Goal: Task Accomplishment & Management: Complete application form

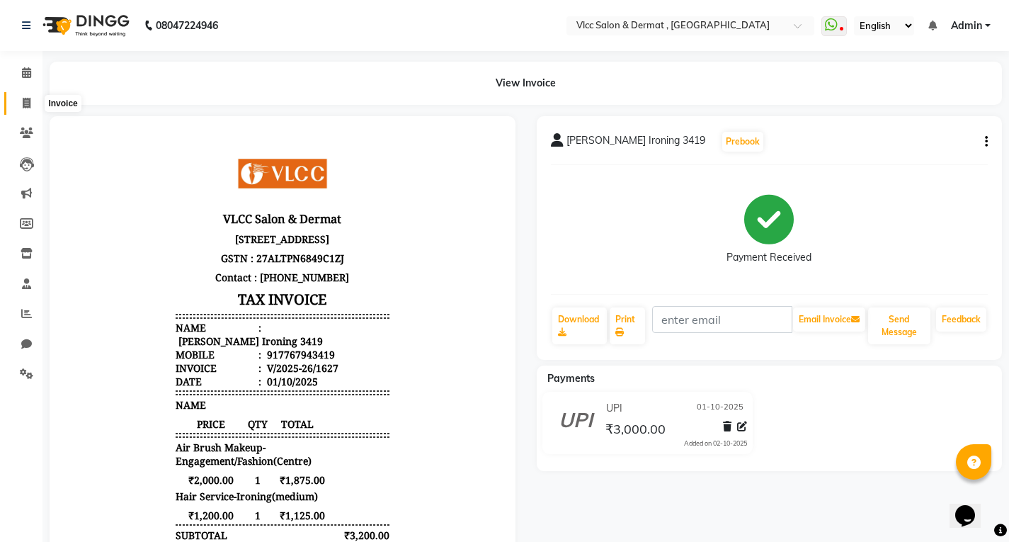
click at [21, 104] on span at bounding box center [26, 104] width 25 height 16
select select "service"
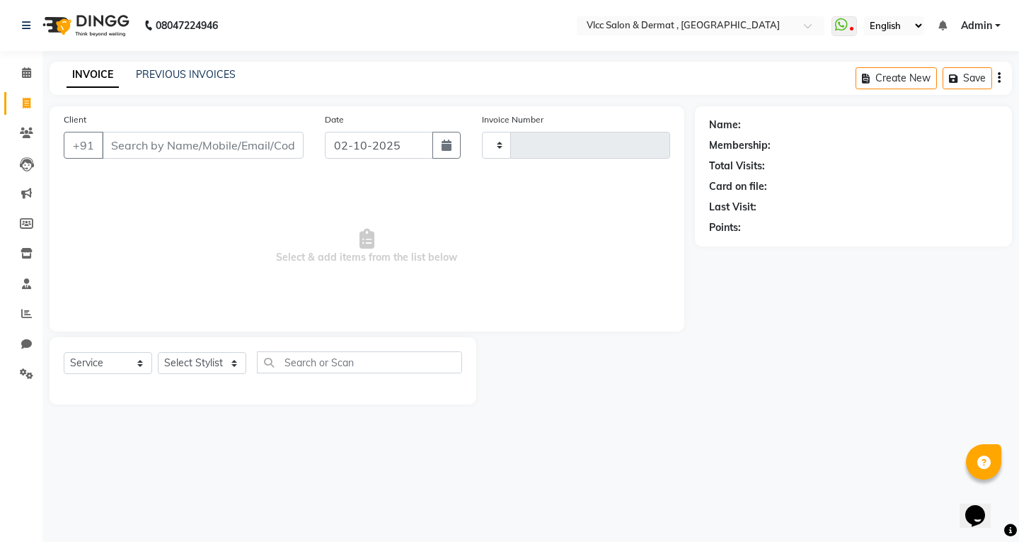
type input "1628"
select select "5256"
click at [347, 149] on input "02-10-2025" at bounding box center [379, 145] width 108 height 27
select select "10"
select select "2025"
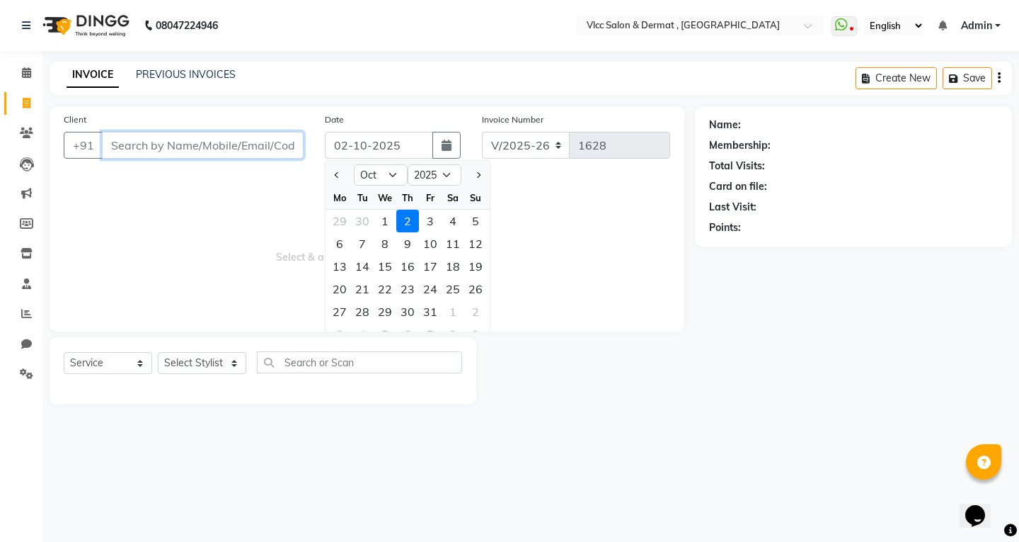
click at [164, 150] on input "Client" at bounding box center [203, 145] width 202 height 27
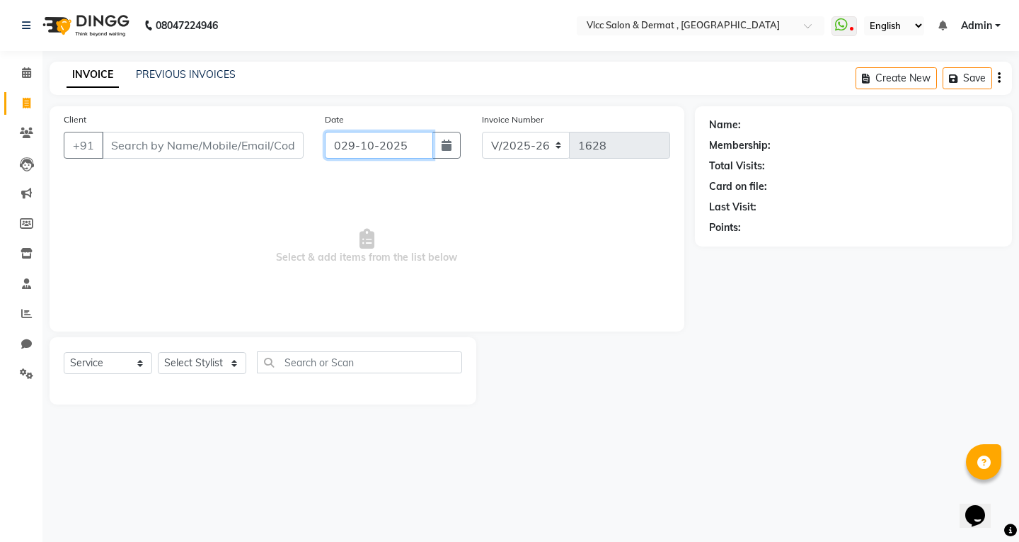
type input "02-10-2025"
click at [270, 149] on input "Client" at bounding box center [203, 145] width 202 height 27
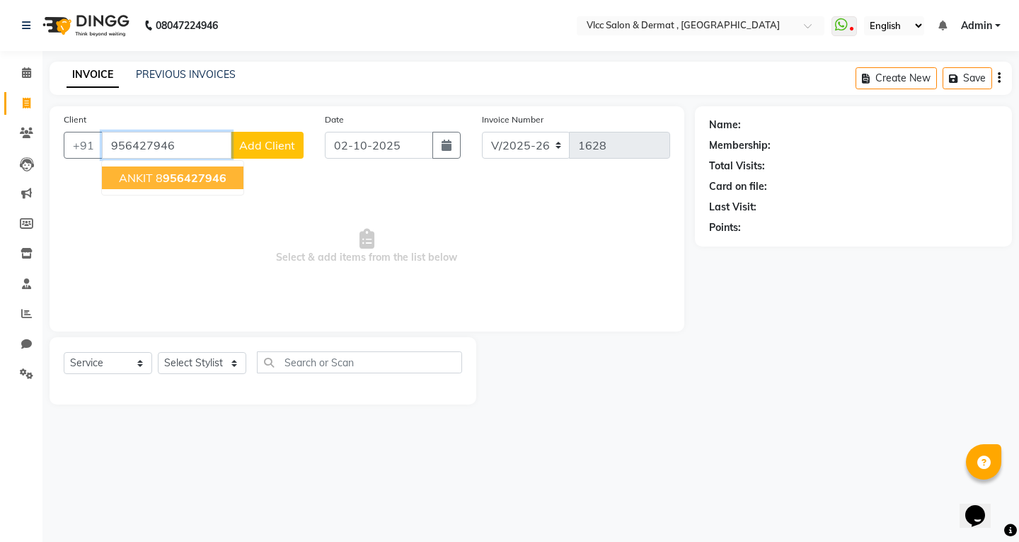
click at [178, 185] on button "ANKIT 8 956427946" at bounding box center [173, 177] width 142 height 23
type input "8956427946"
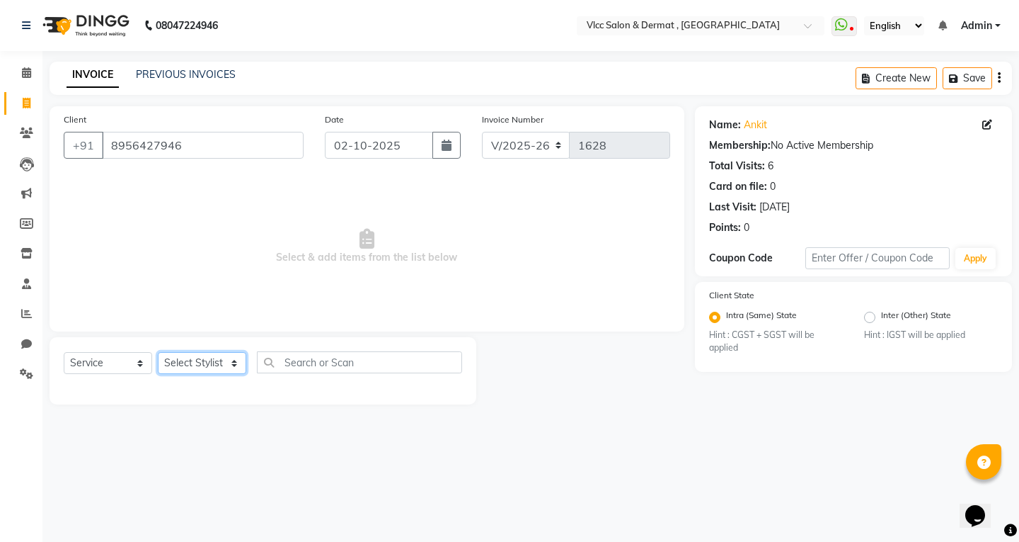
click at [193, 360] on select "Select Stylist [PERSON_NAME] [PERSON_NAME] [PERSON_NAME] [PERSON_NAME] [PERSON_…" at bounding box center [202, 363] width 88 height 22
select select "37781"
click at [158, 352] on select "Select Stylist [PERSON_NAME] [PERSON_NAME] [PERSON_NAME] [PERSON_NAME] [PERSON_…" at bounding box center [202, 363] width 88 height 22
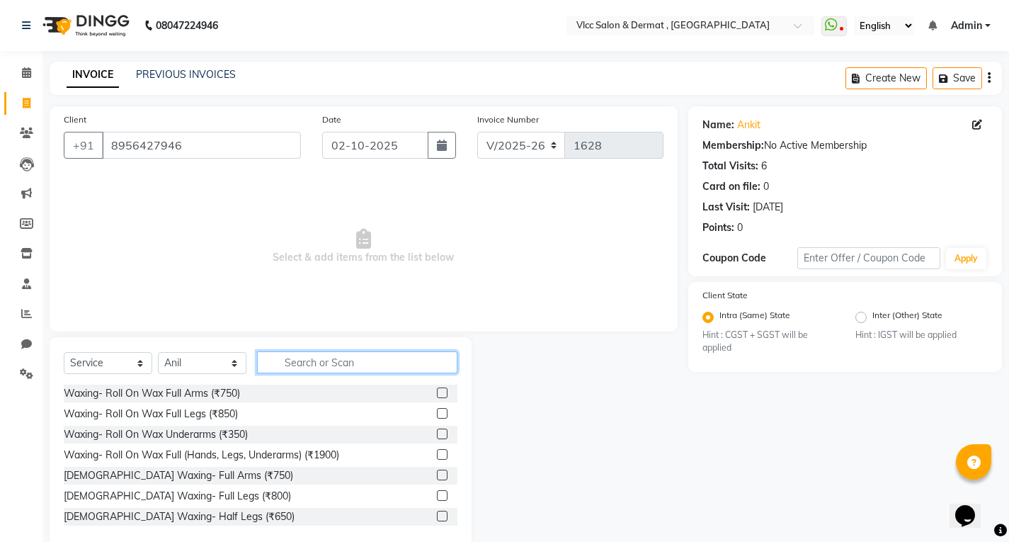
click at [343, 351] on input "text" at bounding box center [357, 362] width 200 height 22
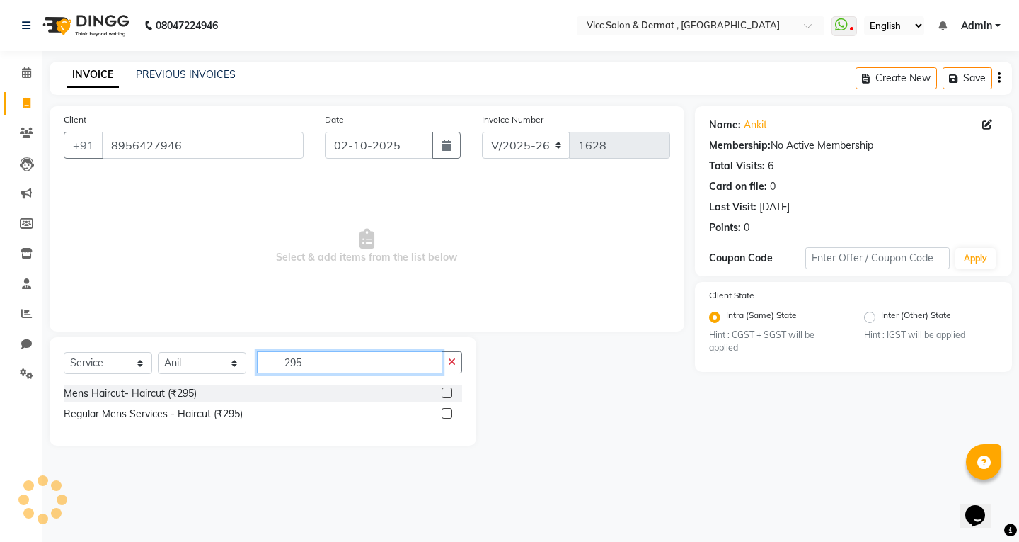
type input "295"
click at [445, 392] on label at bounding box center [447, 392] width 11 height 11
click at [445, 392] on input "checkbox" at bounding box center [446, 393] width 9 height 9
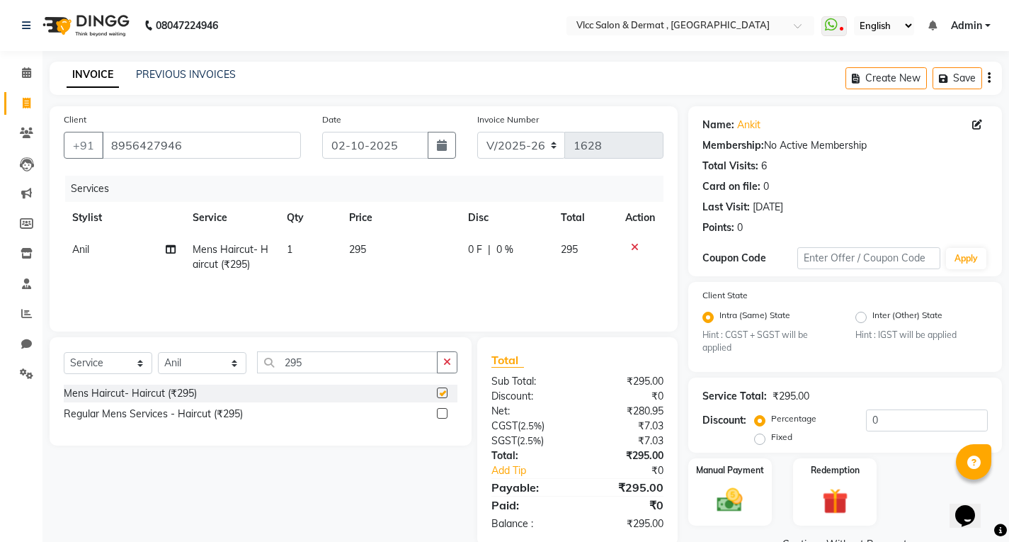
checkbox input "false"
click at [396, 362] on input "295" at bounding box center [347, 362] width 181 height 22
type input "2"
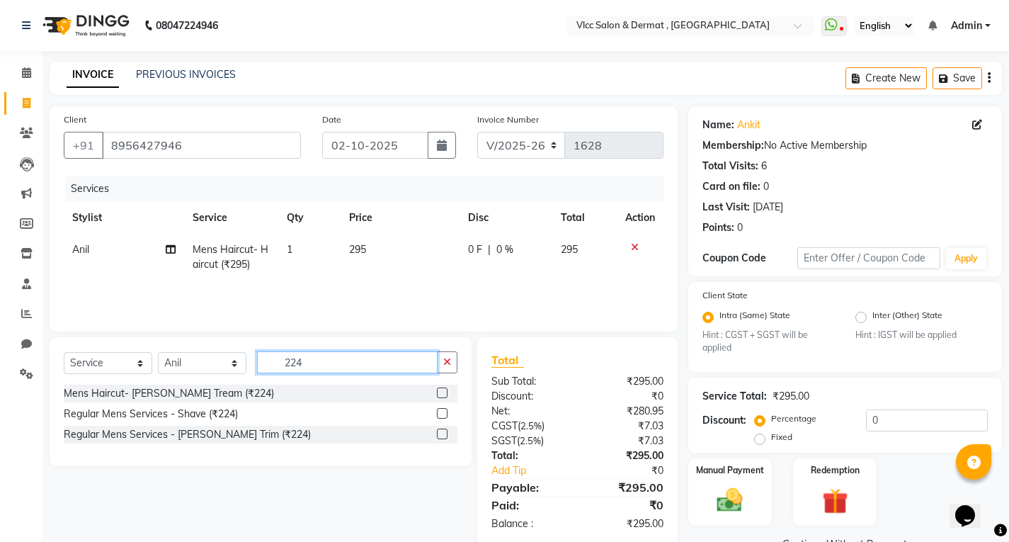
type input "224"
click at [444, 396] on label at bounding box center [442, 392] width 11 height 11
click at [444, 396] on input "checkbox" at bounding box center [441, 393] width 9 height 9
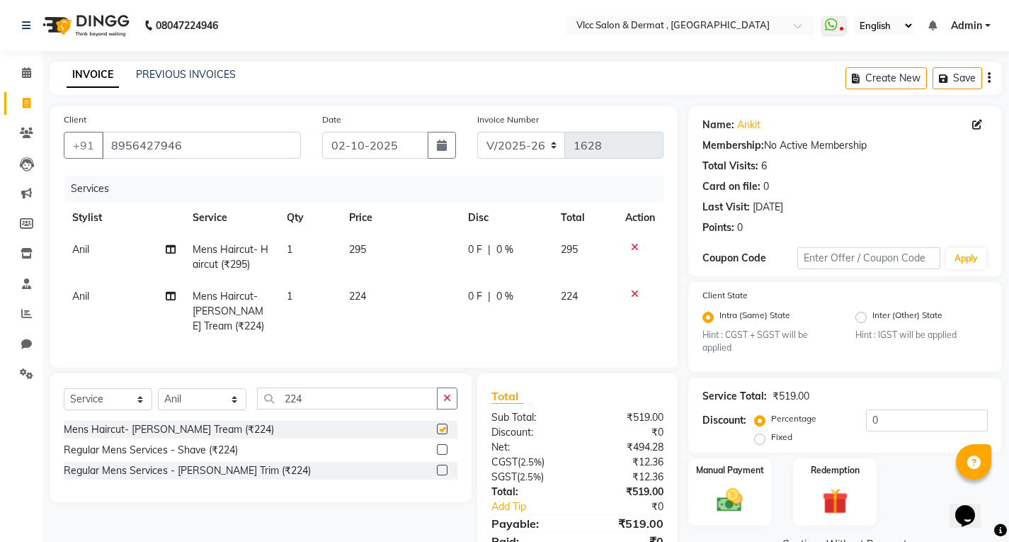
checkbox input "false"
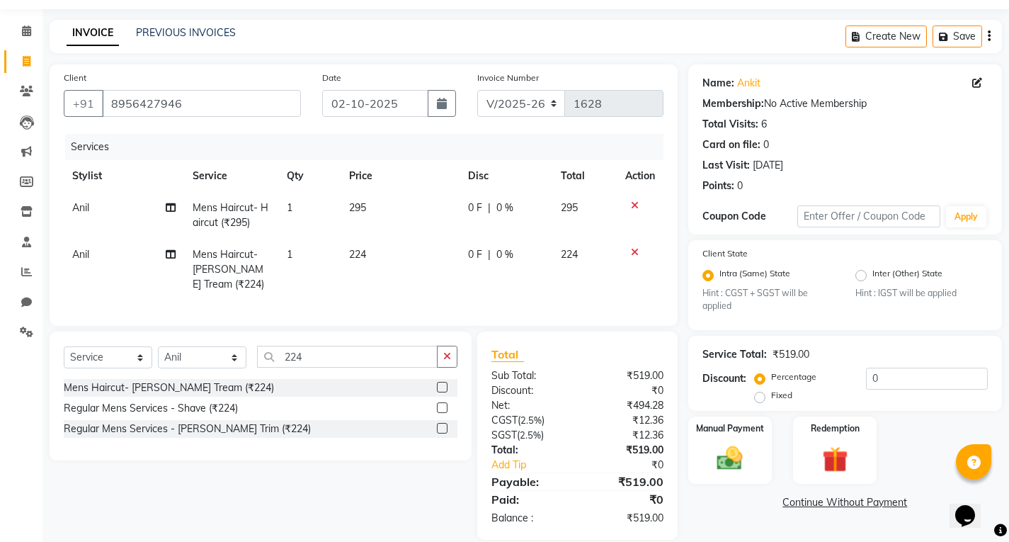
scroll to position [72, 0]
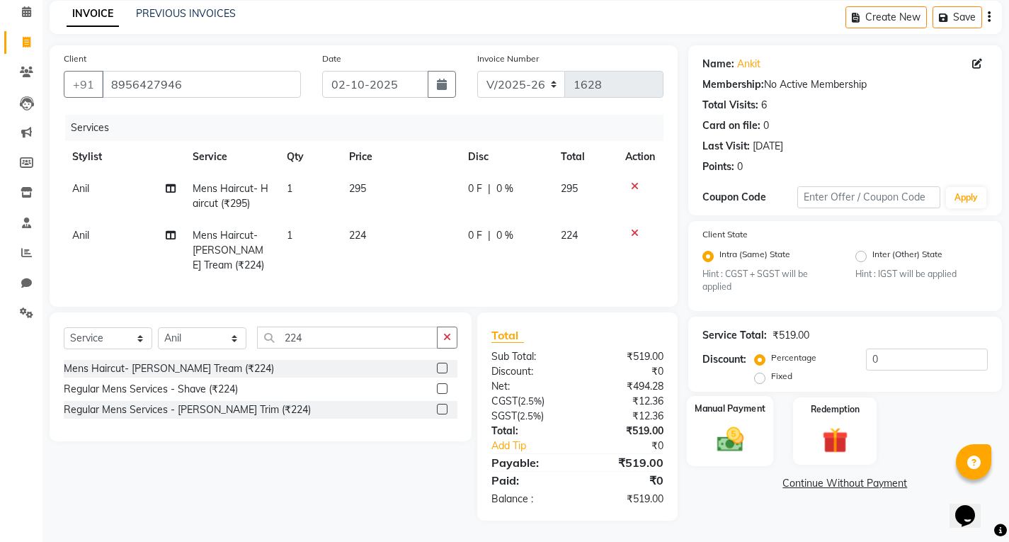
drag, startPoint x: 711, startPoint y: 428, endPoint x: 690, endPoint y: 428, distance: 20.5
click at [711, 428] on img at bounding box center [729, 439] width 43 height 30
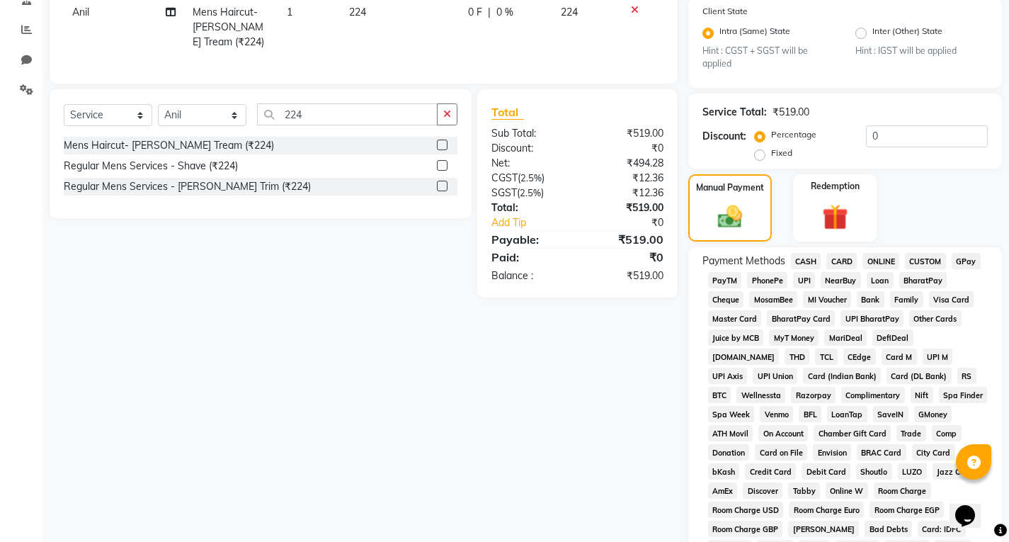
drag, startPoint x: 840, startPoint y: 256, endPoint x: 845, endPoint y: 273, distance: 17.0
click at [840, 256] on span "CARD" at bounding box center [841, 261] width 30 height 16
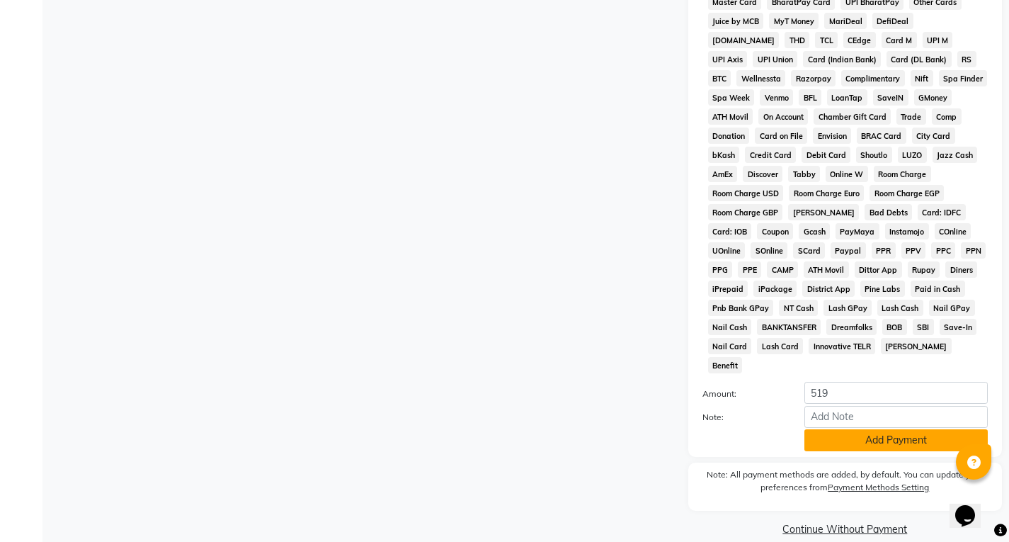
click at [876, 429] on button "Add Payment" at bounding box center [895, 440] width 183 height 22
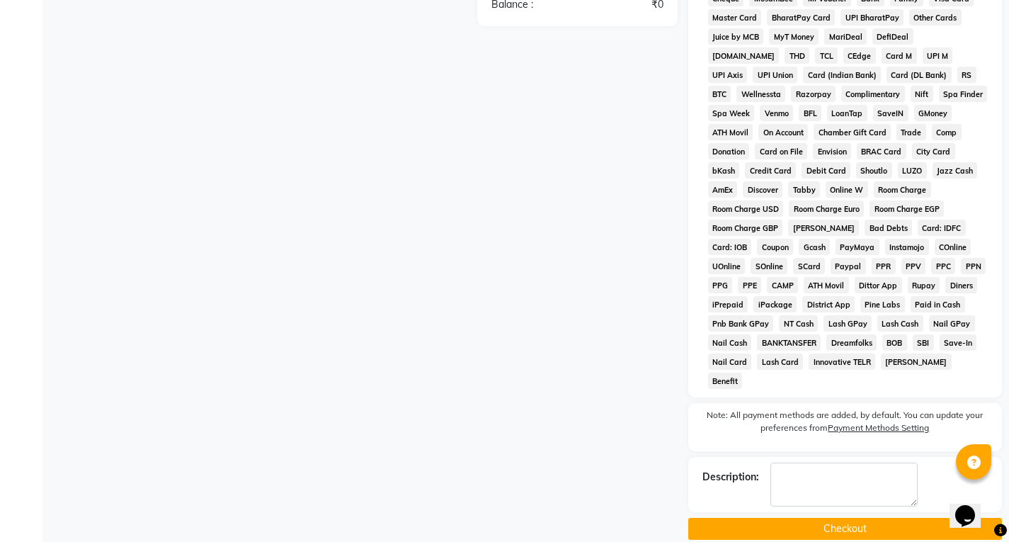
click at [830, 517] on button "Checkout" at bounding box center [845, 528] width 314 height 22
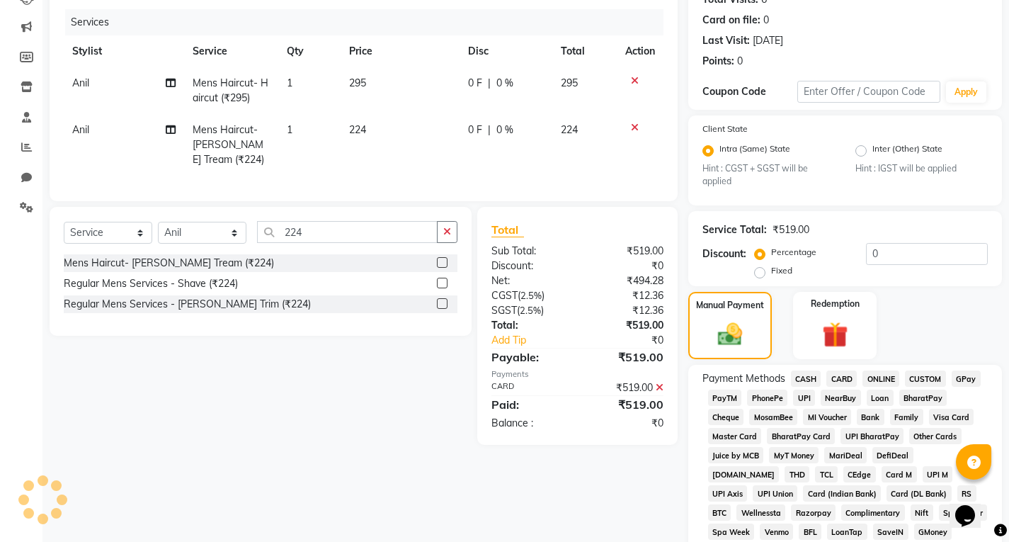
scroll to position [18, 0]
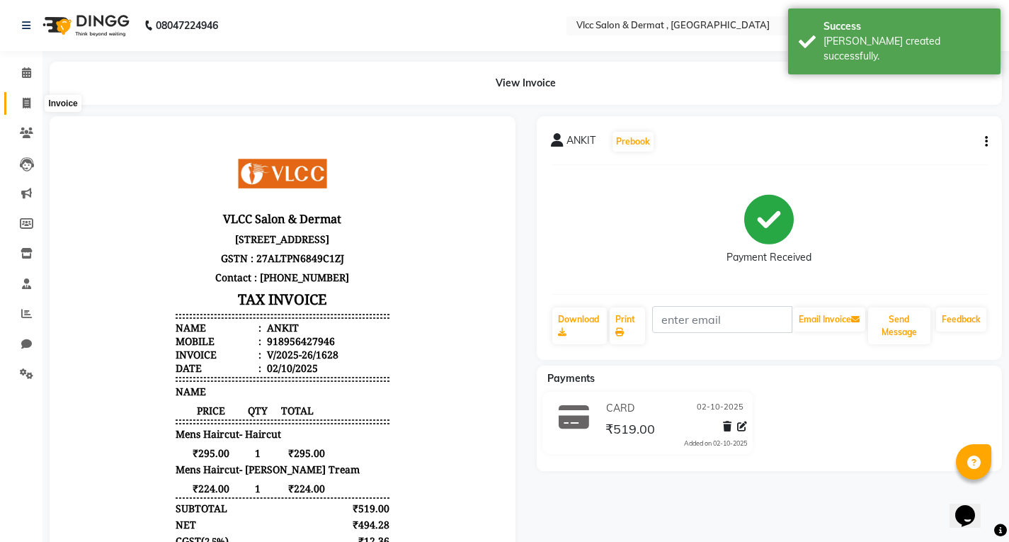
click at [32, 98] on span at bounding box center [26, 104] width 25 height 16
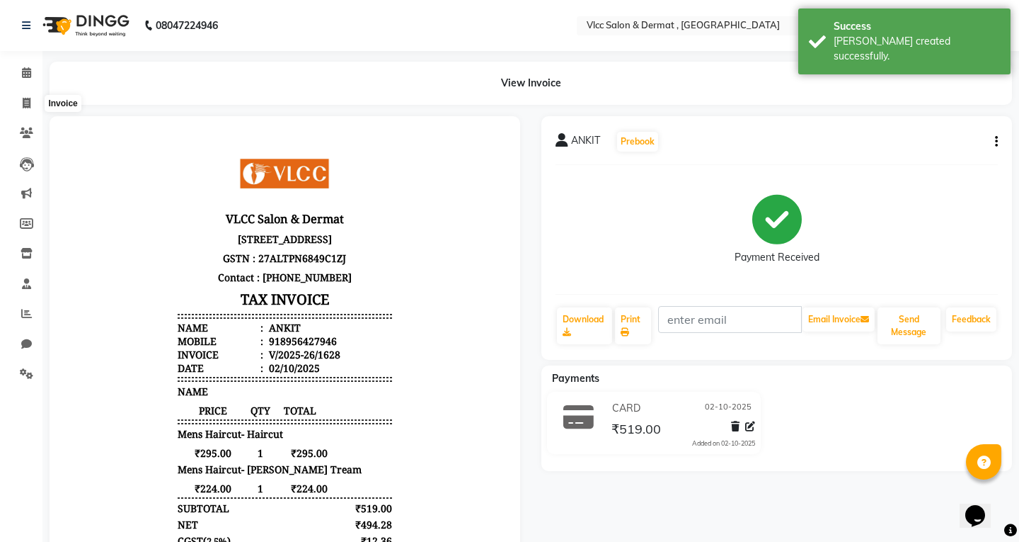
select select "5256"
select select "service"
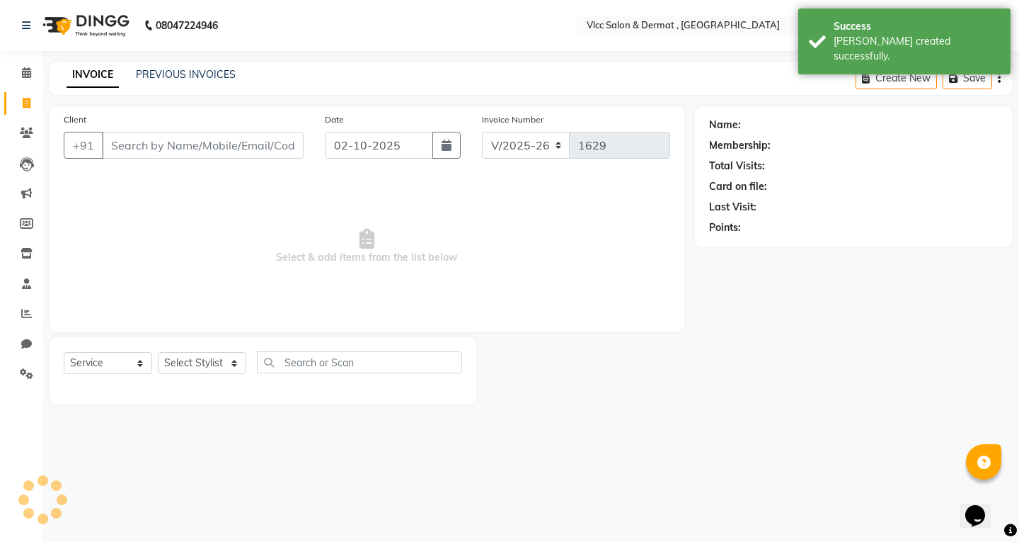
click at [167, 142] on input "Client" at bounding box center [203, 145] width 202 height 27
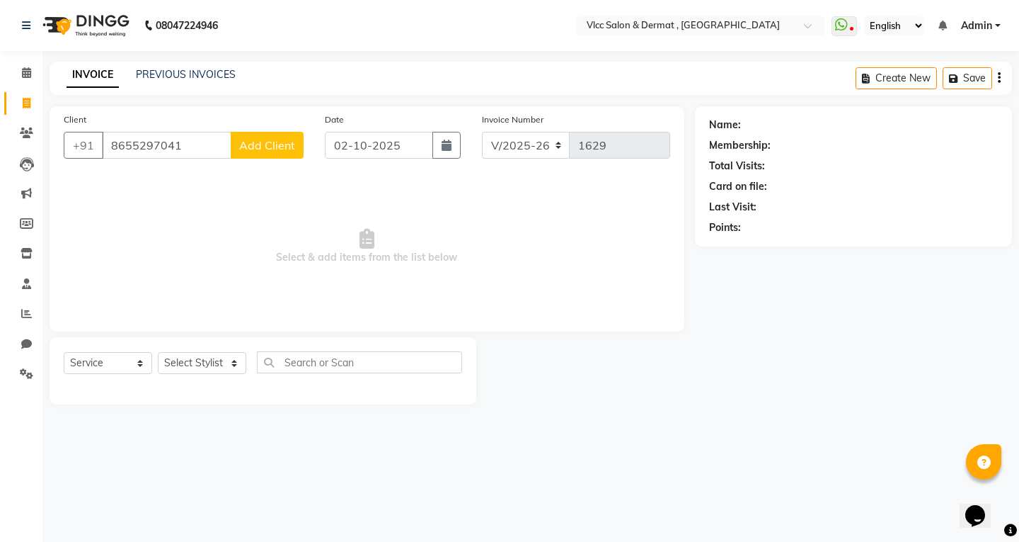
type input "8655297041"
click at [265, 156] on button "Add Client" at bounding box center [267, 145] width 73 height 27
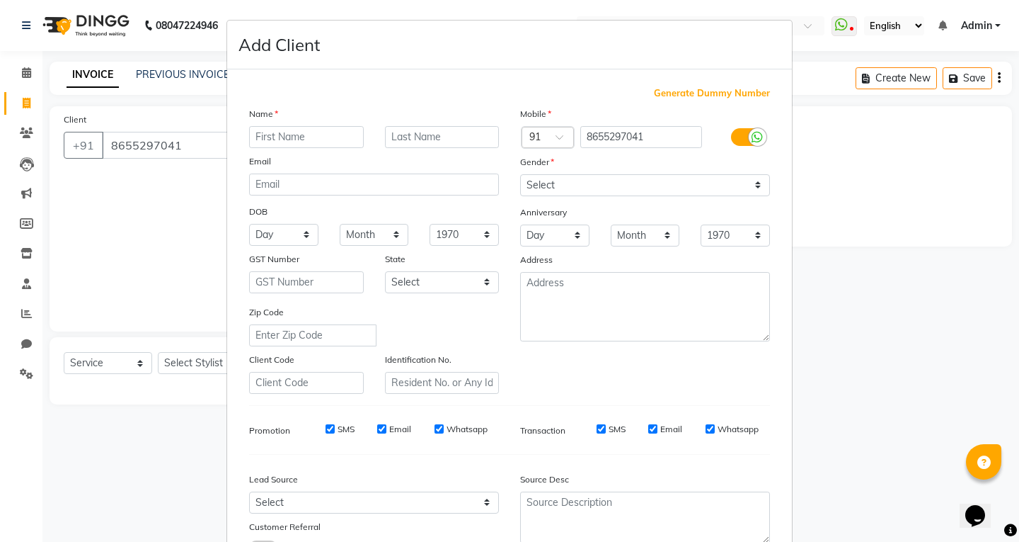
click at [290, 142] on input "text" at bounding box center [306, 137] width 115 height 22
type input "Neha"
click at [368, 159] on div "Email" at bounding box center [374, 164] width 271 height 20
click at [561, 188] on select "Select [DEMOGRAPHIC_DATA] [DEMOGRAPHIC_DATA] Other Prefer Not To Say" at bounding box center [645, 185] width 250 height 22
select select "[DEMOGRAPHIC_DATA]"
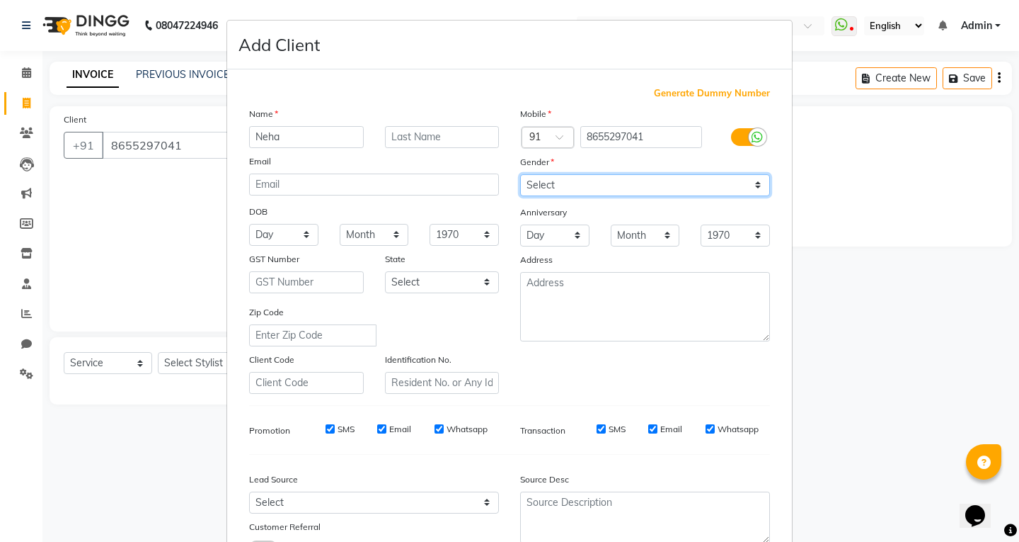
click at [520, 174] on select "Select [DEMOGRAPHIC_DATA] [DEMOGRAPHIC_DATA] Other Prefer Not To Say" at bounding box center [645, 185] width 250 height 22
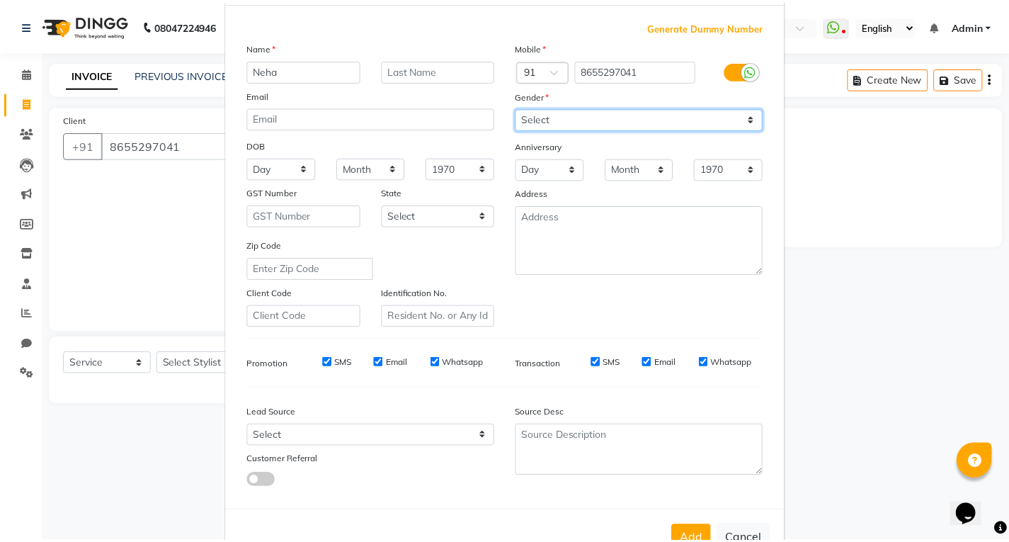
scroll to position [112, 0]
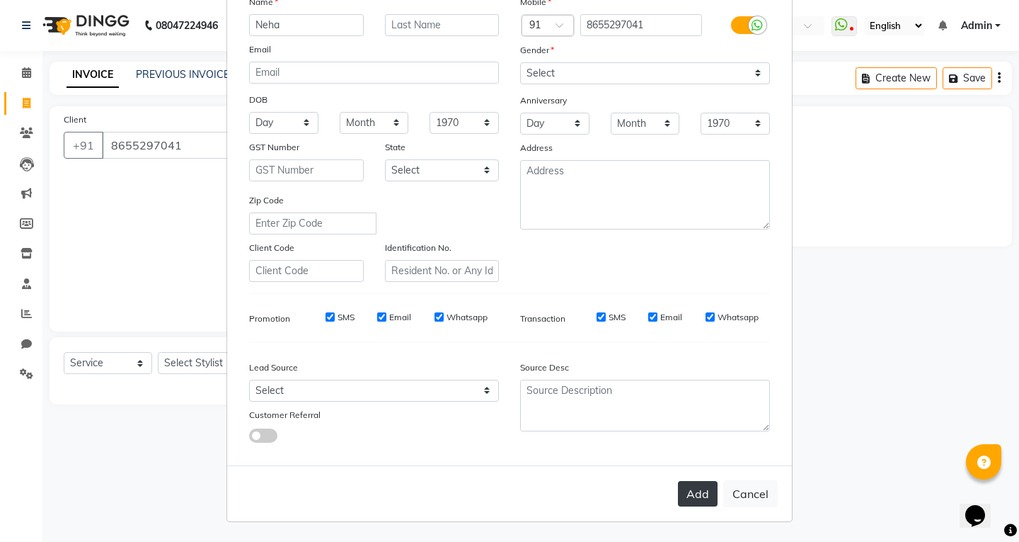
click at [701, 491] on button "Add" at bounding box center [698, 493] width 40 height 25
select select
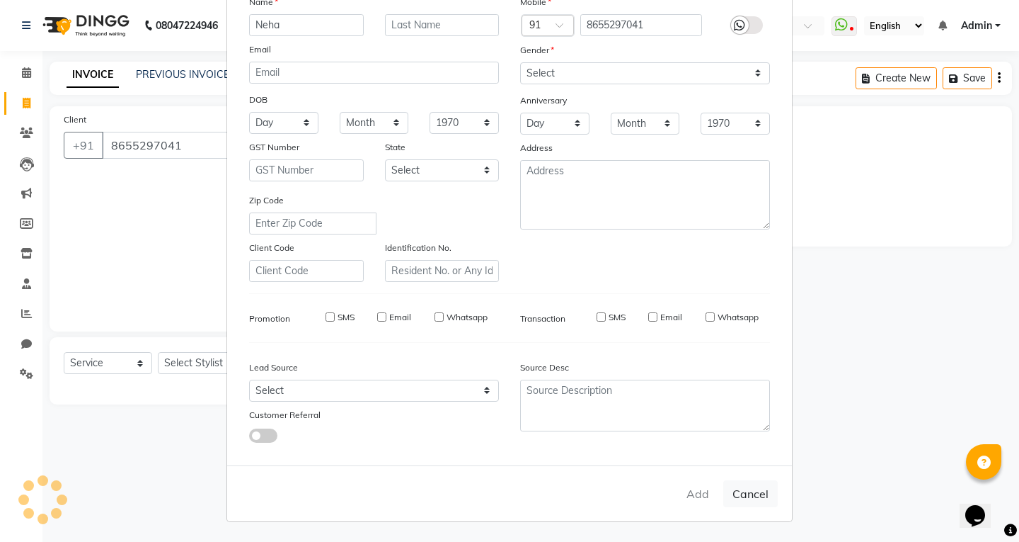
select select
checkbox input "false"
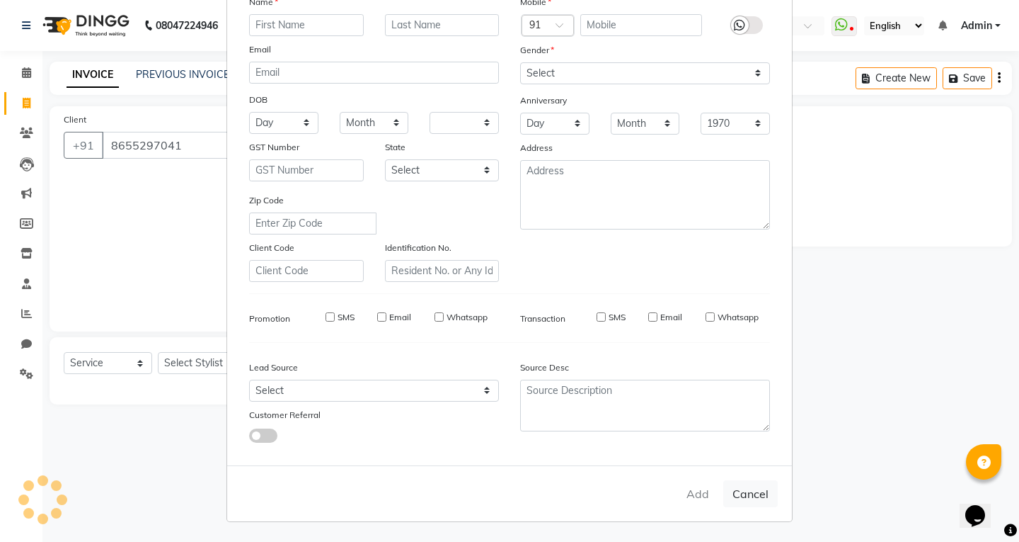
checkbox input "false"
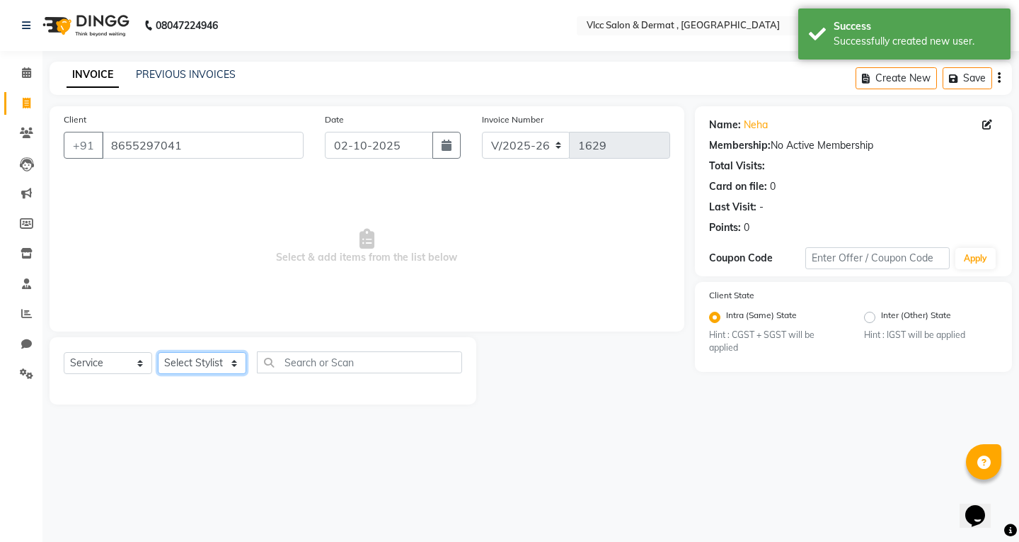
drag, startPoint x: 209, startPoint y: 353, endPoint x: 210, endPoint y: 362, distance: 9.3
click at [209, 353] on select "Select Stylist [PERSON_NAME] [PERSON_NAME] [PERSON_NAME] [PERSON_NAME] [PERSON_…" at bounding box center [202, 363] width 88 height 22
select select "61236"
click at [158, 352] on select "Select Stylist [PERSON_NAME] [PERSON_NAME] [PERSON_NAME] [PERSON_NAME] [PERSON_…" at bounding box center [202, 363] width 88 height 22
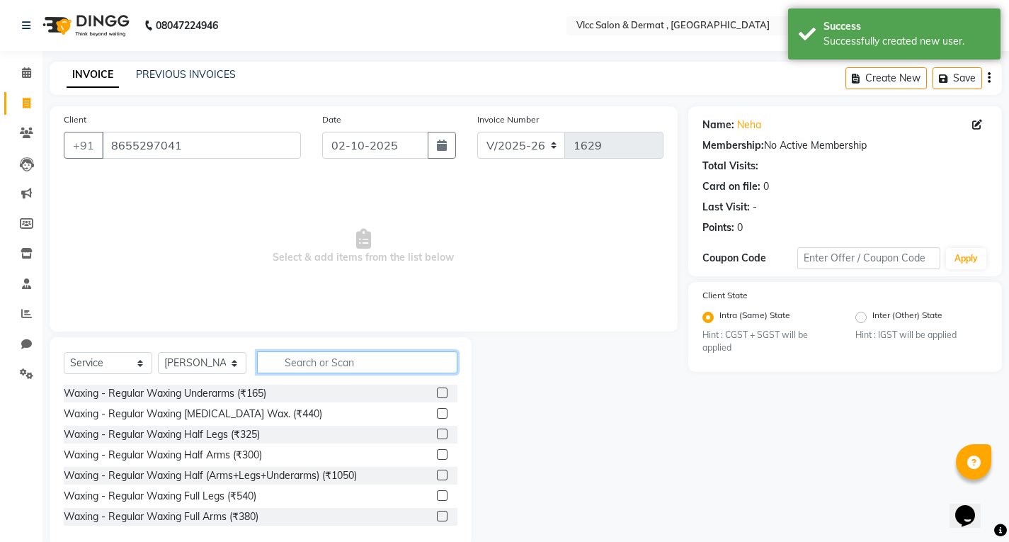
click at [299, 355] on input "text" at bounding box center [357, 362] width 200 height 22
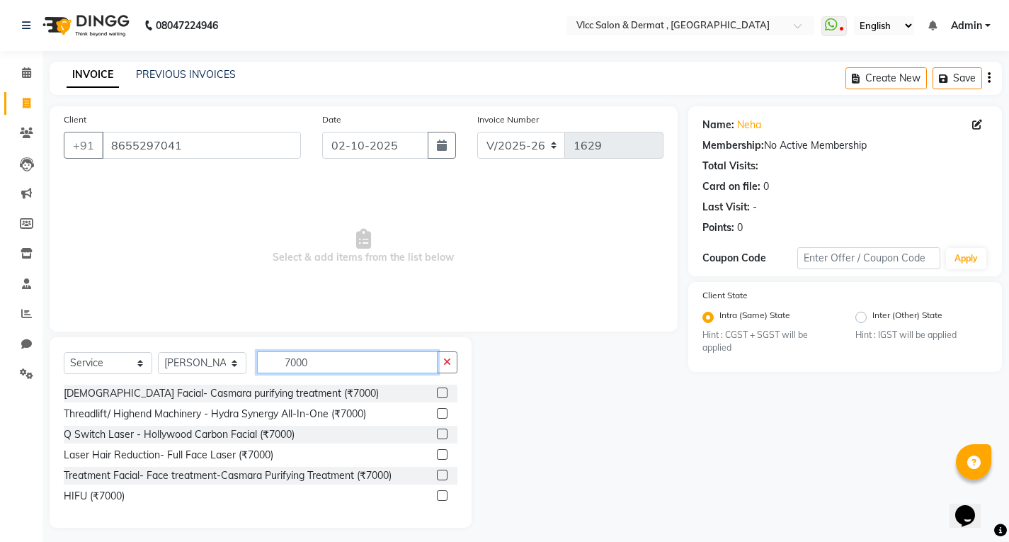
type input "7000"
click at [273, 426] on div "Q Switch Laser - Hollywood Carbon Facial (₹7000)" at bounding box center [261, 434] width 394 height 18
click at [441, 435] on label at bounding box center [442, 433] width 11 height 11
click at [441, 435] on input "checkbox" at bounding box center [441, 434] width 9 height 9
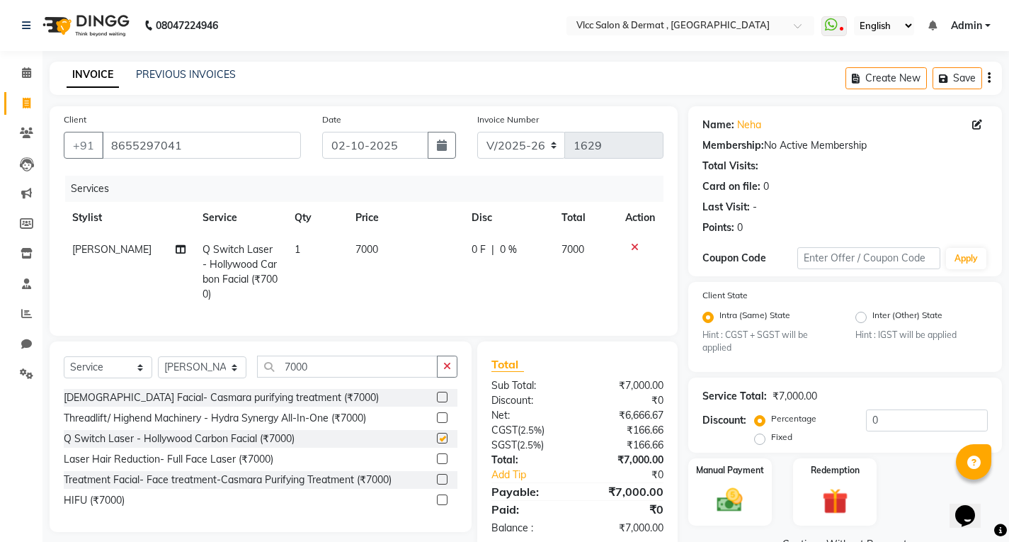
checkbox input "false"
click at [392, 268] on td "7000" at bounding box center [404, 272] width 115 height 76
select select "61236"
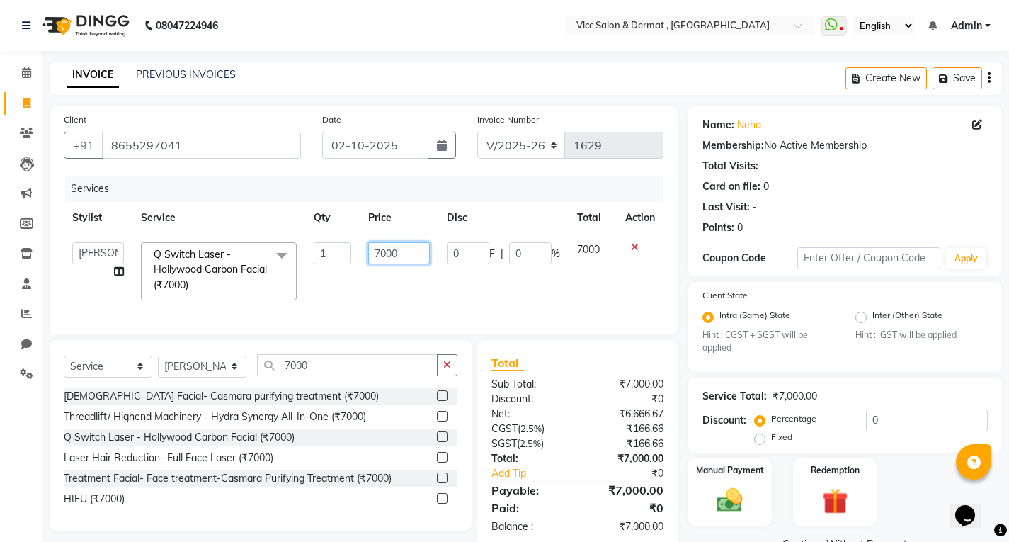
click at [408, 256] on input "7000" at bounding box center [399, 253] width 62 height 22
type input "7"
type input "5500"
click at [394, 303] on td "5500" at bounding box center [399, 271] width 79 height 75
select select "61236"
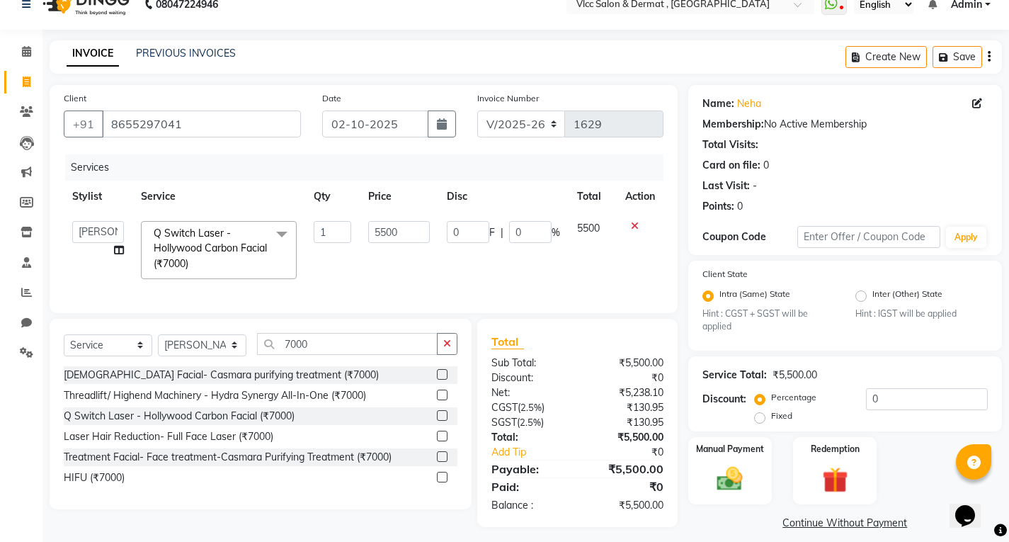
scroll to position [38, 0]
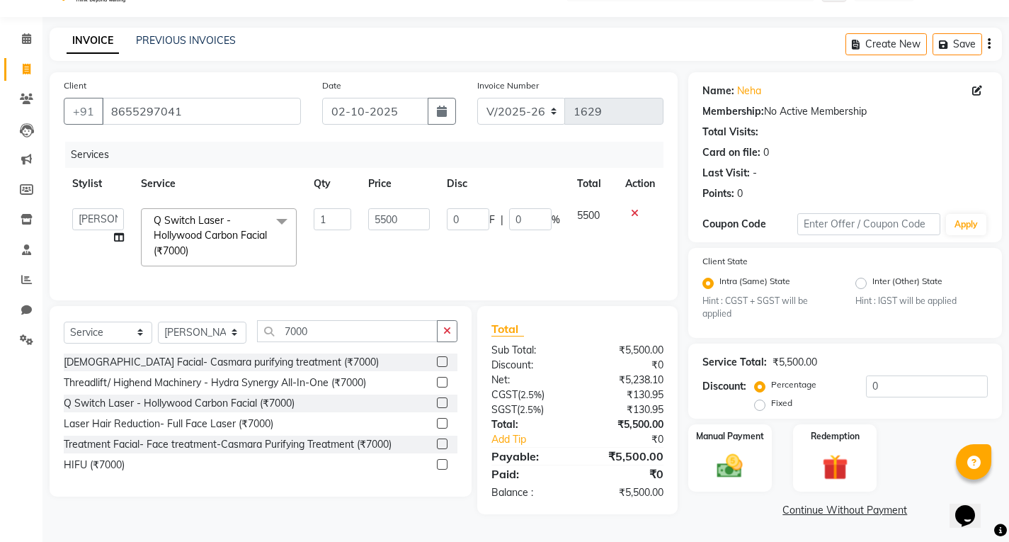
click at [442, 263] on td "0 F | 0 %" at bounding box center [503, 237] width 130 height 75
click at [361, 336] on input "7000" at bounding box center [347, 331] width 181 height 22
click at [445, 335] on icon "button" at bounding box center [447, 331] width 8 height 10
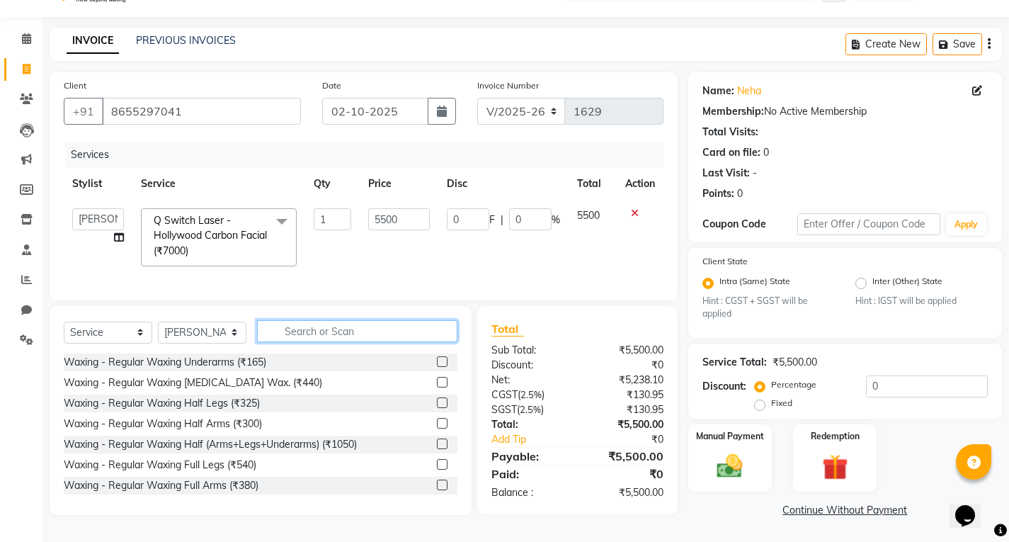
click at [423, 337] on input "text" at bounding box center [357, 331] width 200 height 22
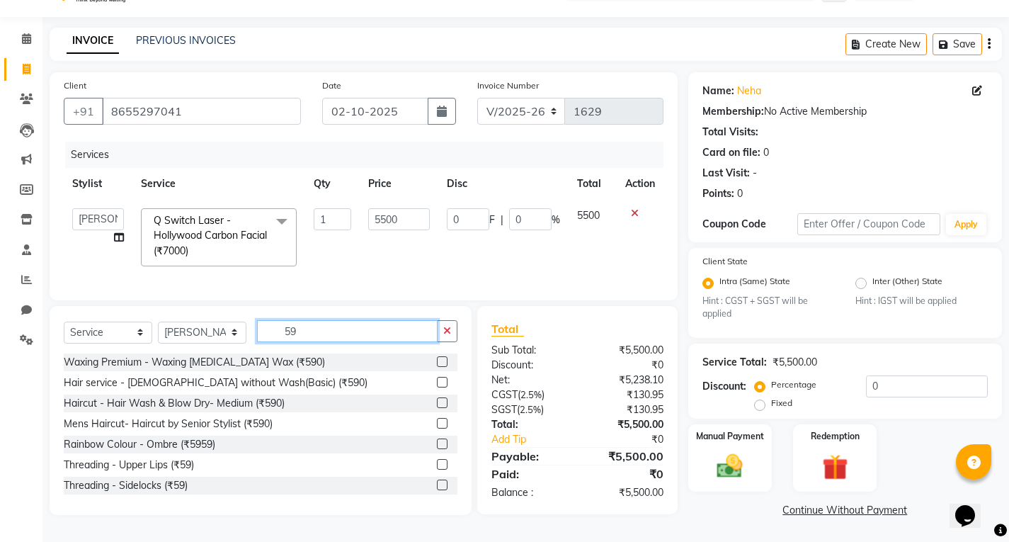
scroll to position [142, 0]
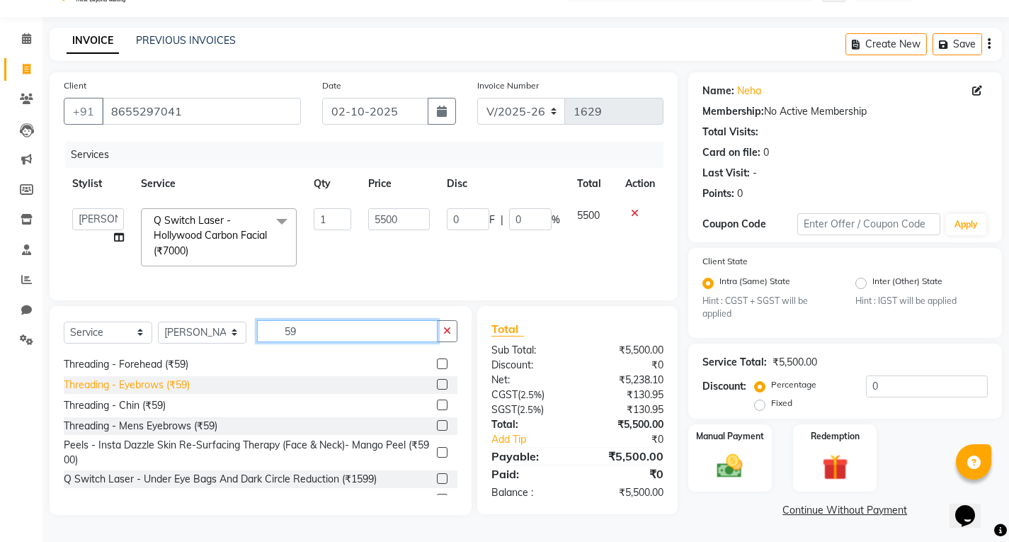
type input "59"
click at [157, 392] on div "Threading - Eyebrows (₹59)" at bounding box center [127, 384] width 126 height 15
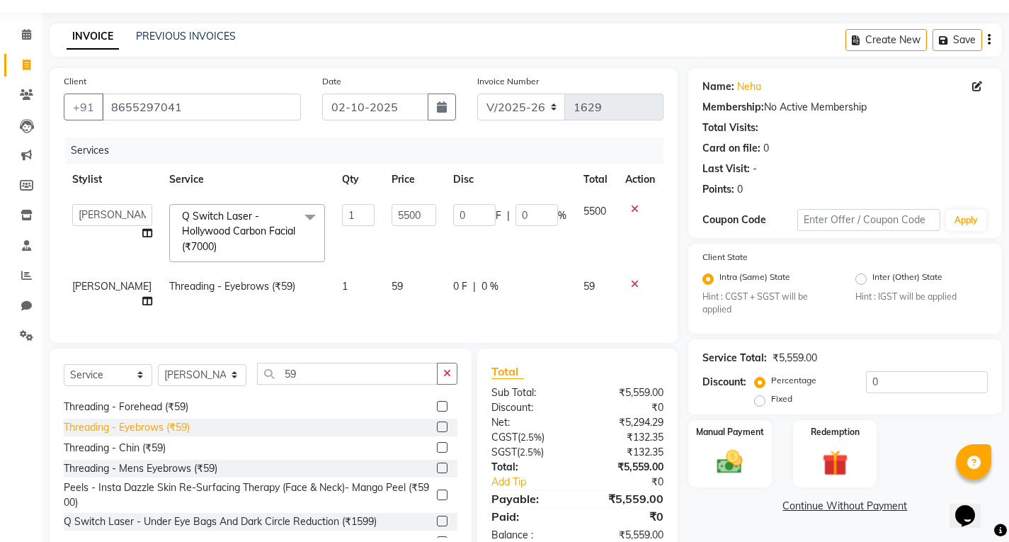
click at [156, 435] on div "Threading - Eyebrows (₹59)" at bounding box center [127, 427] width 126 height 15
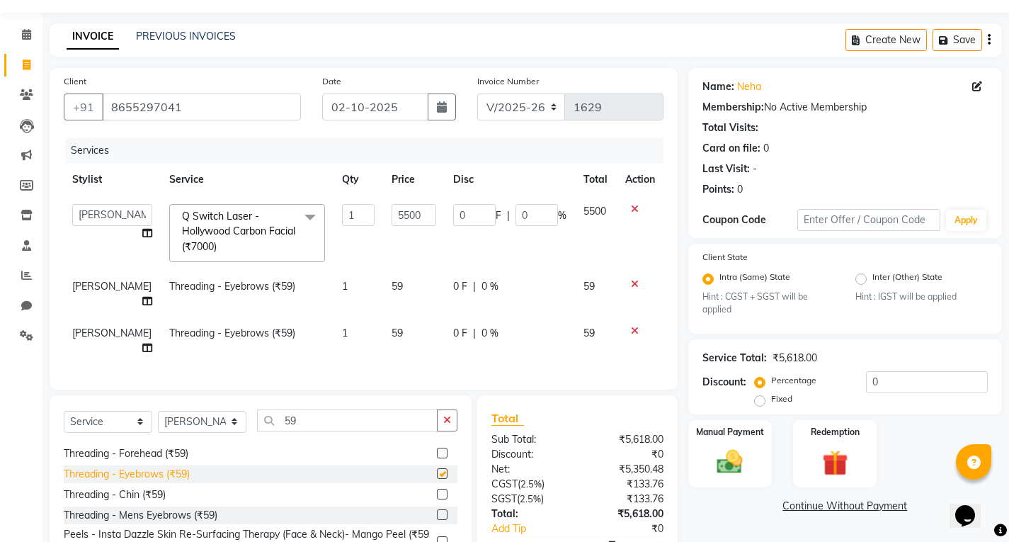
checkbox input "false"
click at [168, 461] on div "Threading - Forehead (₹59)" at bounding box center [126, 453] width 125 height 15
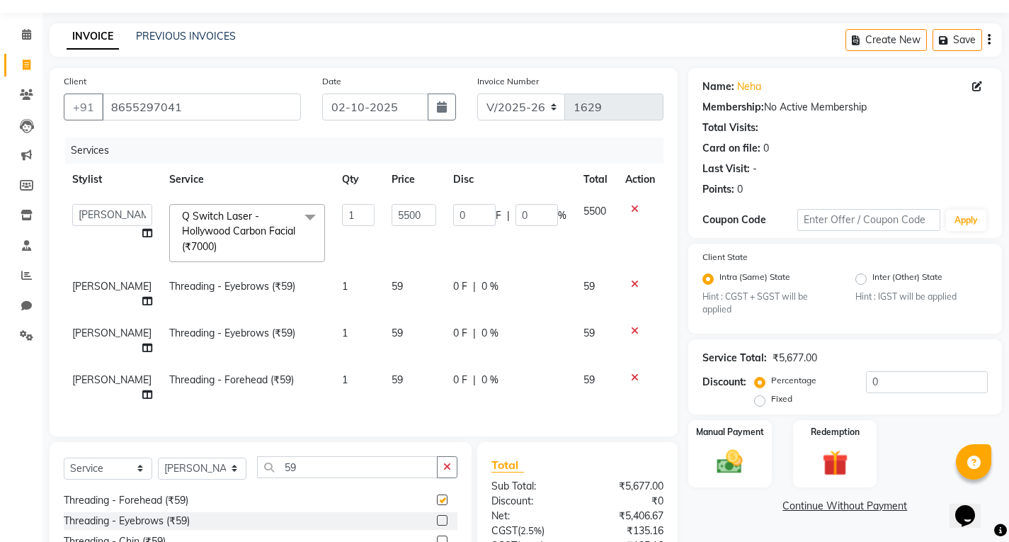
checkbox input "false"
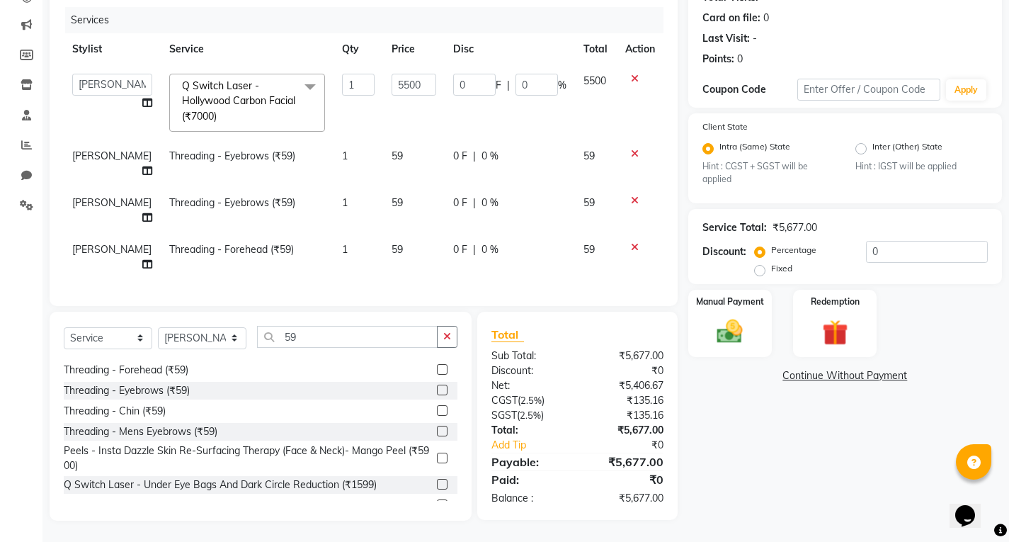
scroll to position [179, 0]
click at [726, 280] on div "Name: Neha Membership: No Active Membership Total Visits: Card on file: 0 Last …" at bounding box center [850, 229] width 324 height 583
click at [739, 316] on img at bounding box center [729, 331] width 43 height 30
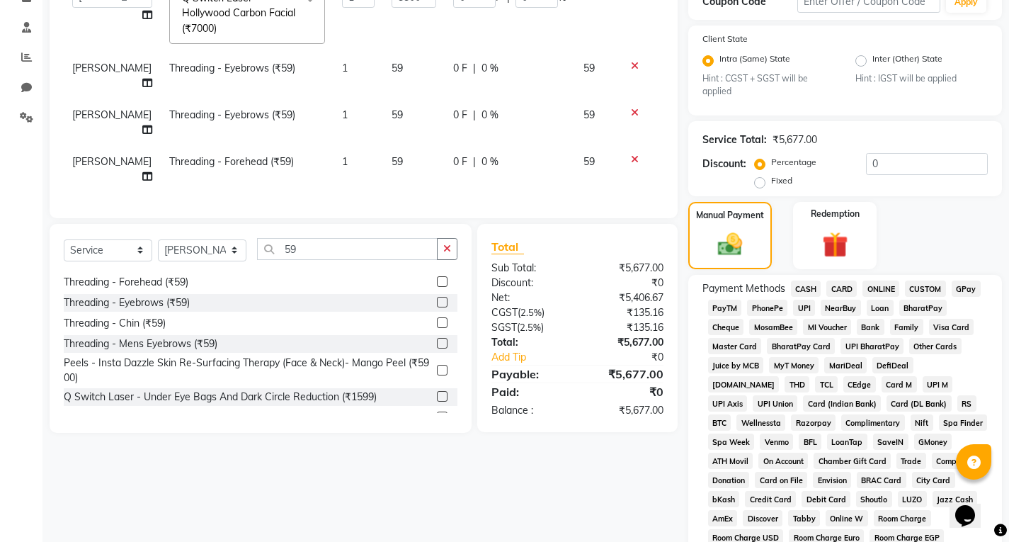
scroll to position [391, 0]
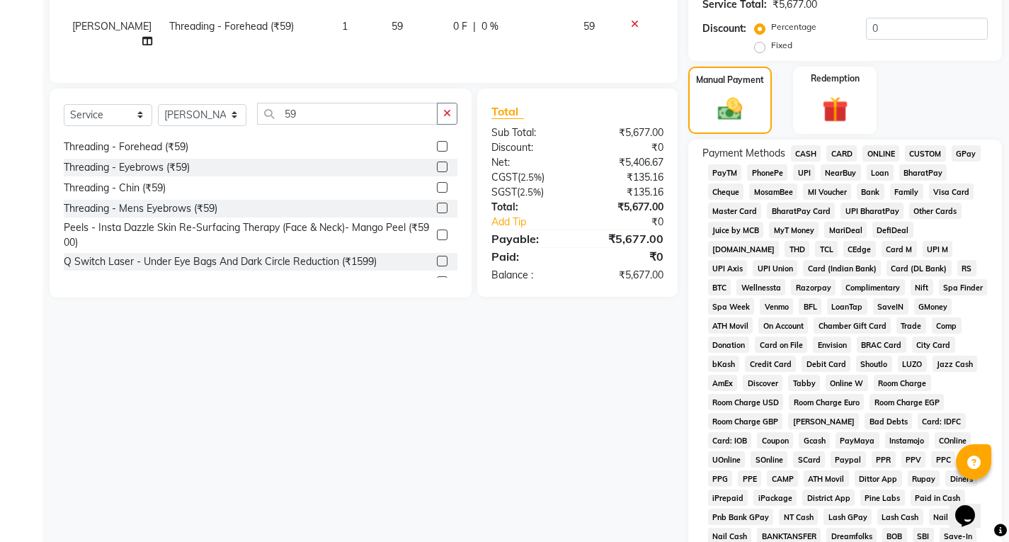
click at [803, 173] on span "UPI" at bounding box center [804, 172] width 22 height 16
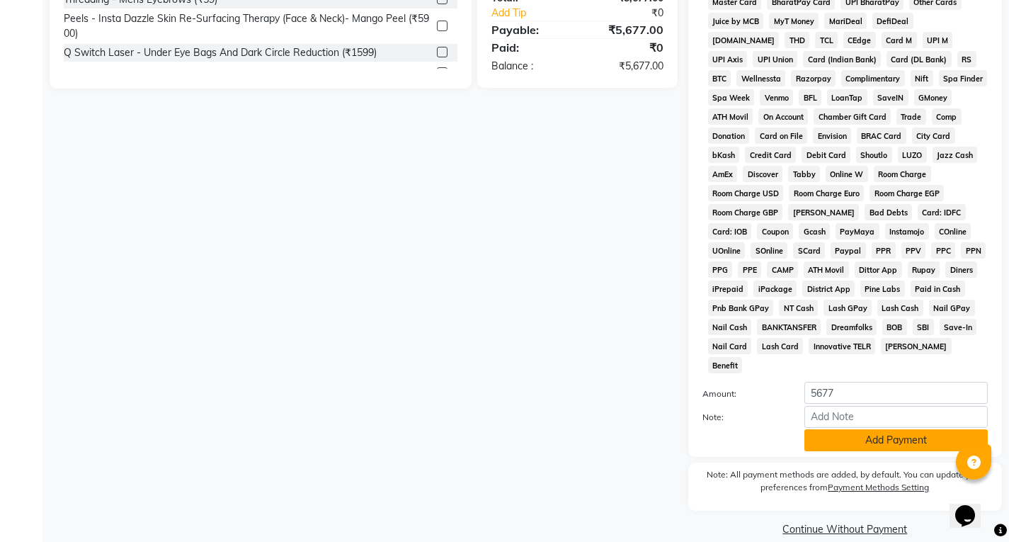
click at [886, 429] on button "Add Payment" at bounding box center [895, 440] width 183 height 22
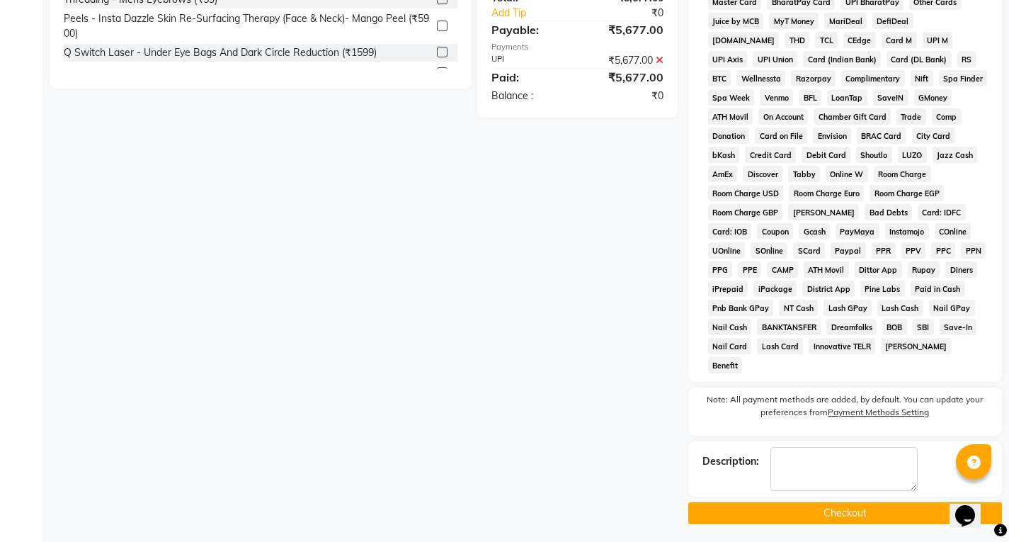
scroll to position [585, 0]
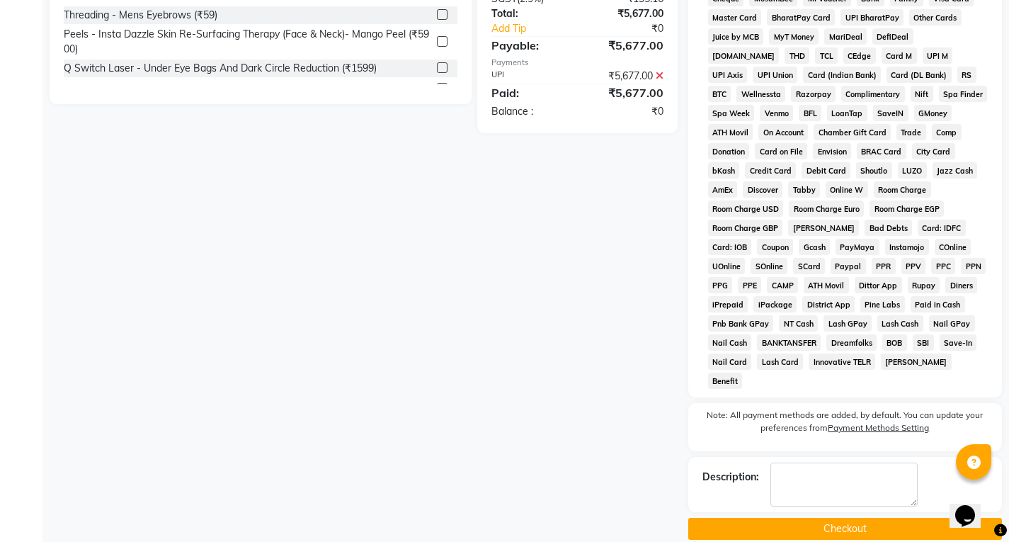
click at [840, 520] on button "Checkout" at bounding box center [845, 528] width 314 height 22
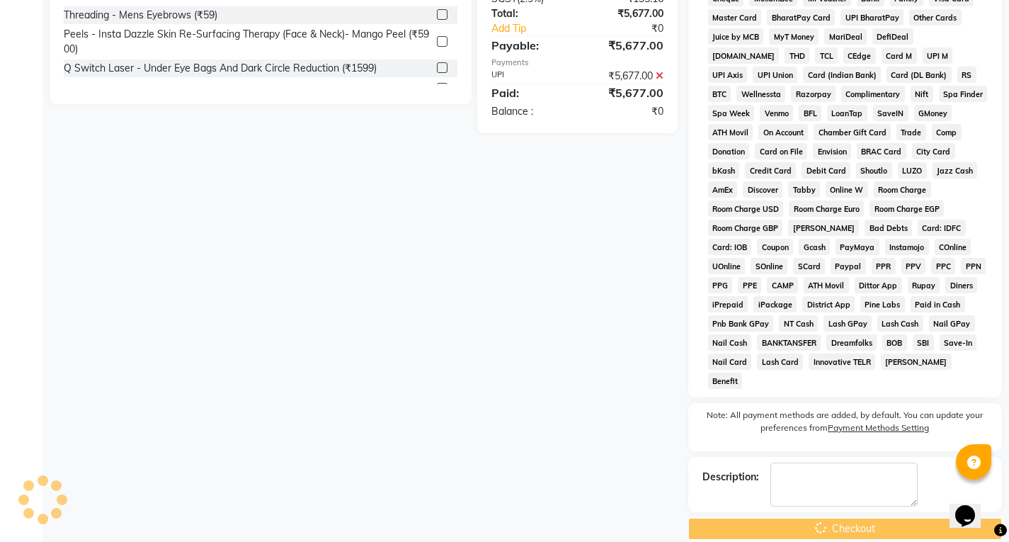
scroll to position [245, 0]
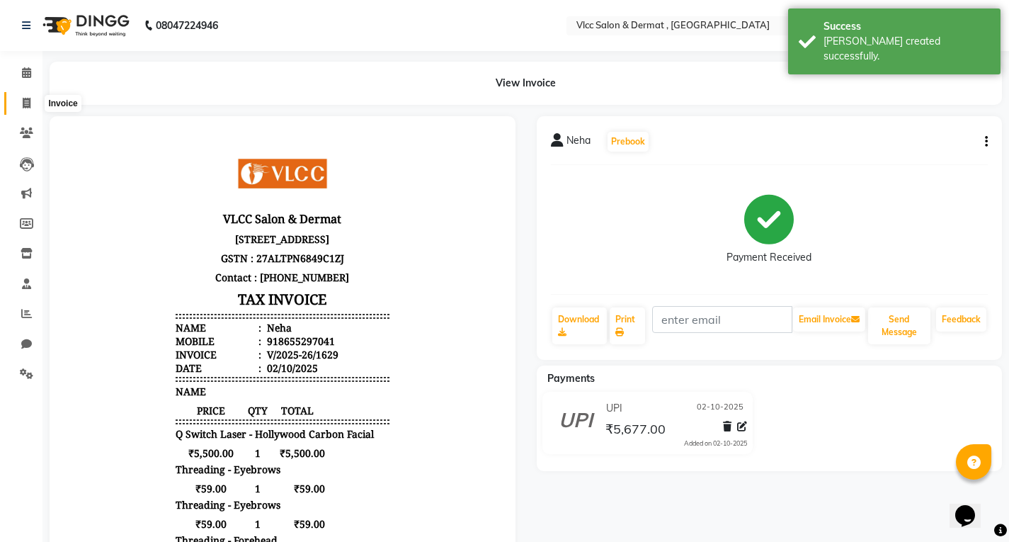
click at [21, 99] on span at bounding box center [26, 104] width 25 height 16
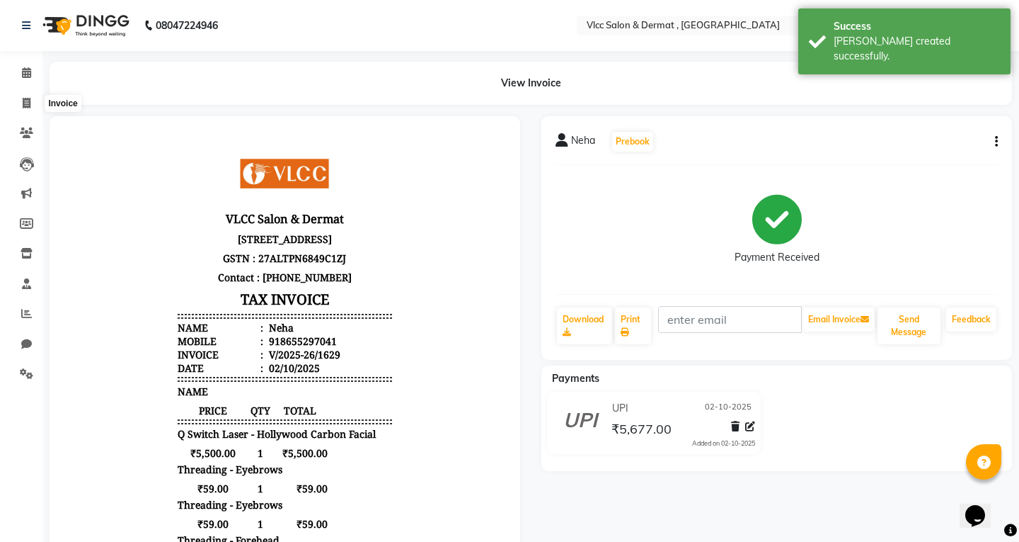
select select "5256"
select select "service"
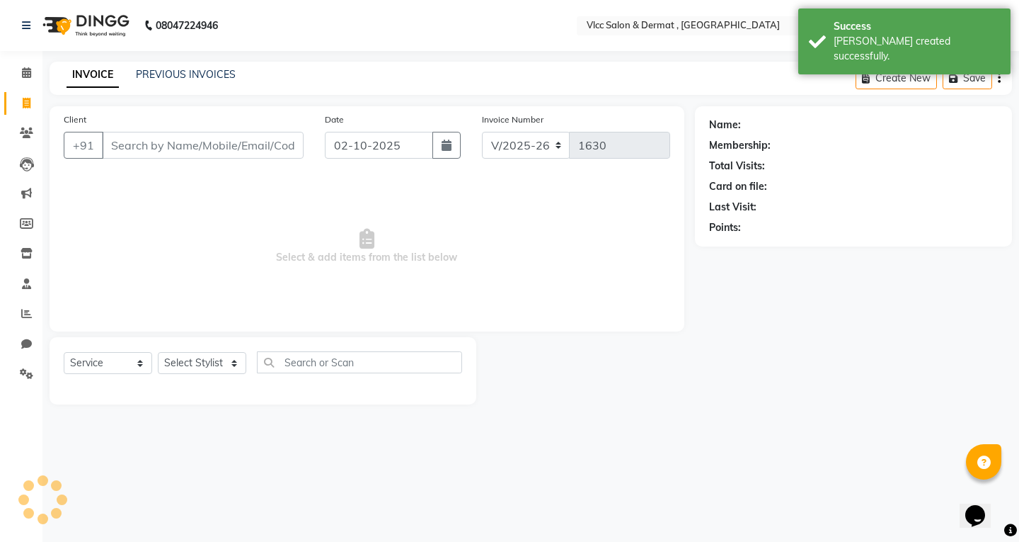
click at [242, 148] on input "Client" at bounding box center [203, 145] width 202 height 27
type input "9503477650"
click at [265, 161] on div "Client [PHONE_NUMBER] Add Client" at bounding box center [183, 141] width 261 height 58
click at [273, 144] on span "Add Client" at bounding box center [267, 145] width 56 height 14
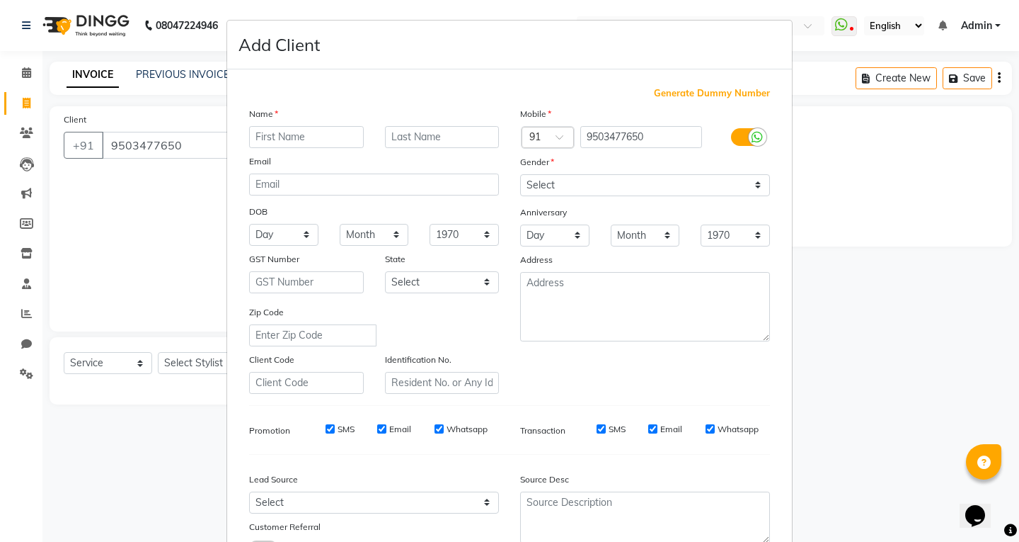
click at [311, 142] on input "text" at bounding box center [306, 137] width 115 height 22
type input "Meena"
click at [443, 142] on input "text" at bounding box center [442, 137] width 115 height 22
type input "[PERSON_NAME]"
click at [532, 189] on select "Select [DEMOGRAPHIC_DATA] [DEMOGRAPHIC_DATA] Other Prefer Not To Say" at bounding box center [645, 185] width 250 height 22
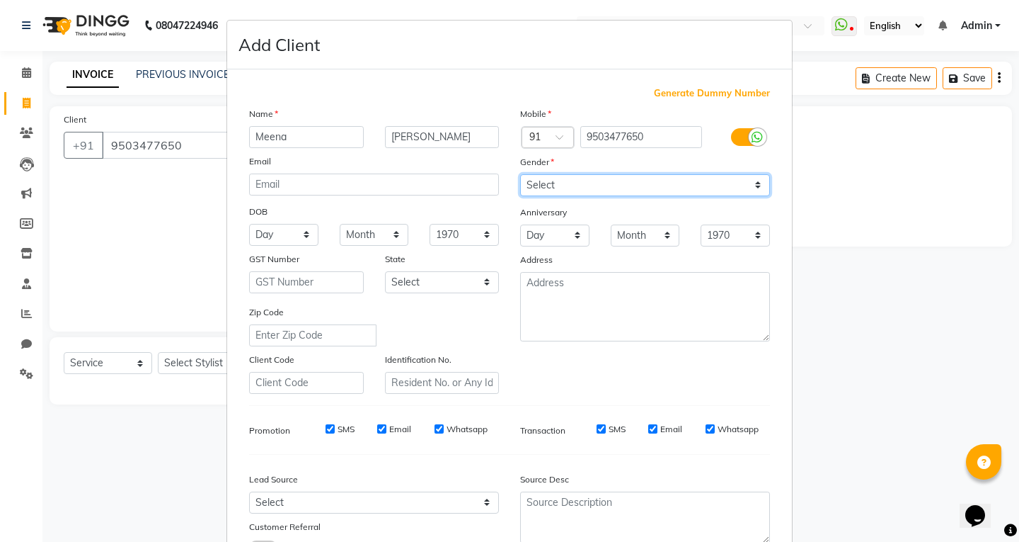
select select "[DEMOGRAPHIC_DATA]"
click at [520, 174] on select "Select [DEMOGRAPHIC_DATA] [DEMOGRAPHIC_DATA] Other Prefer Not To Say" at bounding box center [645, 185] width 250 height 22
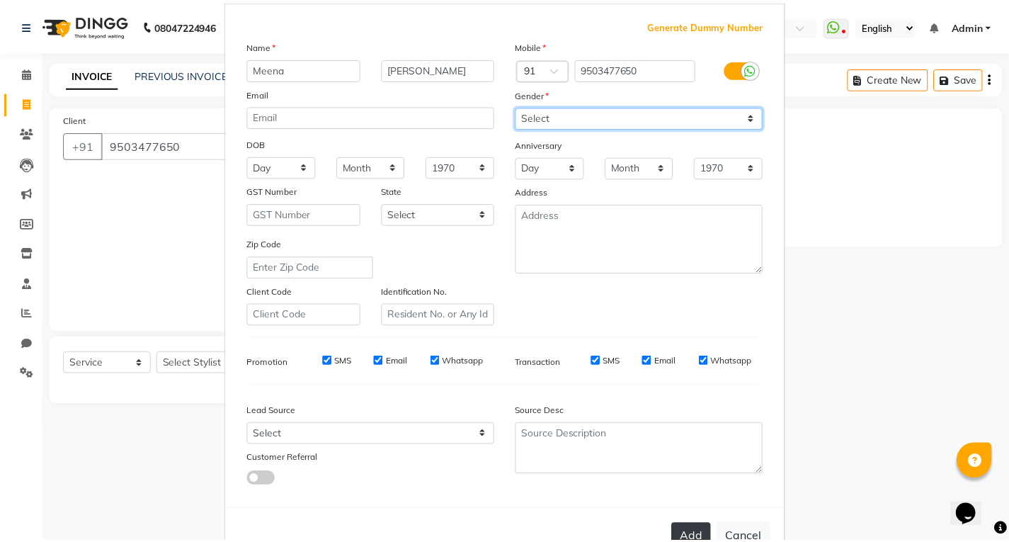
scroll to position [112, 0]
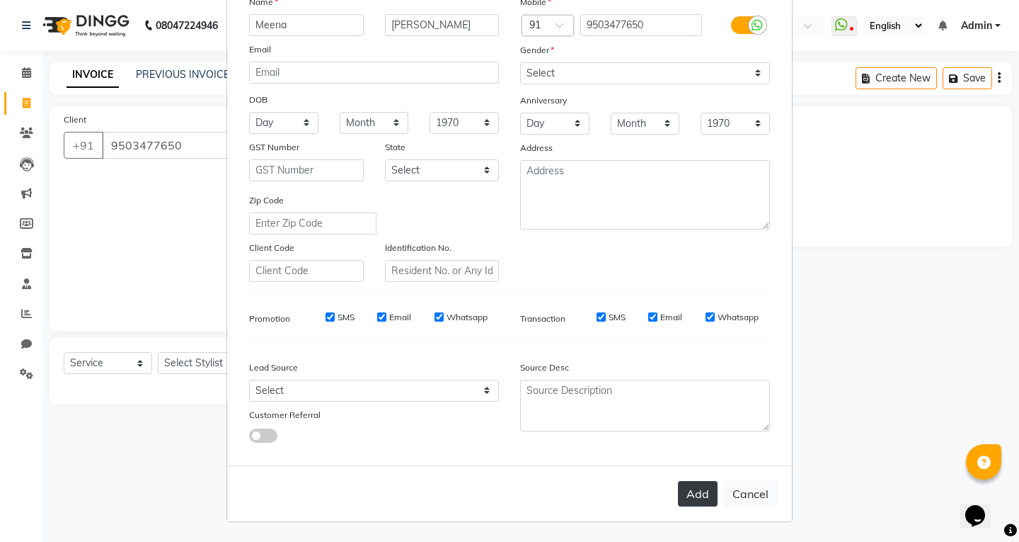
click at [692, 504] on button "Add" at bounding box center [698, 493] width 40 height 25
select select
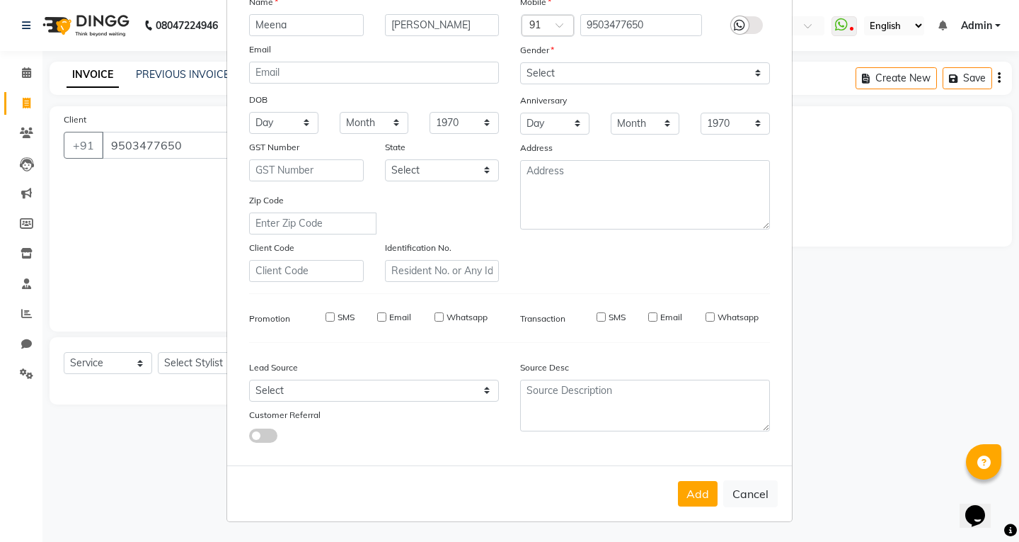
select select
checkbox input "false"
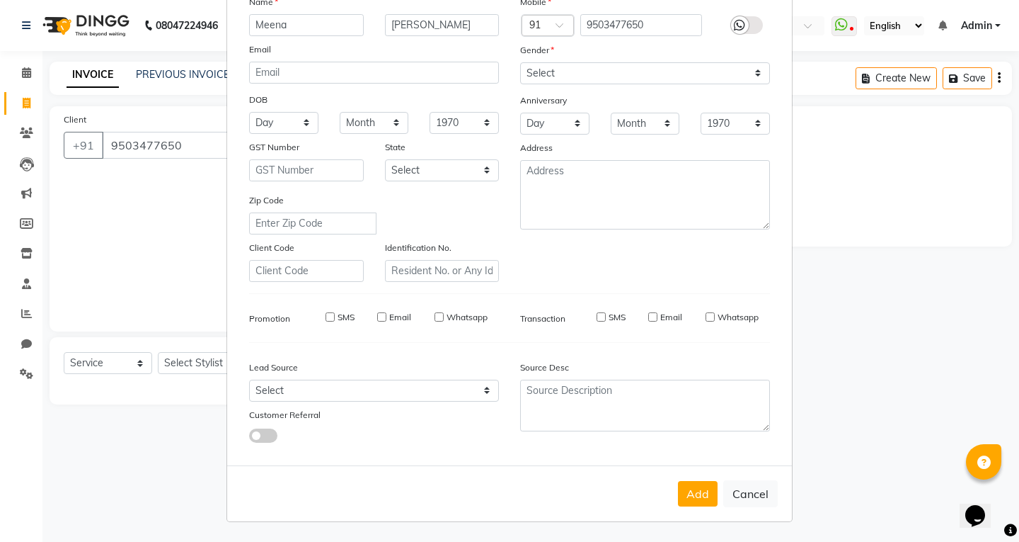
checkbox input "false"
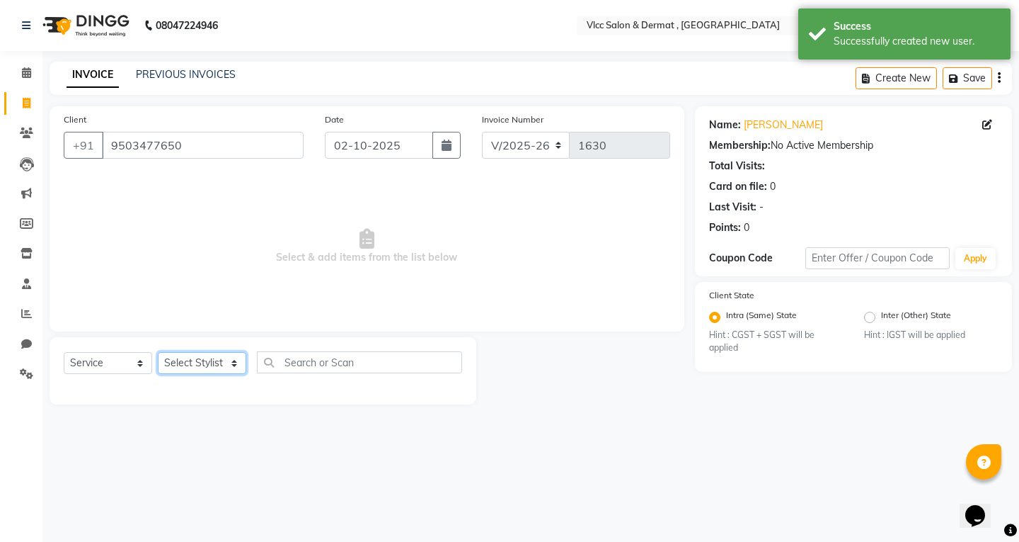
click at [192, 354] on select "Select Stylist [PERSON_NAME] [PERSON_NAME] [PERSON_NAME] [PERSON_NAME] [PERSON_…" at bounding box center [202, 363] width 88 height 22
click at [23, 379] on span at bounding box center [26, 374] width 25 height 16
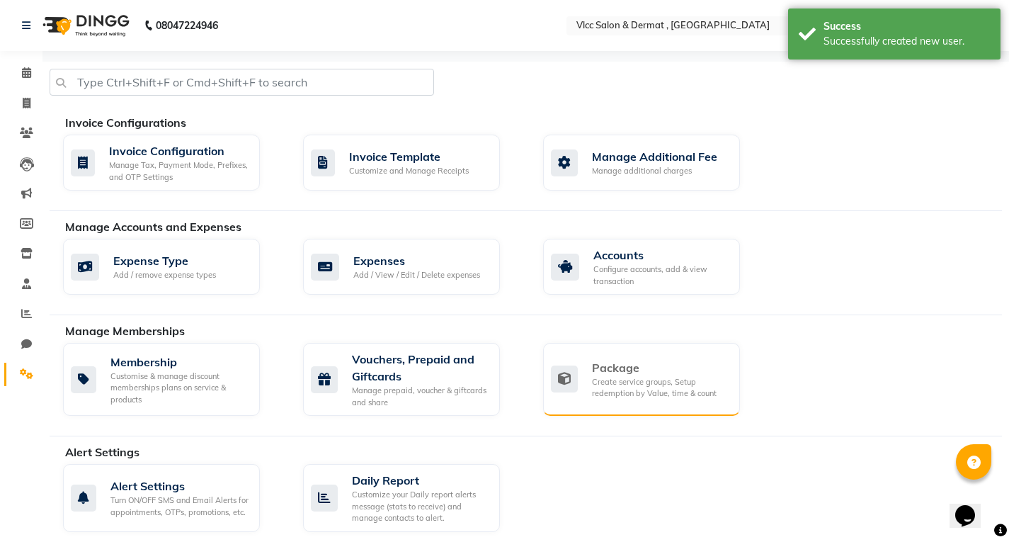
click at [618, 374] on div "Package" at bounding box center [660, 367] width 137 height 17
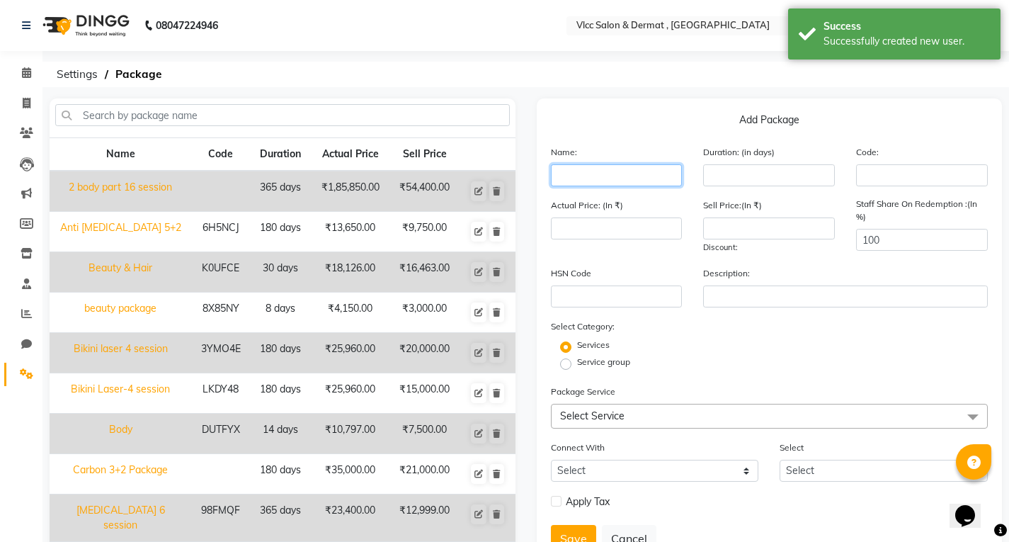
click at [597, 174] on input "text" at bounding box center [617, 175] width 132 height 22
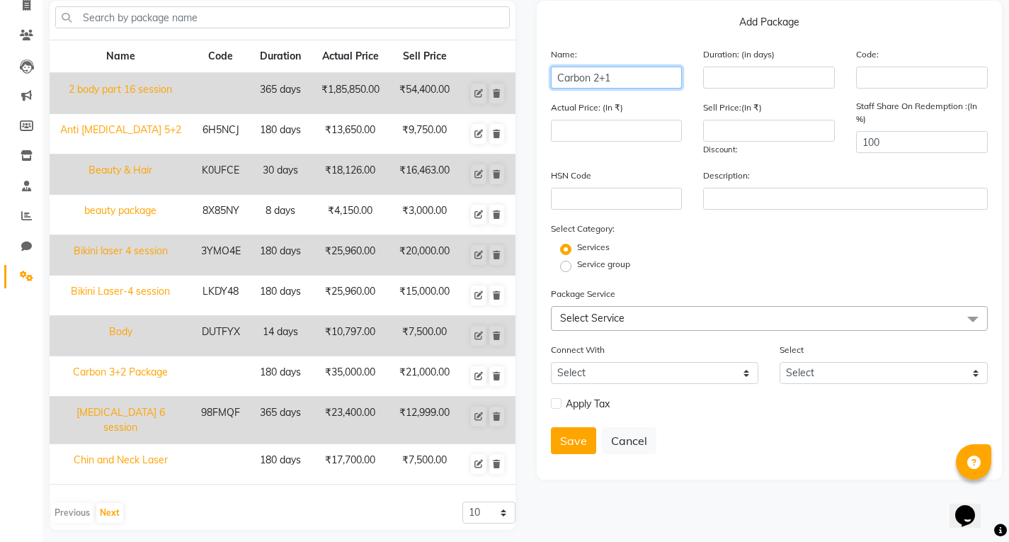
scroll to position [100, 0]
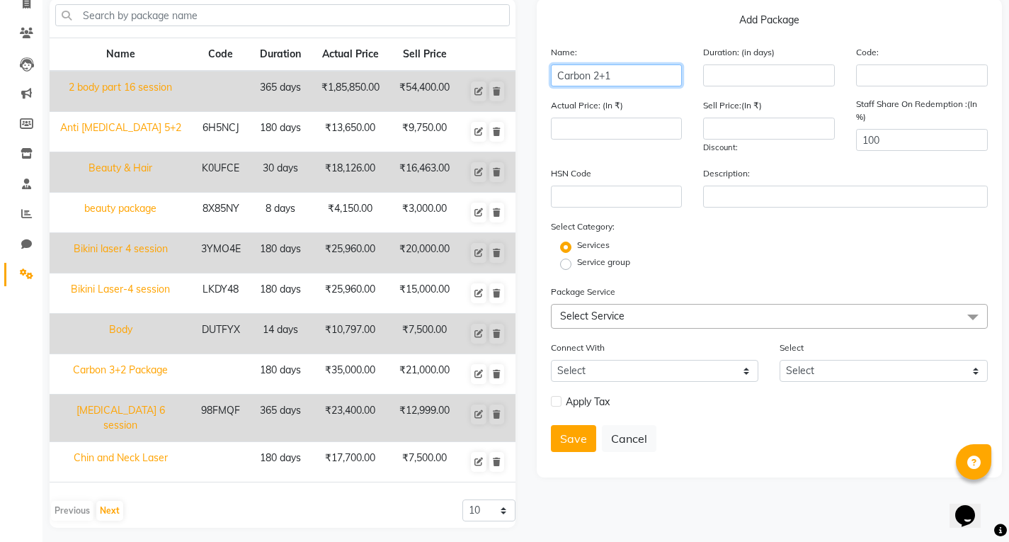
type input "Carbon 2+1"
click at [630, 313] on span "Select Service" at bounding box center [770, 316] width 438 height 25
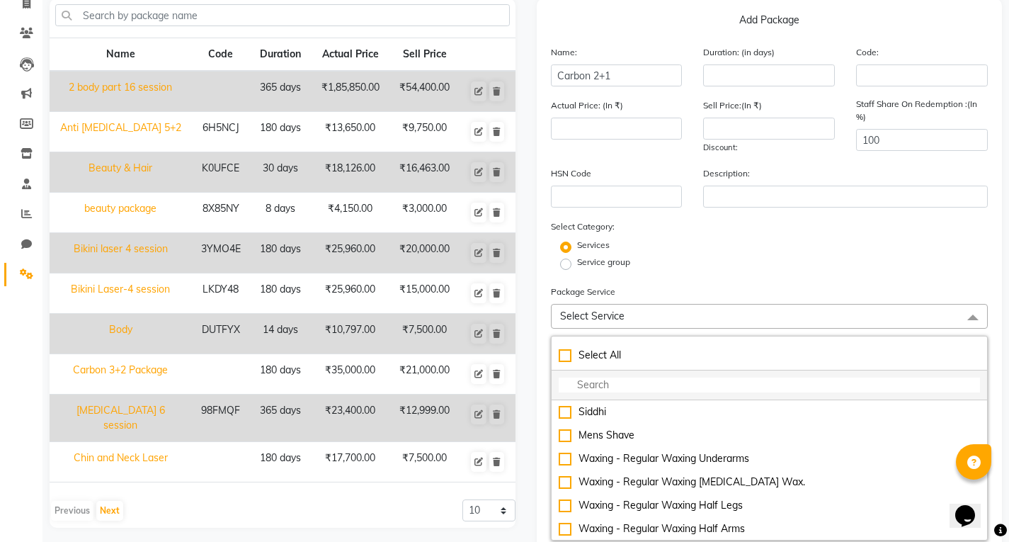
click at [685, 381] on input "multiselect-search" at bounding box center [770, 384] width 422 height 15
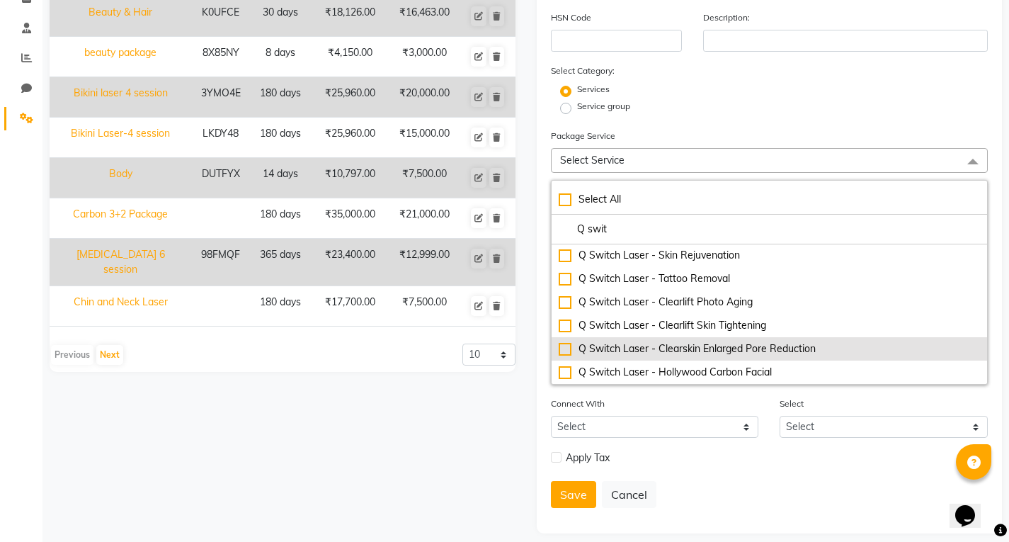
scroll to position [268, 0]
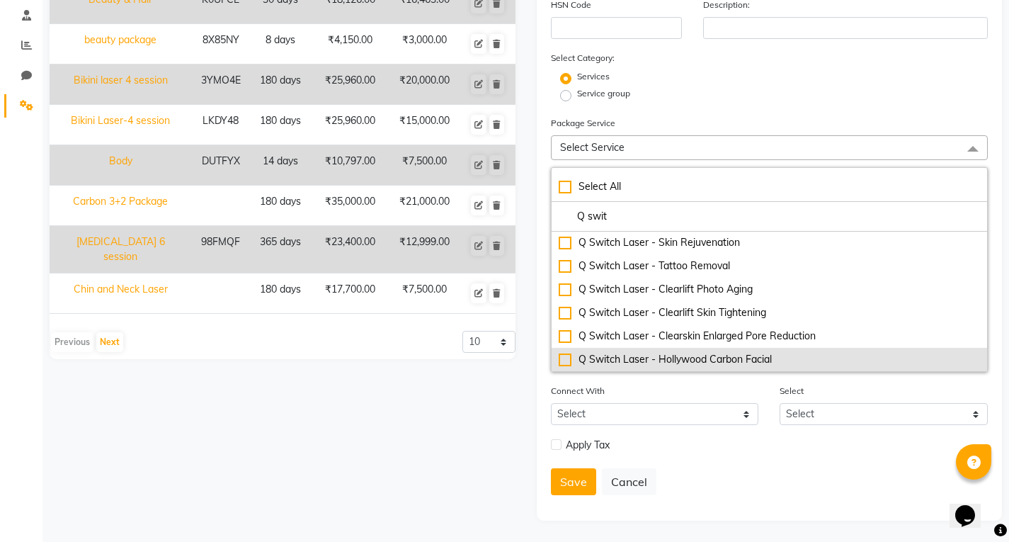
type input "Q swit"
click at [742, 360] on div "Q Switch Laser - Hollywood Carbon Facial" at bounding box center [770, 359] width 422 height 15
type input "7000"
checkbox input "true"
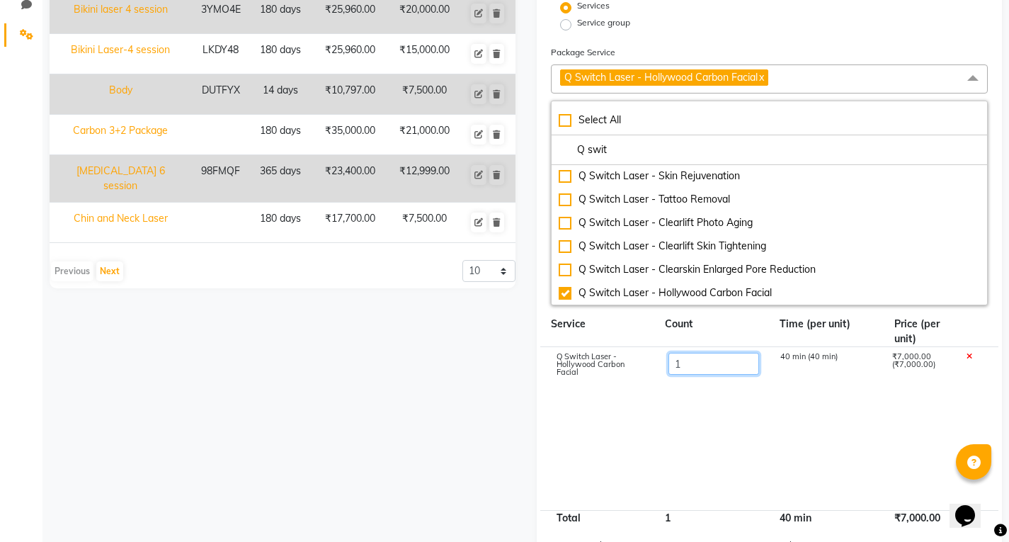
click at [704, 369] on input "1" at bounding box center [713, 364] width 91 height 22
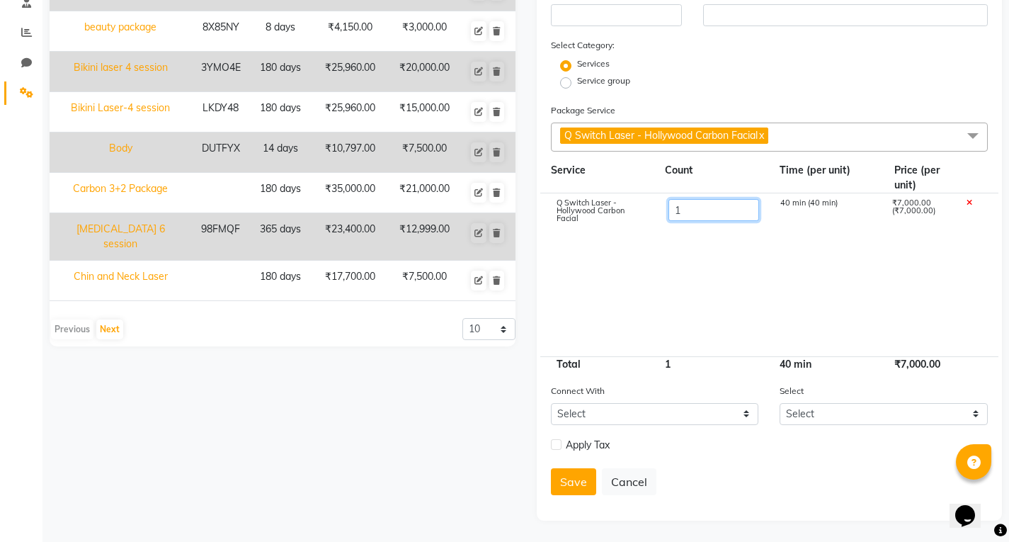
scroll to position [281, 0]
type input "3"
type input "21000"
click at [700, 250] on cdk-virtual-scroll-viewport "Q Switch Laser - Hollywood Carbon Facial 3 40 min (40 min) ₹7,000.00 (₹7,000.00)" at bounding box center [770, 274] width 438 height 163
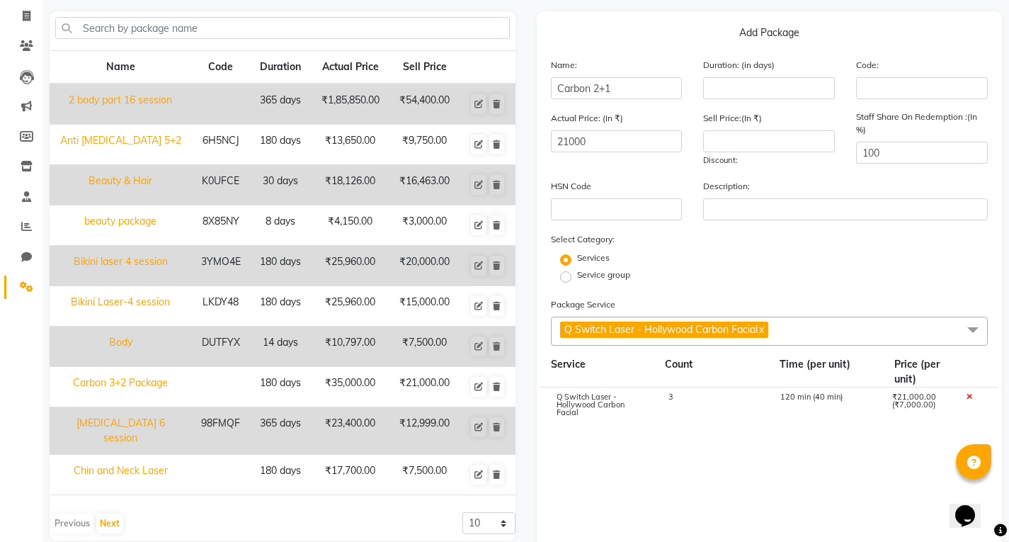
scroll to position [0, 0]
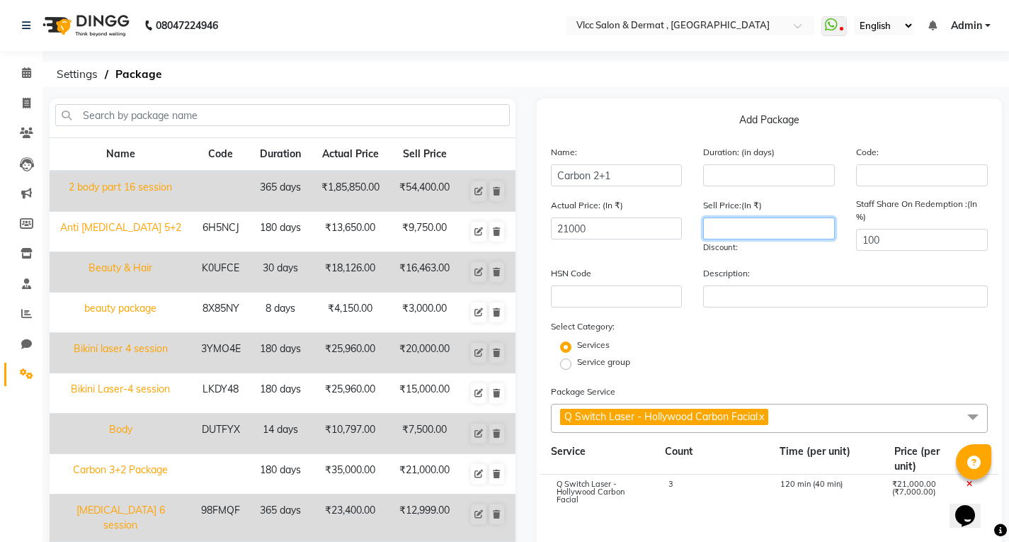
click at [758, 227] on input "number" at bounding box center [769, 228] width 132 height 22
type input "14000"
click at [840, 375] on form "Name: Carbon 2+1 Duration: (in days) Code: Actual Price: (In ₹) 21000 Sell Pric…" at bounding box center [770, 465] width 438 height 643
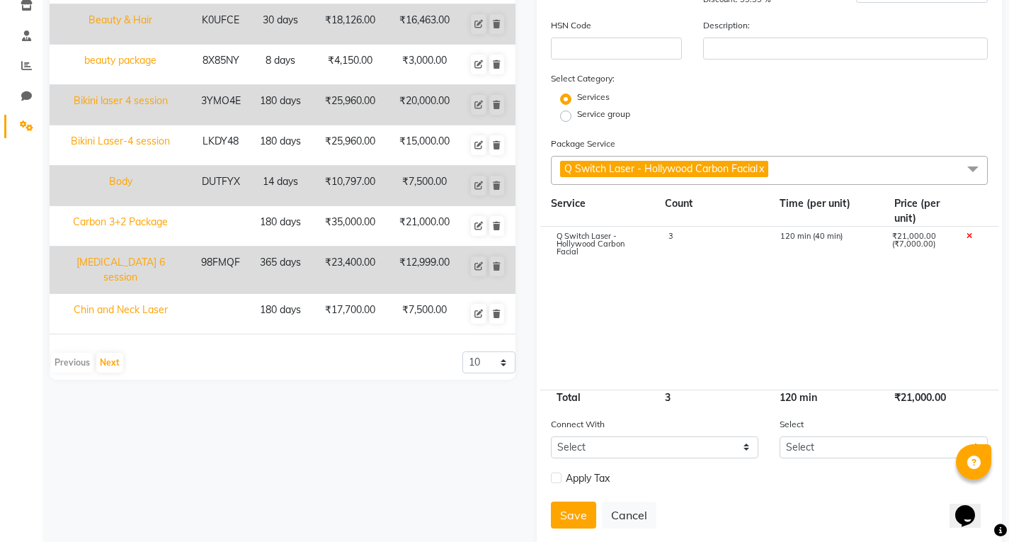
scroll to position [281, 0]
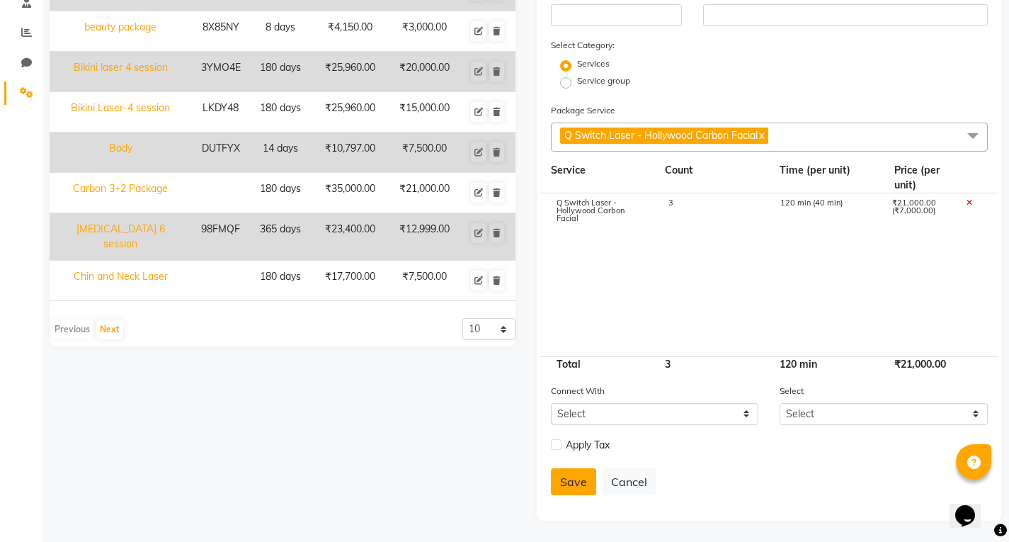
click at [567, 485] on button "Save" at bounding box center [573, 481] width 45 height 27
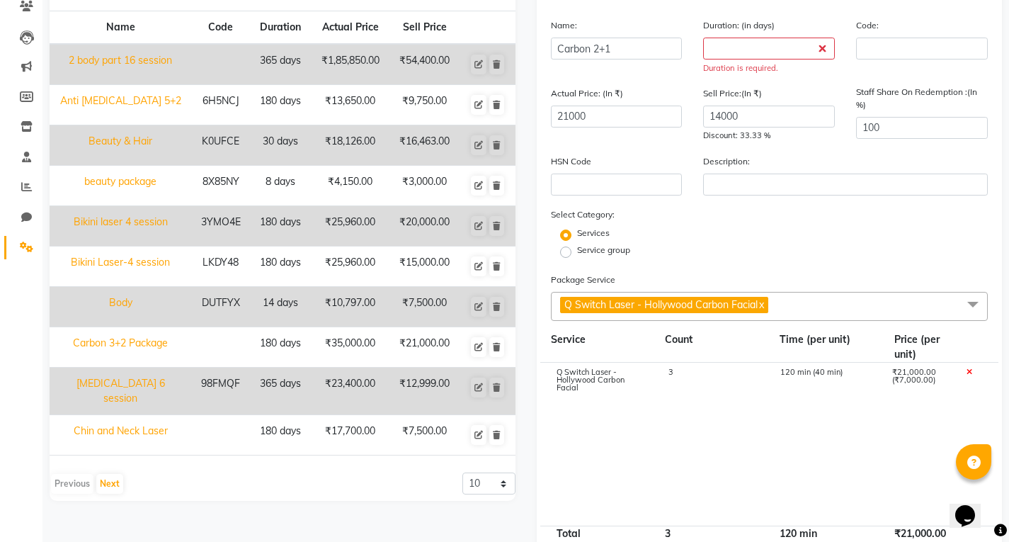
scroll to position [0, 0]
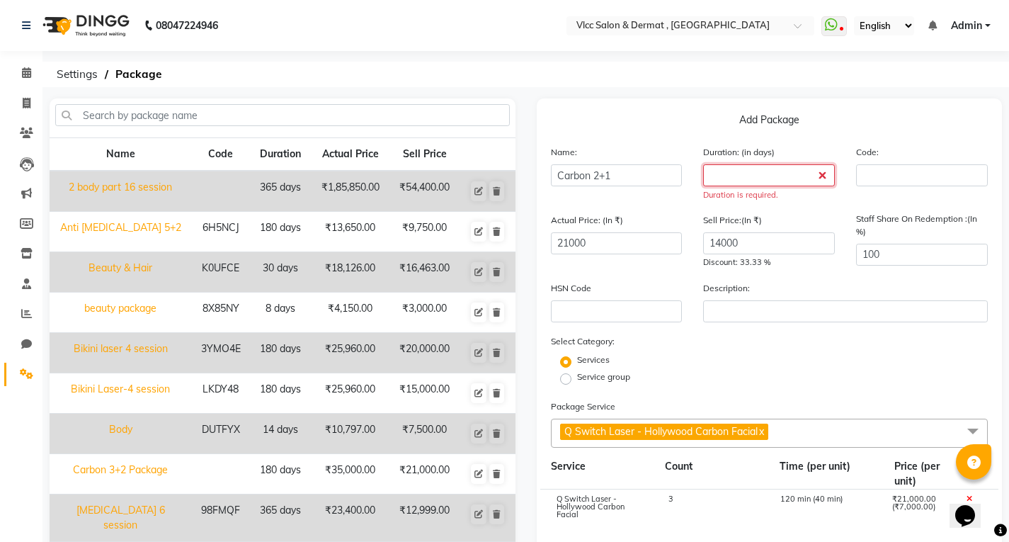
click at [766, 175] on input "number" at bounding box center [769, 175] width 132 height 22
type input "1"
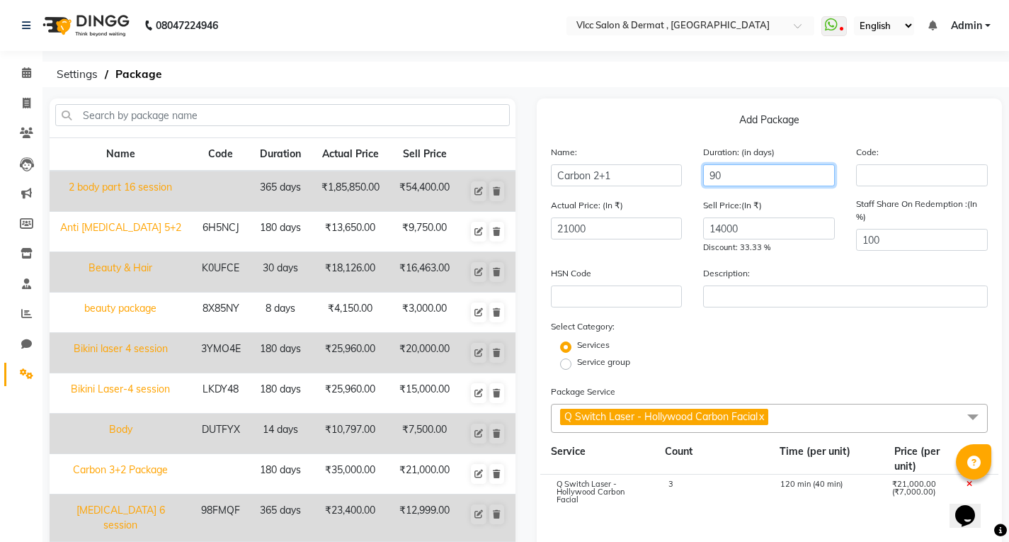
type input "90"
click at [845, 212] on div "Staff Share On Redemption :(In %) 100" at bounding box center [921, 226] width 153 height 57
click at [924, 253] on div "Staff Share On Redemption :(In %) 100" at bounding box center [921, 226] width 153 height 57
click at [924, 246] on input "100" at bounding box center [922, 240] width 132 height 22
type input "1"
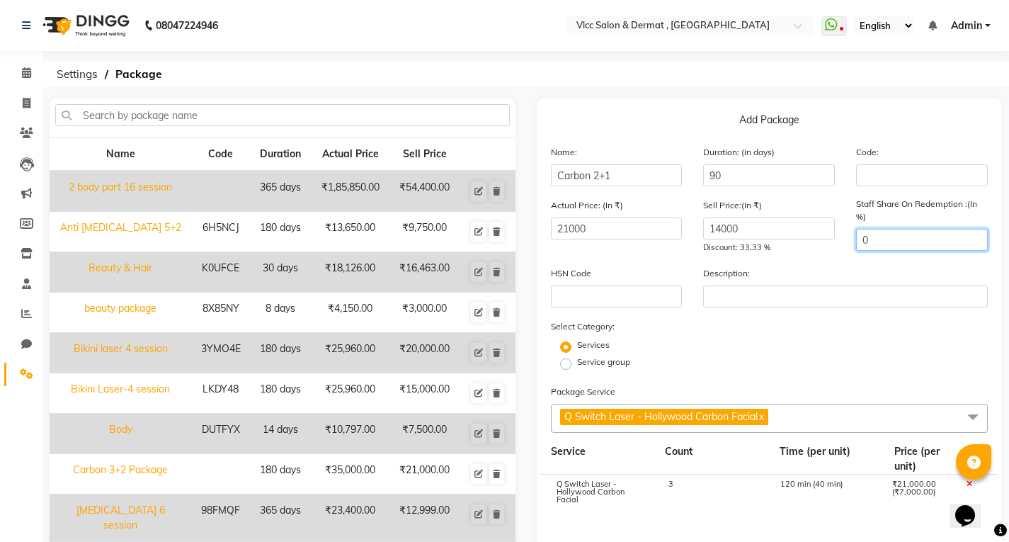
type input "0"
click at [828, 256] on div "Actual Price: (In ₹) 21000 Sell Price:(In ₹) 14000 Discount: 33.33 % Staff Shar…" at bounding box center [769, 232] width 459 height 68
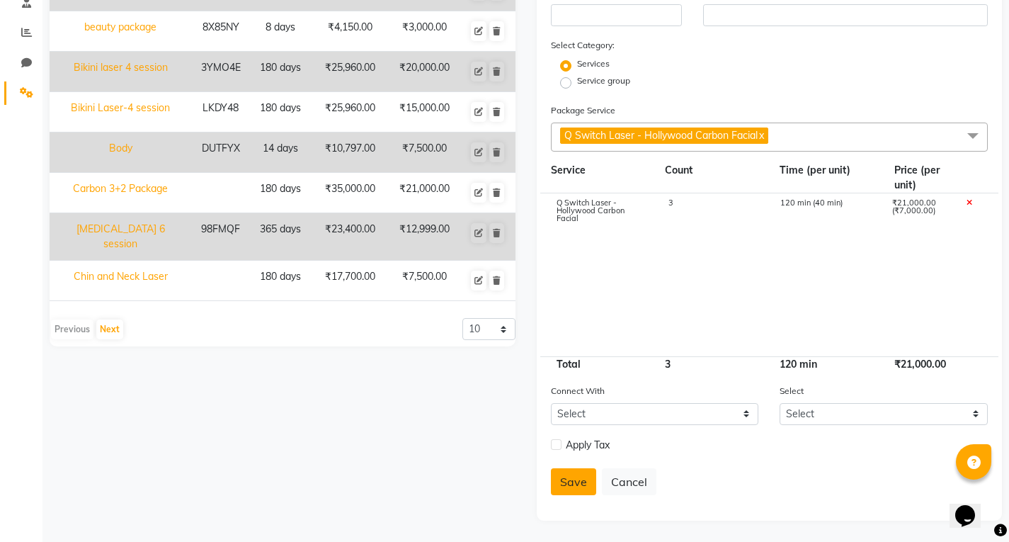
click at [579, 477] on button "Save" at bounding box center [573, 481] width 45 height 27
select select
checkbox input "false"
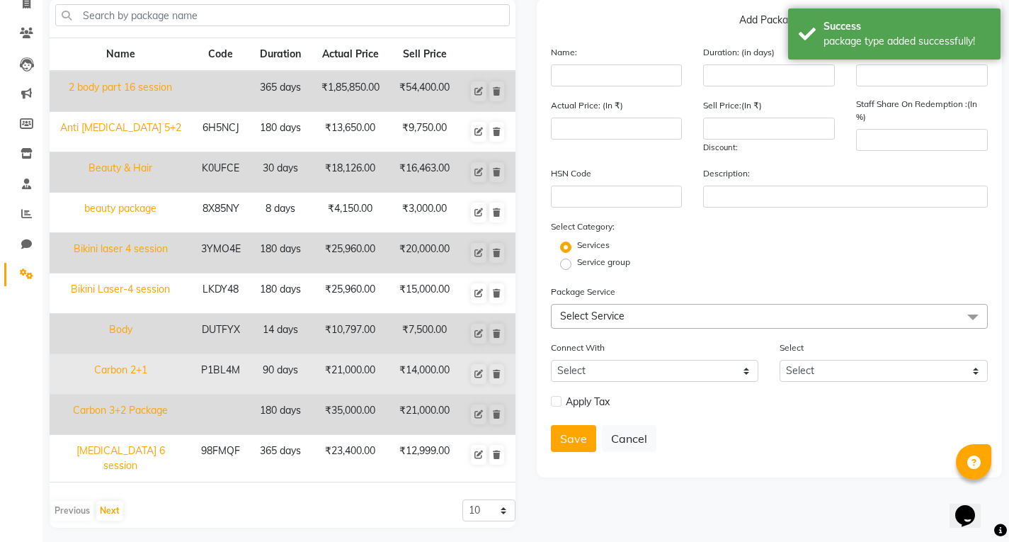
click at [216, 372] on td "P1BL4M" at bounding box center [220, 374] width 59 height 40
click at [476, 372] on icon at bounding box center [478, 374] width 8 height 8
type input "Carbon 2+1"
type input "90"
type input "P1BL4M"
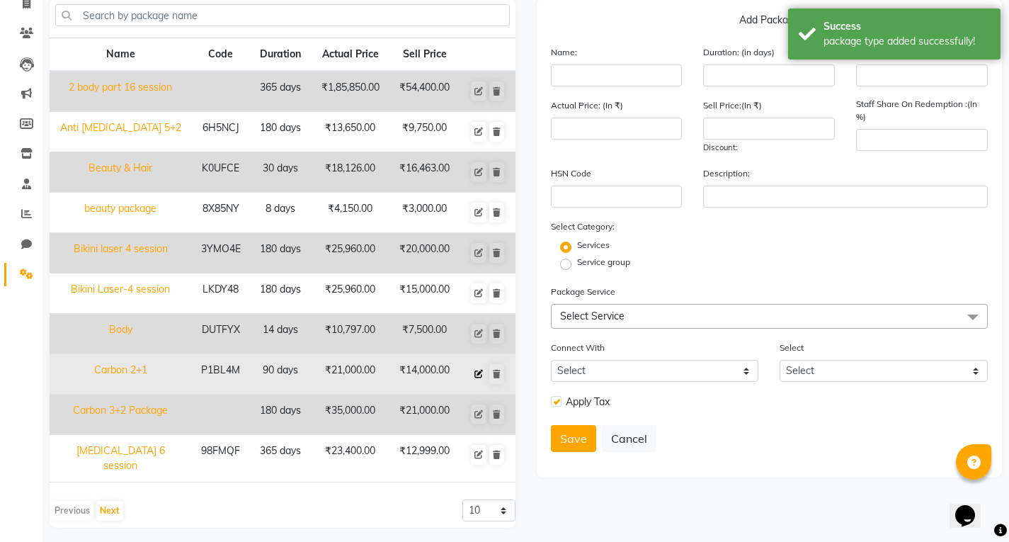
type input "21000"
type input "14000"
type input "0"
checkbox input "true"
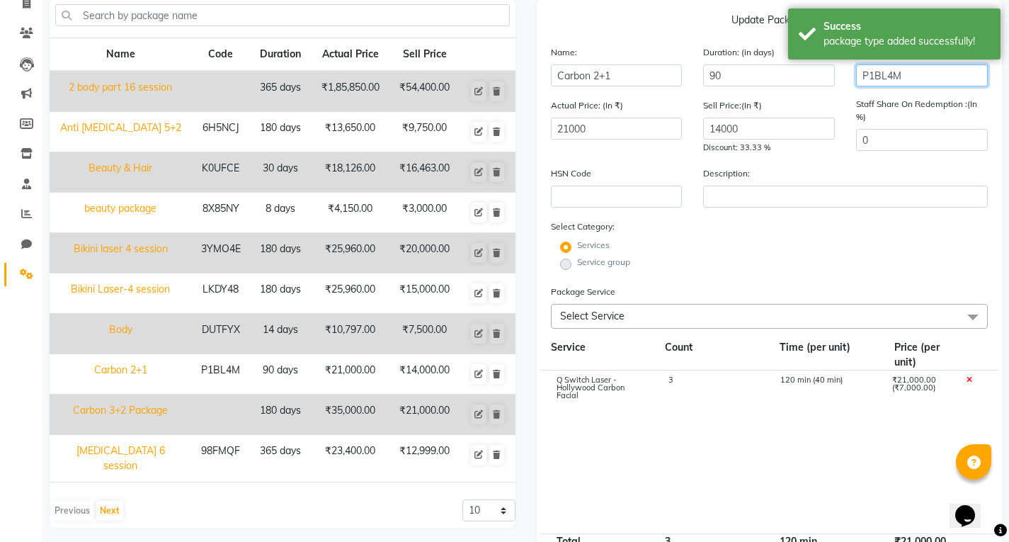
click at [934, 68] on input "P1BL4M" at bounding box center [922, 75] width 132 height 22
type input "P"
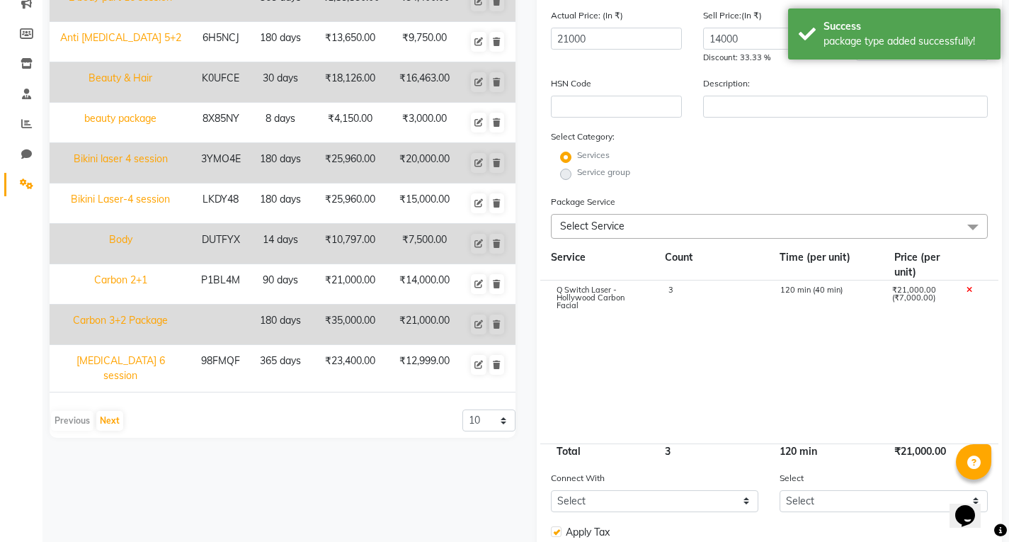
scroll to position [314, 0]
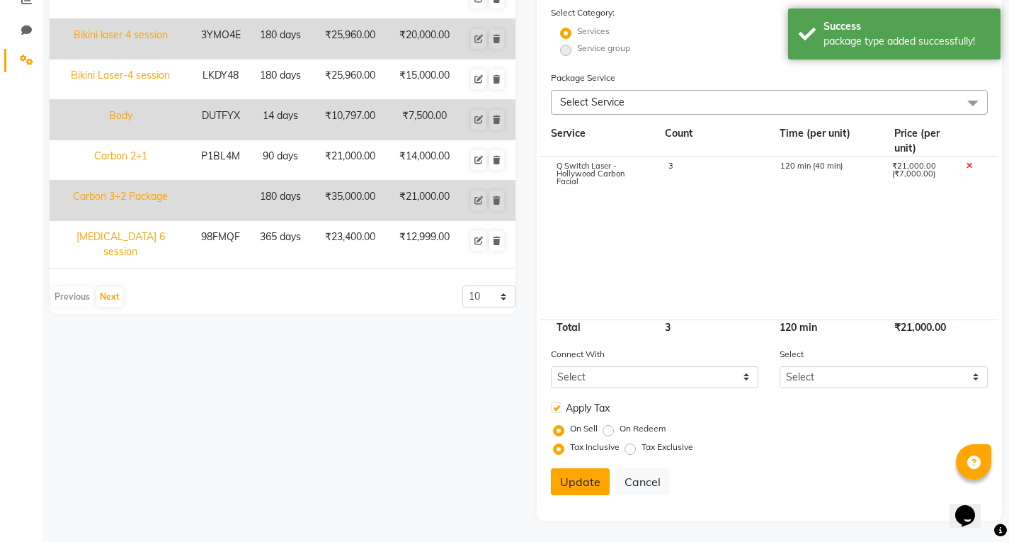
click at [581, 483] on button "Update" at bounding box center [580, 481] width 59 height 27
select select
checkbox input "false"
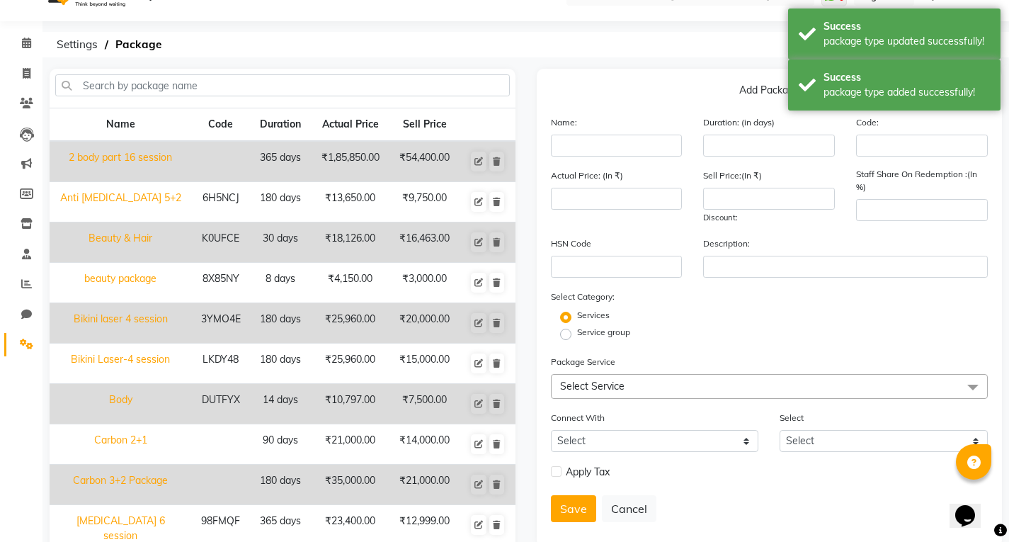
scroll to position [0, 0]
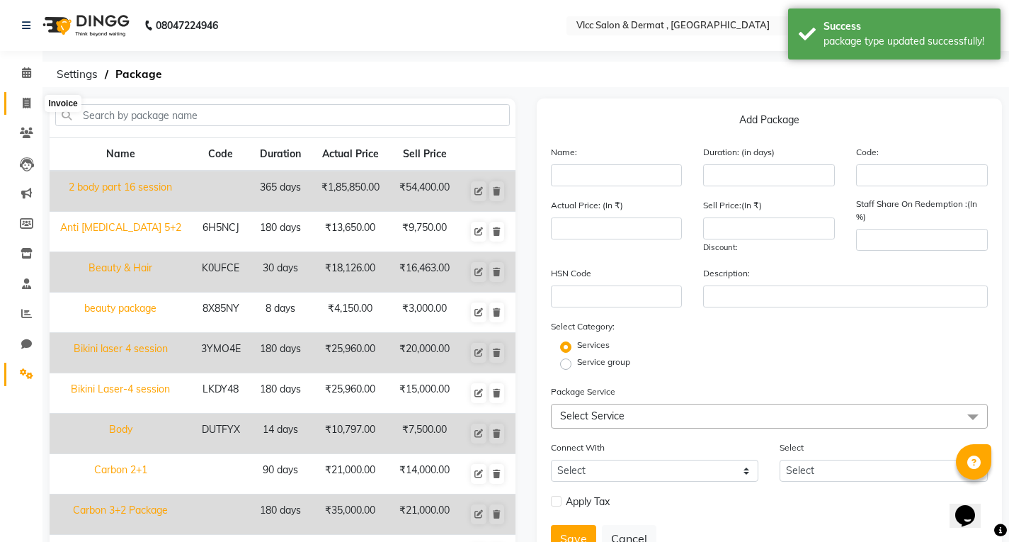
click at [23, 105] on icon at bounding box center [27, 103] width 8 height 11
select select "5256"
select select "service"
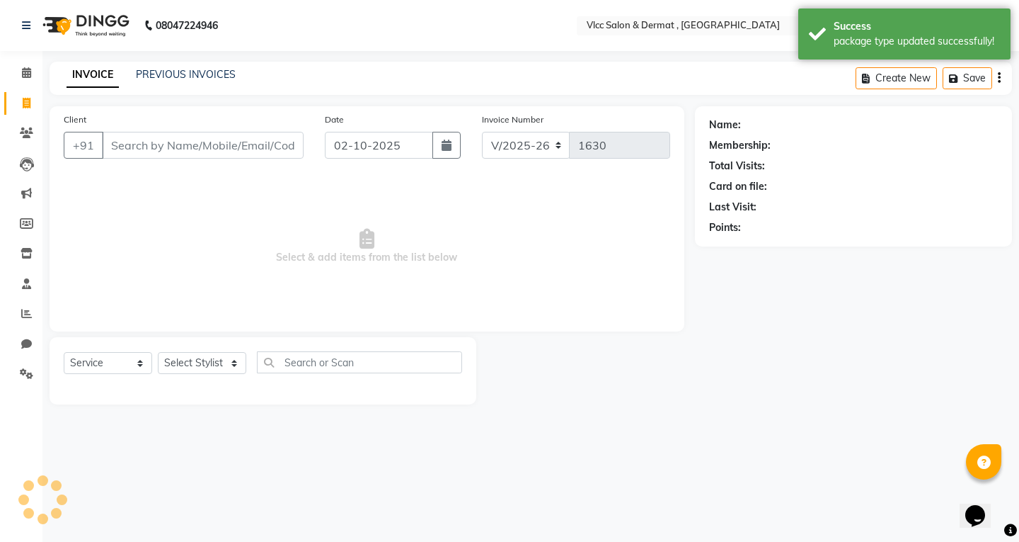
click at [159, 142] on input "Client" at bounding box center [203, 145] width 202 height 27
click at [156, 144] on input "Client" at bounding box center [203, 145] width 202 height 27
click at [25, 362] on li "Settings" at bounding box center [21, 374] width 42 height 30
click at [30, 367] on span at bounding box center [26, 374] width 25 height 16
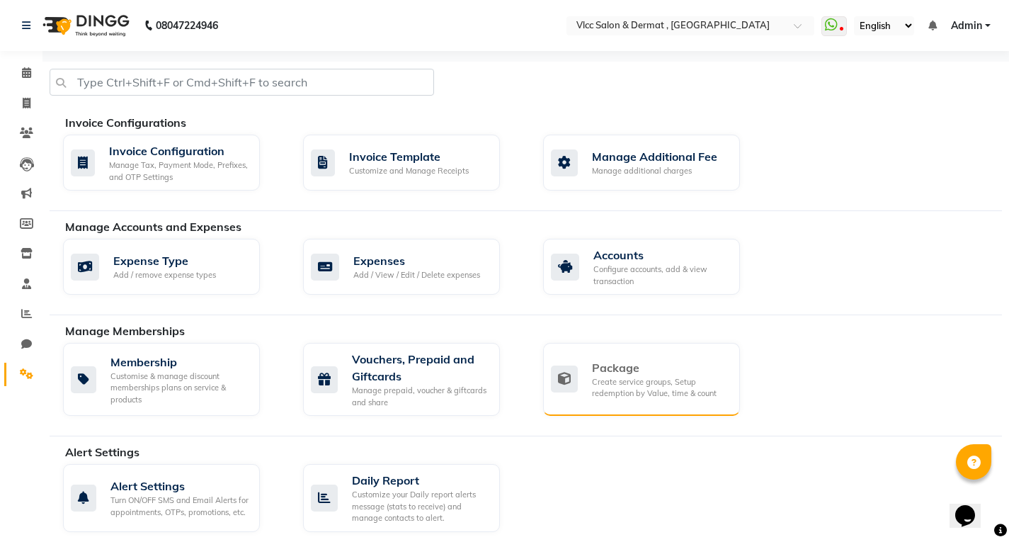
click at [627, 377] on div "Create service groups, Setup redemption by Value, time & count" at bounding box center [660, 387] width 137 height 23
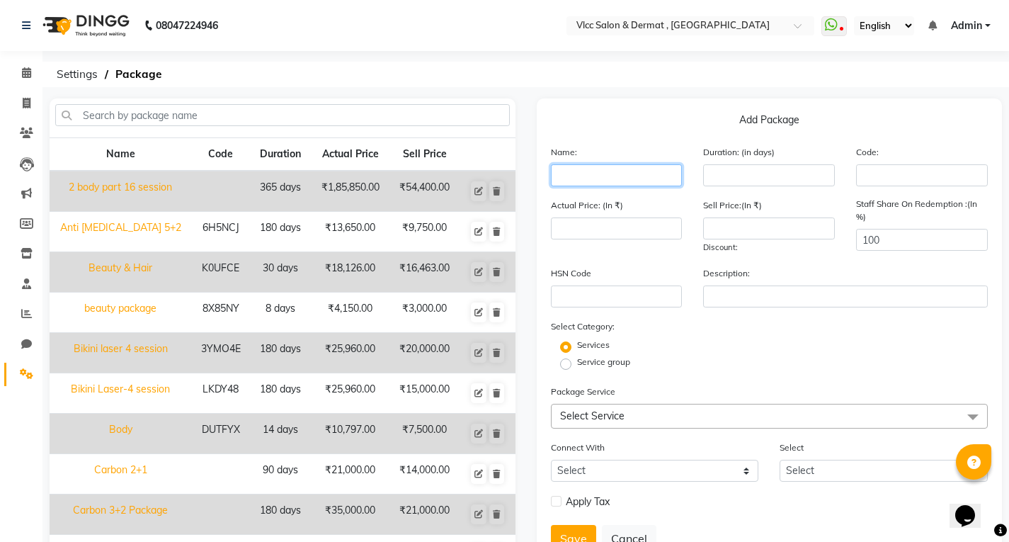
click at [586, 184] on input "text" at bounding box center [617, 175] width 132 height 22
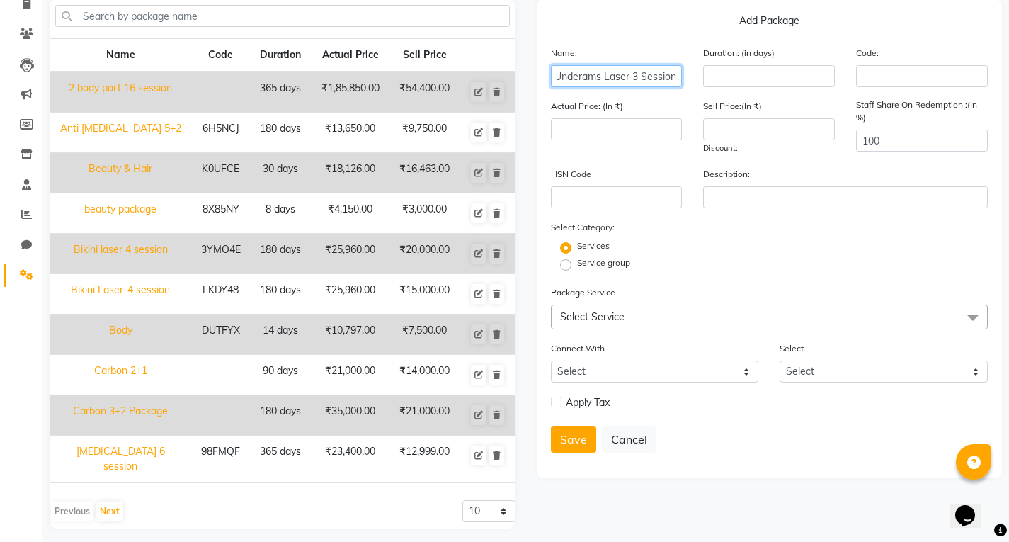
scroll to position [100, 0]
type input "Underams Laser 3 Session"
click at [566, 428] on button "Save" at bounding box center [573, 438] width 45 height 27
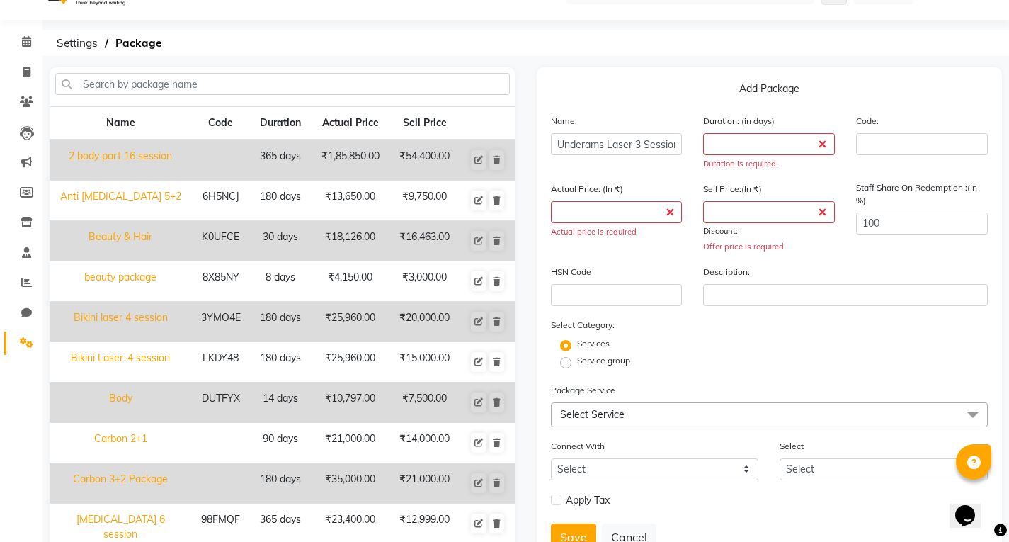
scroll to position [0, 0]
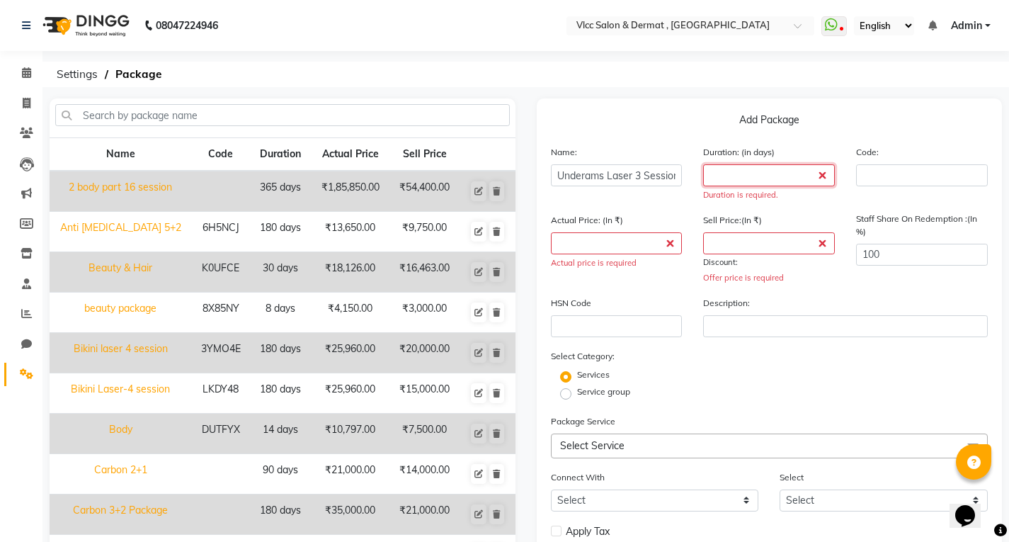
click at [760, 165] on input "number" at bounding box center [769, 175] width 132 height 22
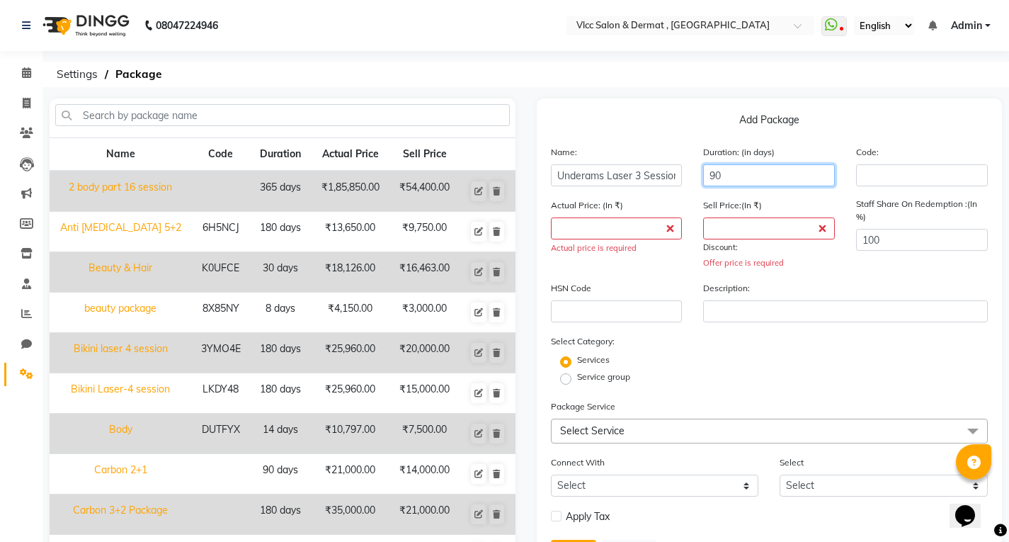
type input "90"
click at [623, 221] on input "number" at bounding box center [617, 228] width 132 height 22
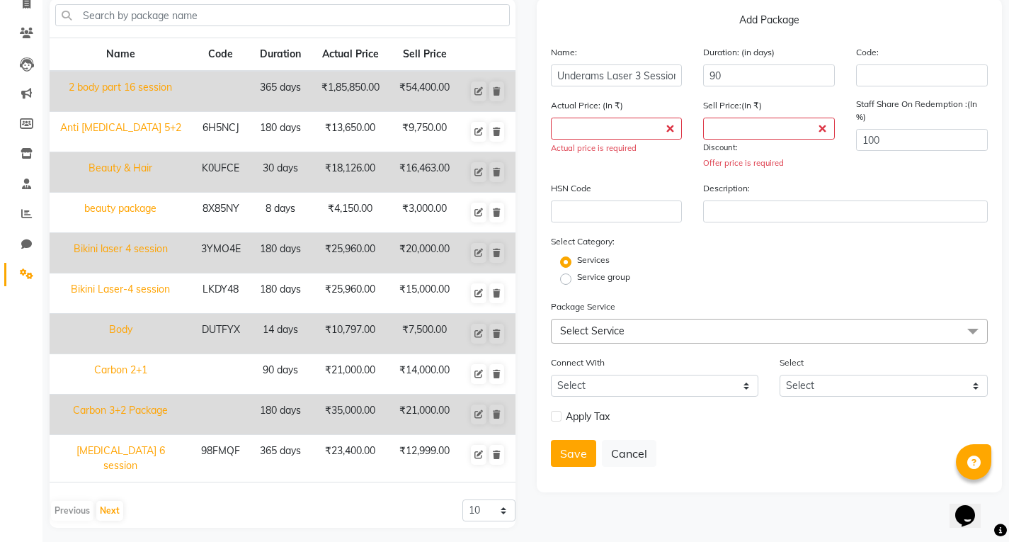
click at [605, 327] on span "Select Service" at bounding box center [592, 330] width 64 height 13
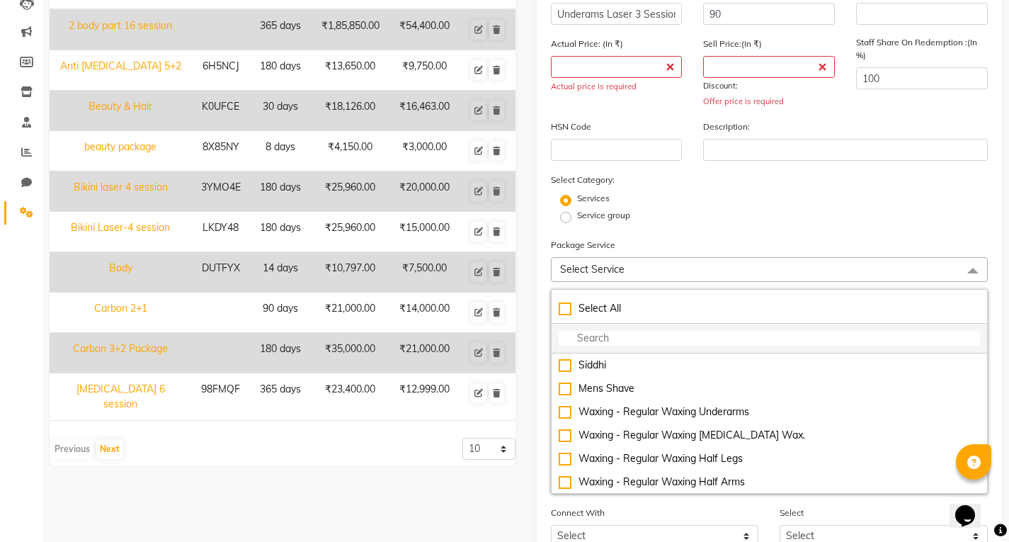
scroll to position [241, 0]
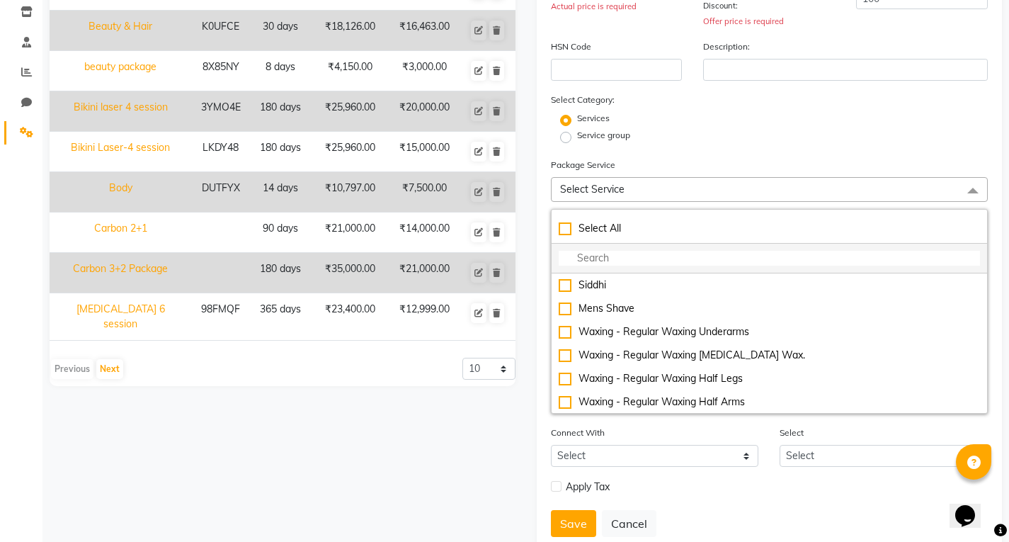
click at [630, 255] on input "multiselect-search" at bounding box center [770, 258] width 422 height 15
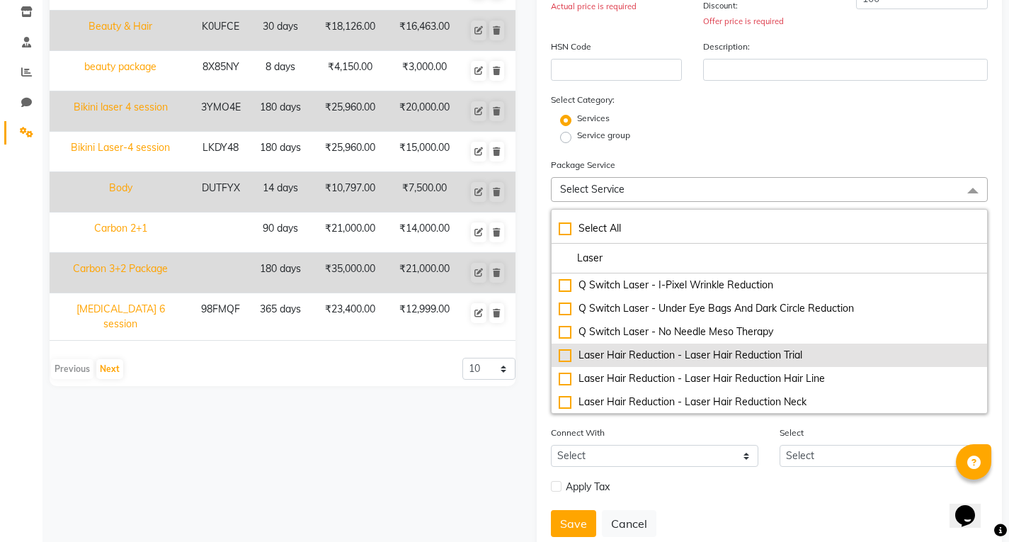
scroll to position [71, 0]
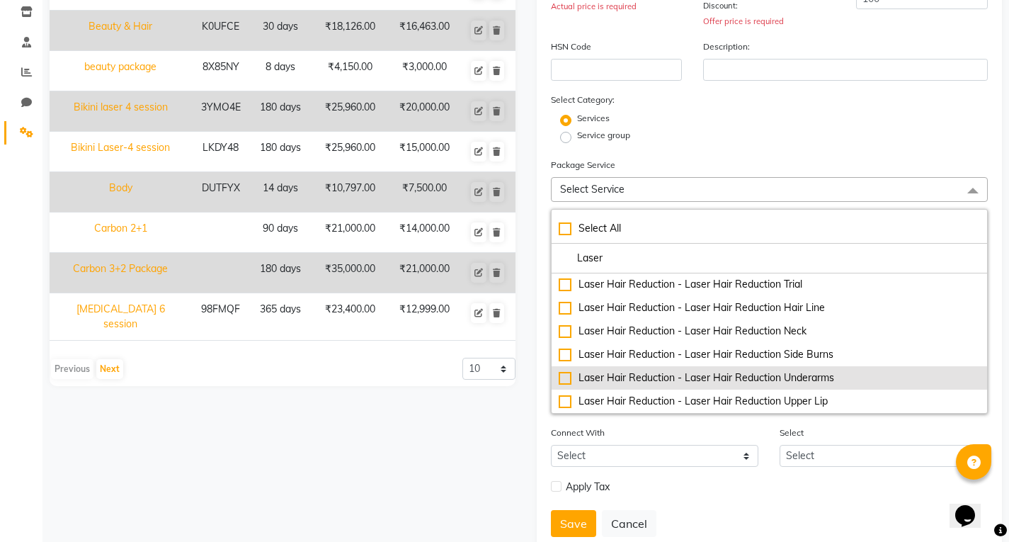
type input "Laser"
click at [792, 374] on div "Laser Hair Reduction - Laser Hair Reduction Underarms" at bounding box center [770, 377] width 422 height 15
type input "3540"
checkbox input "true"
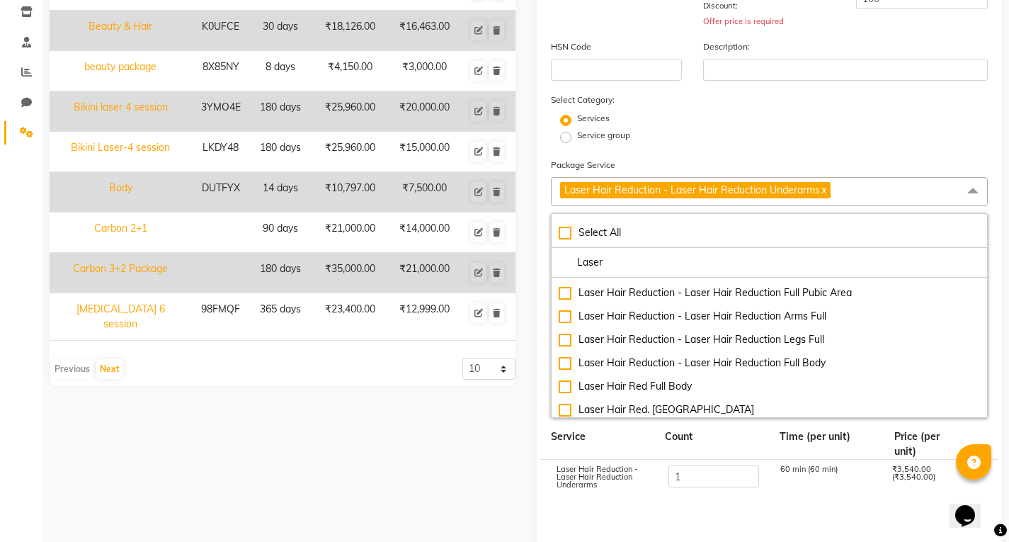
scroll to position [212, 0]
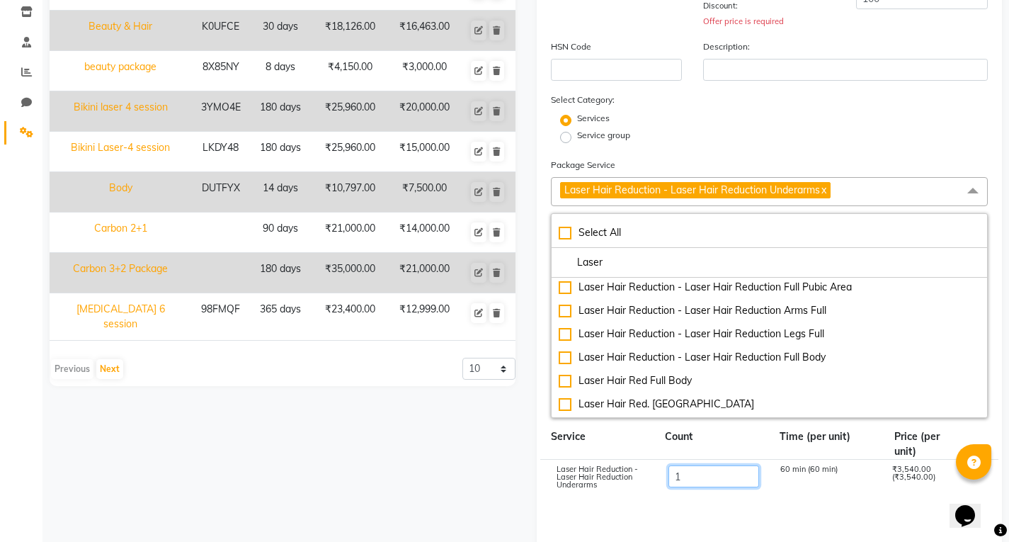
click at [709, 468] on input "1" at bounding box center [713, 476] width 91 height 22
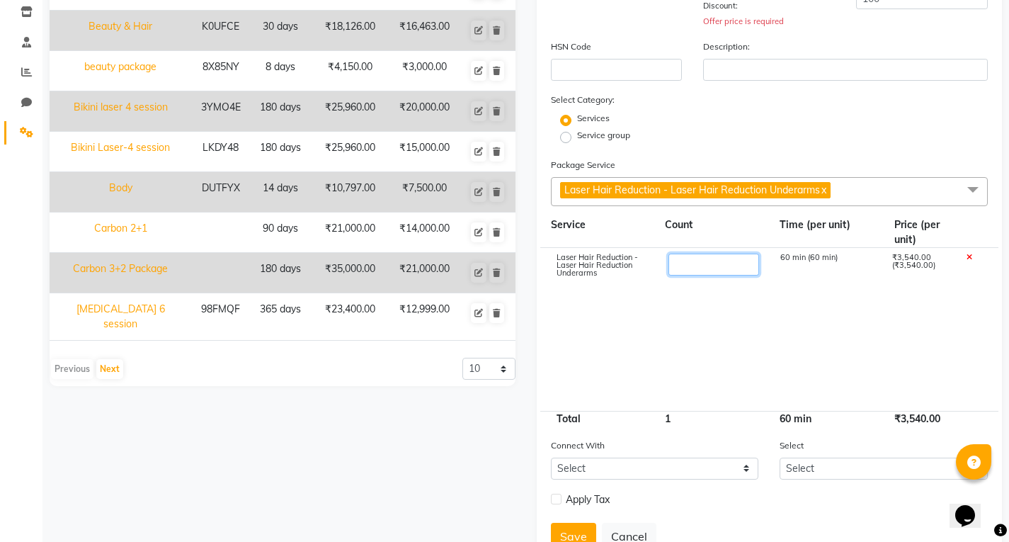
type input "3"
click at [710, 273] on input "3" at bounding box center [713, 264] width 91 height 22
type input "10620"
click at [714, 292] on cdk-virtual-scroll-viewport "Laser Hair Reduction - Laser Hair Reduction Underarms 3 60 min (60 min) ₹3,540.…" at bounding box center [770, 329] width 438 height 163
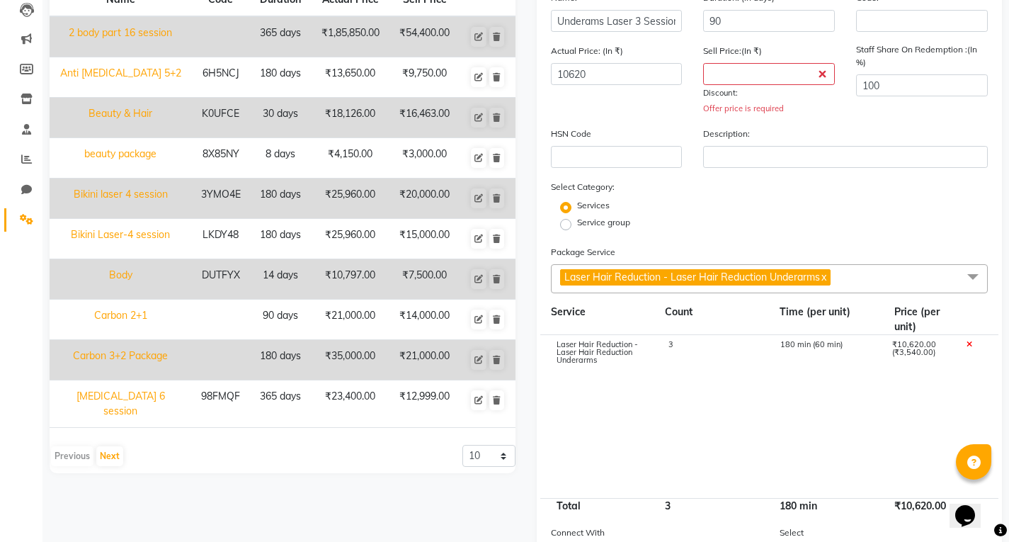
scroll to position [0, 0]
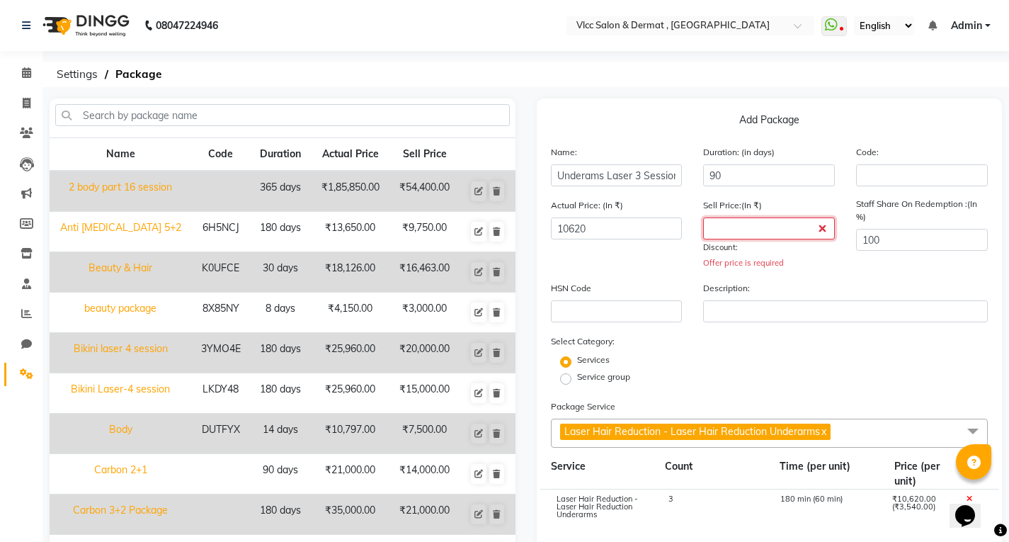
click at [767, 227] on input "number" at bounding box center [769, 228] width 132 height 22
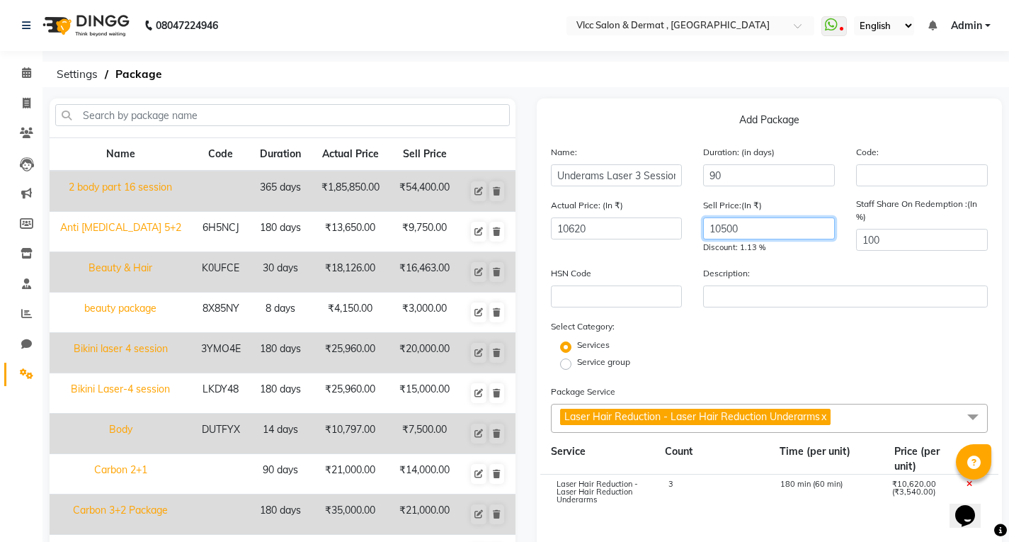
type input "10500"
drag, startPoint x: 790, startPoint y: 259, endPoint x: 852, endPoint y: 267, distance: 62.1
click at [791, 259] on div "Actual Price: (In ₹) 10620 Sell Price:(In ₹) 10500 Discount: 1.13 % Staff Share…" at bounding box center [769, 232] width 459 height 68
click at [917, 247] on input "100" at bounding box center [922, 240] width 132 height 22
type input "1"
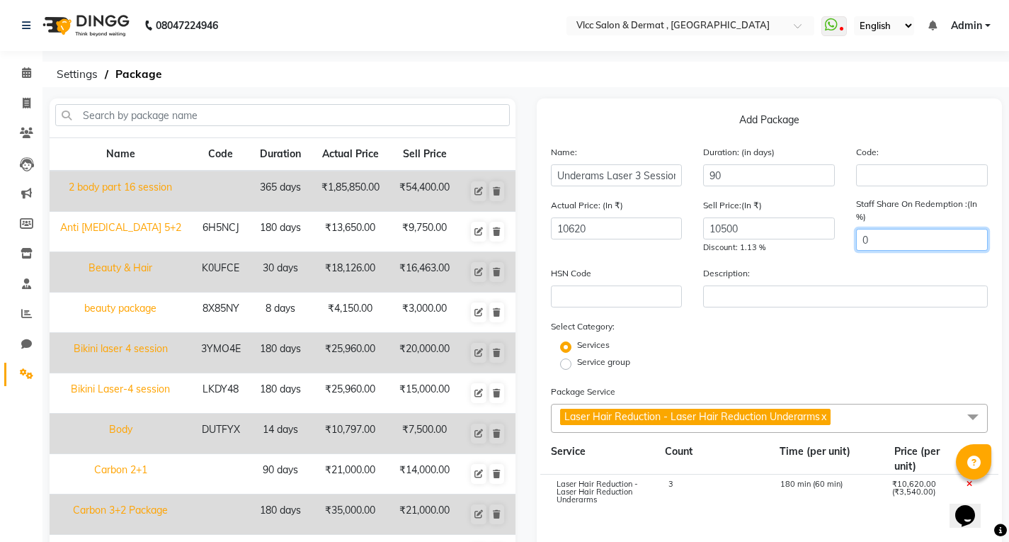
scroll to position [281, 0]
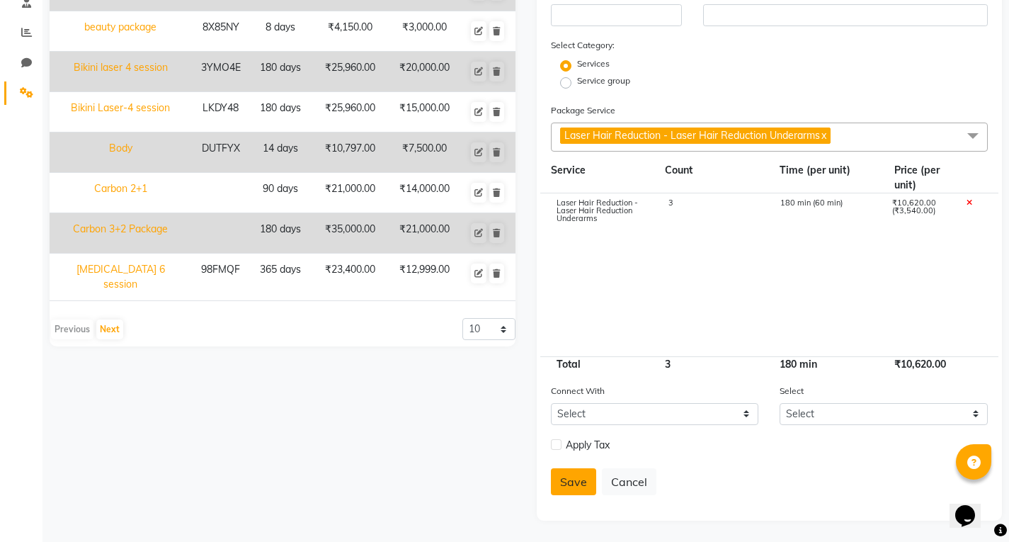
type input "0"
click at [578, 484] on button "Save" at bounding box center [573, 481] width 45 height 27
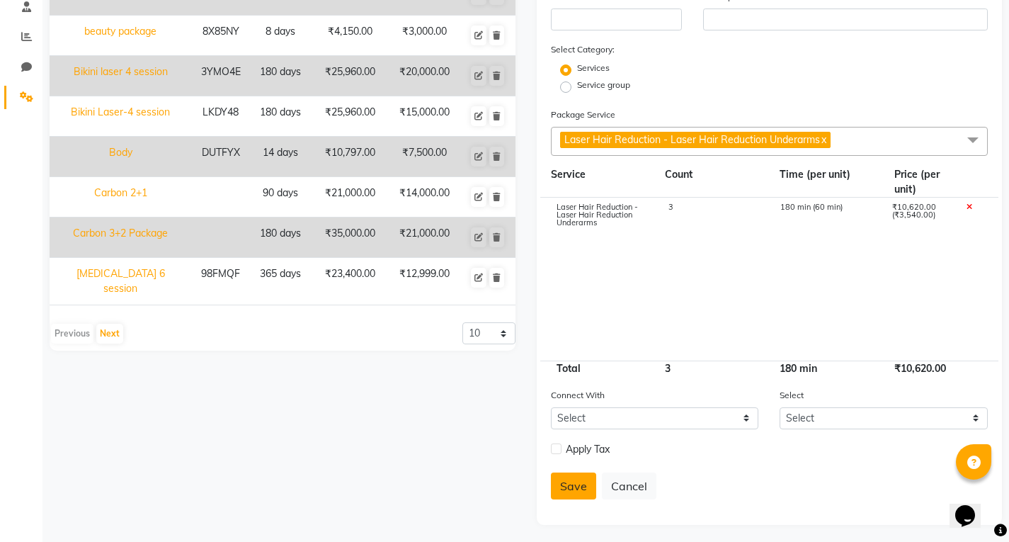
select select
checkbox input "false"
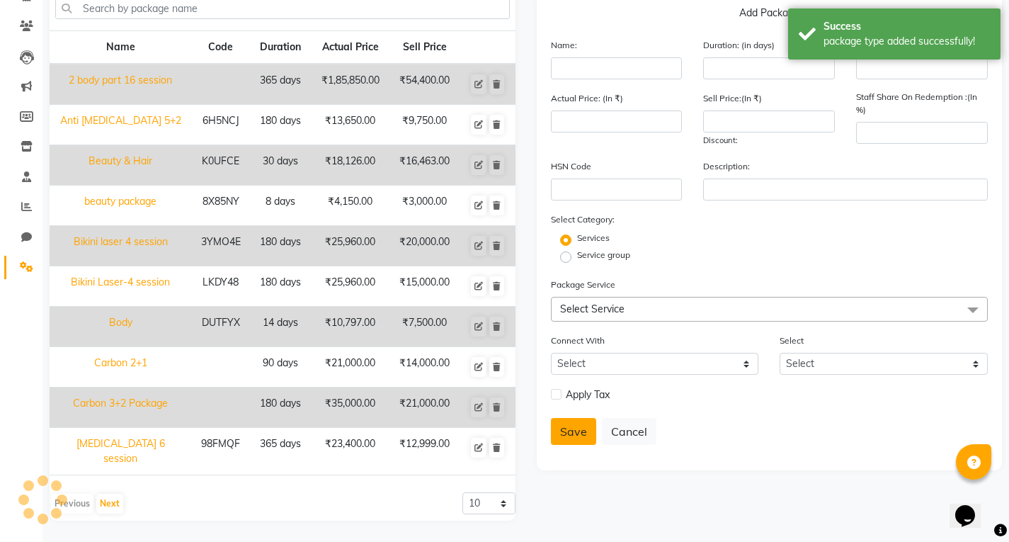
scroll to position [100, 0]
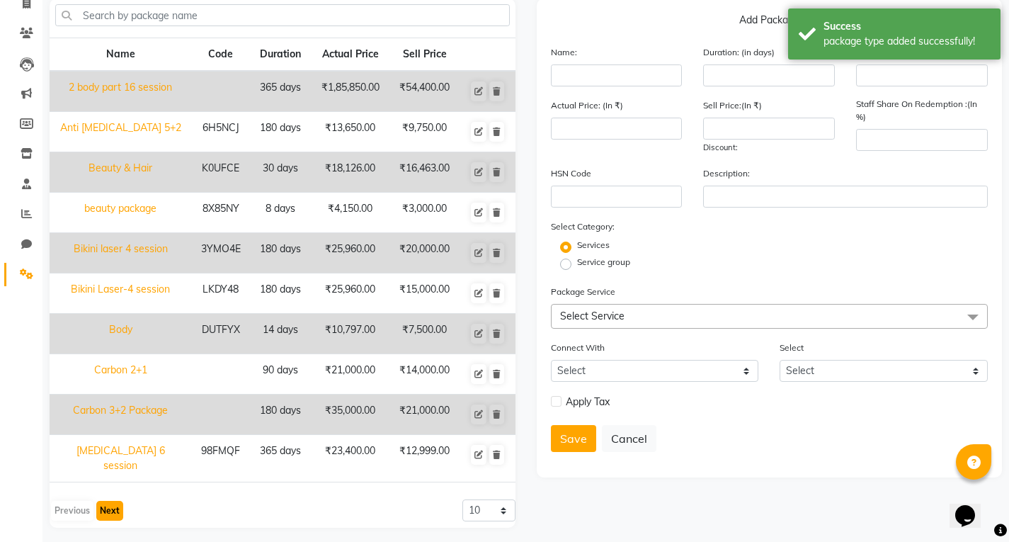
click at [109, 511] on button "Next" at bounding box center [109, 511] width 27 height 20
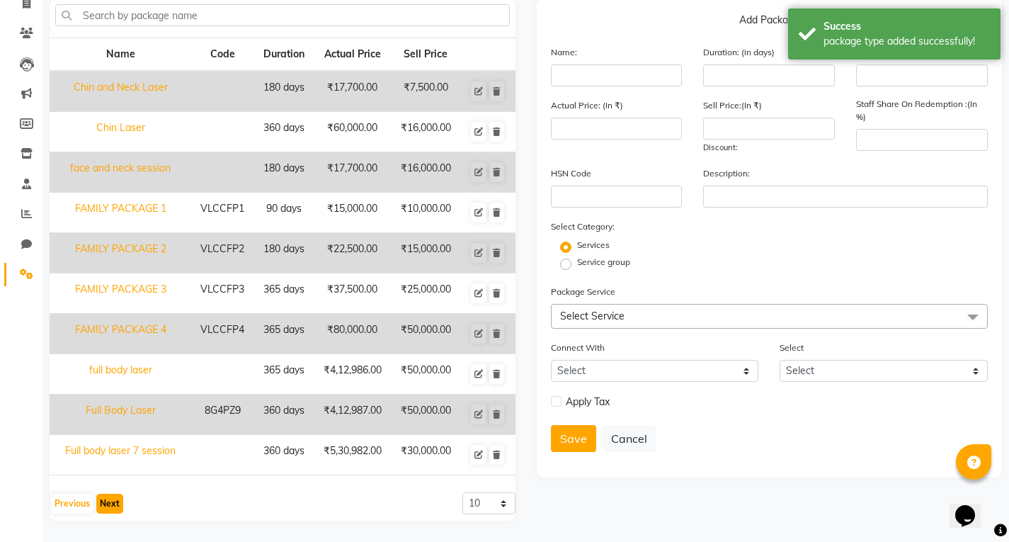
click at [110, 505] on button "Next" at bounding box center [109, 503] width 27 height 20
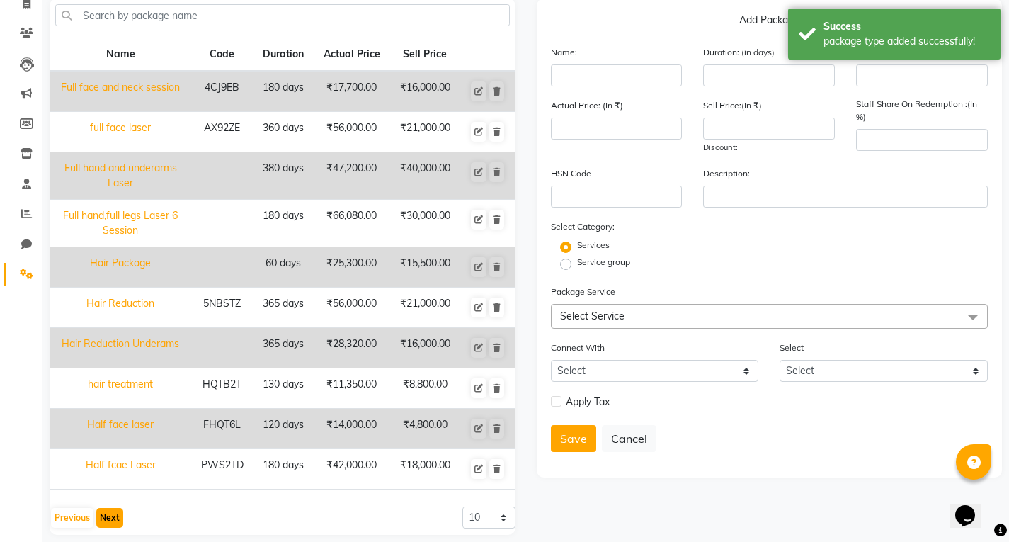
click at [115, 515] on button "Next" at bounding box center [109, 518] width 27 height 20
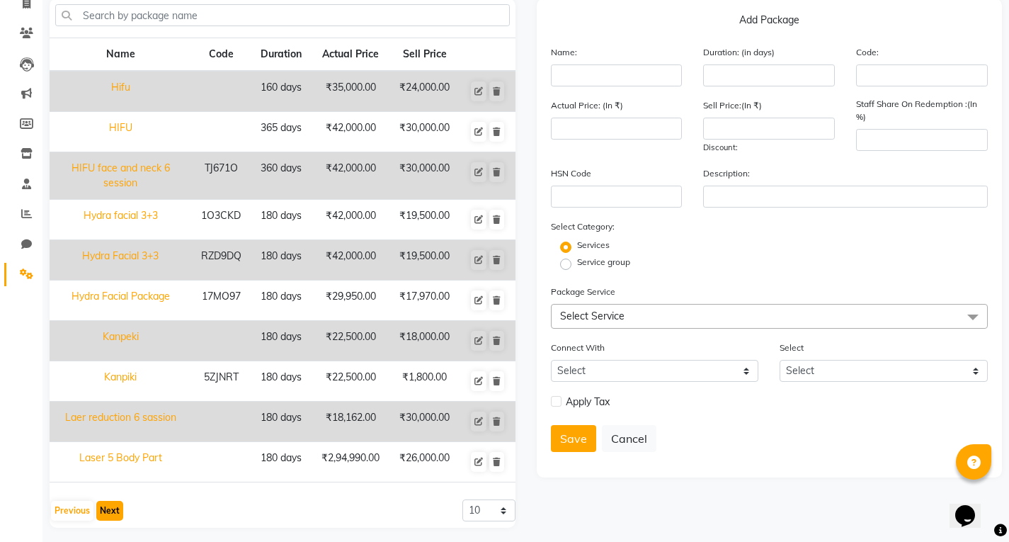
click at [115, 513] on button "Next" at bounding box center [109, 511] width 27 height 20
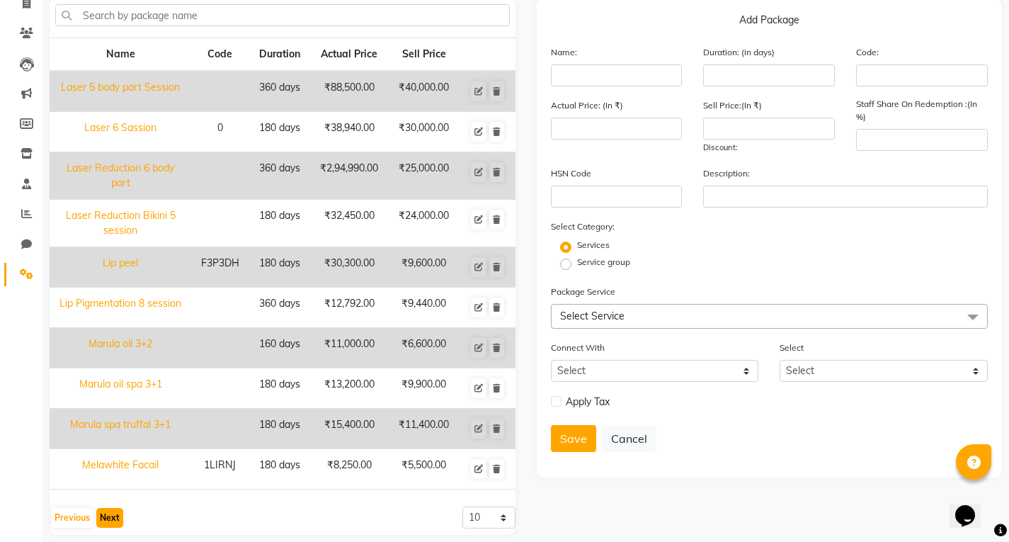
click at [115, 513] on button "Next" at bounding box center [109, 518] width 27 height 20
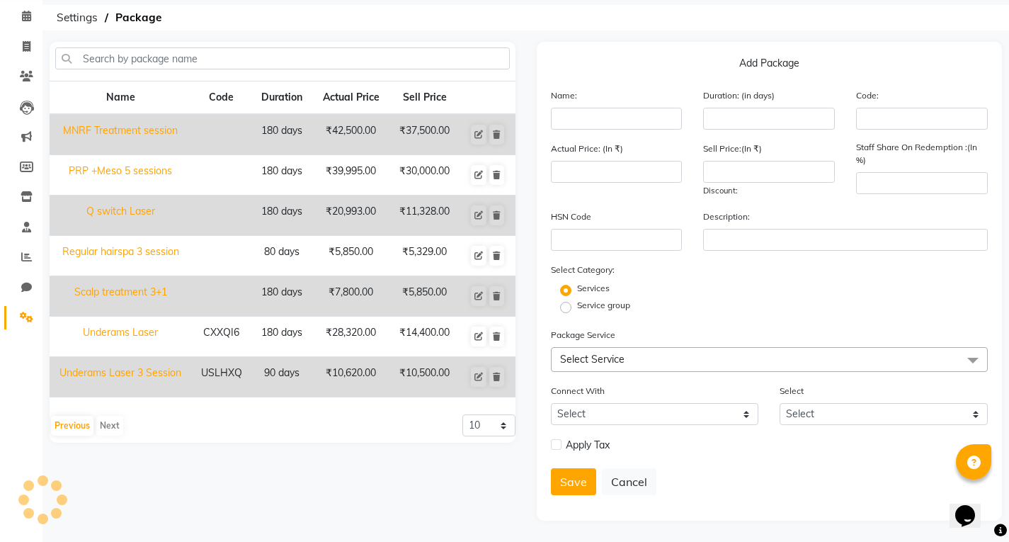
scroll to position [57, 0]
click at [479, 378] on icon at bounding box center [478, 376] width 8 height 8
type input "Underams Laser 3 Session"
type input "90"
type input "USLHXQ"
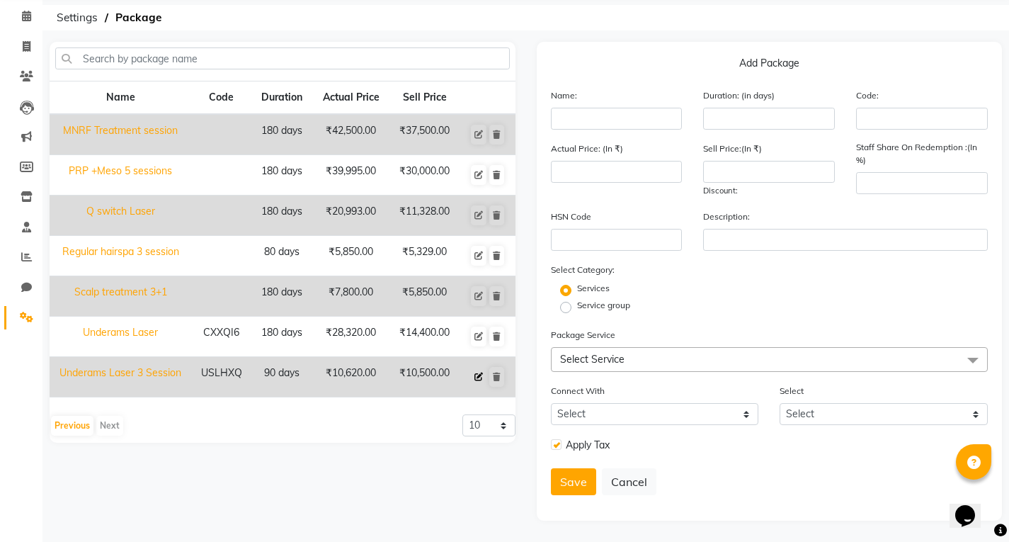
type input "10620"
type input "10500"
type input "0"
checkbox input "true"
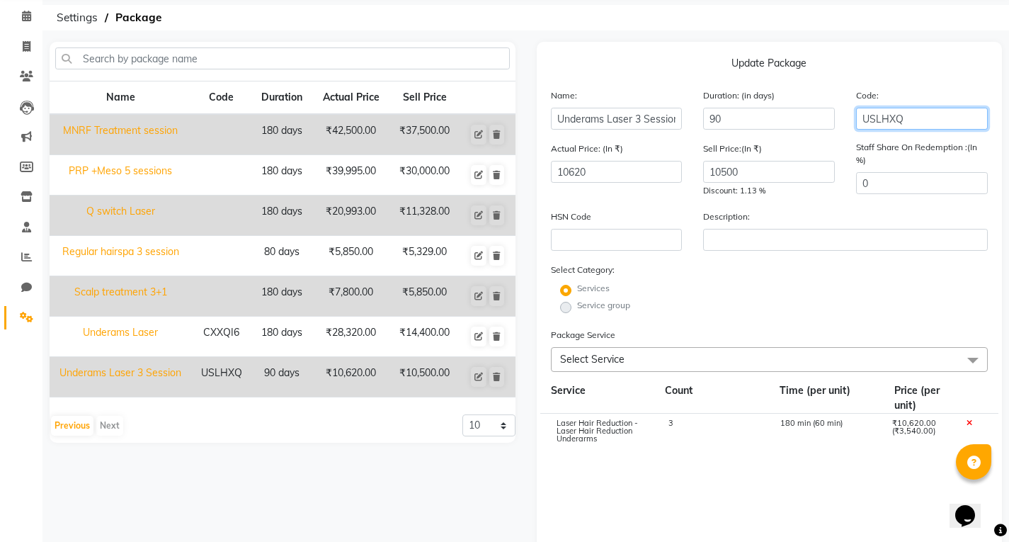
click at [951, 114] on input "USLHXQ" at bounding box center [922, 119] width 132 height 22
type input "U"
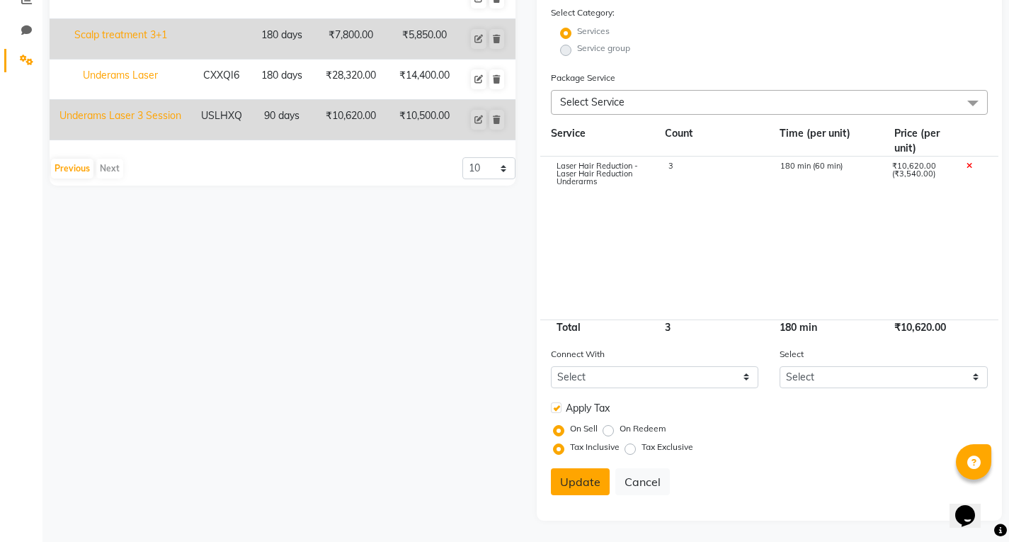
click at [580, 492] on button "Update" at bounding box center [580, 481] width 59 height 27
select select
checkbox input "false"
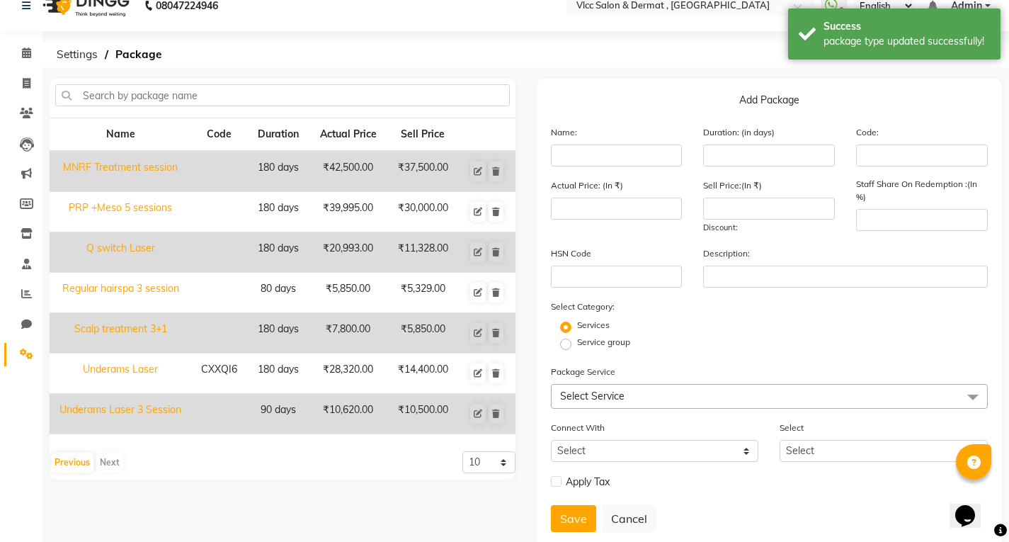
scroll to position [0, 0]
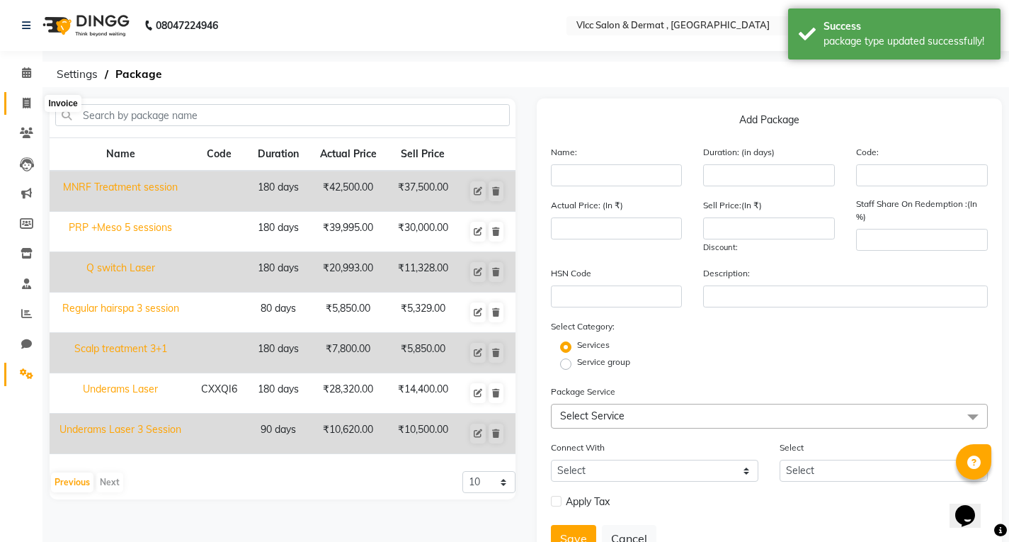
drag, startPoint x: 28, startPoint y: 105, endPoint x: 35, endPoint y: 111, distance: 9.5
click at [28, 105] on icon at bounding box center [27, 103] width 8 height 11
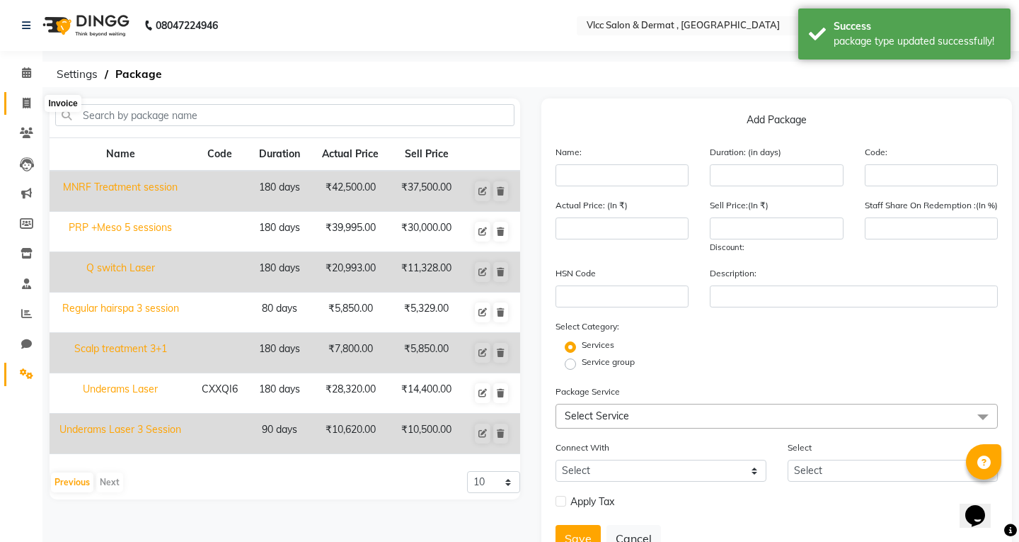
select select "5256"
select select "service"
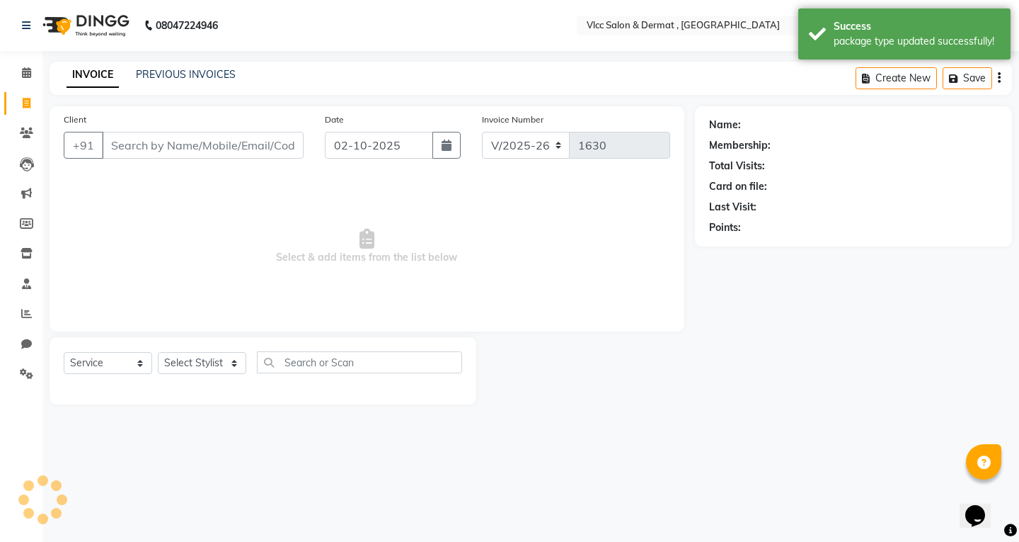
click at [225, 140] on input "Client" at bounding box center [203, 145] width 202 height 27
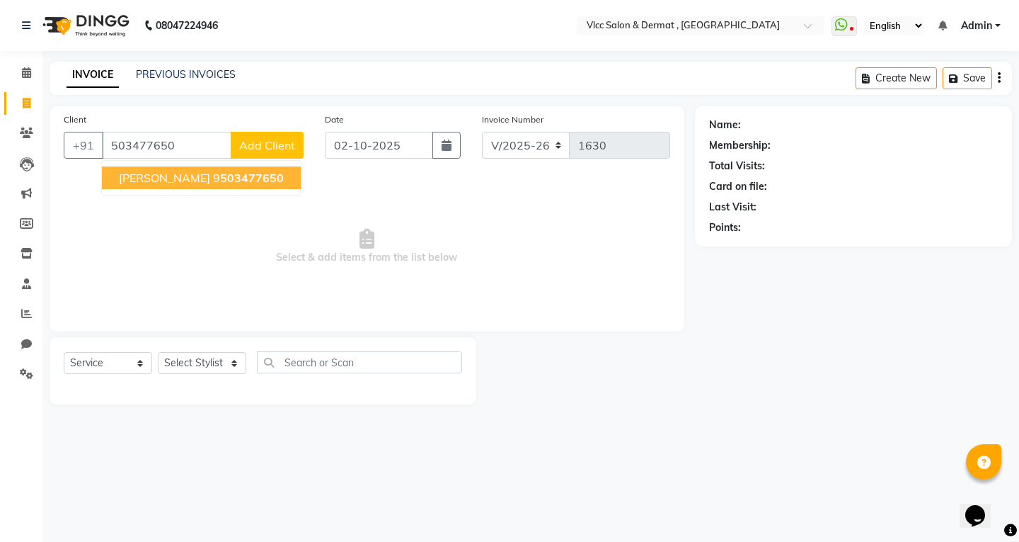
click at [213, 191] on ngb-typeahead-window "[PERSON_NAME] 9 503477650" at bounding box center [201, 177] width 200 height 35
click at [220, 178] on span "503477650" at bounding box center [252, 178] width 64 height 14
type input "9503477650"
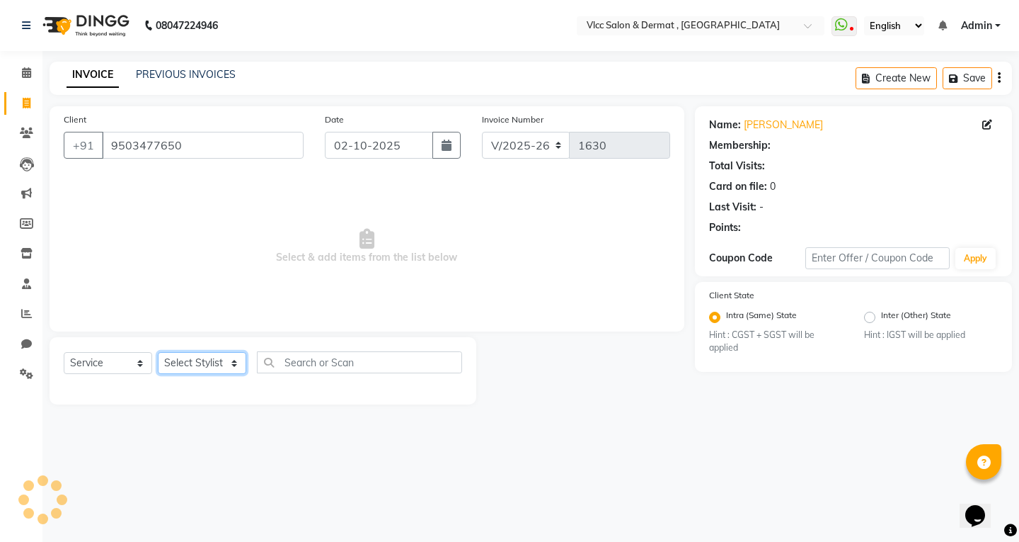
click at [181, 359] on select "Select Stylist [PERSON_NAME] [PERSON_NAME] [PERSON_NAME] [PERSON_NAME] [PERSON_…" at bounding box center [202, 363] width 88 height 22
select select "72795"
click at [158, 352] on select "Select Stylist [PERSON_NAME] [PERSON_NAME] [PERSON_NAME] [PERSON_NAME] [PERSON_…" at bounding box center [202, 363] width 88 height 22
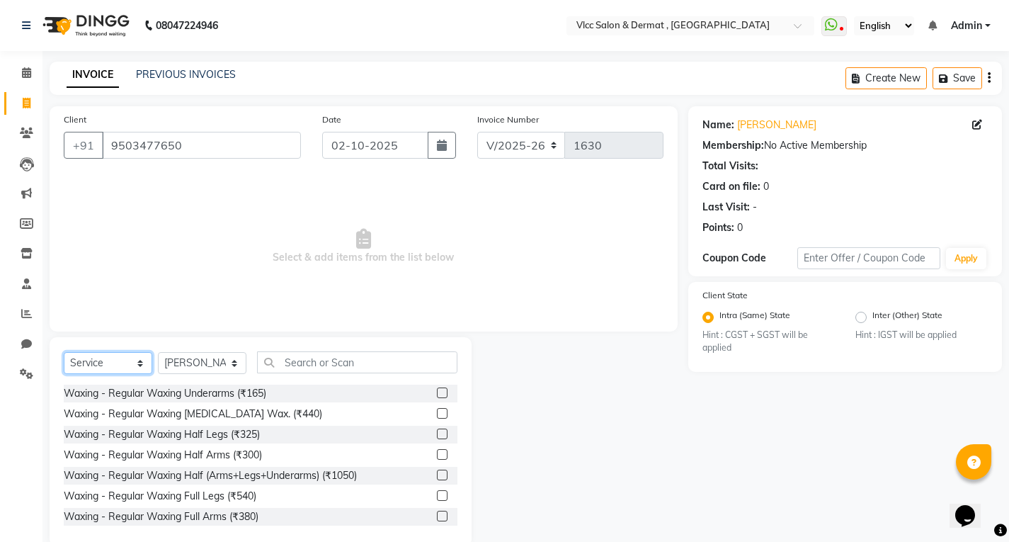
click at [121, 365] on select "Select Service Product Membership Package Voucher Prepaid Gift Card" at bounding box center [108, 363] width 88 height 22
select select "package"
click at [64, 352] on select "Select Service Product Membership Package Voucher Prepaid Gift Card" at bounding box center [108, 363] width 88 height 22
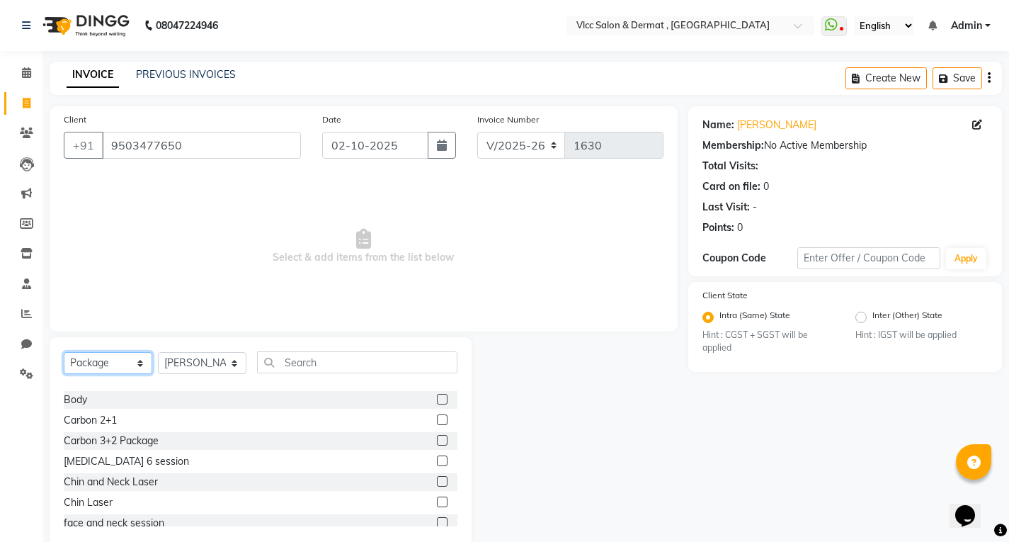
scroll to position [142, 0]
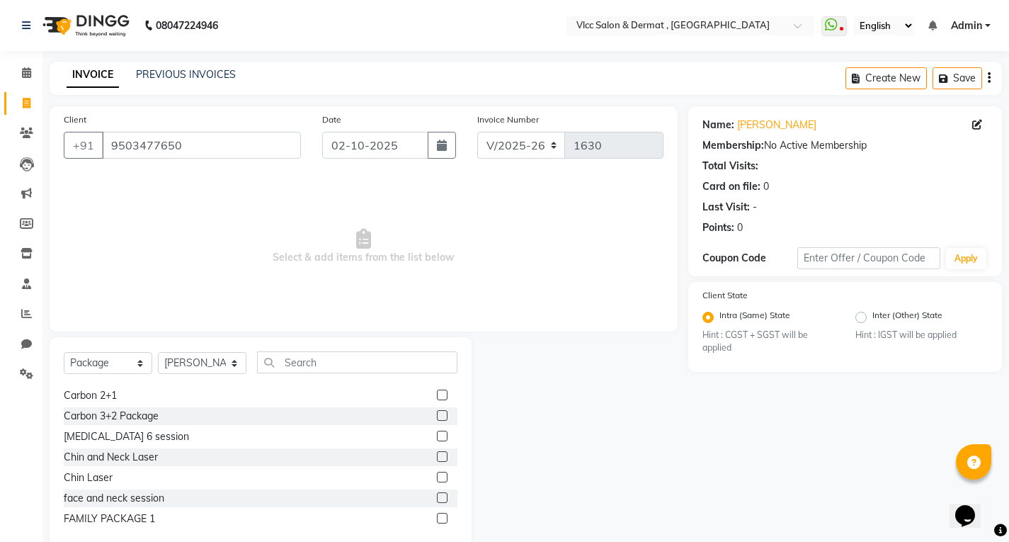
click at [437, 396] on label at bounding box center [442, 394] width 11 height 11
click at [437, 396] on input "checkbox" at bounding box center [441, 395] width 9 height 9
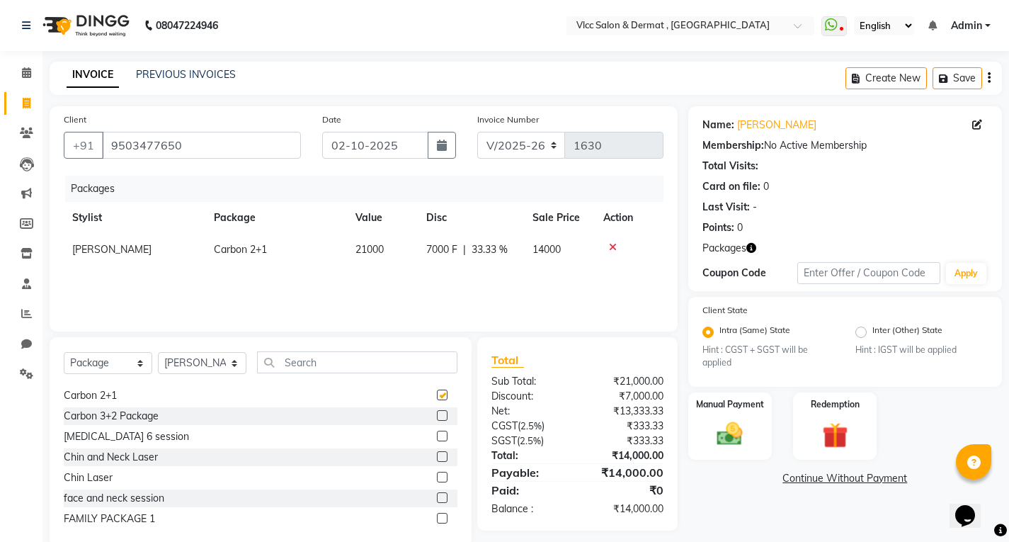
checkbox input "false"
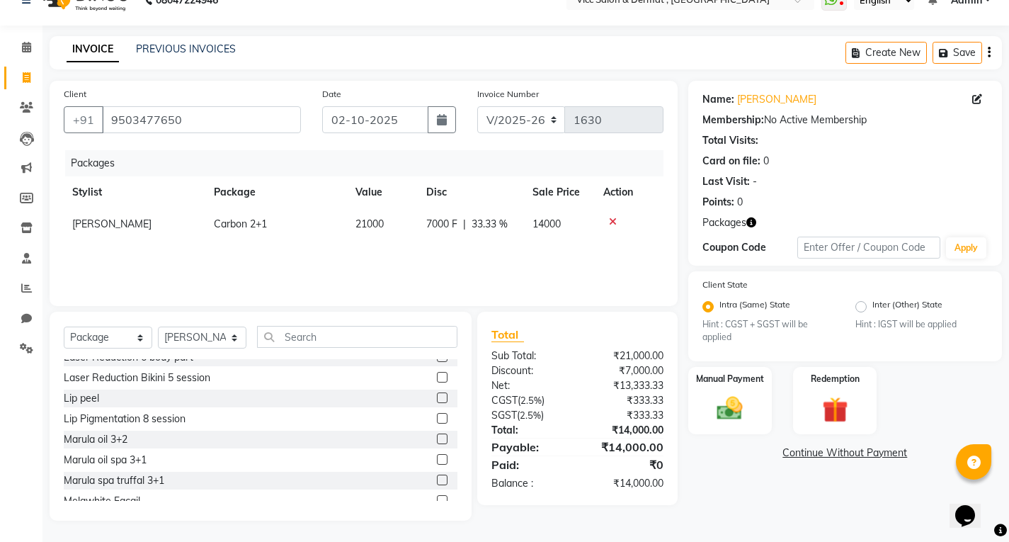
scroll to position [885, 0]
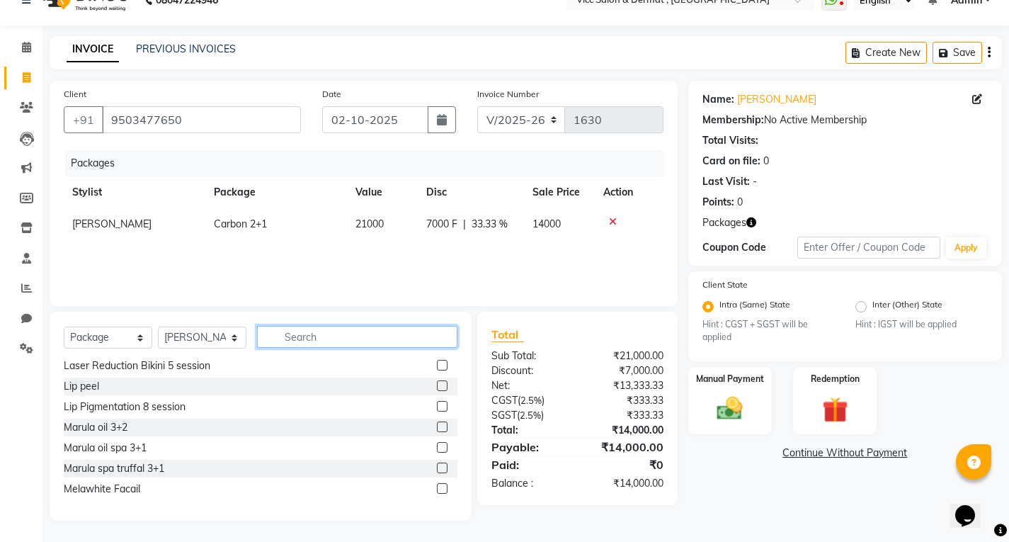
click at [304, 341] on input "text" at bounding box center [357, 337] width 200 height 22
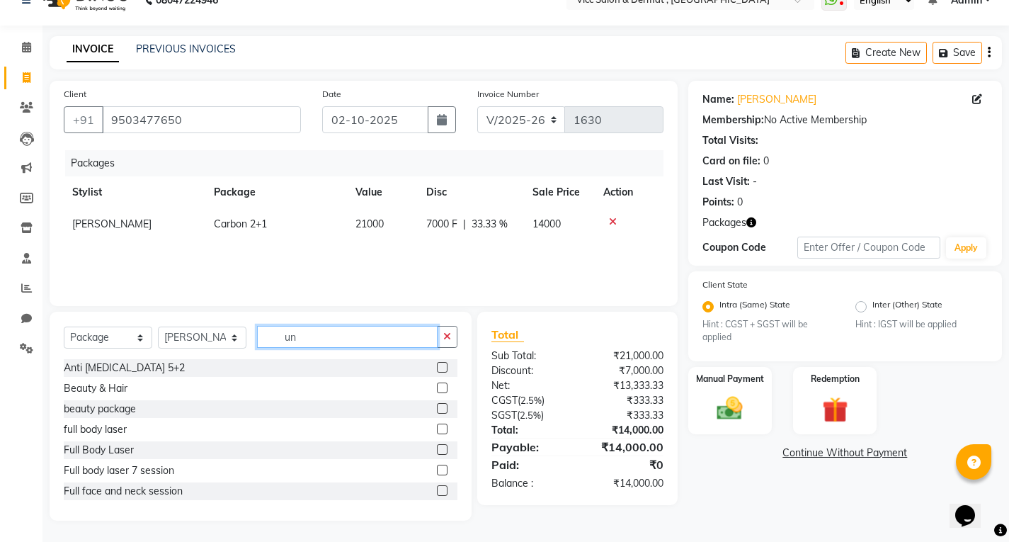
scroll to position [10, 0]
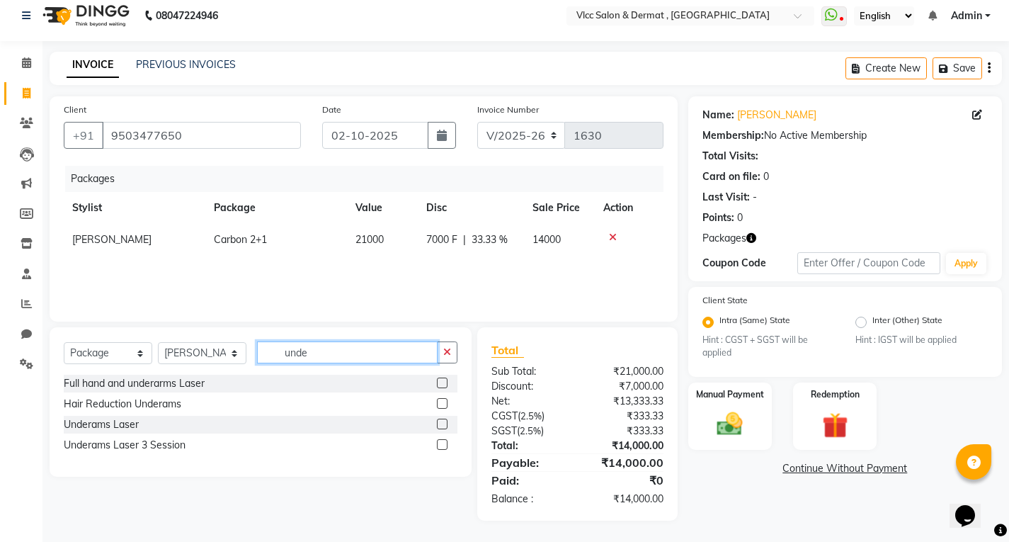
type input "unde"
click at [437, 445] on label at bounding box center [442, 444] width 11 height 11
click at [437, 445] on input "checkbox" at bounding box center [441, 444] width 9 height 9
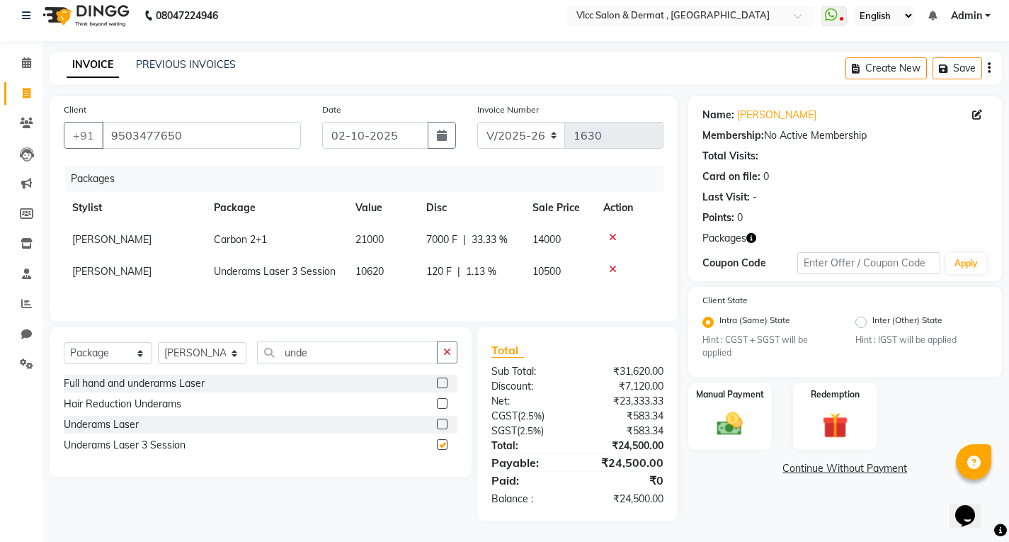
checkbox input "false"
drag, startPoint x: 753, startPoint y: 416, endPoint x: 736, endPoint y: 393, distance: 27.9
click at [752, 416] on div "Manual Payment" at bounding box center [729, 416] width 87 height 70
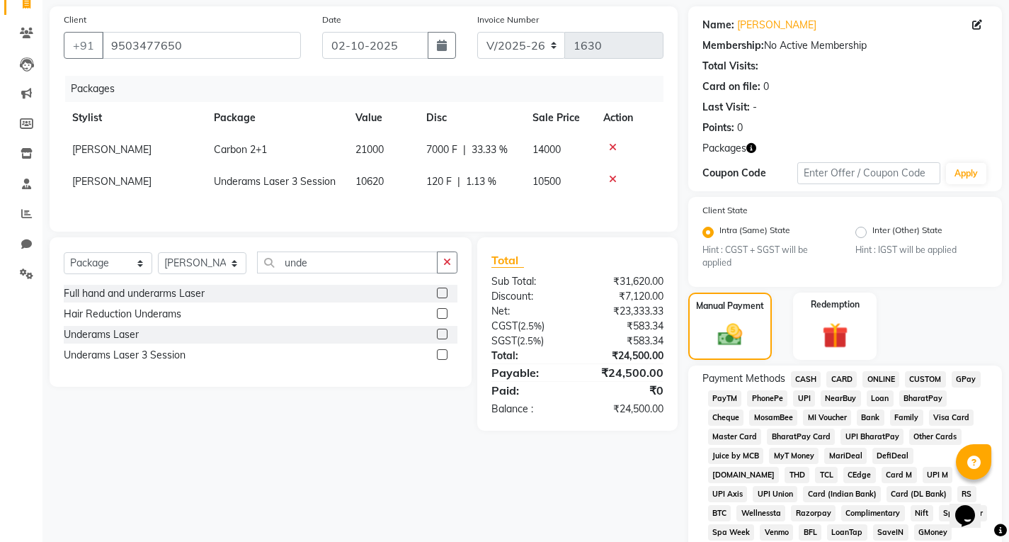
scroll to position [224, 0]
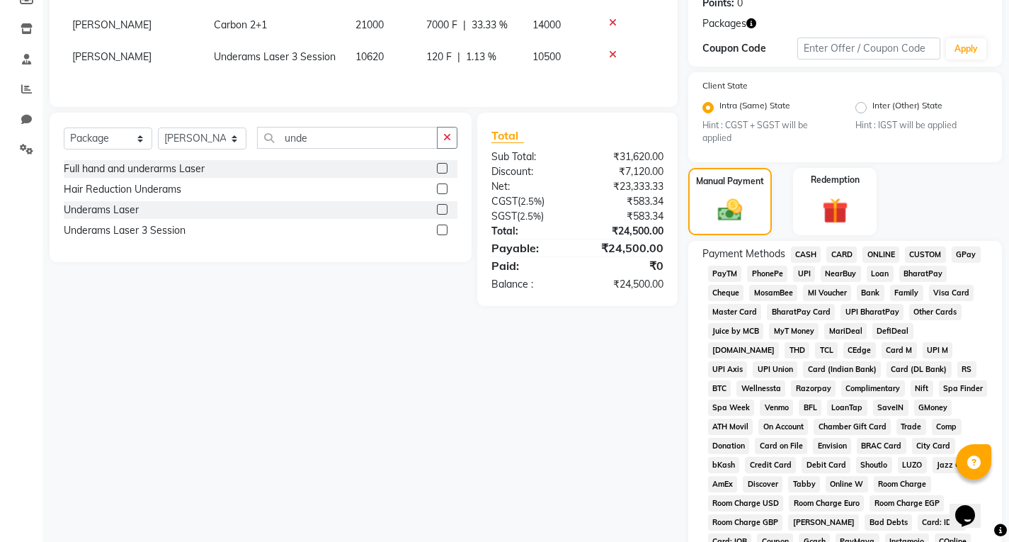
click at [808, 275] on span "UPI" at bounding box center [804, 273] width 22 height 16
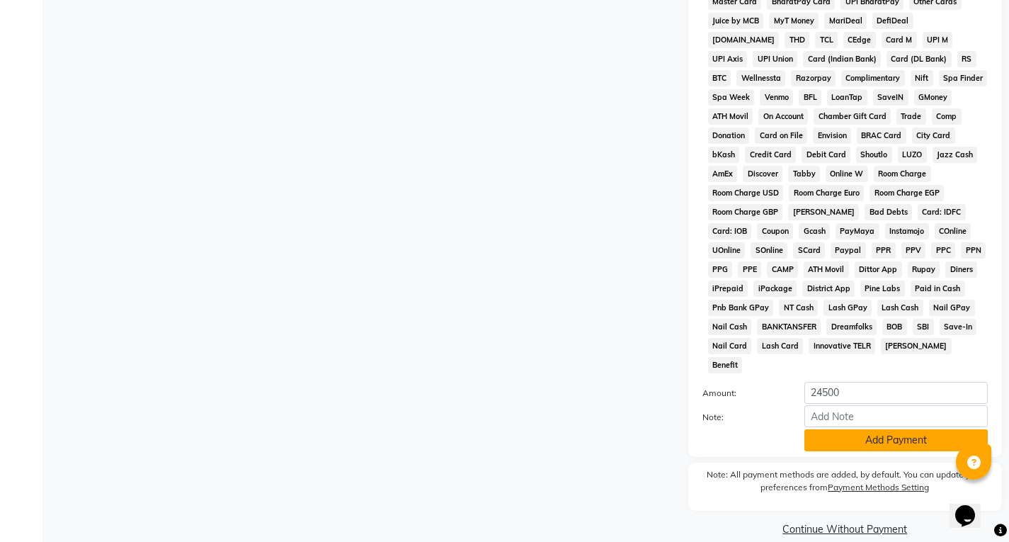
click at [854, 429] on button "Add Payment" at bounding box center [895, 440] width 183 height 22
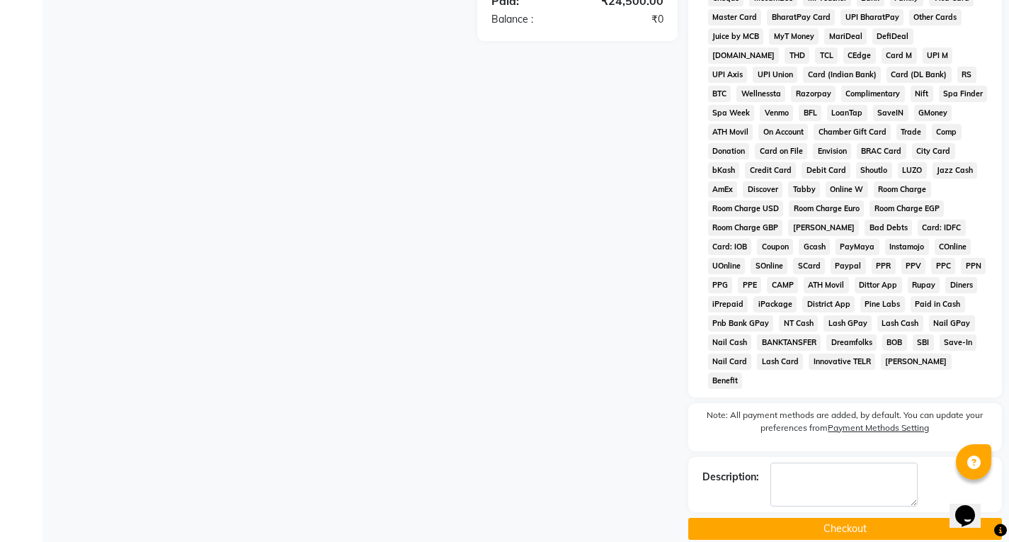
click at [830, 517] on button "Checkout" at bounding box center [845, 528] width 314 height 22
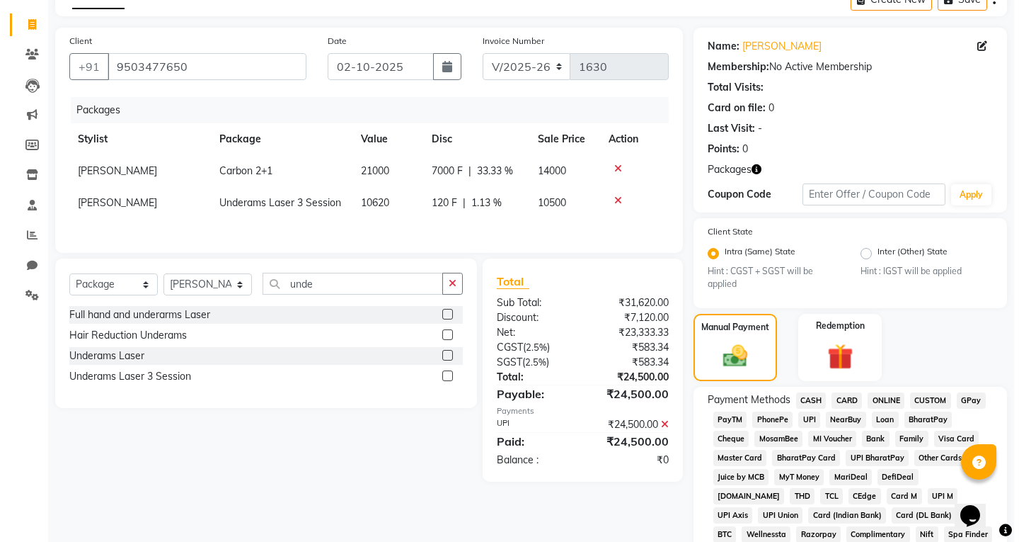
scroll to position [0, 0]
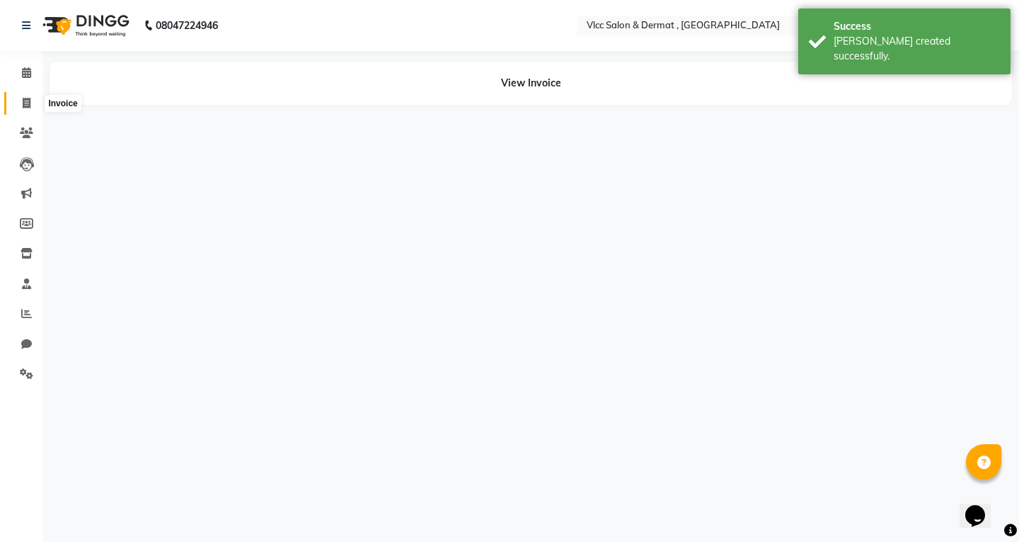
click at [18, 105] on span at bounding box center [26, 104] width 25 height 16
select select "service"
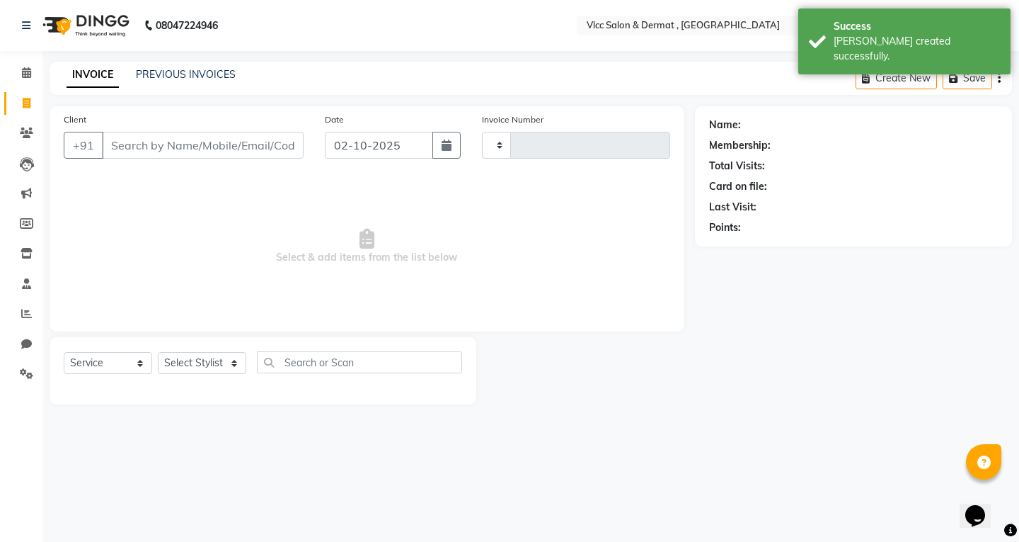
type input "1631"
select select "5256"
click at [342, 149] on input "02-10-2025" at bounding box center [379, 145] width 108 height 27
select select "10"
select select "2025"
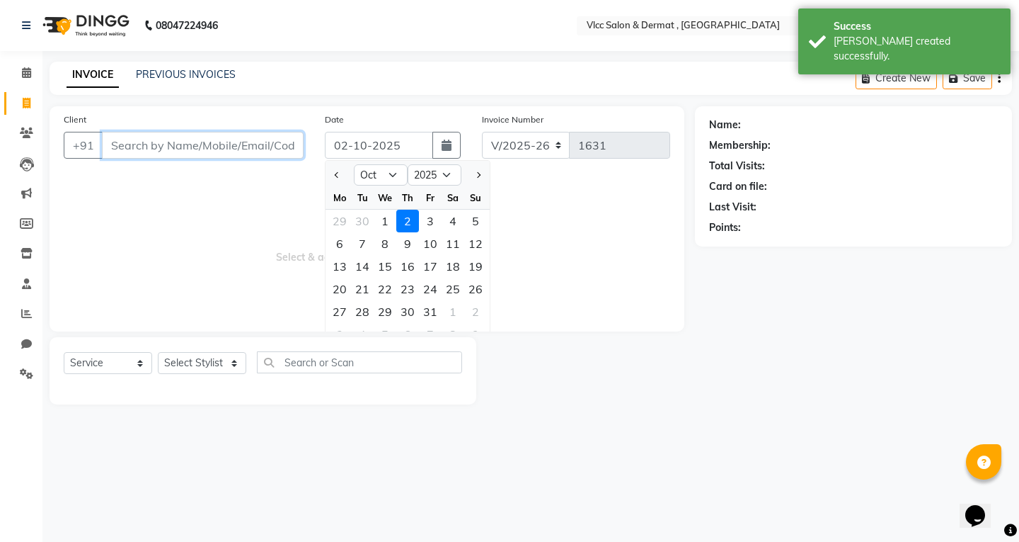
click at [242, 141] on input "Client" at bounding box center [203, 145] width 202 height 27
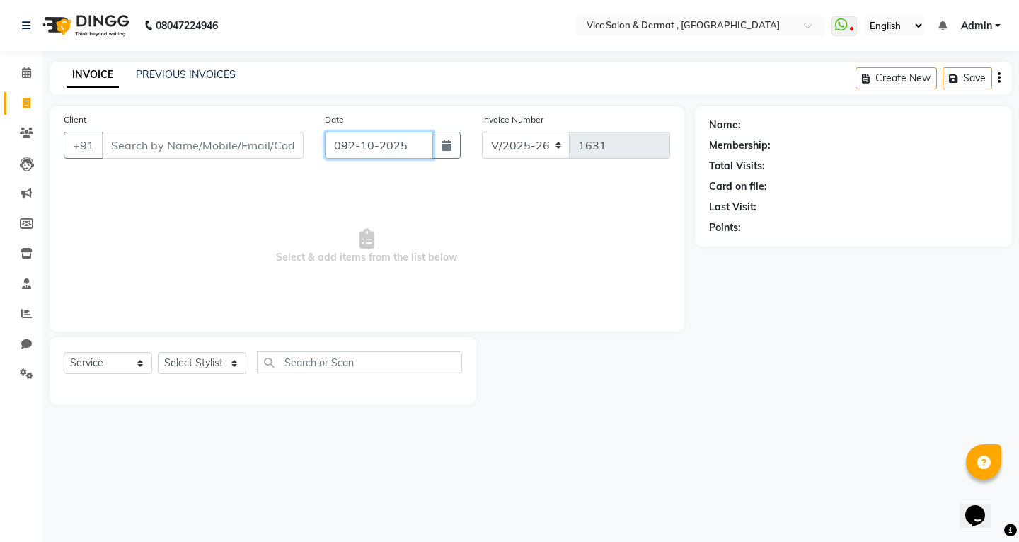
type input "02-10-2025"
click at [239, 151] on input "Client" at bounding box center [203, 145] width 202 height 27
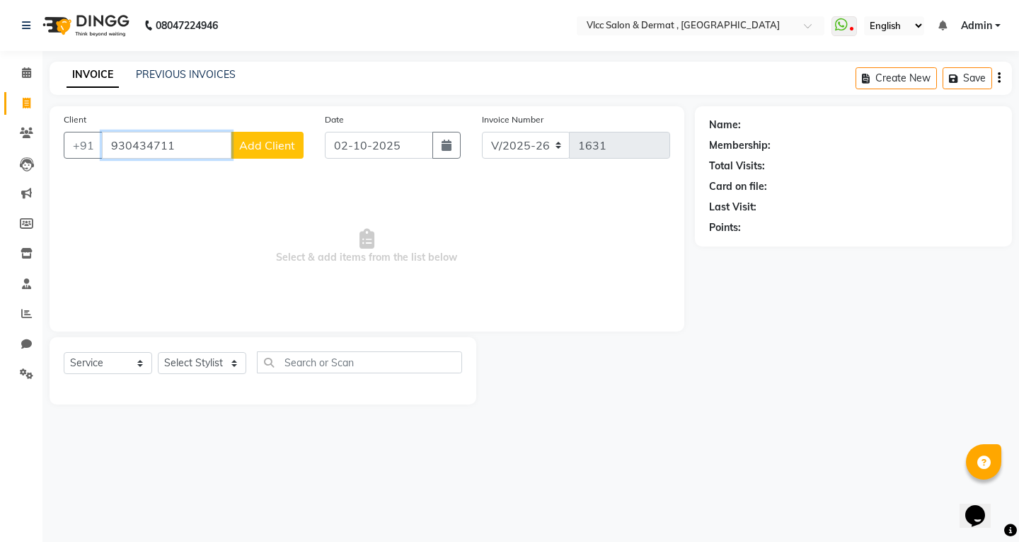
click at [156, 144] on input "930434711" at bounding box center [167, 145] width 130 height 27
type input "9304347011"
click at [248, 154] on button "Add Client" at bounding box center [267, 145] width 73 height 27
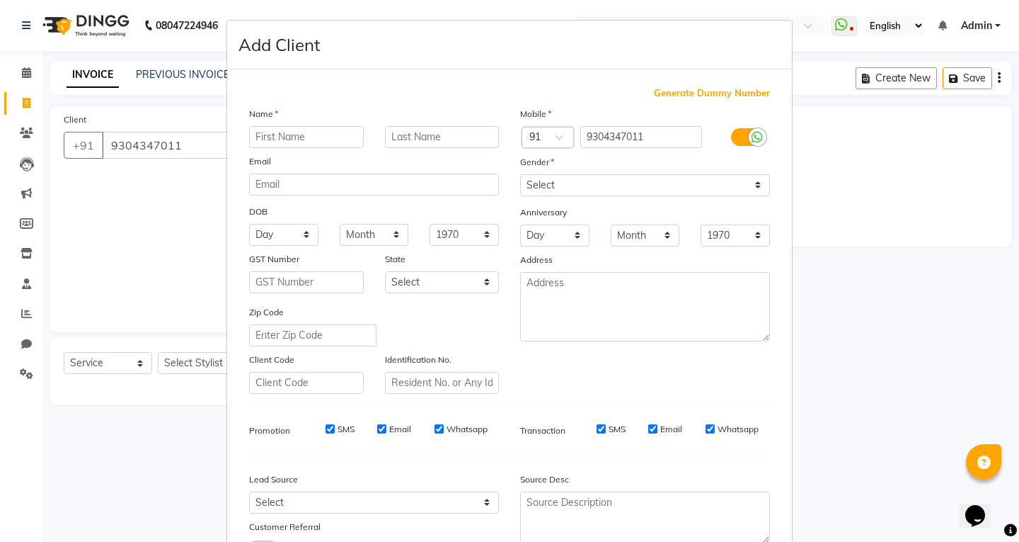
click at [279, 137] on input "text" at bounding box center [306, 137] width 115 height 22
type input "Nisha"
drag, startPoint x: 296, startPoint y: 152, endPoint x: 314, endPoint y: 203, distance: 54.2
click at [299, 159] on div "Name Nisha Email DOB Day 01 02 03 04 05 06 07 08 09 10 11 12 13 14 15 16 17 18 …" at bounding box center [374, 249] width 271 height 287
click at [556, 189] on select "Select [DEMOGRAPHIC_DATA] [DEMOGRAPHIC_DATA] Other Prefer Not To Say" at bounding box center [645, 185] width 250 height 22
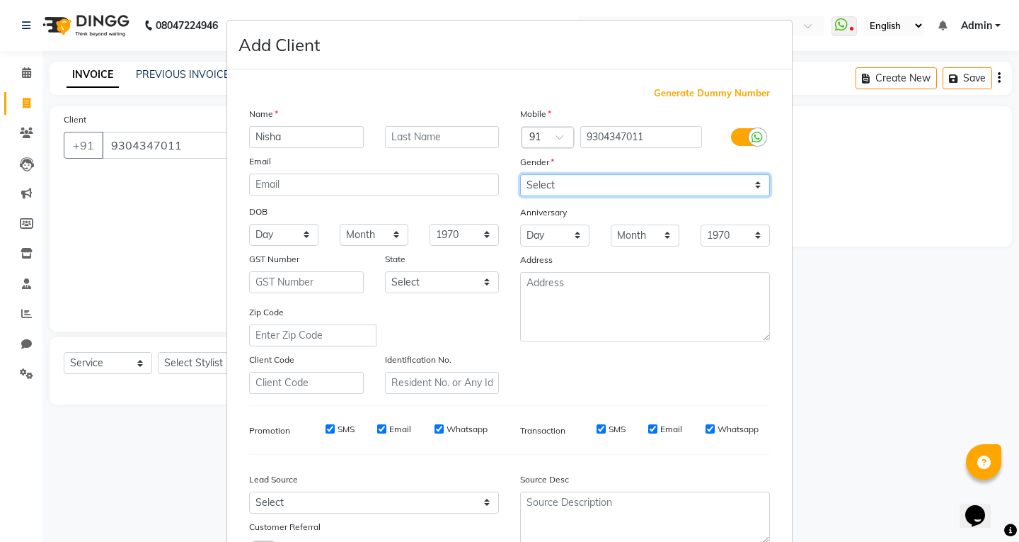
select select "[DEMOGRAPHIC_DATA]"
click at [520, 174] on select "Select [DEMOGRAPHIC_DATA] [DEMOGRAPHIC_DATA] Other Prefer Not To Say" at bounding box center [645, 185] width 250 height 22
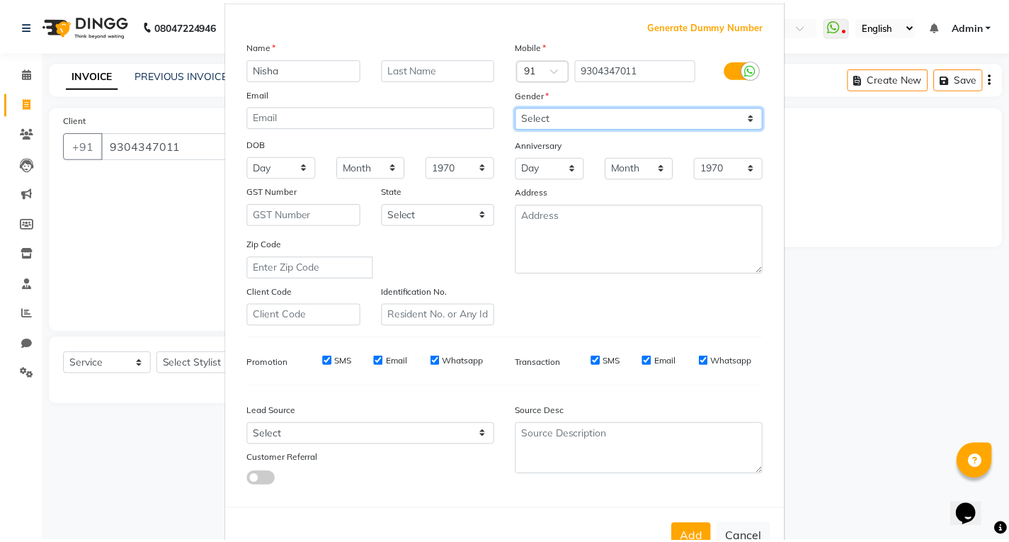
scroll to position [112, 0]
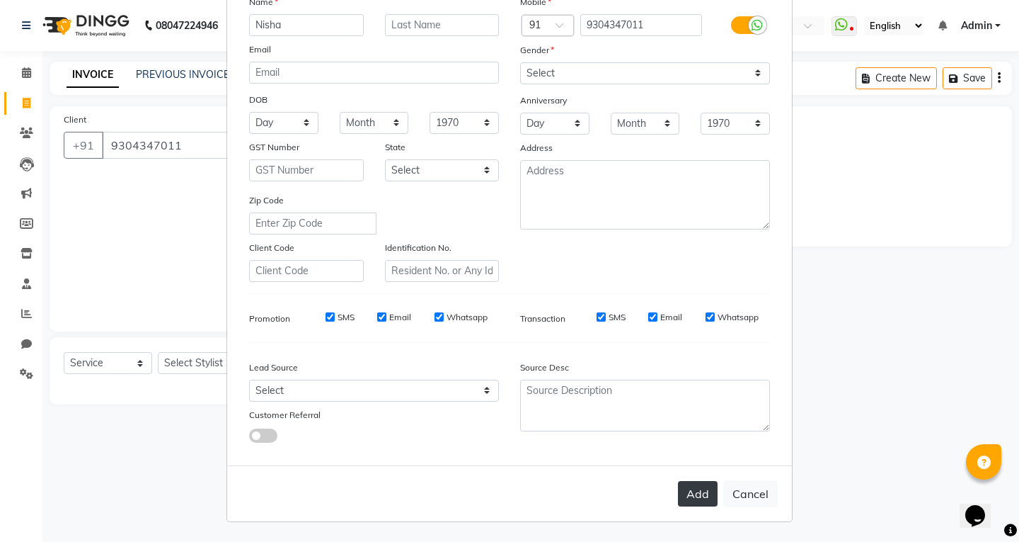
click at [690, 495] on button "Add" at bounding box center [698, 493] width 40 height 25
select select
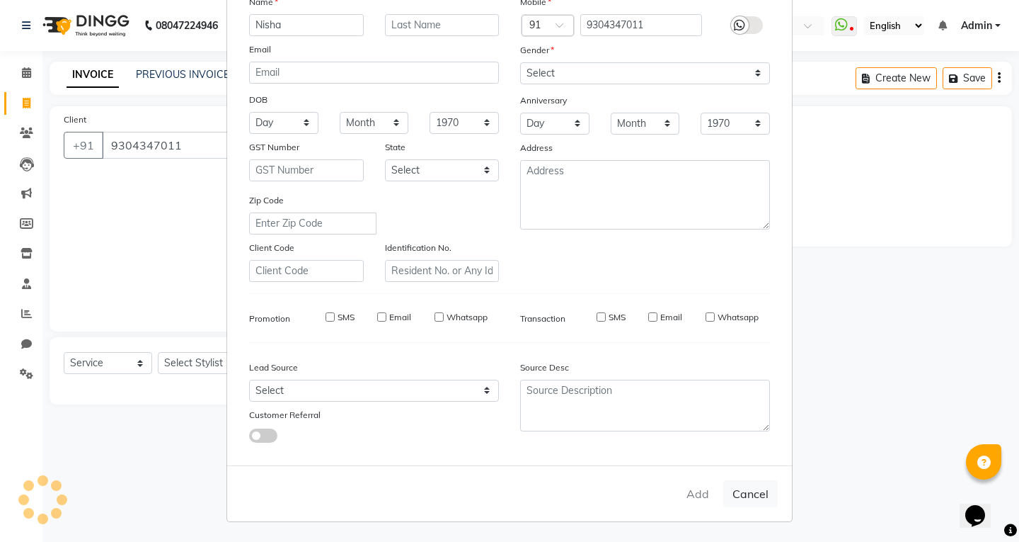
select select
checkbox input "false"
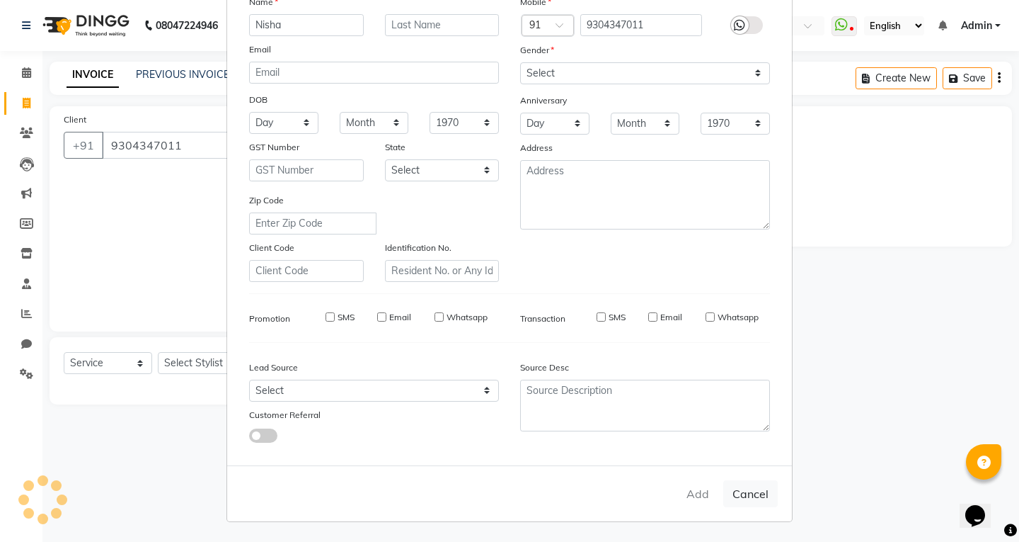
checkbox input "false"
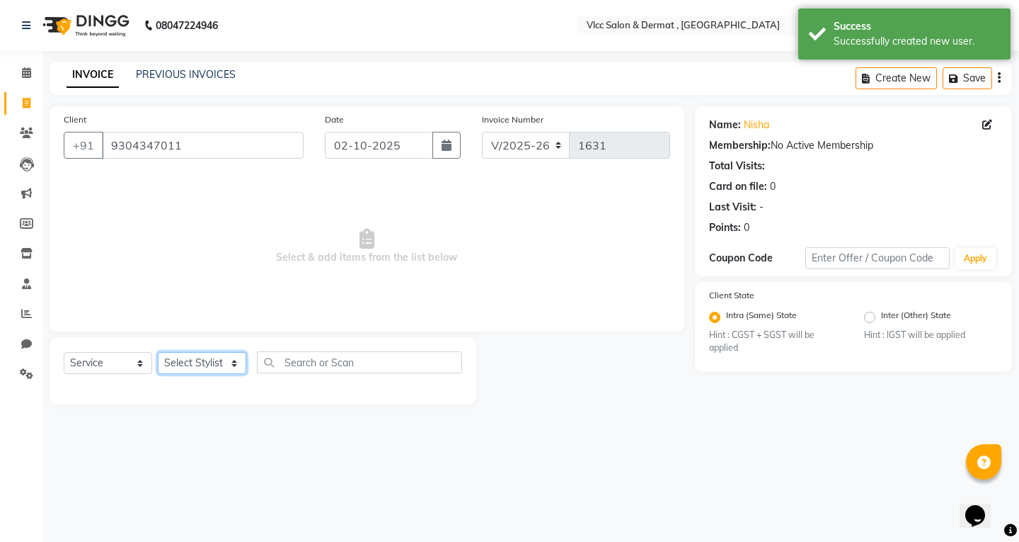
click at [209, 360] on select "Select Stylist [PERSON_NAME] [PERSON_NAME] [PERSON_NAME] [PERSON_NAME] [PERSON_…" at bounding box center [202, 363] width 88 height 22
select select "88562"
click at [158, 352] on select "Select Stylist [PERSON_NAME] [PERSON_NAME] [PERSON_NAME] [PERSON_NAME] [PERSON_…" at bounding box center [202, 363] width 88 height 22
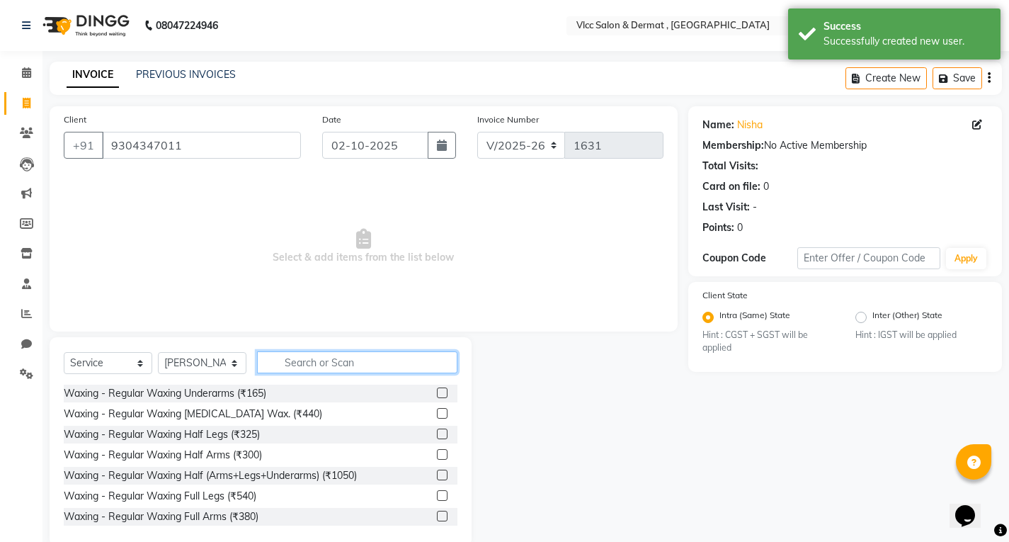
click at [335, 361] on input "text" at bounding box center [357, 362] width 200 height 22
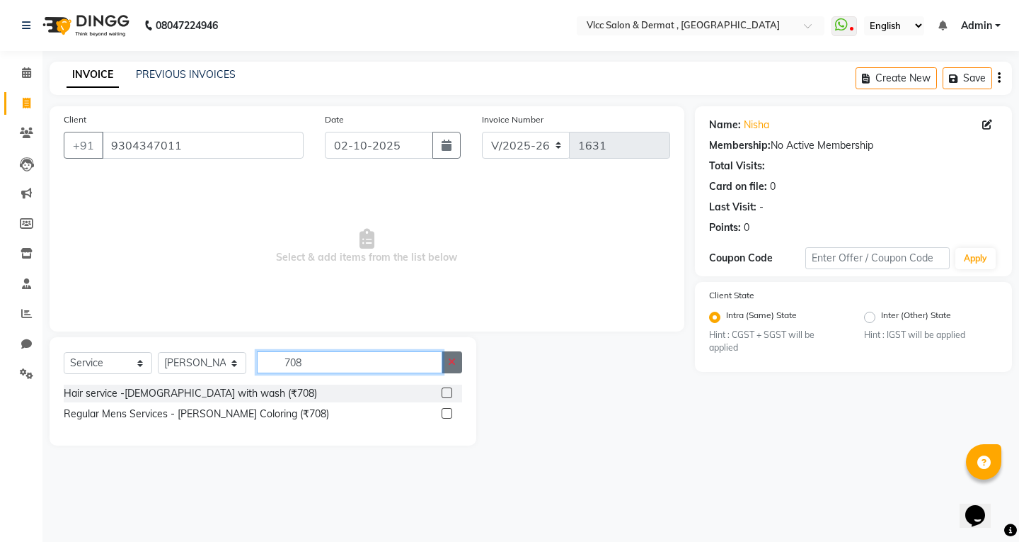
type input "708"
click at [453, 362] on icon "button" at bounding box center [452, 362] width 8 height 10
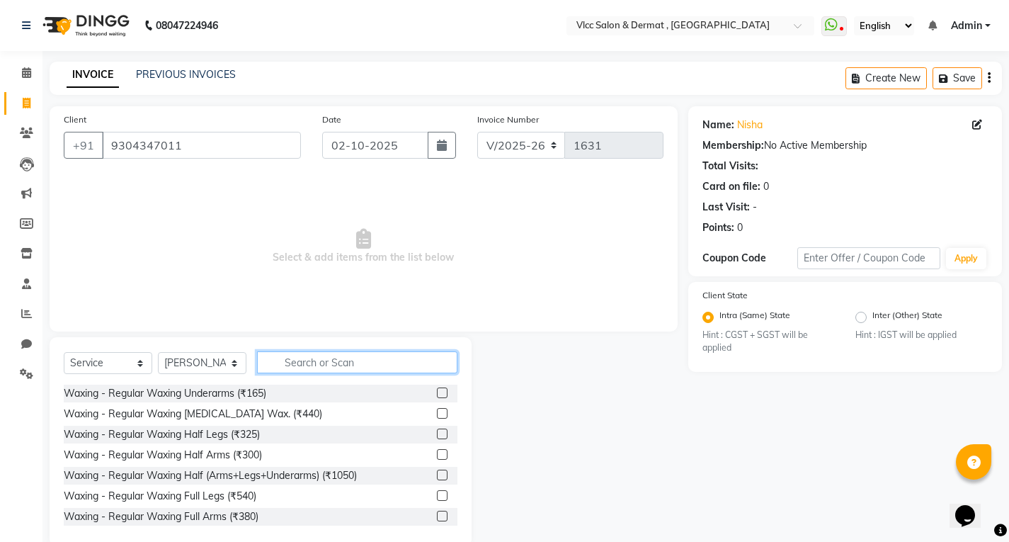
click at [389, 369] on input "text" at bounding box center [357, 362] width 200 height 22
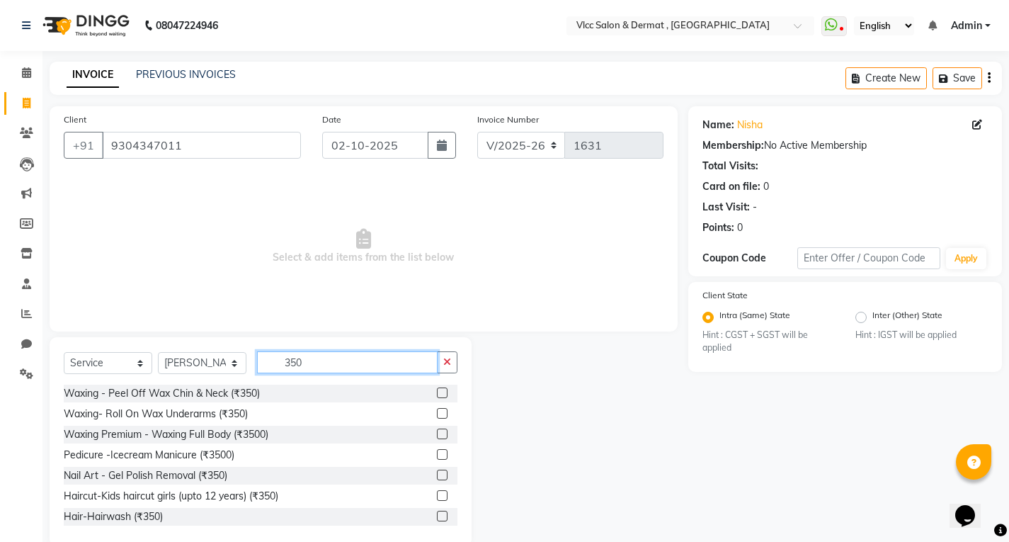
type input "350"
click at [437, 513] on label at bounding box center [442, 515] width 11 height 11
click at [437, 513] on input "checkbox" at bounding box center [441, 516] width 9 height 9
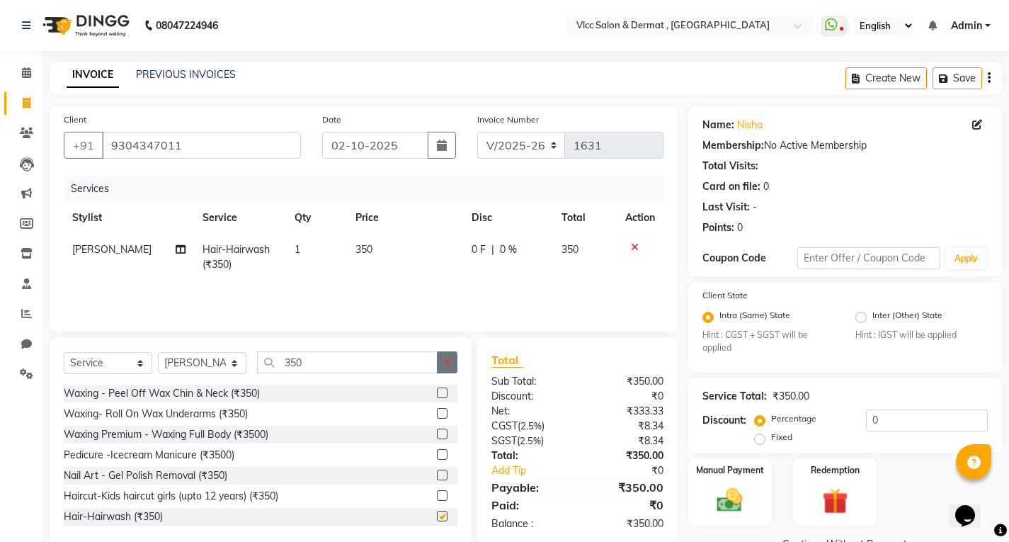
checkbox input "false"
click at [452, 362] on button "button" at bounding box center [447, 362] width 21 height 22
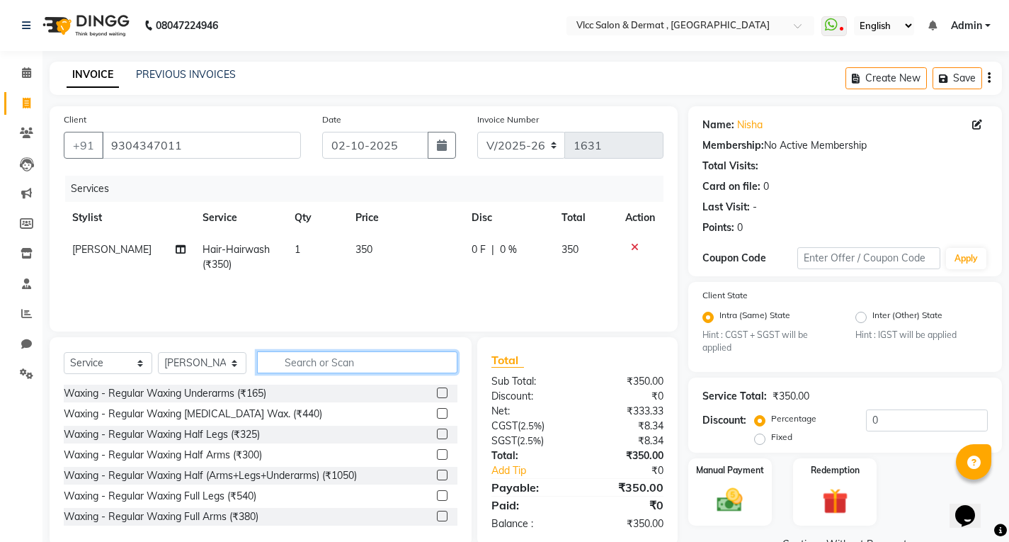
click at [411, 370] on input "text" at bounding box center [357, 362] width 200 height 22
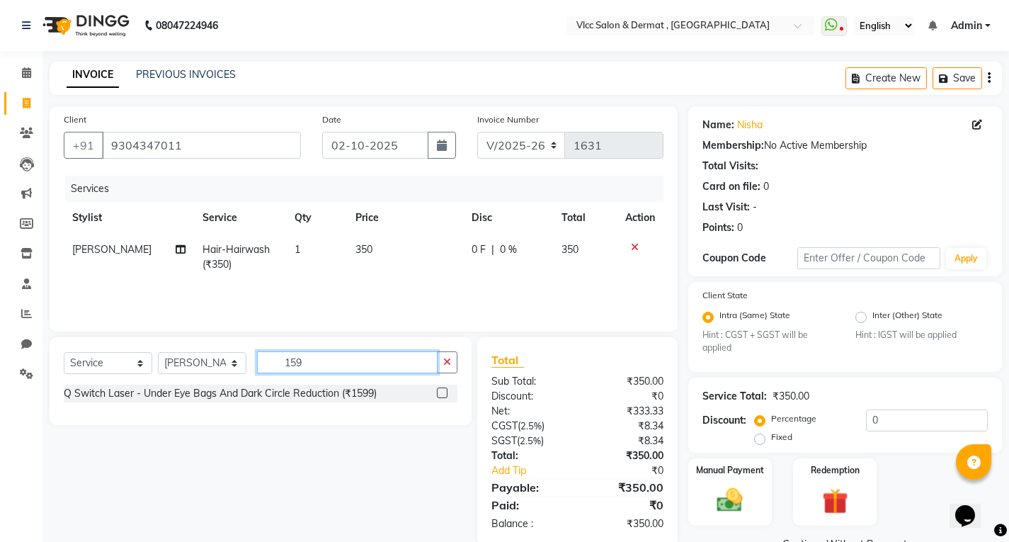
type input "159"
click at [378, 251] on td "350" at bounding box center [404, 257] width 115 height 47
select select "88562"
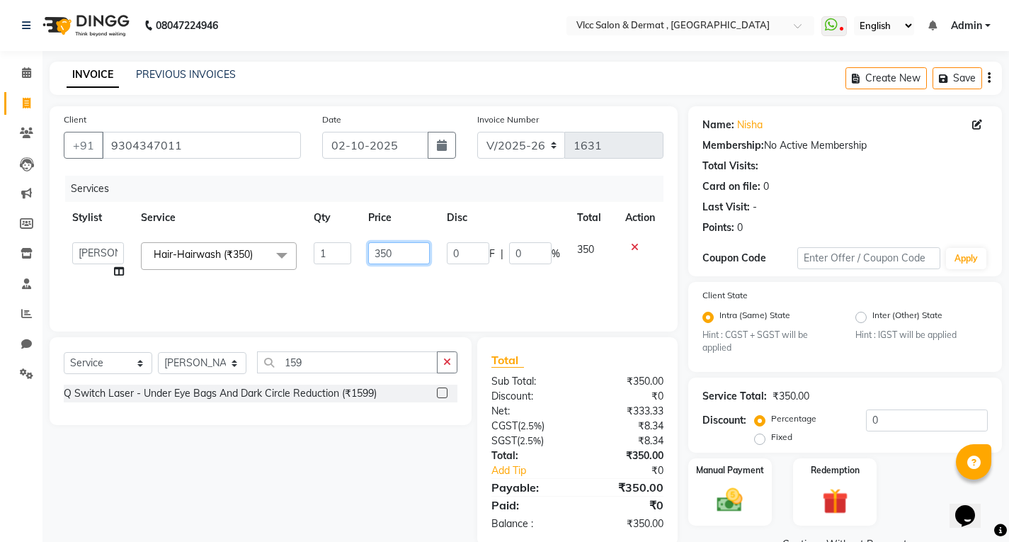
click at [388, 249] on input "350" at bounding box center [399, 253] width 62 height 22
click at [406, 251] on input "350" at bounding box center [399, 253] width 62 height 22
type input "3"
type input "159"
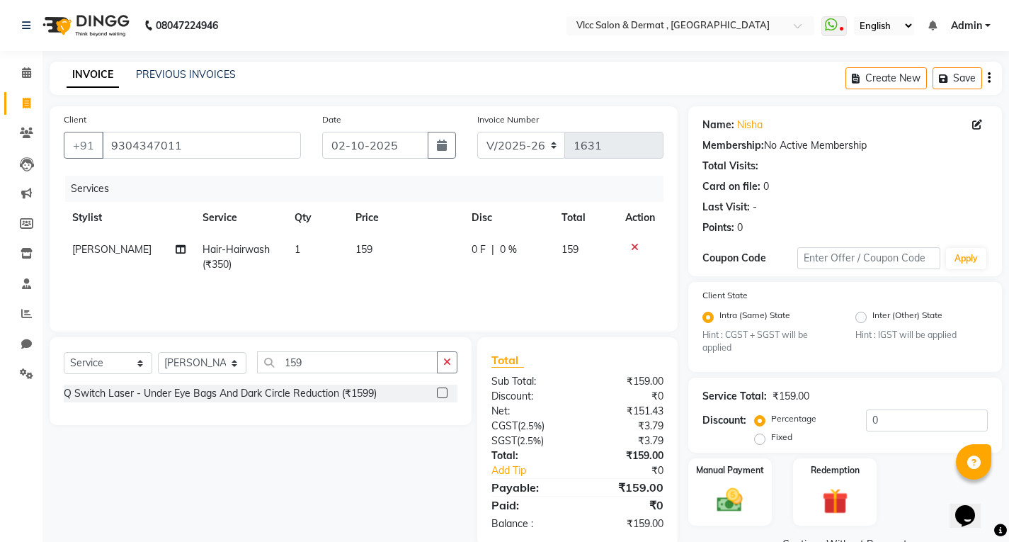
click at [607, 287] on div "Services Stylist Service Qty Price Disc Total Action [PERSON_NAME] Hair-Hairwas…" at bounding box center [364, 247] width 600 height 142
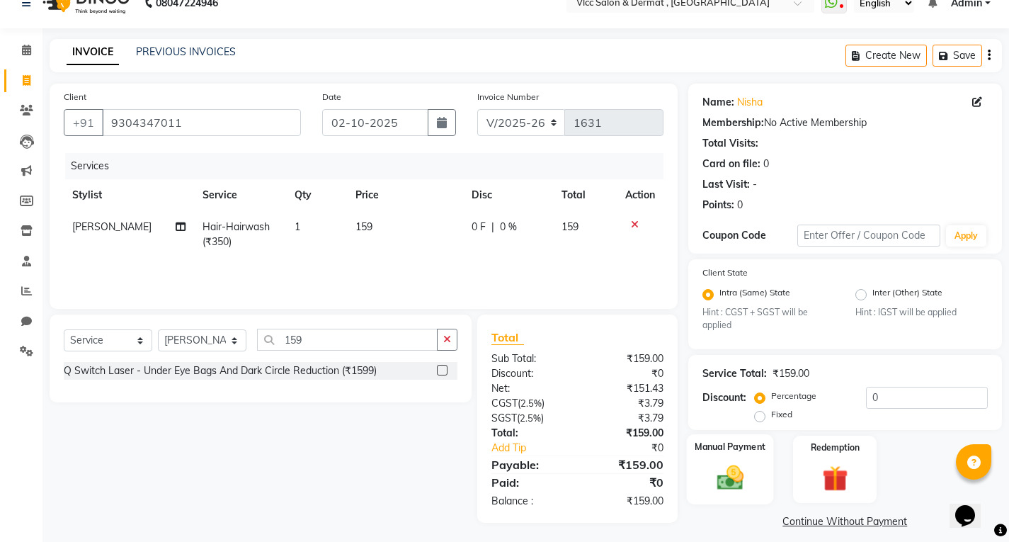
scroll to position [34, 0]
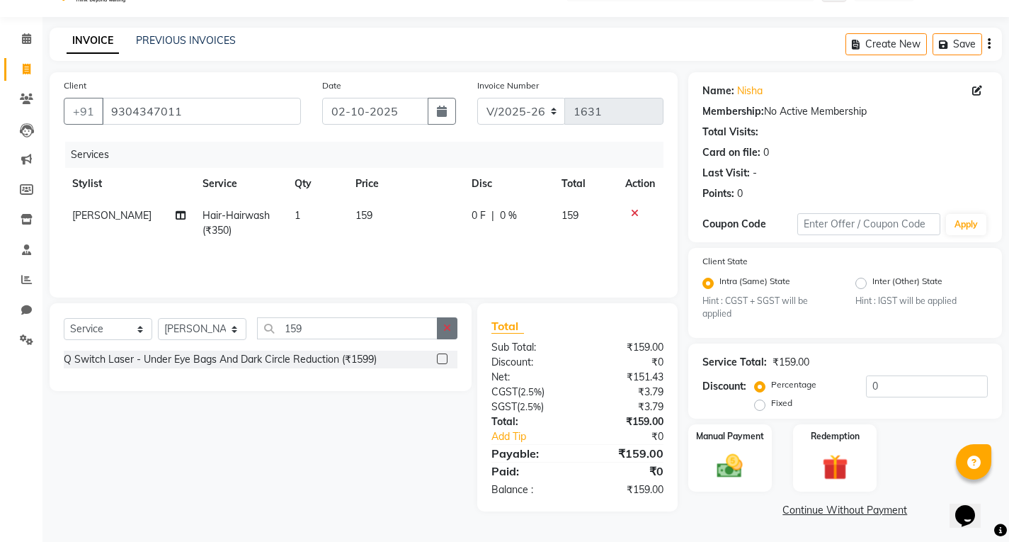
click at [449, 324] on icon "button" at bounding box center [447, 328] width 8 height 10
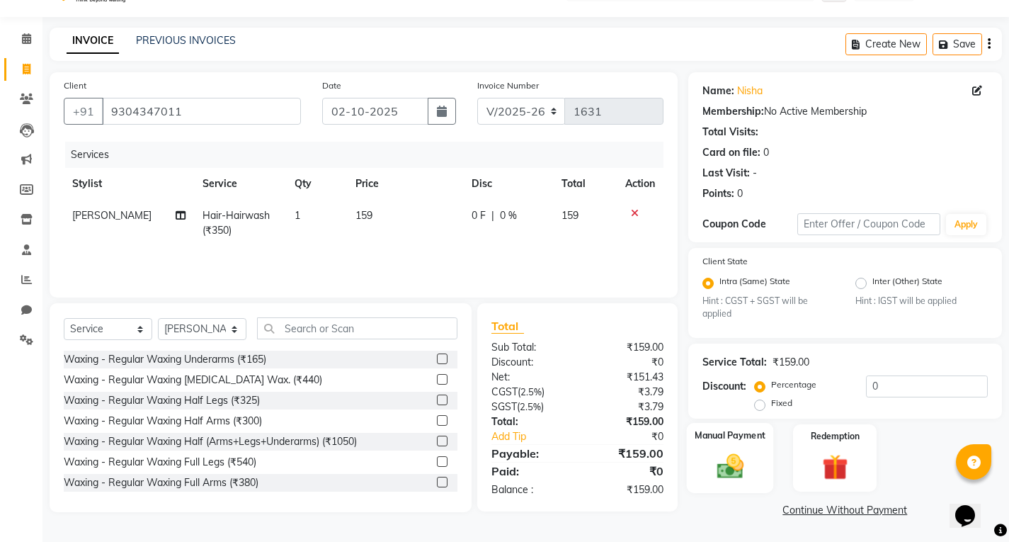
click at [733, 450] on div "Manual Payment" at bounding box center [729, 458] width 87 height 70
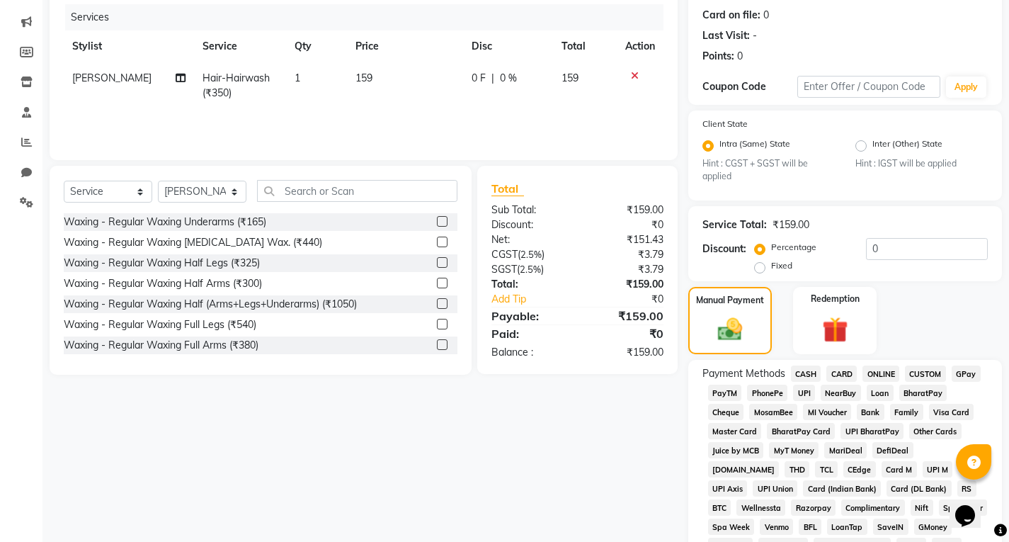
scroll to position [176, 0]
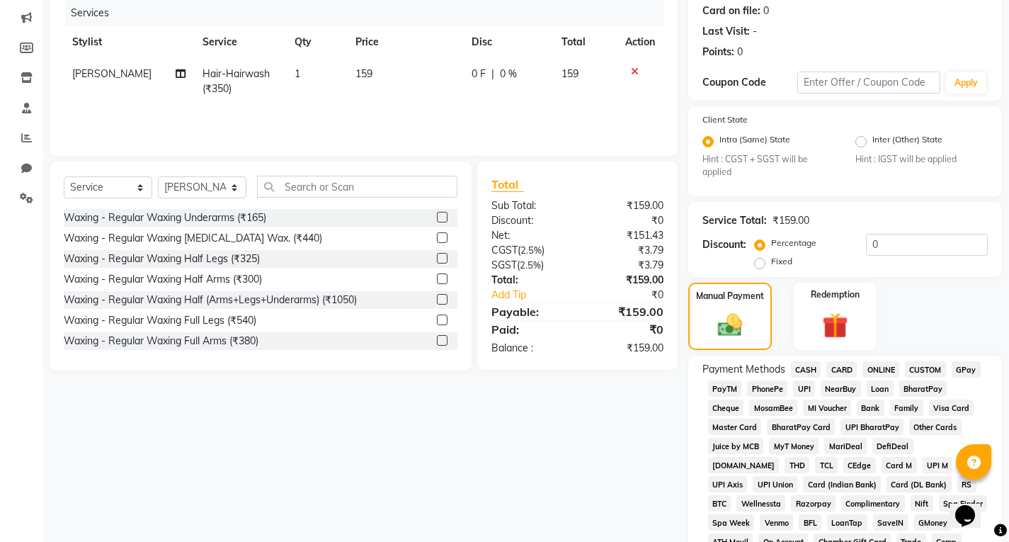
click at [805, 389] on span "UPI" at bounding box center [804, 388] width 22 height 16
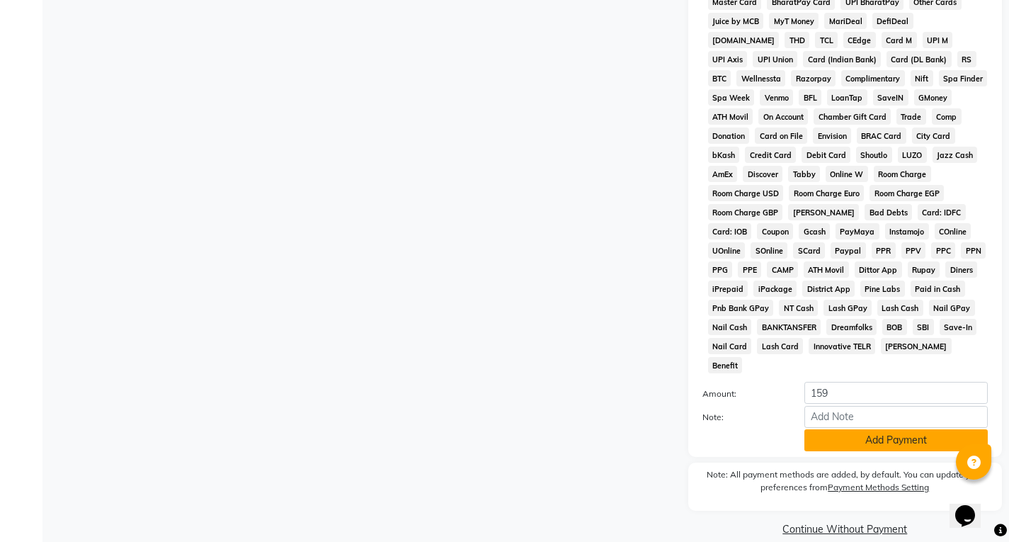
click at [861, 432] on button "Add Payment" at bounding box center [895, 440] width 183 height 22
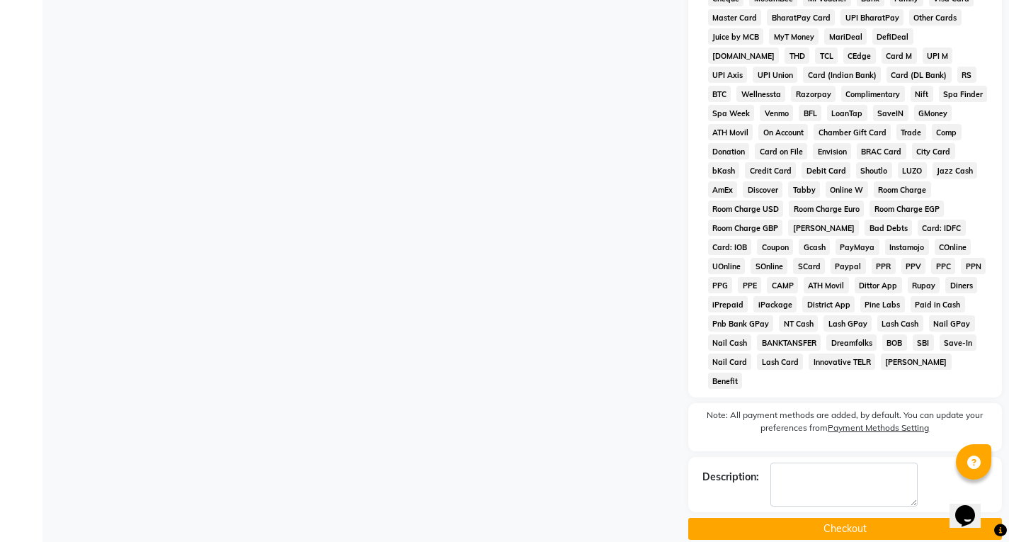
click at [842, 517] on button "Checkout" at bounding box center [845, 528] width 314 height 22
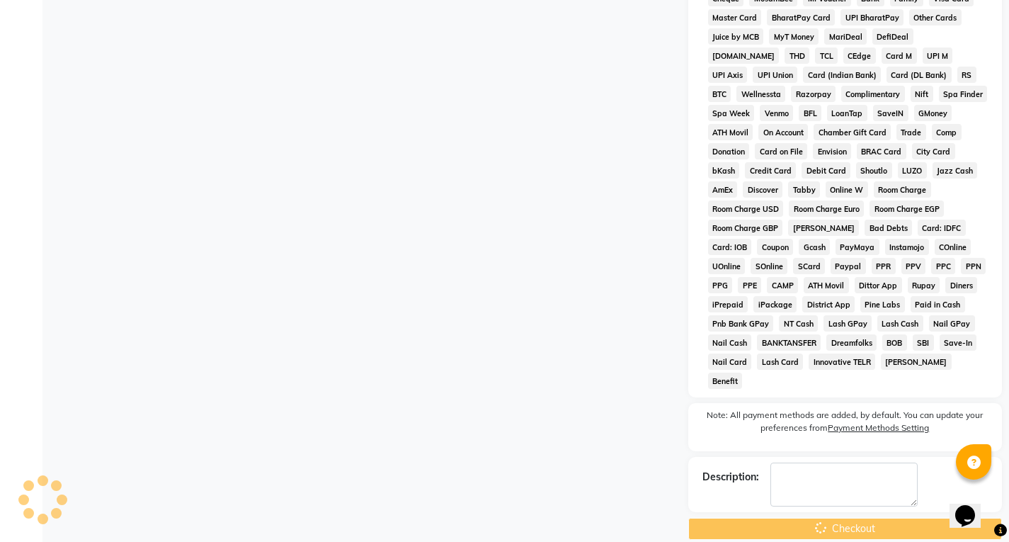
scroll to position [231, 0]
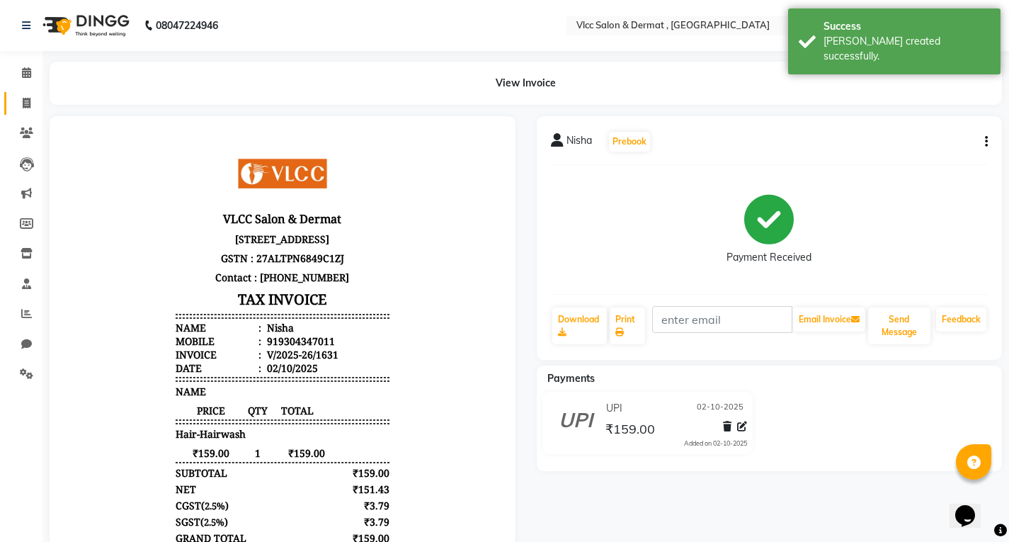
click at [25, 111] on link "Invoice" at bounding box center [21, 103] width 34 height 23
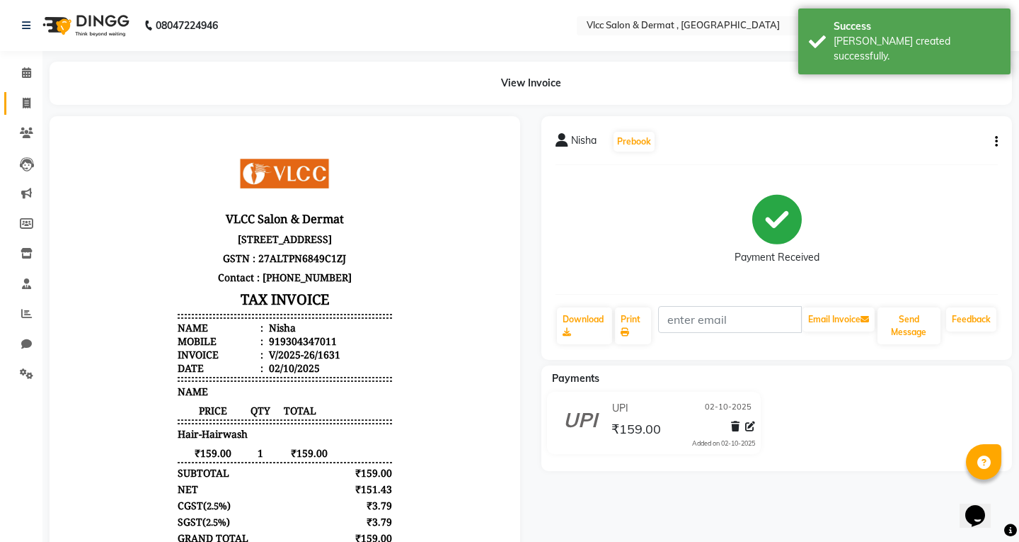
select select "5256"
select select "service"
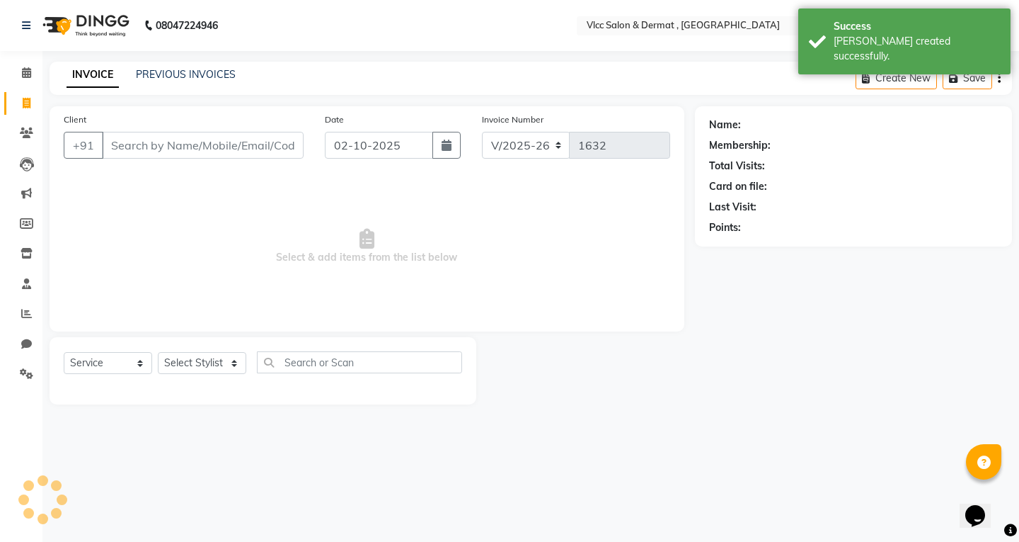
click at [250, 144] on input "Client" at bounding box center [203, 145] width 202 height 27
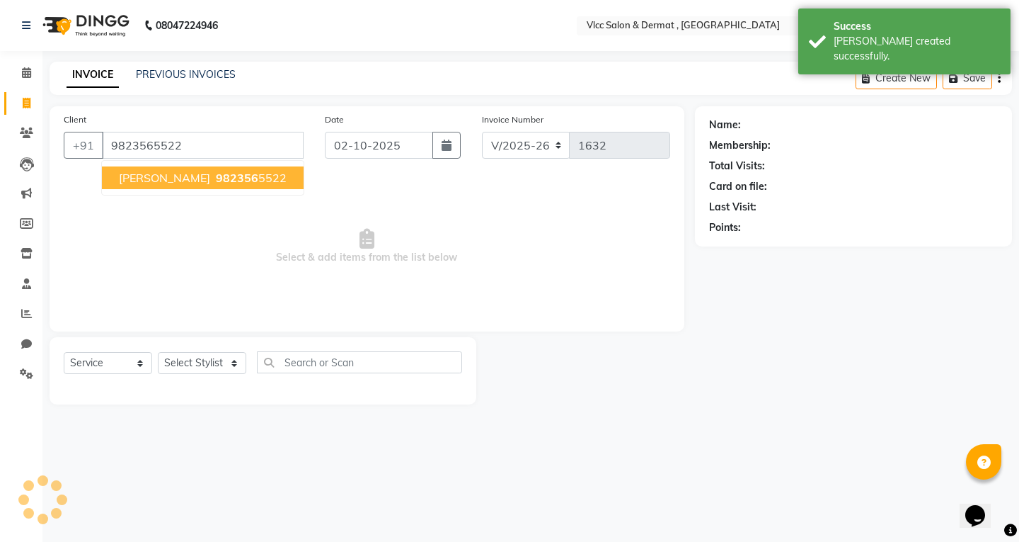
type input "9823565522"
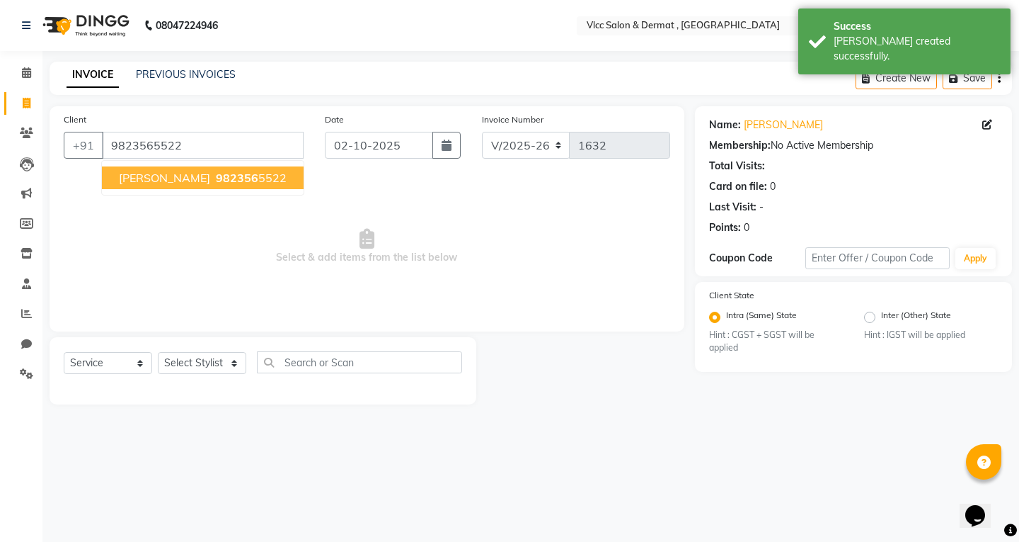
click at [178, 166] on ngb-typeahead-window "[PERSON_NAME] 982356 5522" at bounding box center [202, 177] width 203 height 35
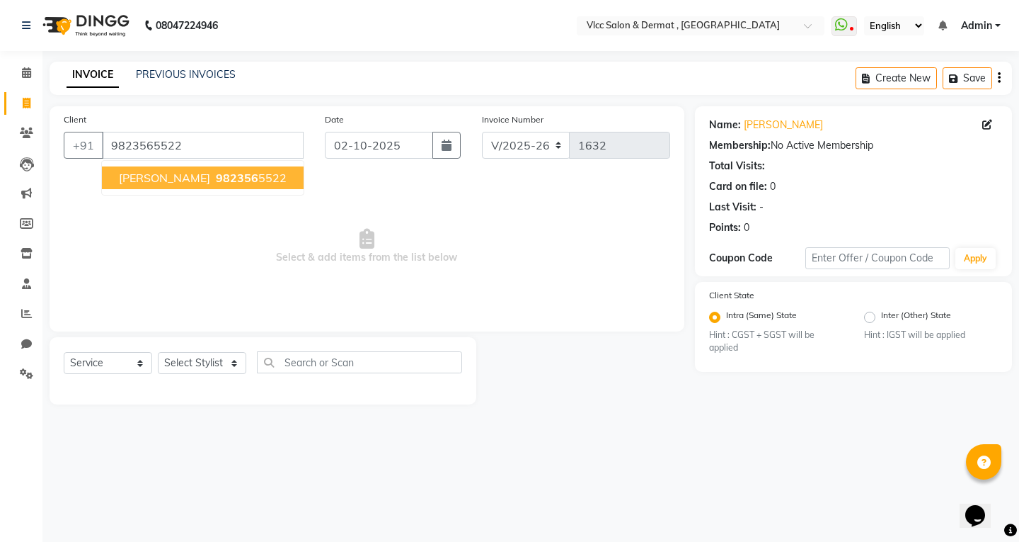
click at [216, 173] on span "982356" at bounding box center [237, 178] width 42 height 14
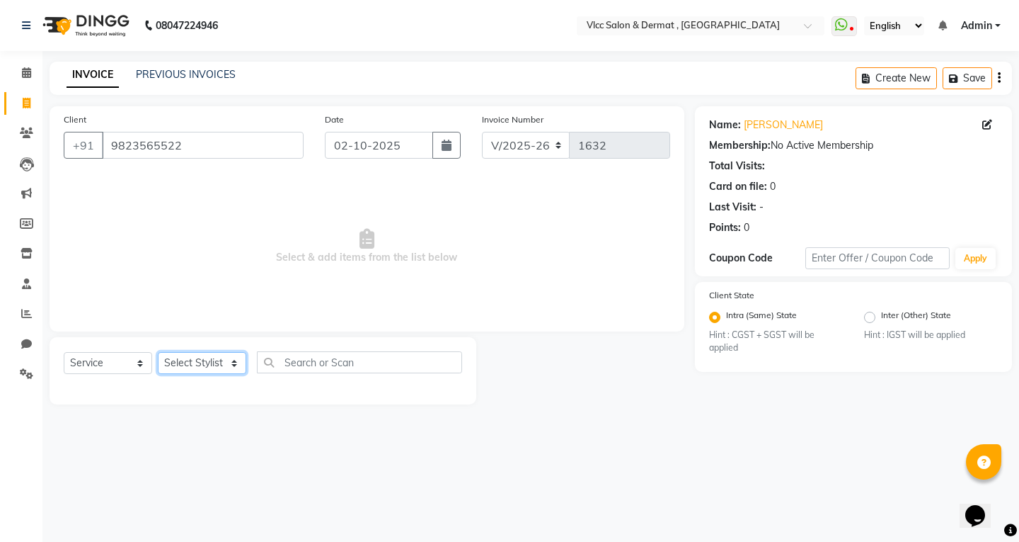
click at [190, 368] on select "Select Stylist [PERSON_NAME] [PERSON_NAME] [PERSON_NAME] [PERSON_NAME] [PERSON_…" at bounding box center [202, 363] width 88 height 22
click at [36, 378] on span at bounding box center [26, 374] width 25 height 16
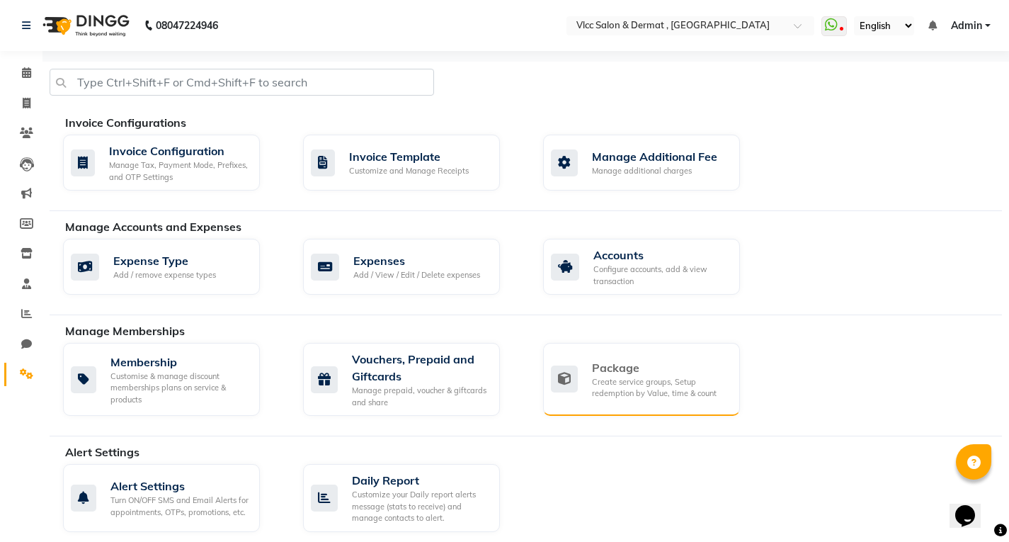
click at [612, 362] on div "Package" at bounding box center [660, 367] width 137 height 17
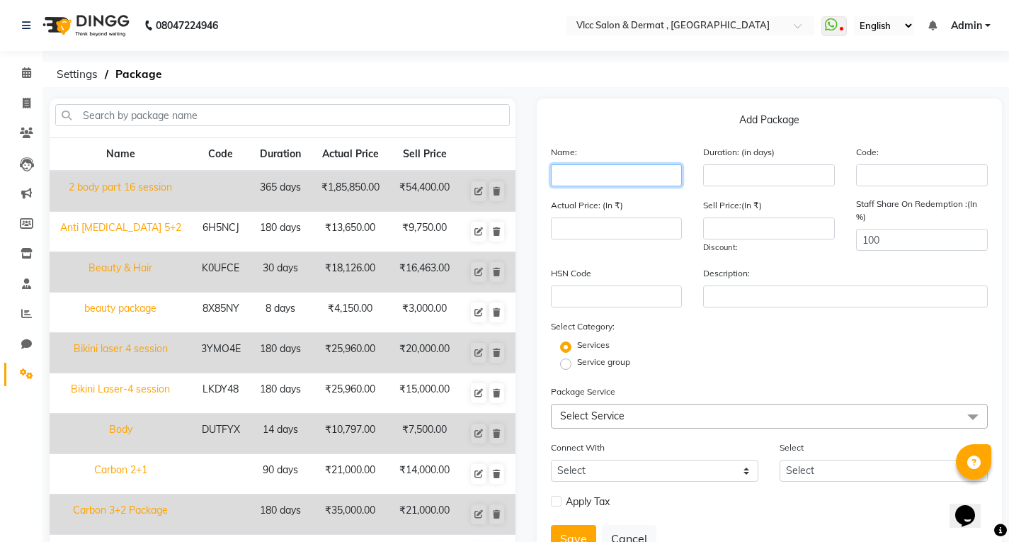
click at [604, 176] on input "text" at bounding box center [617, 175] width 132 height 22
click at [566, 173] on input "$ body part" at bounding box center [617, 175] width 132 height 22
type input "4 body part"
click at [704, 215] on div "Sell Price:(In ₹) Discount:" at bounding box center [768, 226] width 153 height 57
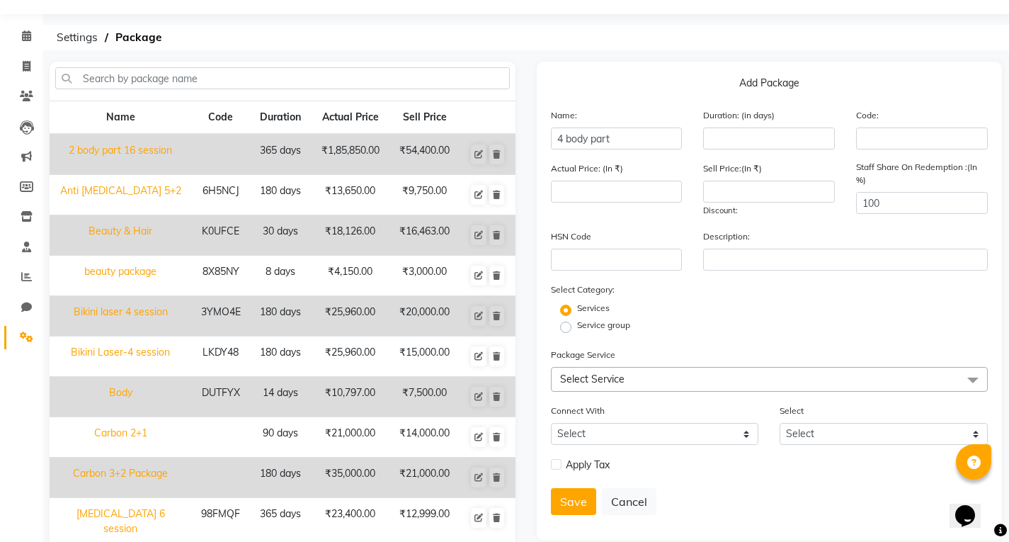
scroll to position [100, 0]
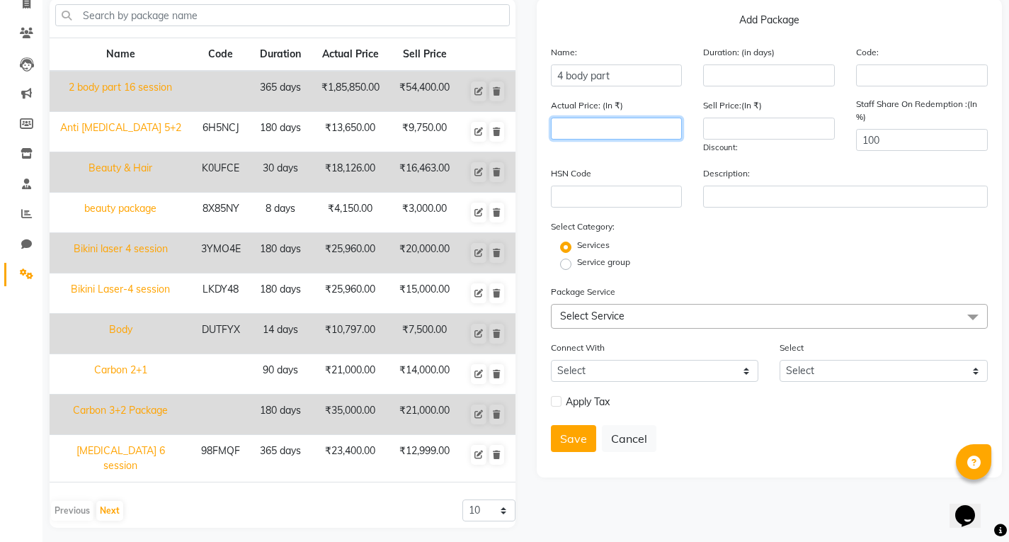
click at [629, 138] on input "number" at bounding box center [617, 129] width 132 height 22
click at [617, 316] on span "Select Service" at bounding box center [592, 315] width 64 height 13
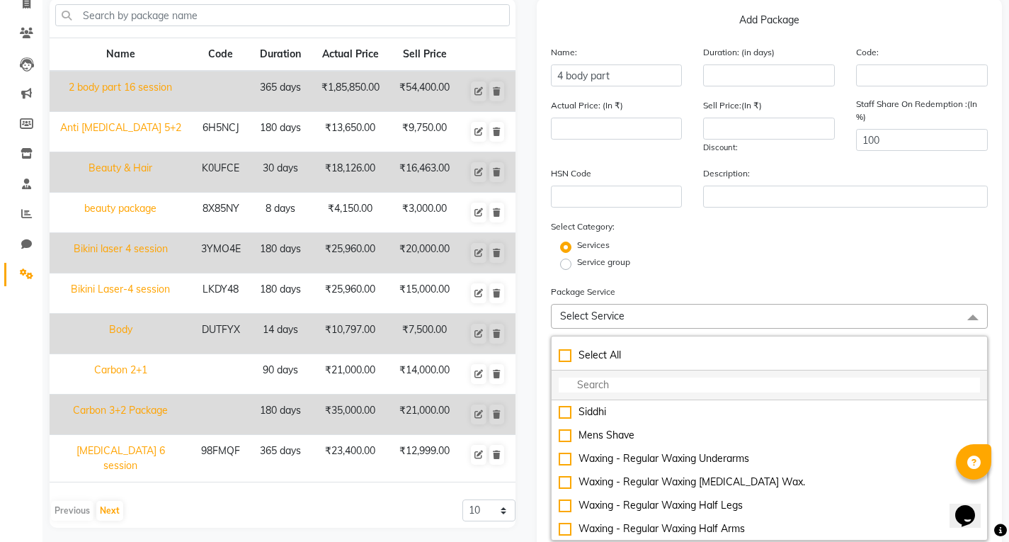
click at [636, 391] on input "multiselect-search" at bounding box center [770, 384] width 422 height 15
type input "K"
type input "Las"
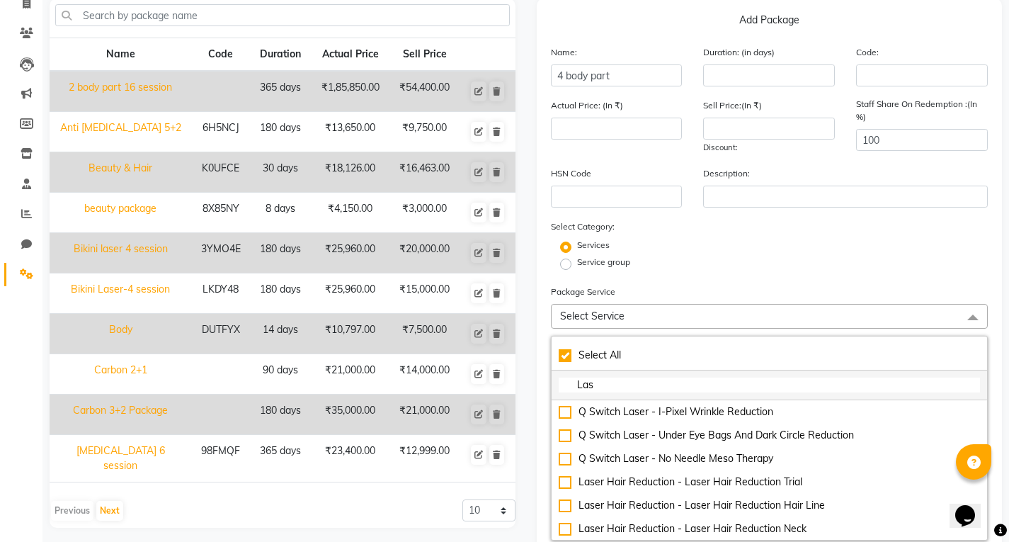
checkbox input "true"
type input "Lasr"
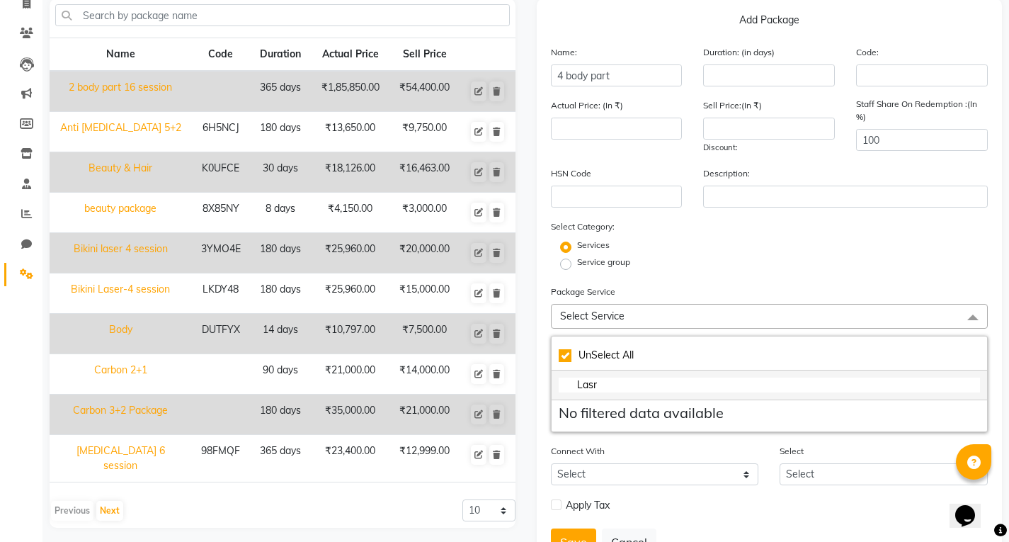
checkbox input "false"
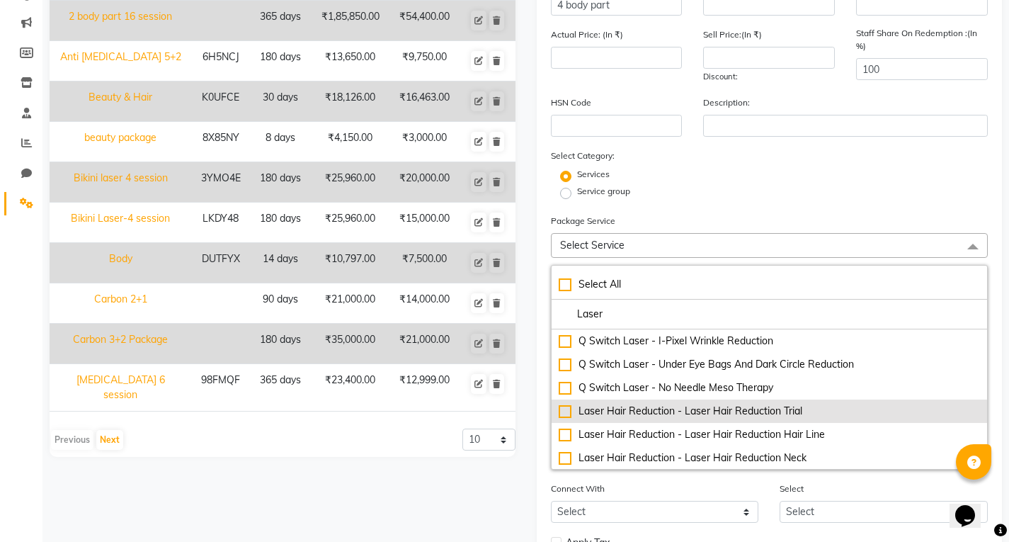
scroll to position [71, 0]
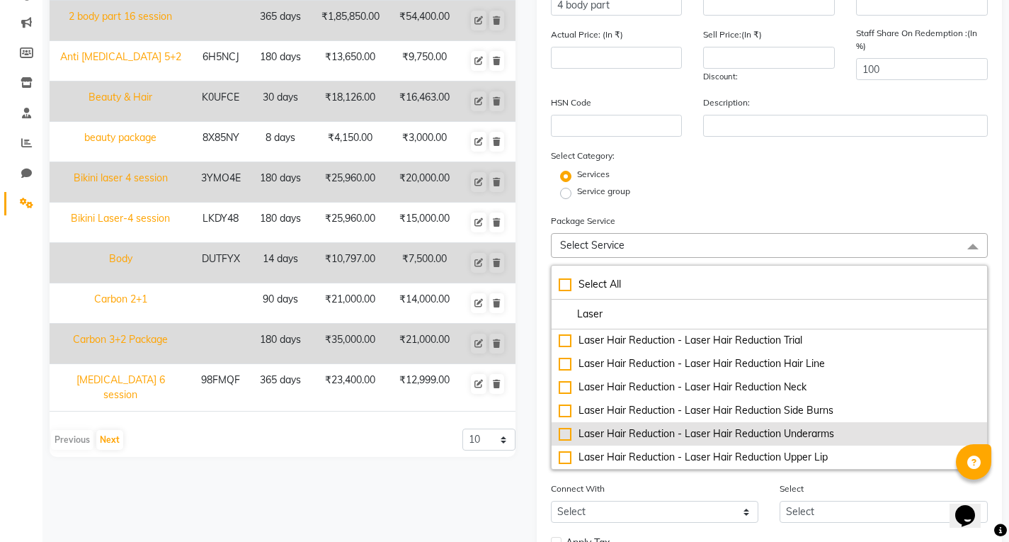
type input "Laser"
click at [810, 435] on div "Laser Hair Reduction - Laser Hair Reduction Underarms" at bounding box center [770, 433] width 422 height 15
type input "3540"
checkbox input "true"
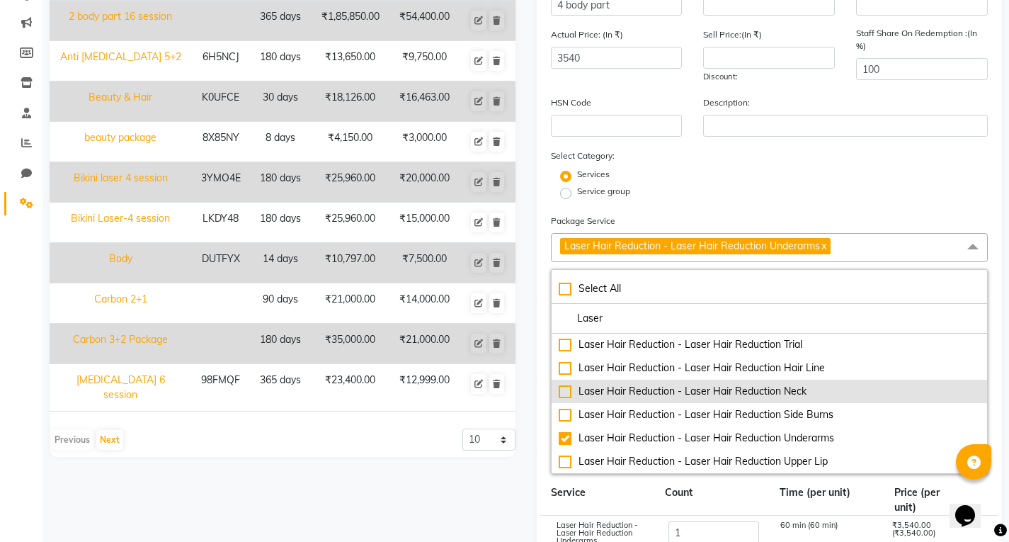
click at [798, 388] on div "Laser Hair Reduction - Laser Hair Reduction Neck" at bounding box center [770, 391] width 422 height 15
type input "7080"
checkbox input "true"
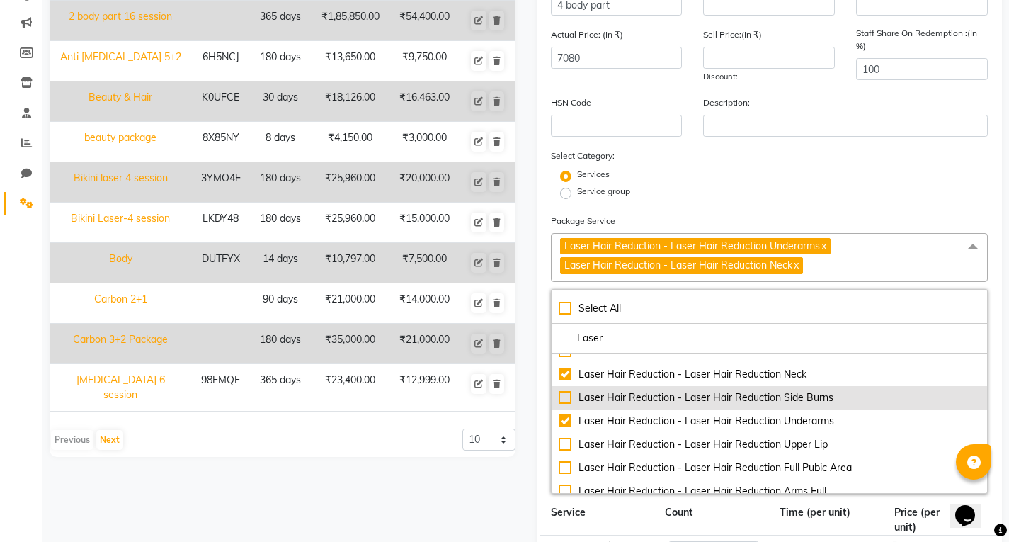
scroll to position [142, 0]
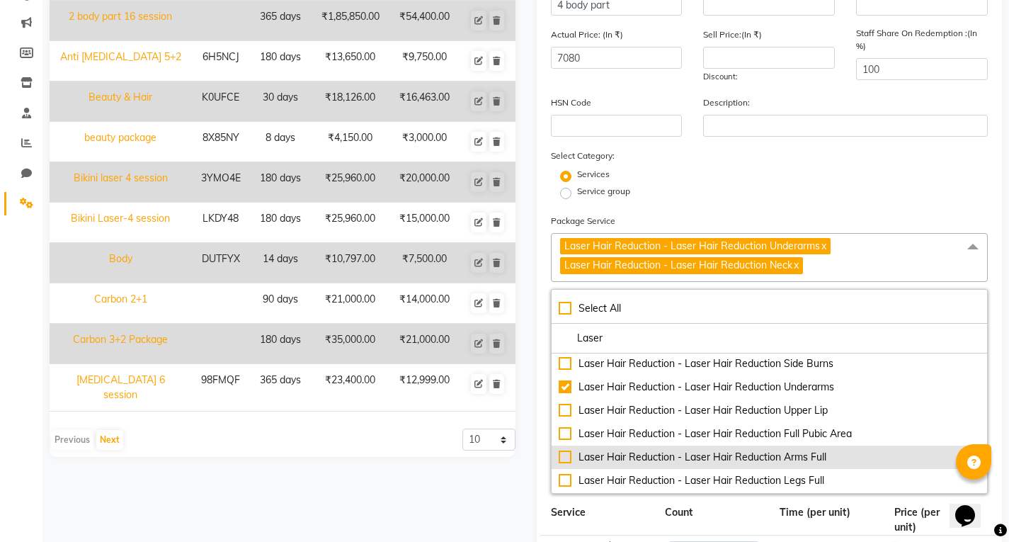
click at [820, 454] on div "Laser Hair Reduction - Laser Hair Reduction Arms Full" at bounding box center [770, 457] width 422 height 15
type input "16520"
checkbox input "true"
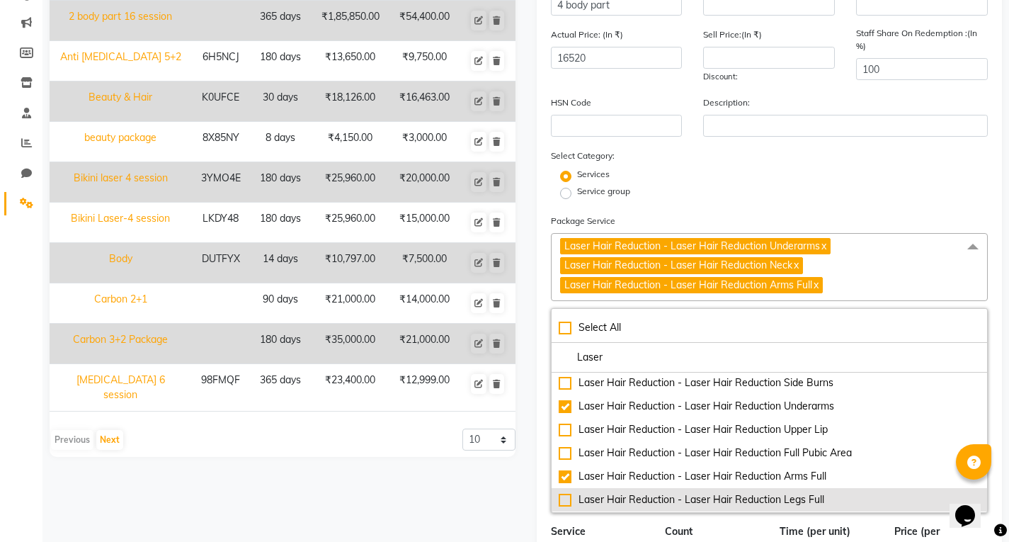
click at [815, 501] on div "Laser Hair Reduction - Laser Hair Reduction Legs Full" at bounding box center [770, 499] width 422 height 15
type input "34220"
checkbox input "true"
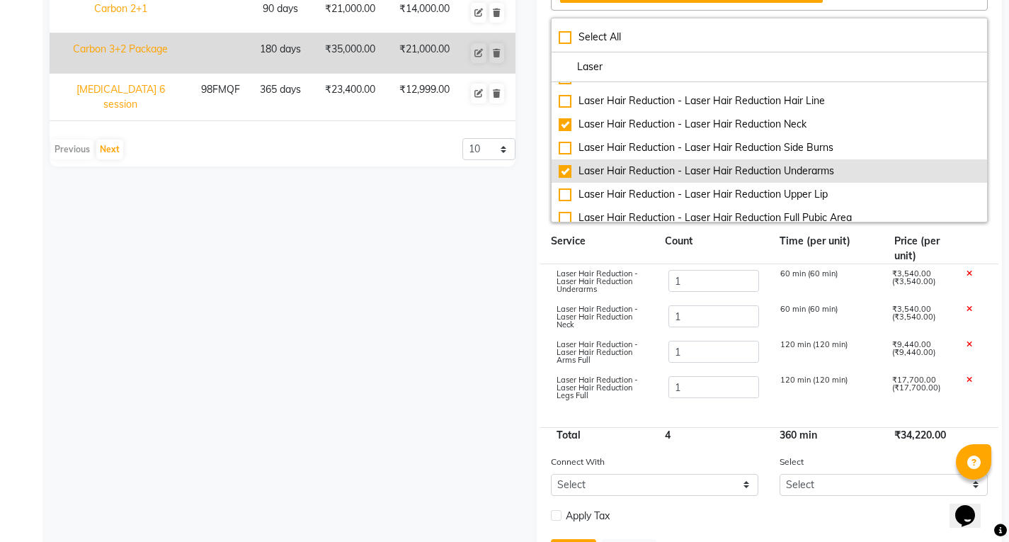
scroll to position [157, 0]
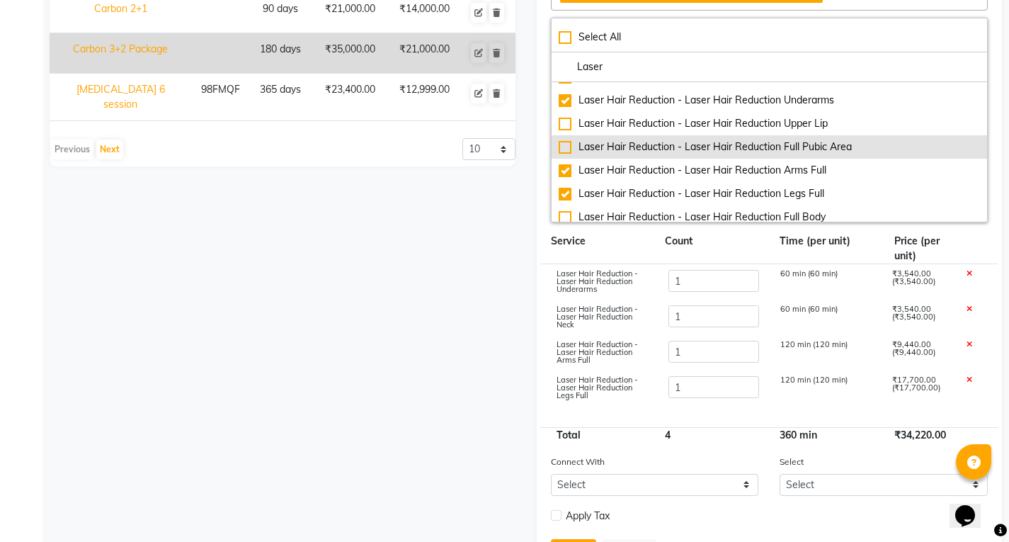
click at [804, 149] on div "Laser Hair Reduction - Laser Hair Reduction Full Pubic Area" at bounding box center [770, 146] width 422 height 15
type input "40710"
checkbox input "true"
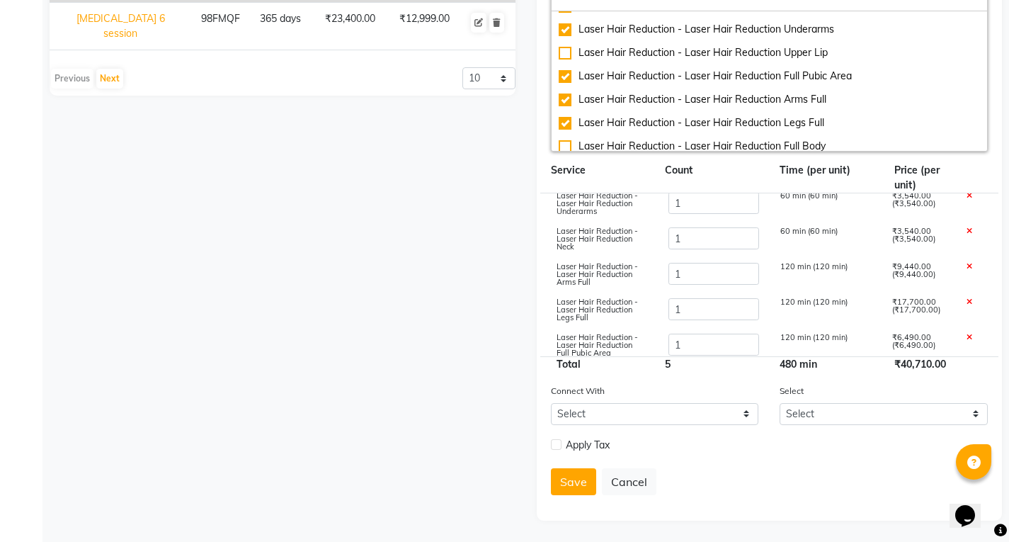
scroll to position [0, 0]
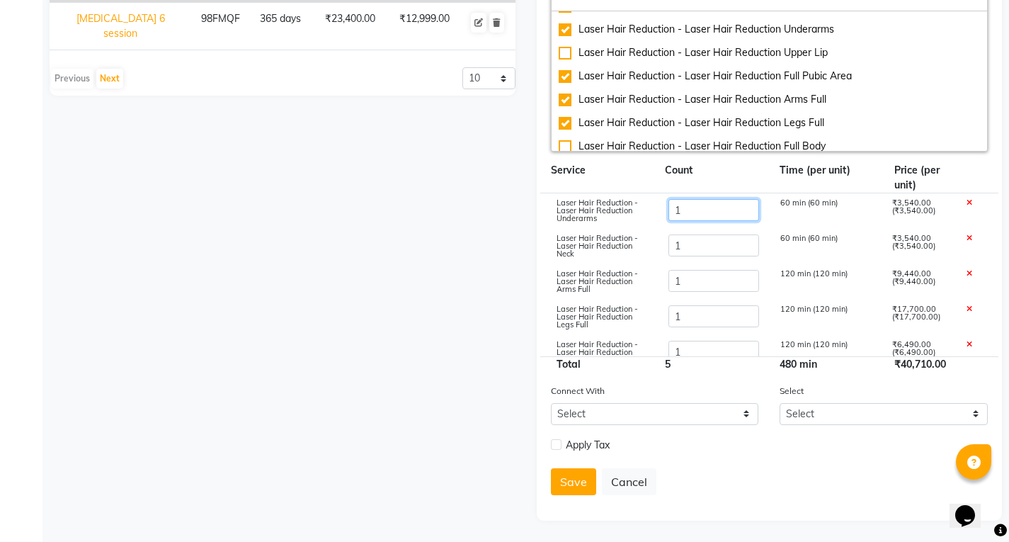
click at [700, 205] on input "1" at bounding box center [713, 210] width 91 height 22
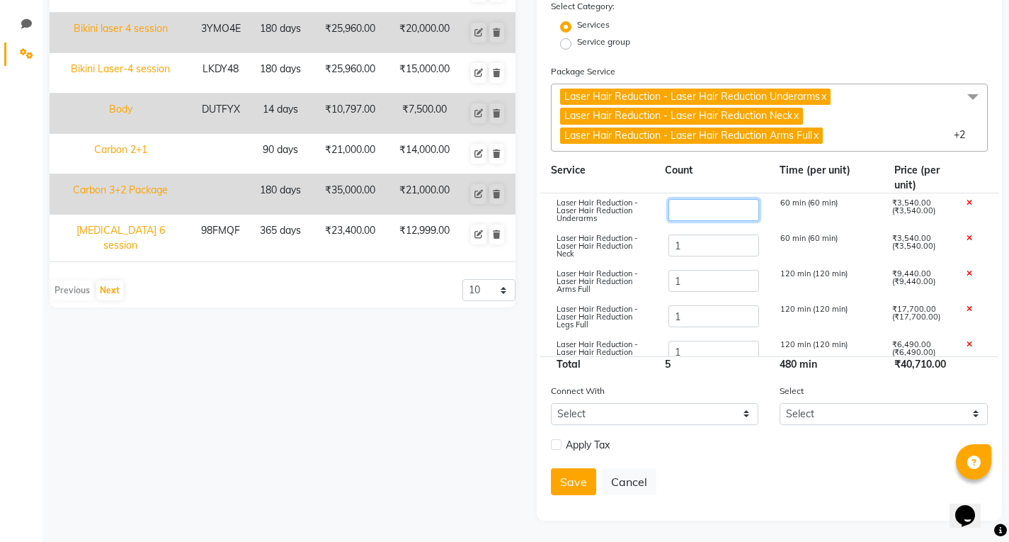
type input "7"
type input "61950"
click at [702, 254] on input "1" at bounding box center [713, 245] width 91 height 22
type input "7"
type input "83190"
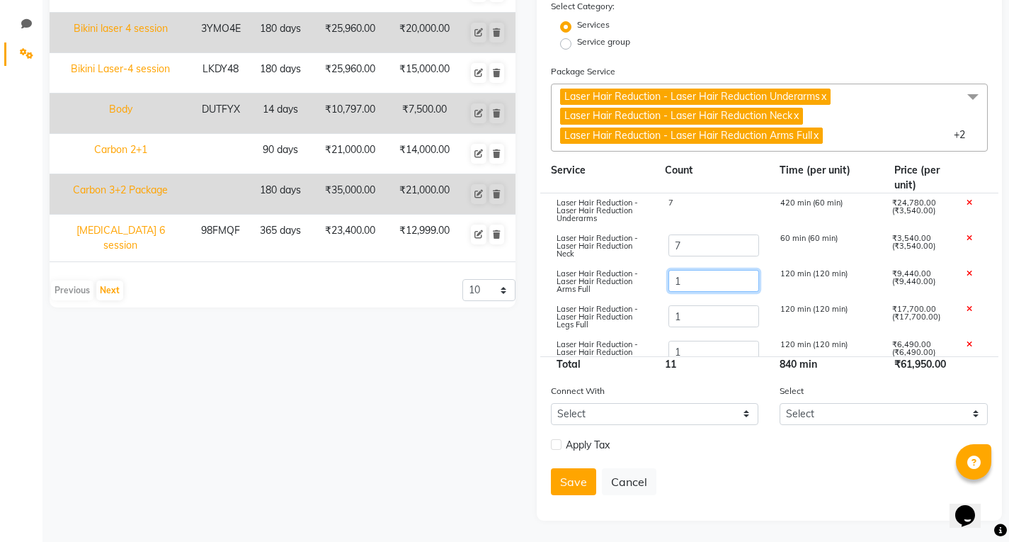
click at [688, 277] on input "1" at bounding box center [713, 281] width 91 height 22
type input "7"
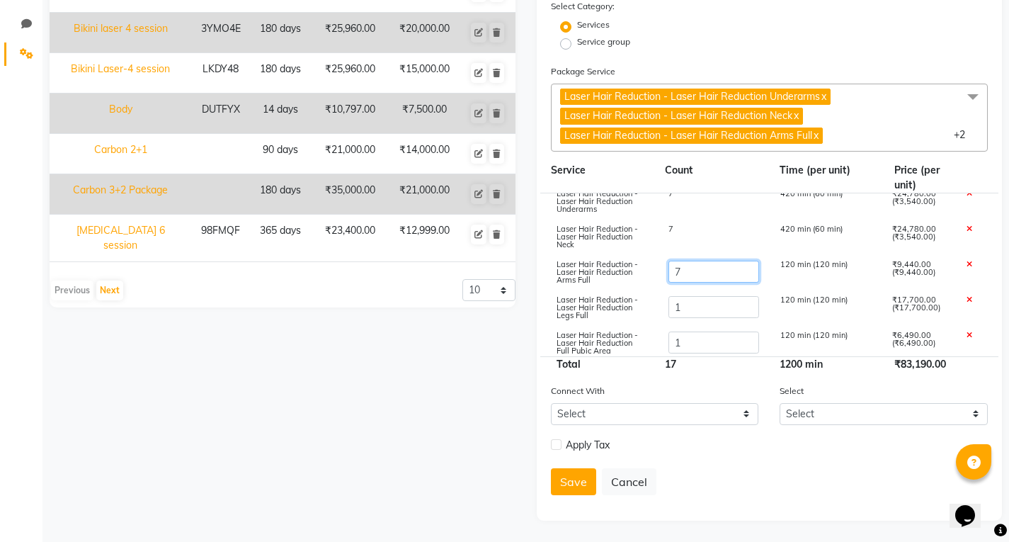
scroll to position [14, 0]
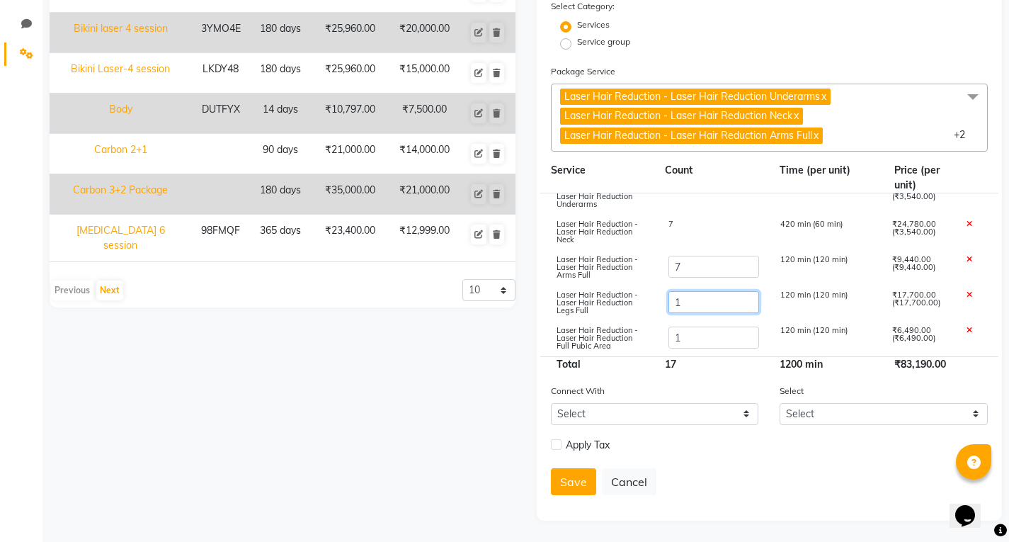
type input "139830"
click at [709, 299] on input "1" at bounding box center [713, 302] width 91 height 22
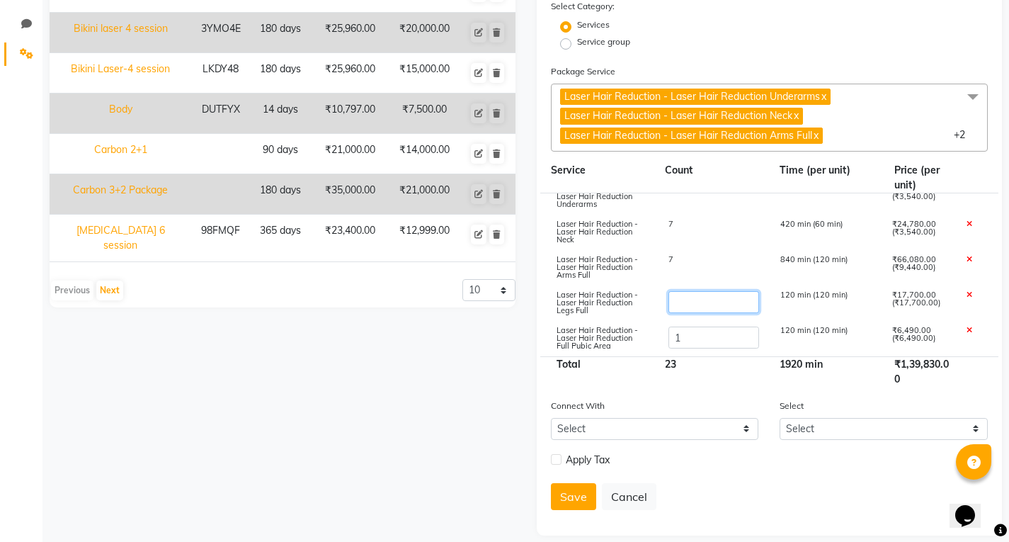
type input "7"
click at [700, 331] on input "1" at bounding box center [713, 337] width 91 height 22
click at [685, 398] on div "Connect With Select Membership Prepaid Voucher" at bounding box center [654, 419] width 229 height 42
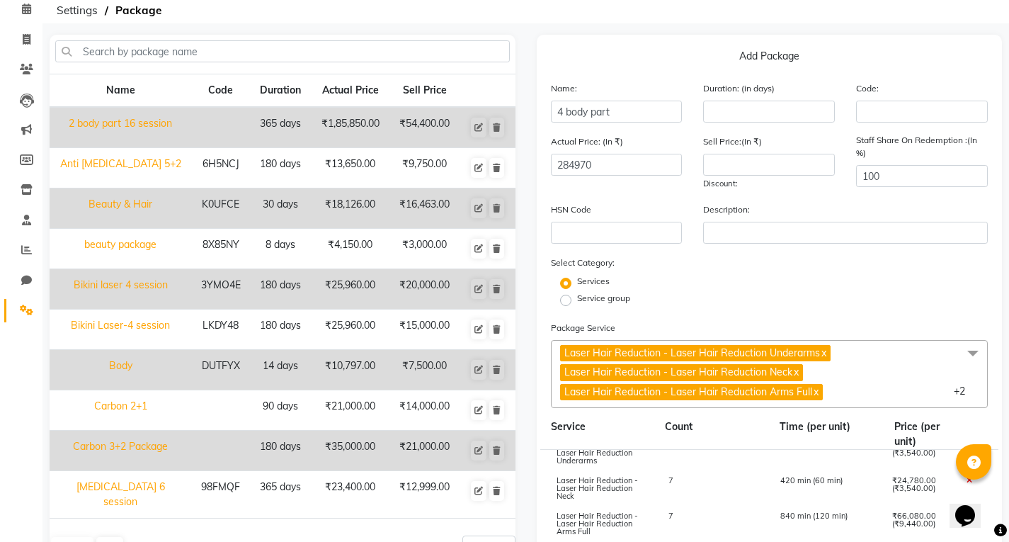
scroll to position [0, 0]
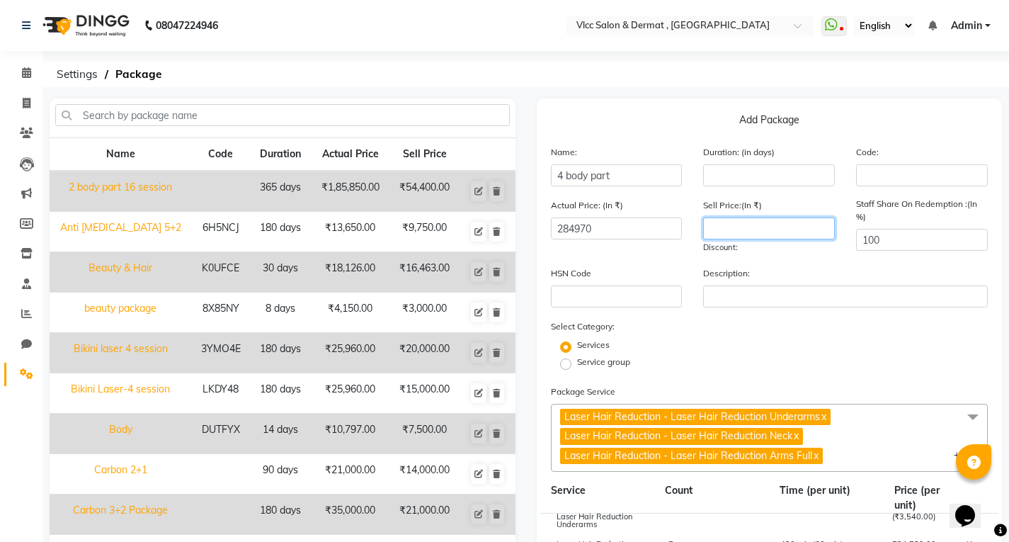
click at [738, 228] on input "number" at bounding box center [769, 228] width 132 height 22
click at [783, 350] on div "Services" at bounding box center [769, 346] width 459 height 17
click at [753, 173] on input "number" at bounding box center [769, 175] width 132 height 22
drag, startPoint x: 880, startPoint y: 386, endPoint x: 881, endPoint y: 245, distance: 140.9
click at [880, 368] on form "Name: 4 body part Duration: (in days) 180 Code: Actual Price: (In ₹) 284970 Sel…" at bounding box center [770, 492] width 438 height 697
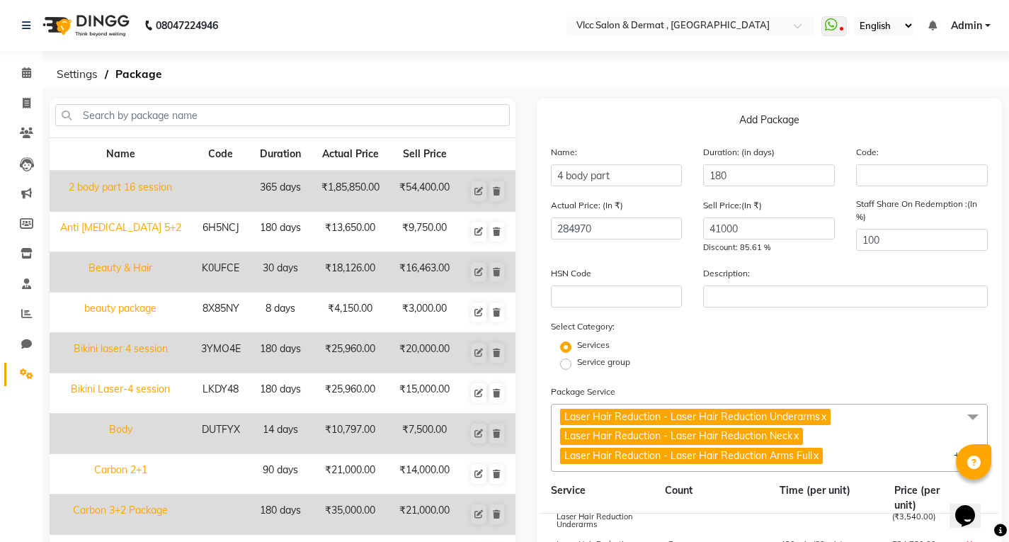
click at [890, 226] on div "Staff Share On Redemption :(In %) 100" at bounding box center [921, 226] width 153 height 57
click at [892, 227] on div "Staff Share On Redemption :(In %) 100" at bounding box center [921, 226] width 153 height 57
click at [896, 235] on input "100" at bounding box center [922, 240] width 132 height 22
click at [760, 343] on div "Services" at bounding box center [769, 346] width 459 height 17
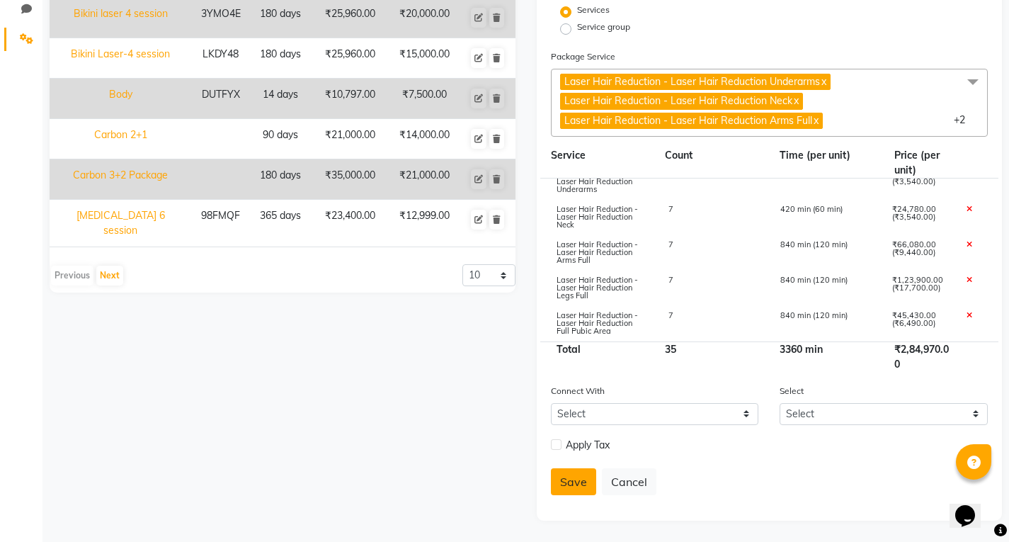
click at [571, 491] on button "Save" at bounding box center [573, 481] width 45 height 27
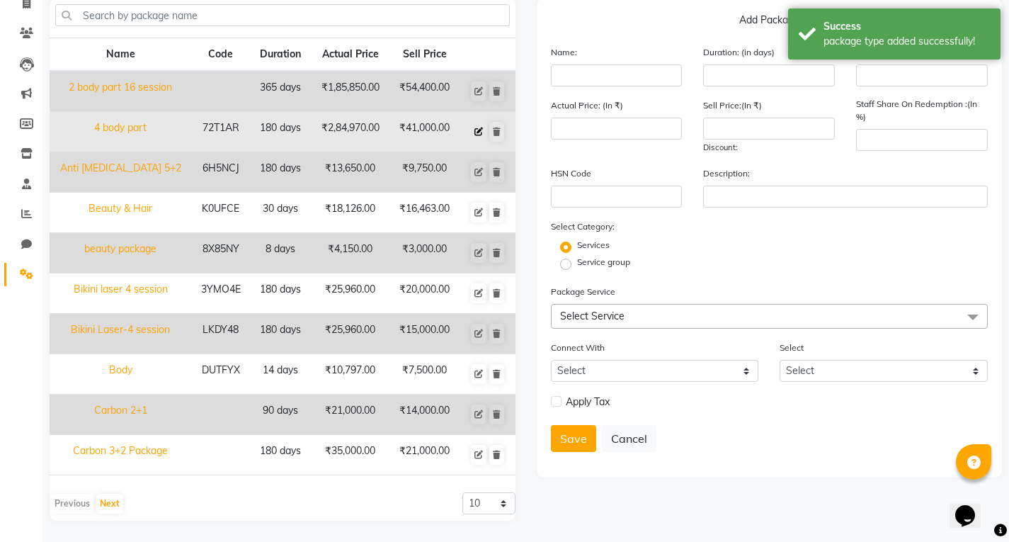
click at [486, 131] on button at bounding box center [479, 132] width 16 height 20
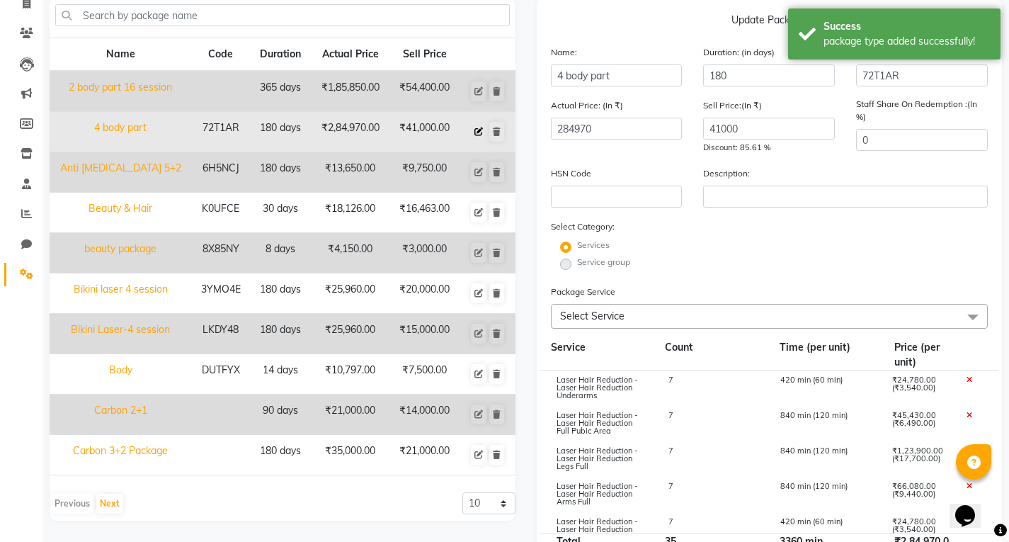
click at [477, 133] on icon at bounding box center [478, 131] width 8 height 8
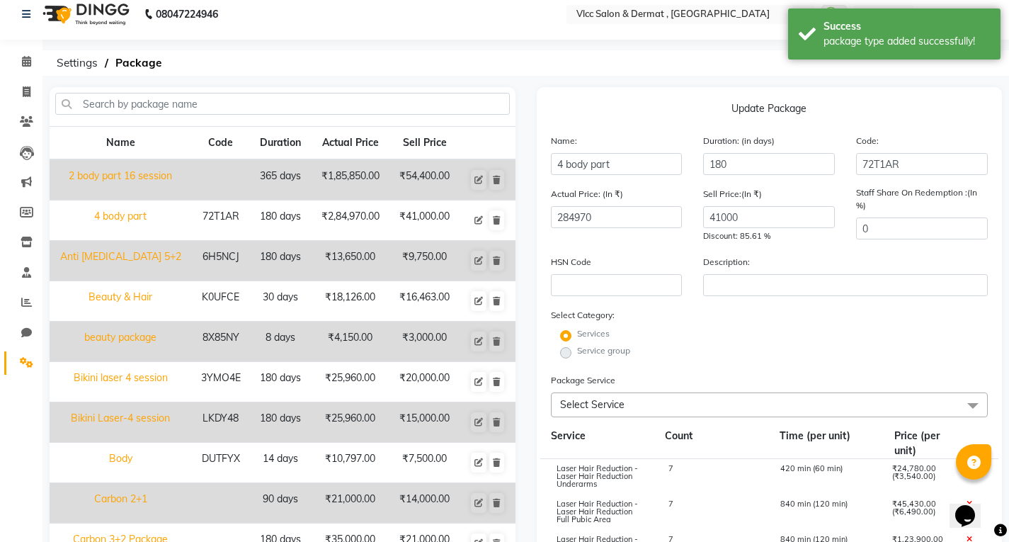
scroll to position [0, 0]
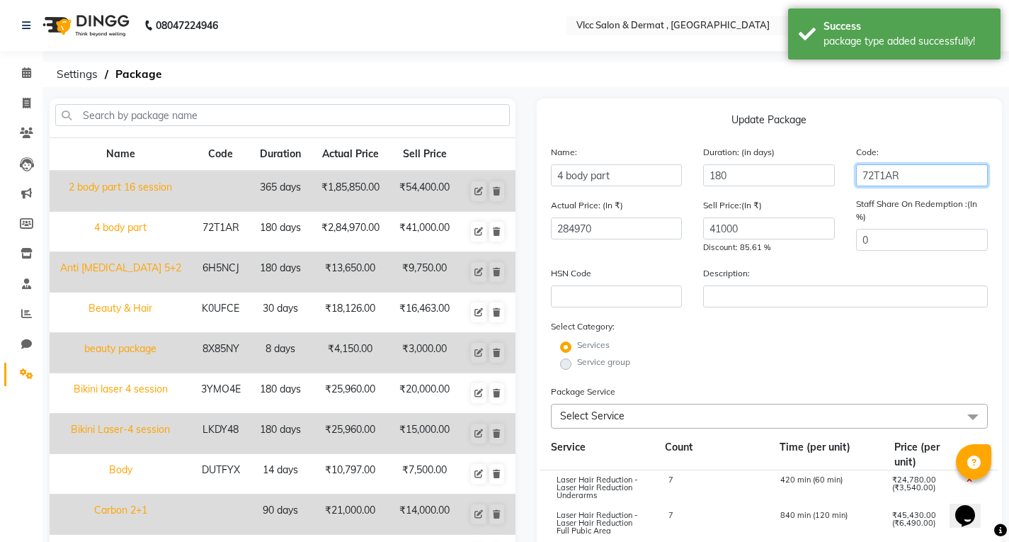
click at [915, 178] on input "72T1AR" at bounding box center [922, 175] width 132 height 22
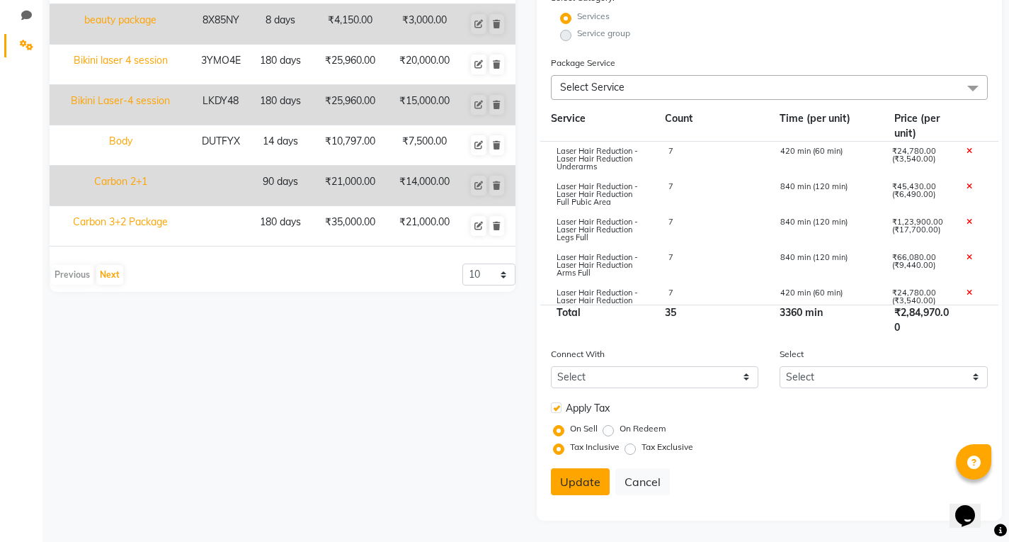
click at [570, 491] on button "Update" at bounding box center [580, 481] width 59 height 27
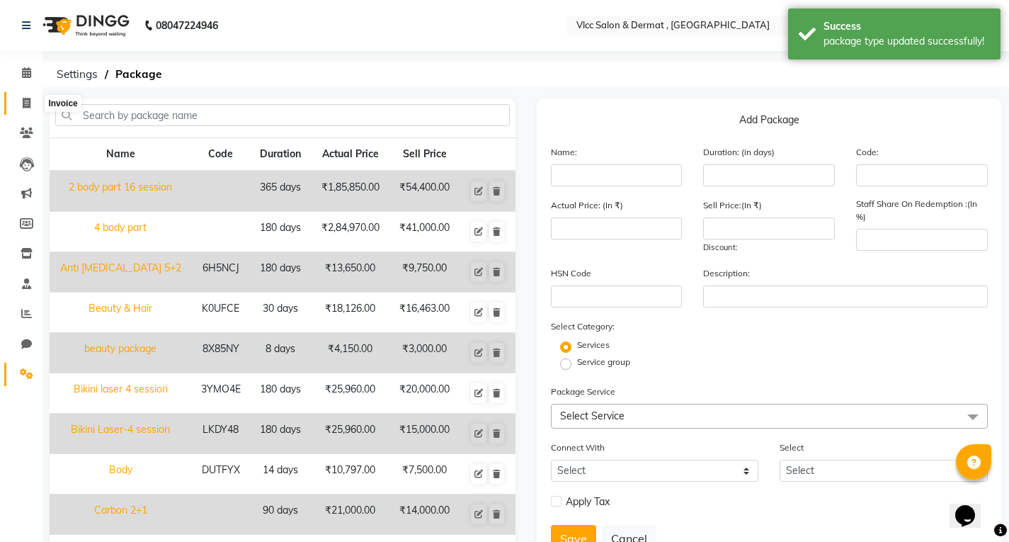
click at [29, 98] on icon at bounding box center [27, 103] width 8 height 11
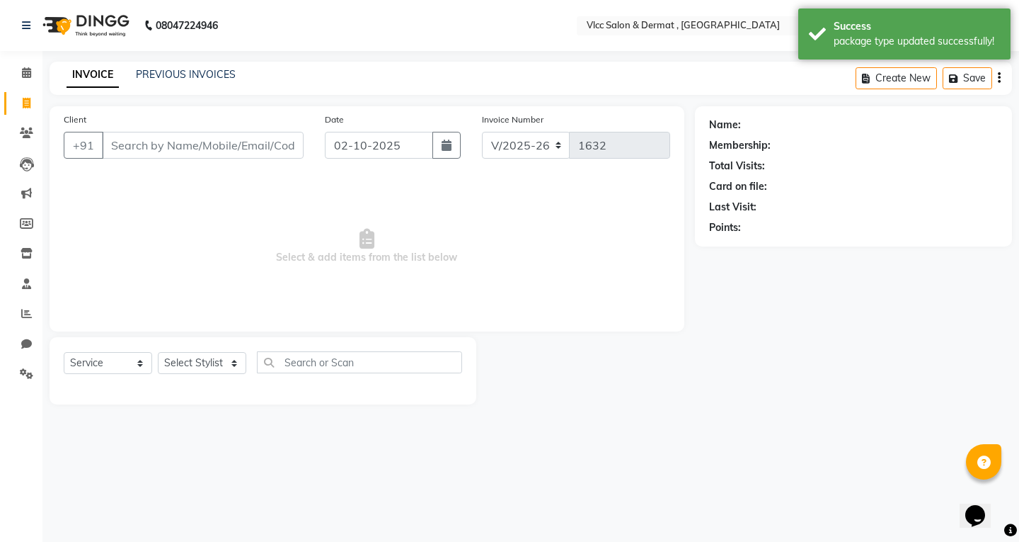
click at [236, 137] on input "Client" at bounding box center [203, 145] width 202 height 27
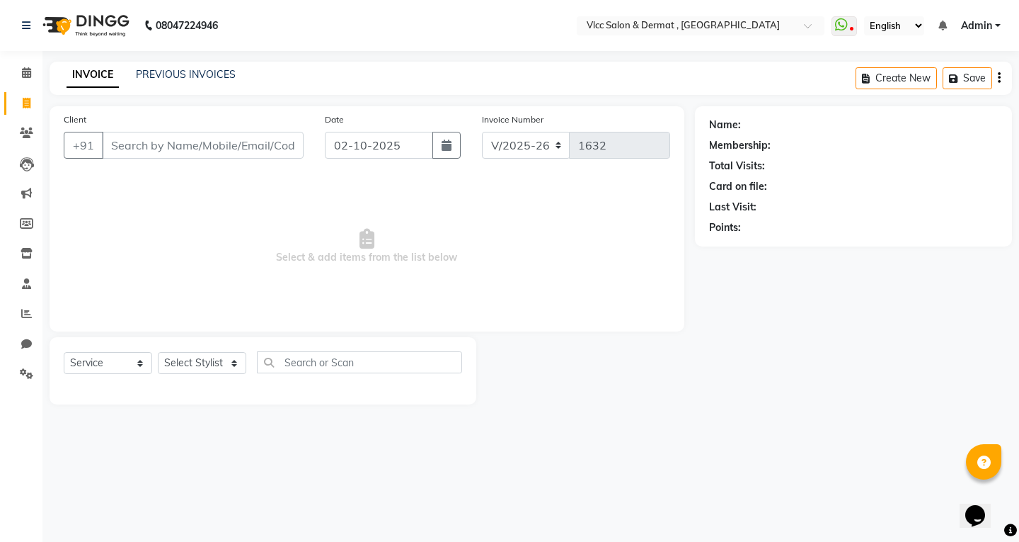
click at [207, 150] on input "Client" at bounding box center [203, 145] width 202 height 27
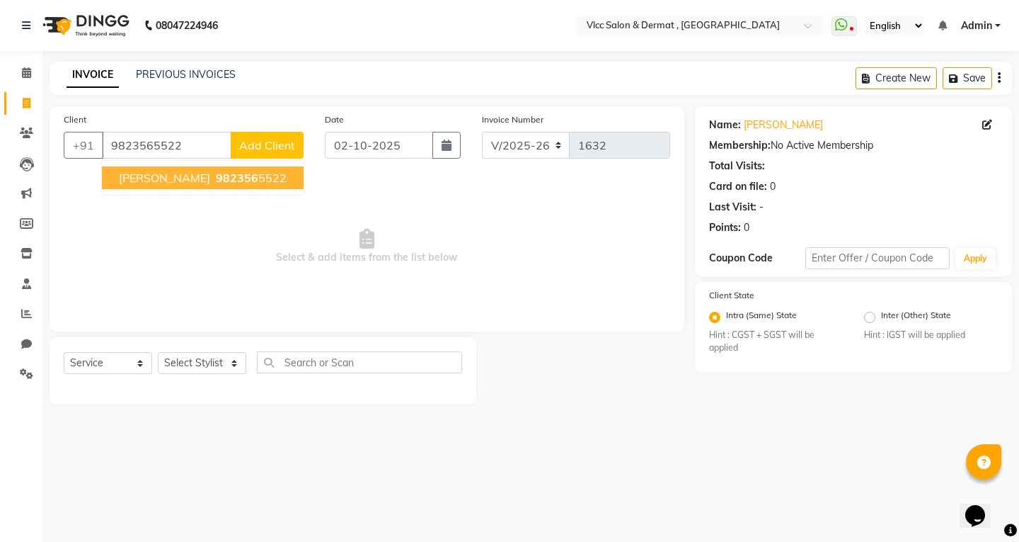
click at [216, 181] on span "982356" at bounding box center [237, 178] width 42 height 14
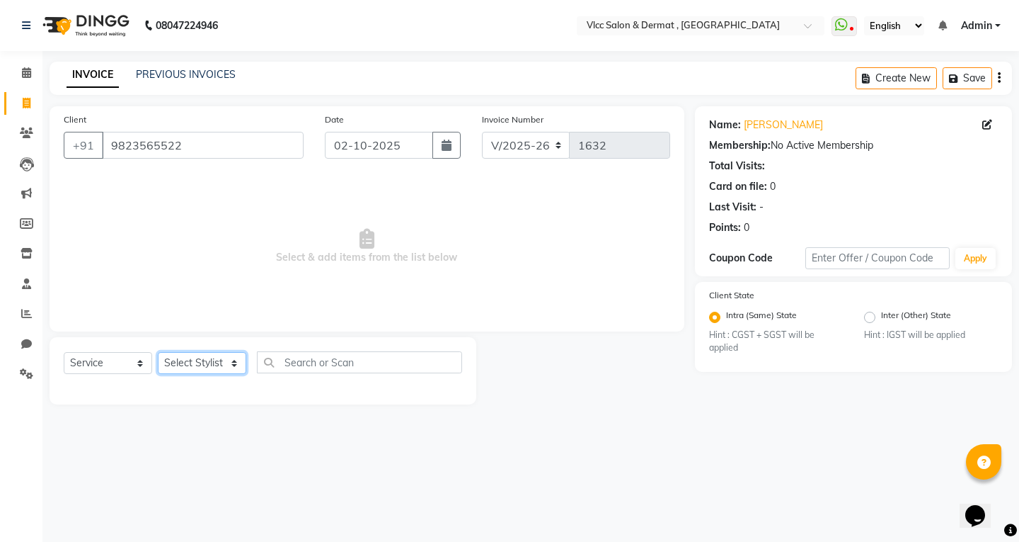
click at [188, 365] on select "Select Stylist [PERSON_NAME] [PERSON_NAME] [PERSON_NAME] [PERSON_NAME] [PERSON_…" at bounding box center [202, 363] width 88 height 22
click at [158, 352] on select "Select Stylist [PERSON_NAME] [PERSON_NAME] [PERSON_NAME] [PERSON_NAME] [PERSON_…" at bounding box center [202, 363] width 88 height 22
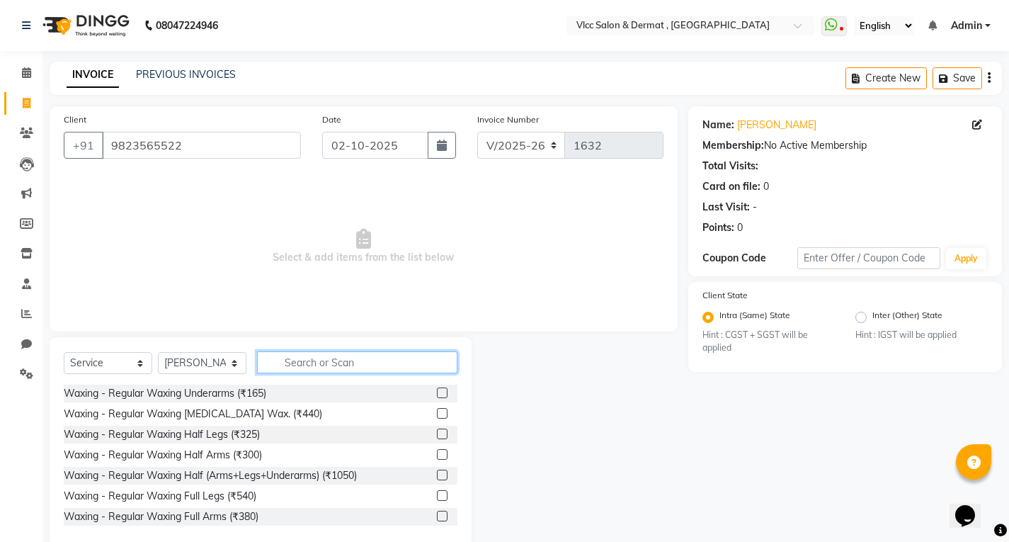
click at [328, 364] on input "text" at bounding box center [357, 362] width 200 height 22
drag, startPoint x: 199, startPoint y: 358, endPoint x: 190, endPoint y: 421, distance: 63.6
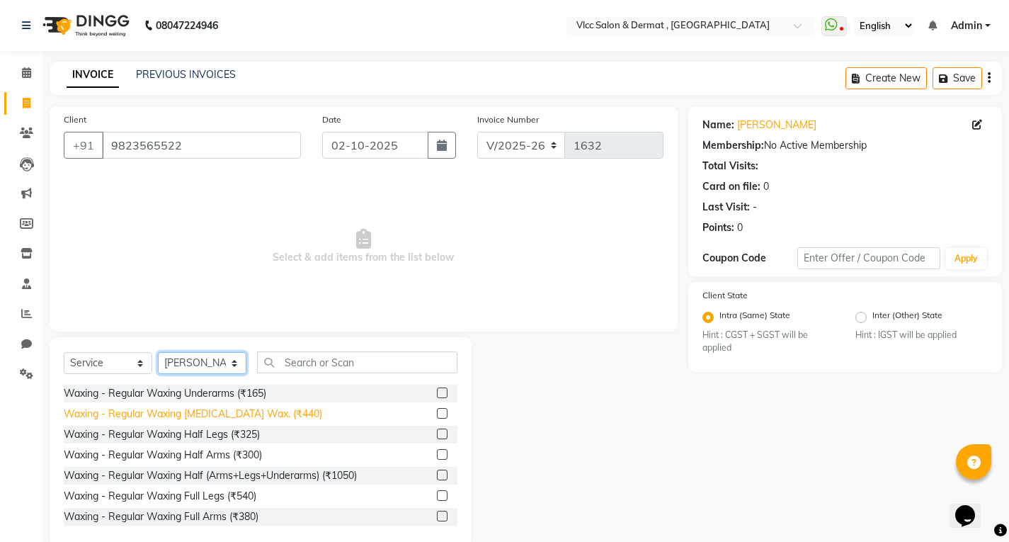
click at [199, 358] on select "Select Stylist [PERSON_NAME] [PERSON_NAME] [PERSON_NAME] [PERSON_NAME] [PERSON_…" at bounding box center [202, 363] width 88 height 22
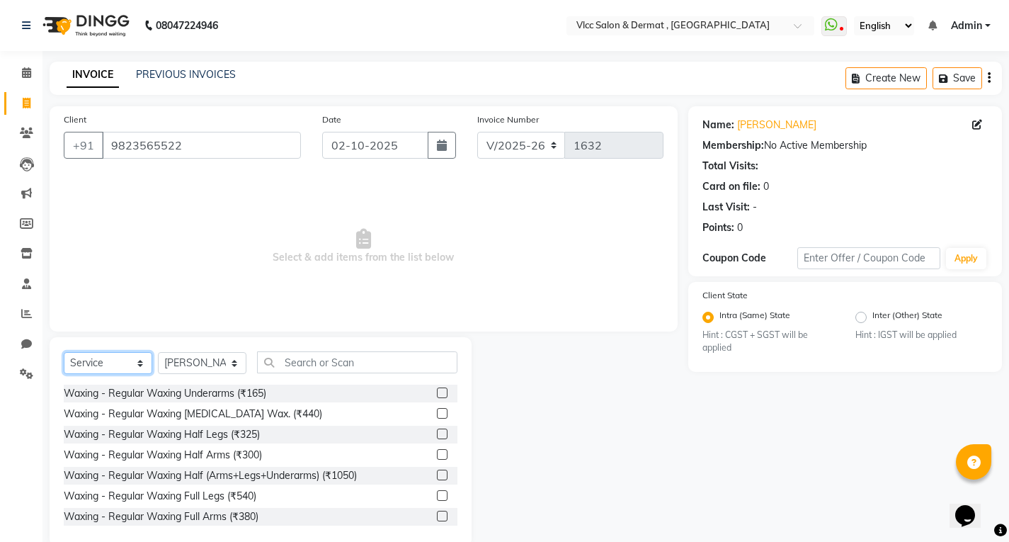
click at [96, 365] on select "Select Service Product Membership Package Voucher Prepaid Gift Card" at bounding box center [108, 363] width 88 height 22
click at [64, 352] on select "Select Service Product Membership Package Voucher Prepaid Gift Card" at bounding box center [108, 363] width 88 height 22
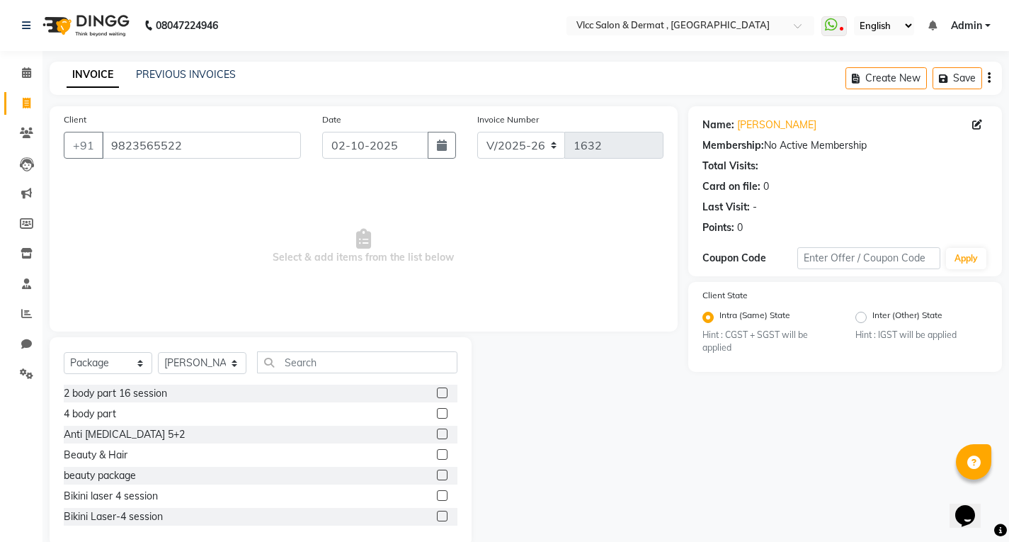
click at [437, 420] on div at bounding box center [441, 415] width 9 height 15
click at [437, 415] on label at bounding box center [442, 413] width 11 height 11
click at [437, 415] on input "checkbox" at bounding box center [441, 413] width 9 height 9
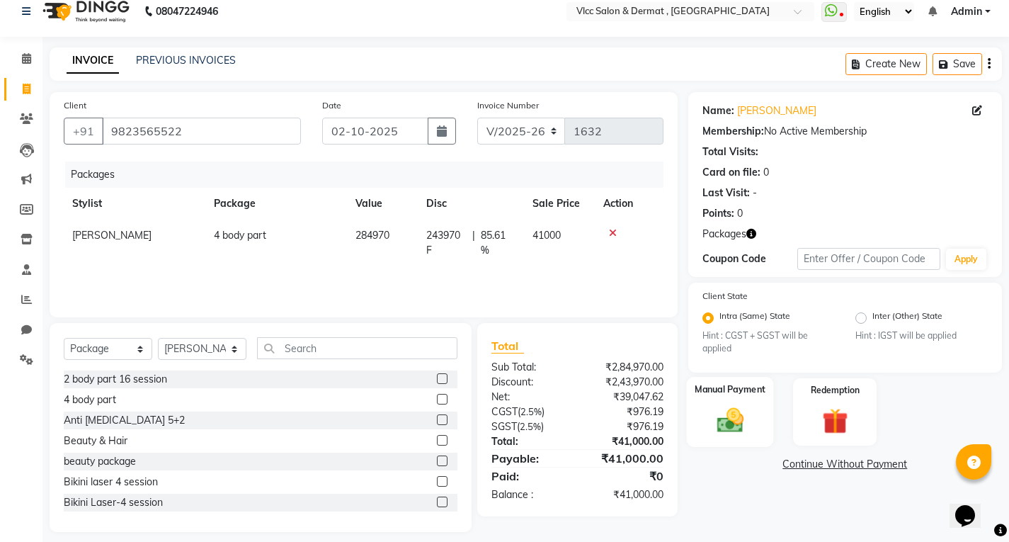
scroll to position [25, 0]
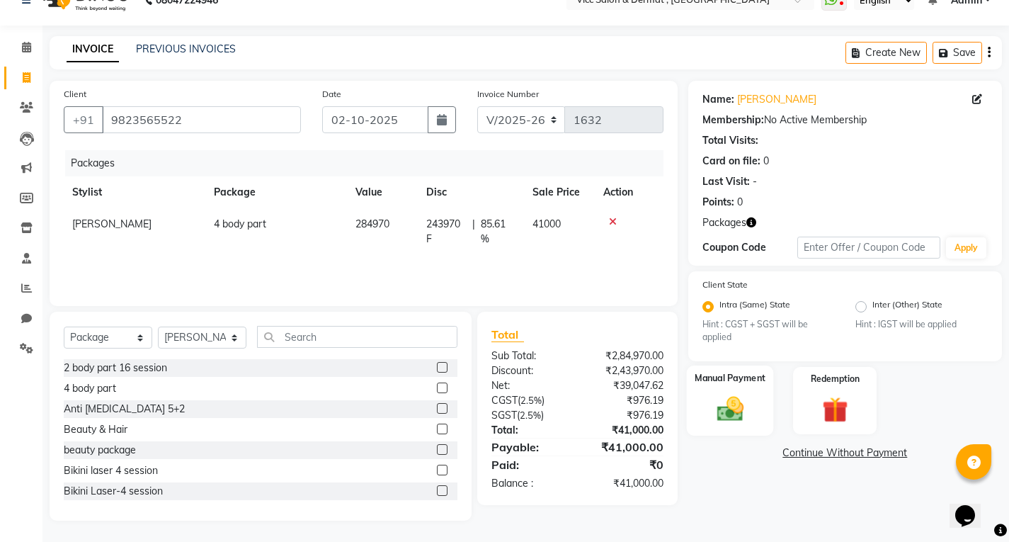
click at [736, 405] on img at bounding box center [729, 408] width 43 height 30
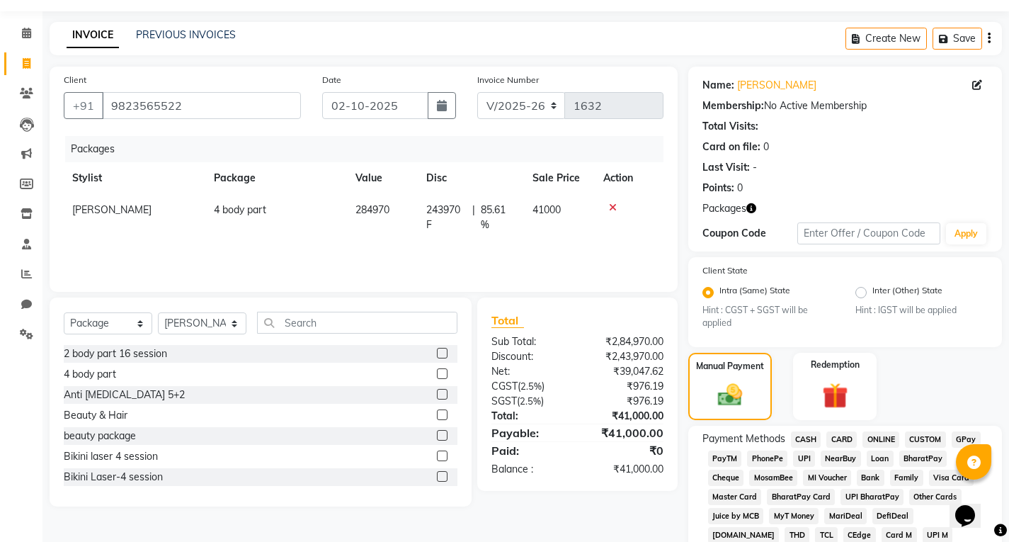
scroll to position [142, 0]
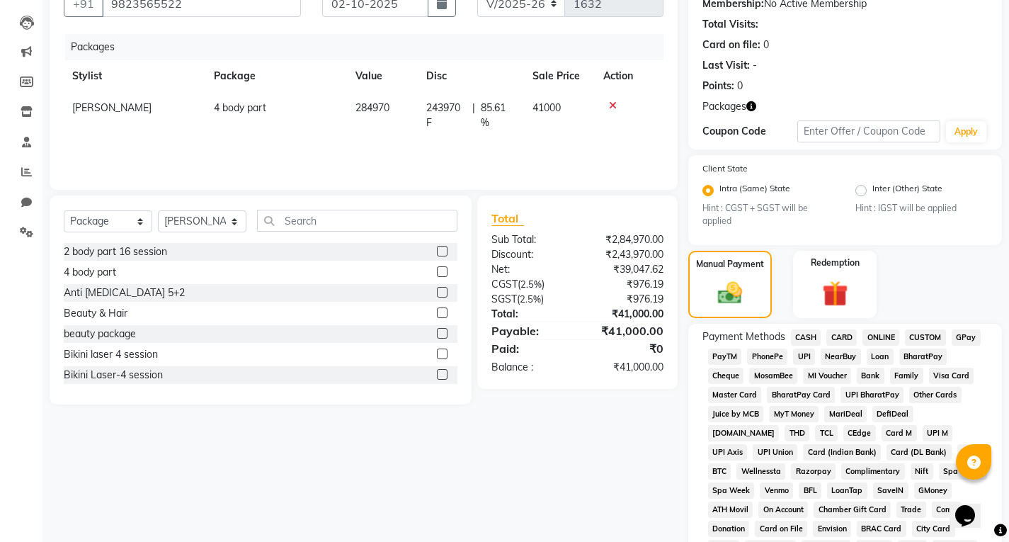
click at [802, 336] on span "CASH" at bounding box center [806, 337] width 30 height 16
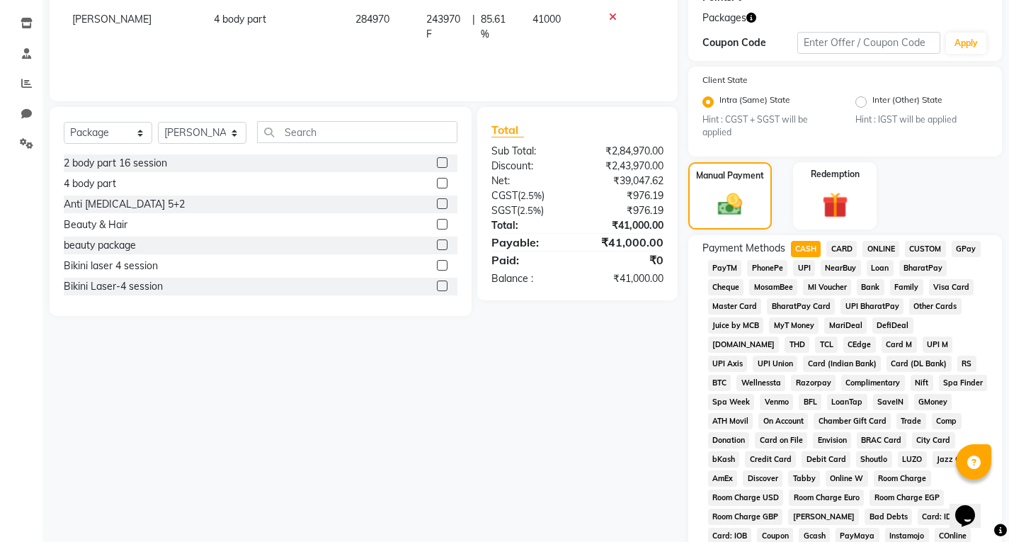
scroll to position [496, 0]
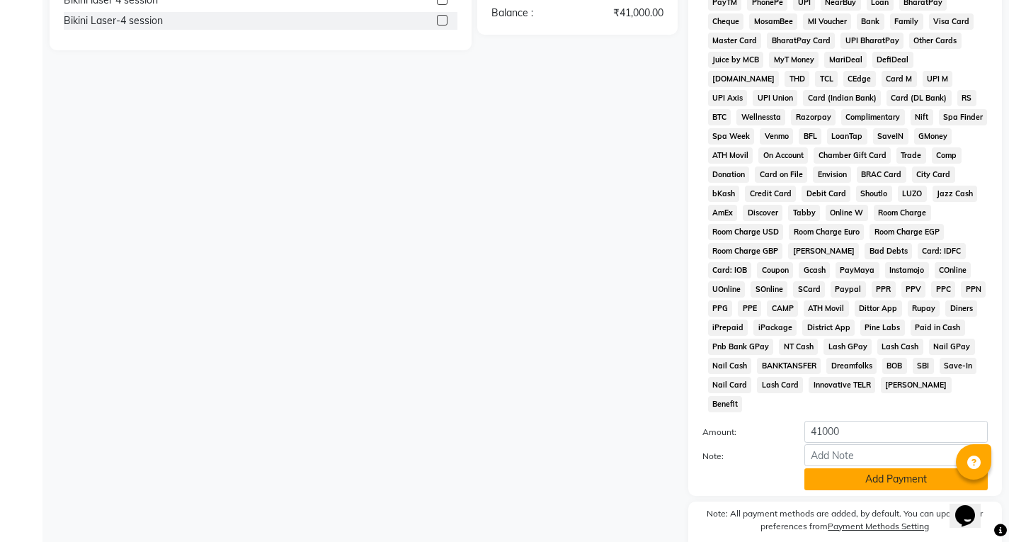
click at [848, 468] on button "Add Payment" at bounding box center [895, 479] width 183 height 22
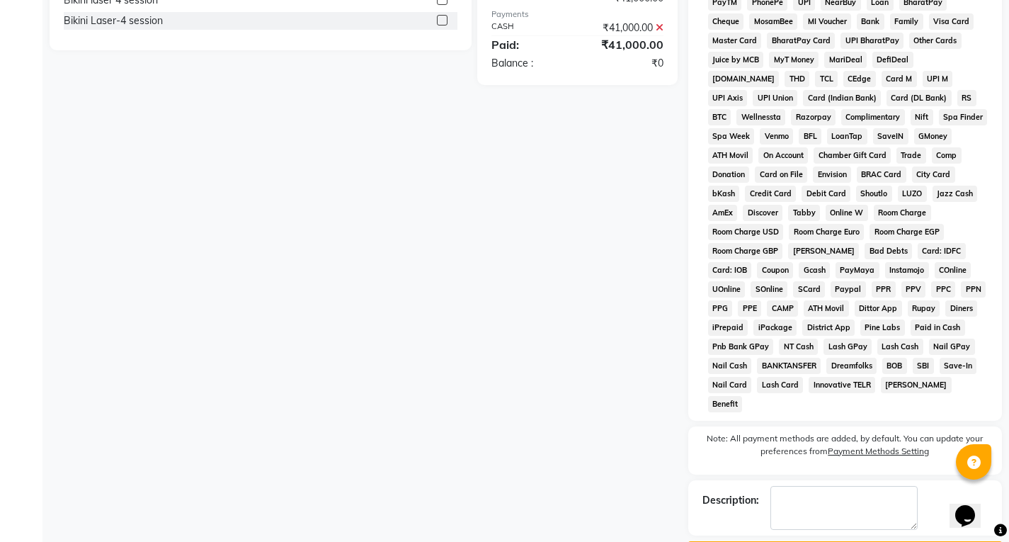
click at [849, 541] on button "Checkout" at bounding box center [845, 552] width 314 height 22
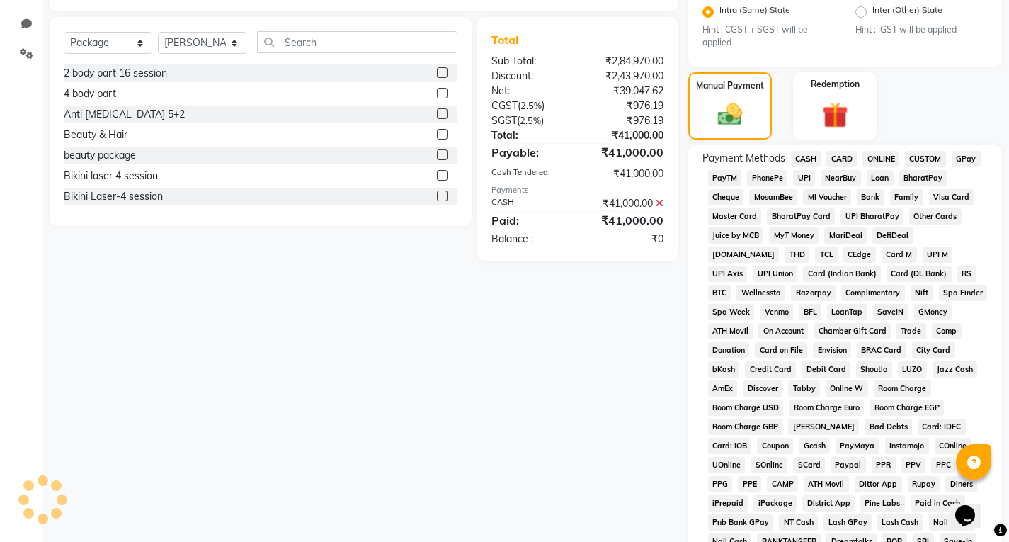
scroll to position [0, 0]
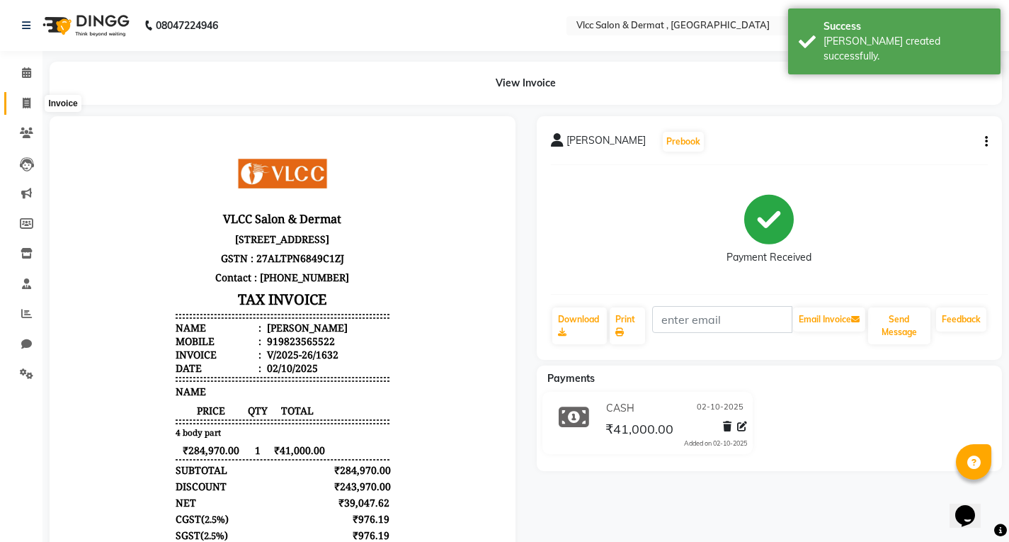
click at [27, 101] on icon at bounding box center [27, 103] width 8 height 11
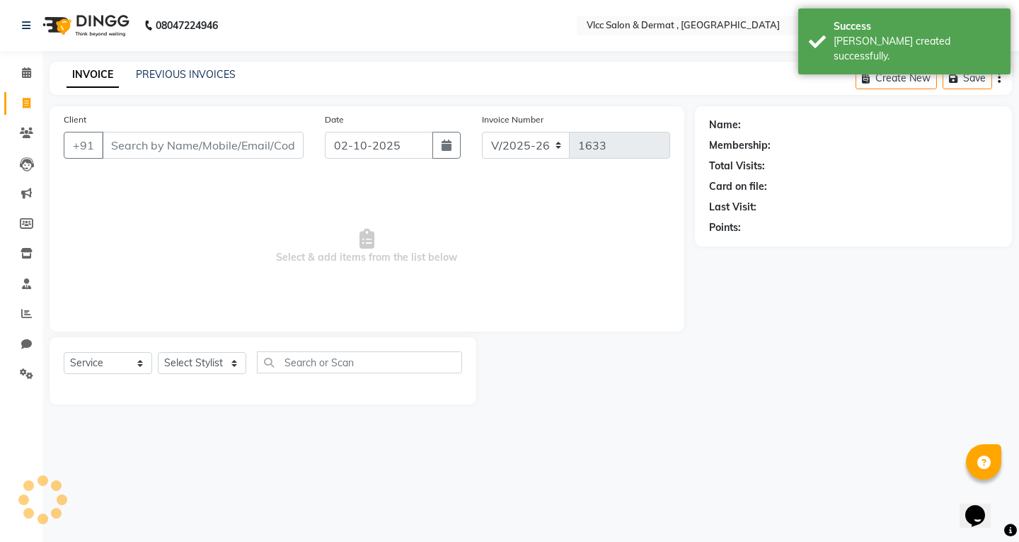
click at [243, 155] on input "Client" at bounding box center [203, 145] width 202 height 27
click at [241, 149] on input "Client" at bounding box center [203, 145] width 202 height 27
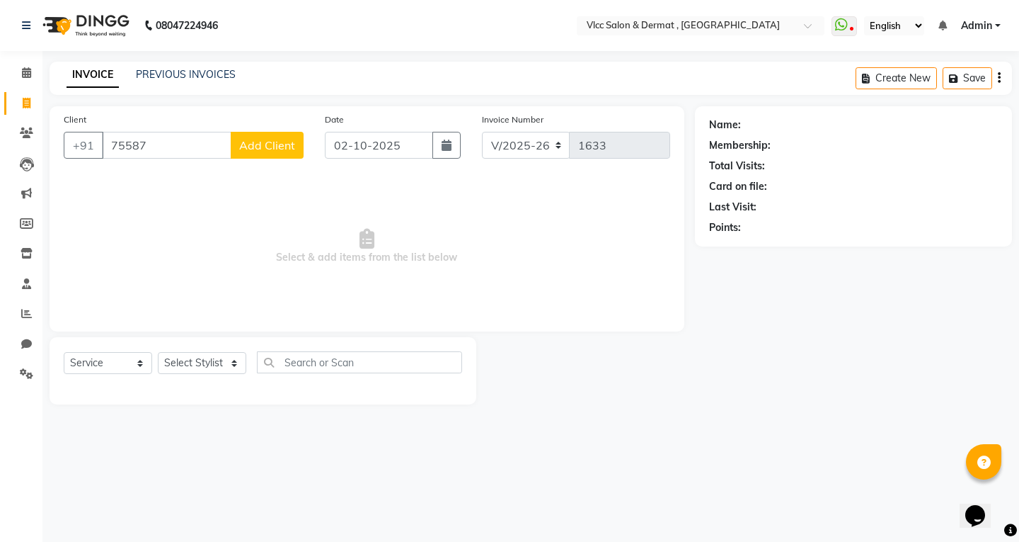
click at [144, 146] on input "75587" at bounding box center [167, 145] width 130 height 27
click at [250, 144] on span "Add Client" at bounding box center [267, 145] width 56 height 14
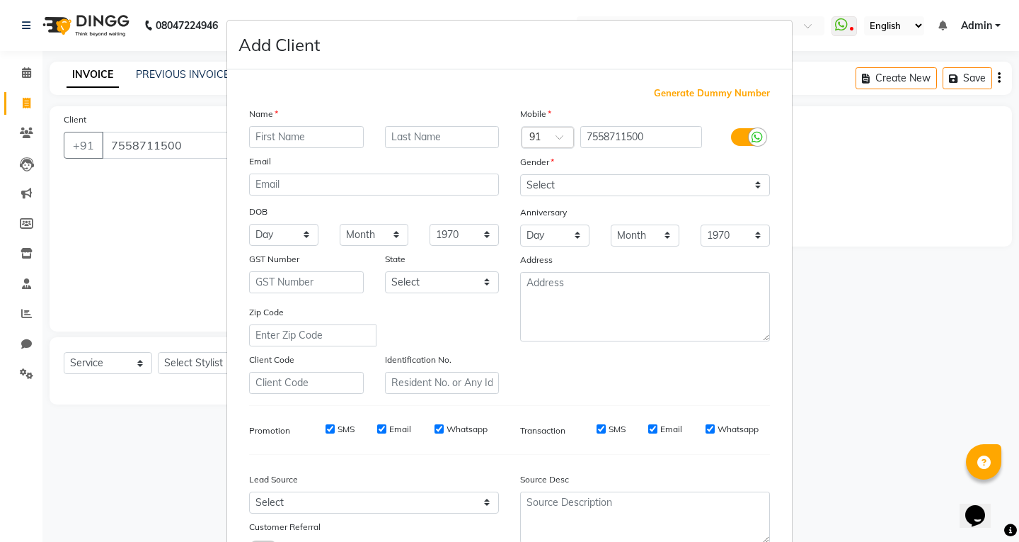
click at [321, 136] on input "text" at bounding box center [306, 137] width 115 height 22
click at [292, 138] on input "text" at bounding box center [306, 137] width 115 height 22
click at [293, 139] on input "text" at bounding box center [306, 137] width 115 height 22
click at [461, 115] on div "Name" at bounding box center [374, 116] width 271 height 20
click at [459, 130] on input "text" at bounding box center [442, 137] width 115 height 22
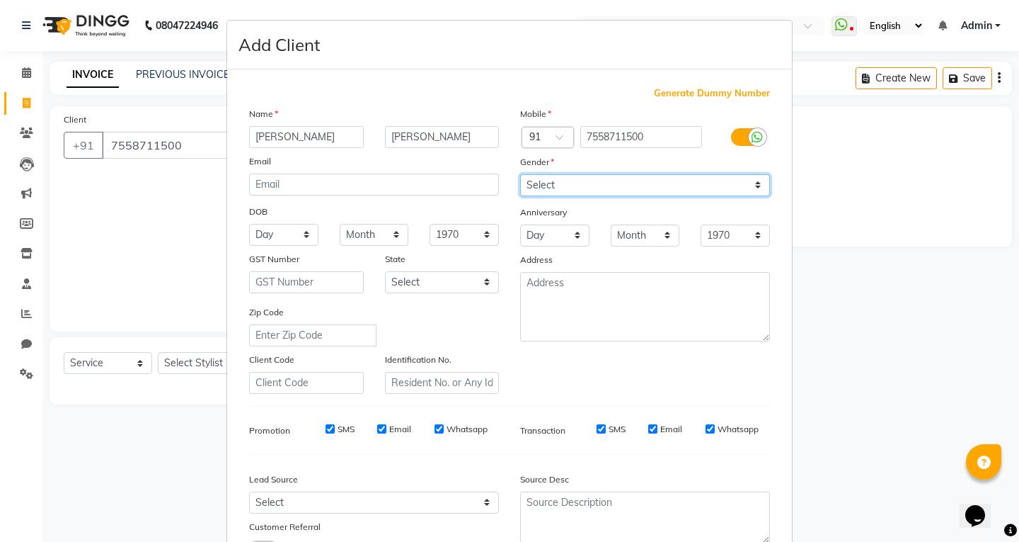
drag, startPoint x: 536, startPoint y: 187, endPoint x: 539, endPoint y: 195, distance: 8.6
click at [536, 187] on select "Select [DEMOGRAPHIC_DATA] [DEMOGRAPHIC_DATA] Other Prefer Not To Say" at bounding box center [645, 185] width 250 height 22
click at [520, 174] on select "Select [DEMOGRAPHIC_DATA] [DEMOGRAPHIC_DATA] Other Prefer Not To Say" at bounding box center [645, 185] width 250 height 22
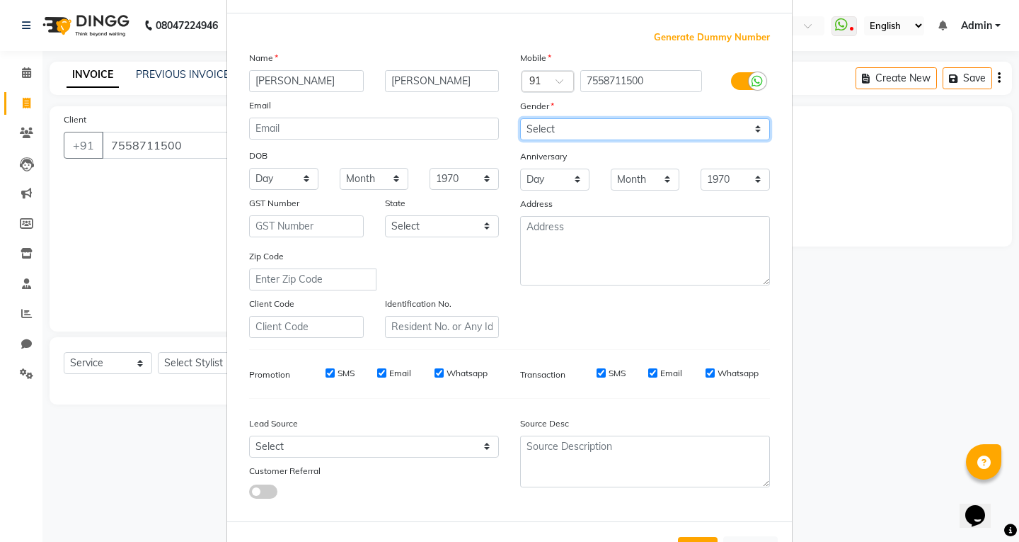
scroll to position [112, 0]
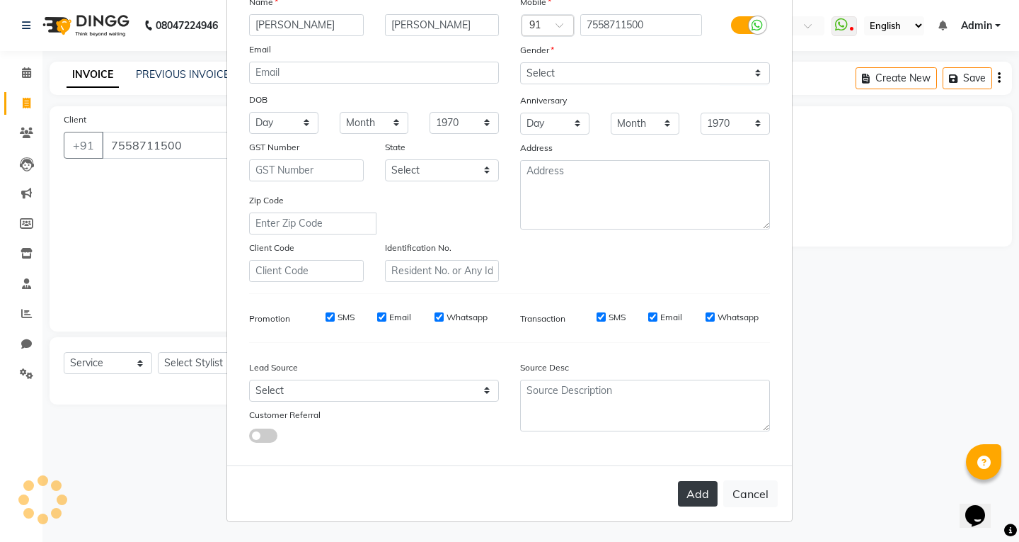
click at [709, 500] on button "Add" at bounding box center [698, 493] width 40 height 25
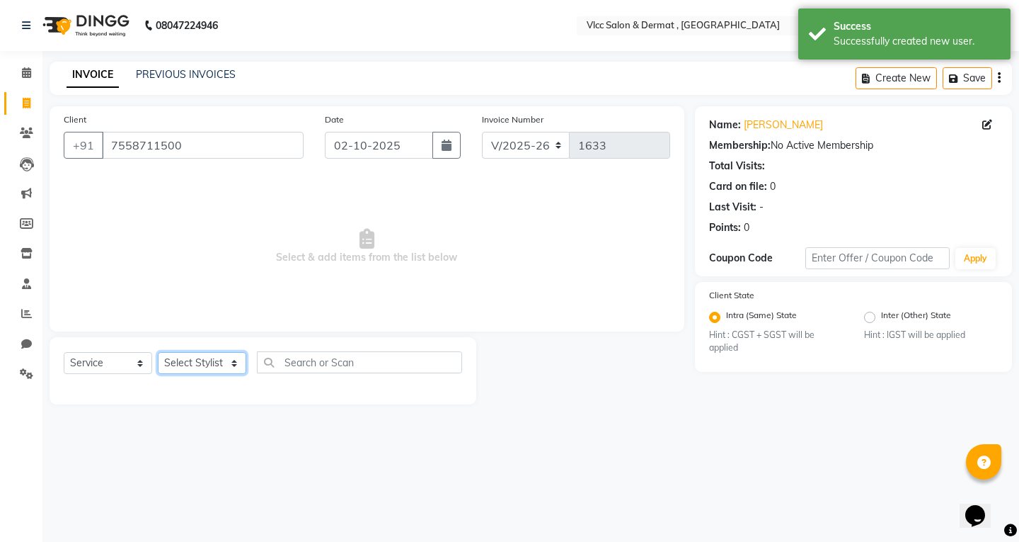
click at [199, 365] on select "Select Stylist [PERSON_NAME] [PERSON_NAME] [PERSON_NAME] [PERSON_NAME] [PERSON_…" at bounding box center [202, 363] width 88 height 22
click at [361, 284] on span "Select & add items from the list below" at bounding box center [367, 247] width 607 height 142
click at [207, 362] on select "Select Stylist [PERSON_NAME] [PERSON_NAME] [PERSON_NAME] [PERSON_NAME] [PERSON_…" at bounding box center [202, 363] width 88 height 22
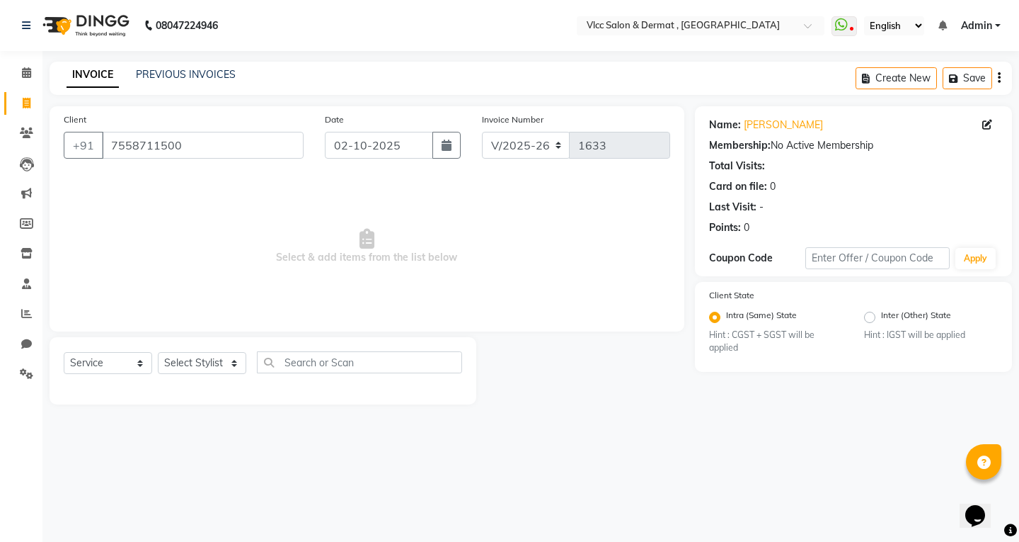
click at [349, 267] on span "Select & add items from the list below" at bounding box center [367, 247] width 607 height 142
click at [178, 368] on select "Select Stylist [PERSON_NAME] [PERSON_NAME] [PERSON_NAME] [PERSON_NAME] [PERSON_…" at bounding box center [202, 363] width 88 height 22
click at [344, 435] on div "08047224946 Select Location × Vlcc Salon & Dermat , [GEOGRAPHIC_DATA] WhatsApp …" at bounding box center [509, 271] width 1019 height 542
click at [205, 154] on input "7558711500" at bounding box center [203, 145] width 202 height 27
click at [988, 122] on icon at bounding box center [988, 125] width 10 height 10
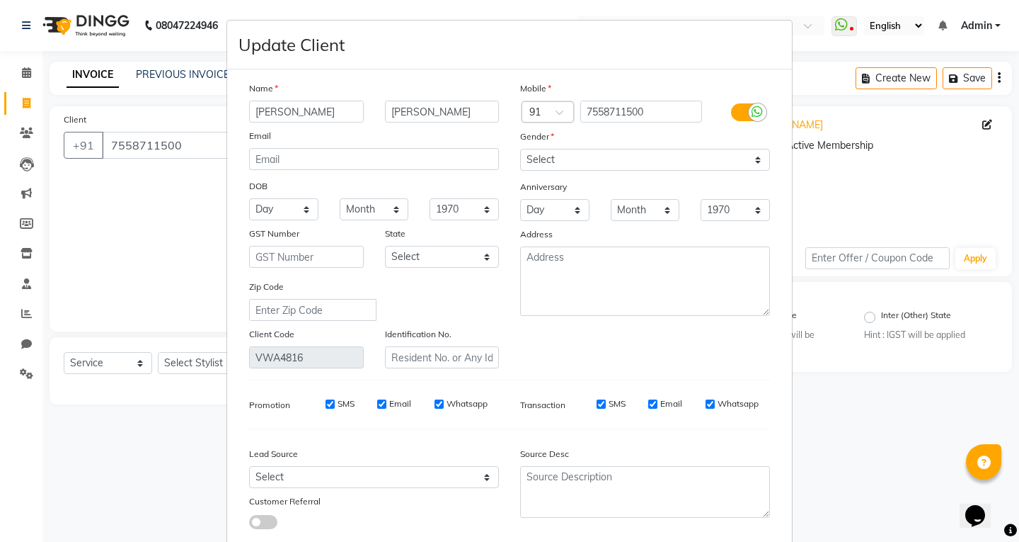
click at [323, 103] on input "[PERSON_NAME]" at bounding box center [306, 112] width 115 height 22
click at [324, 110] on input "[PERSON_NAME]" at bounding box center [306, 112] width 115 height 22
click at [440, 101] on input "[PERSON_NAME]" at bounding box center [442, 112] width 115 height 22
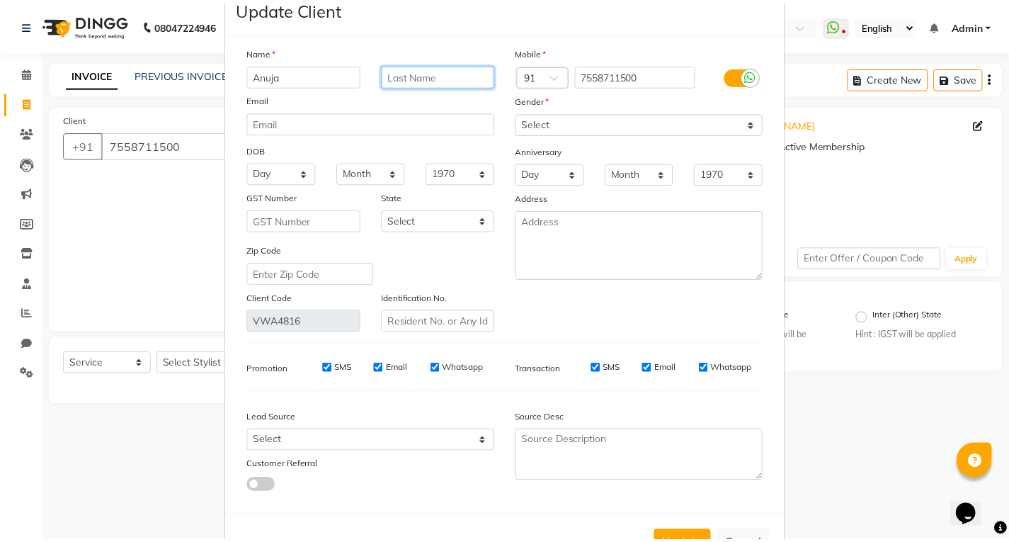
scroll to position [86, 0]
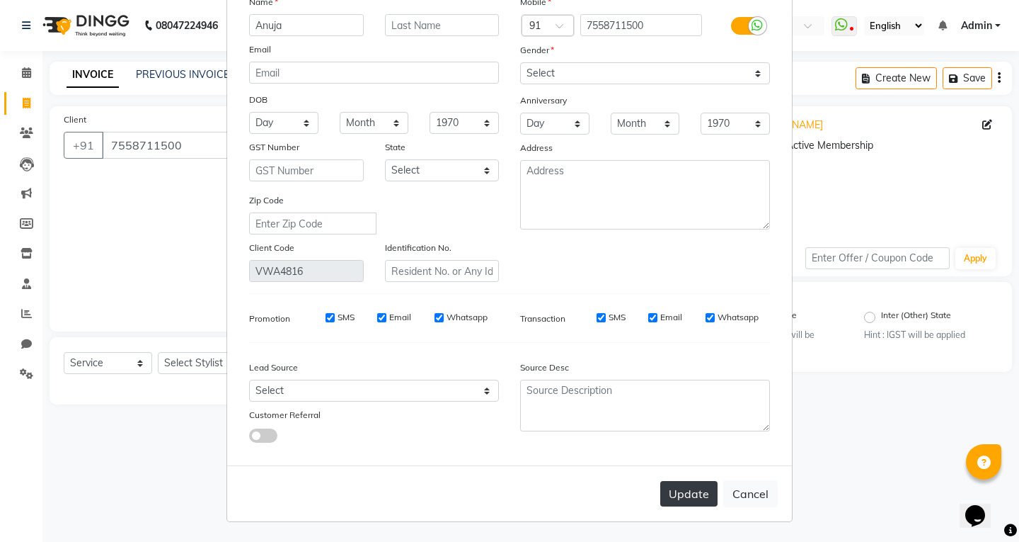
click at [703, 486] on button "Update" at bounding box center [688, 493] width 57 height 25
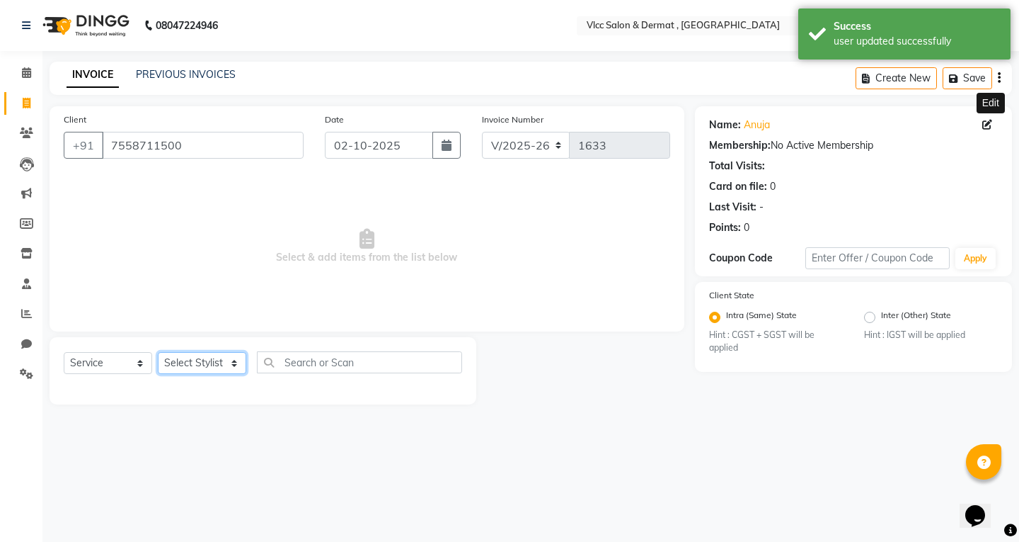
drag, startPoint x: 202, startPoint y: 355, endPoint x: 210, endPoint y: 360, distance: 9.2
click at [202, 355] on select "Select Stylist [PERSON_NAME] [PERSON_NAME] [PERSON_NAME] [PERSON_NAME] [PERSON_…" at bounding box center [202, 363] width 88 height 22
click at [158, 352] on select "Select Stylist [PERSON_NAME] [PERSON_NAME] [PERSON_NAME] [PERSON_NAME] [PERSON_…" at bounding box center [202, 363] width 88 height 22
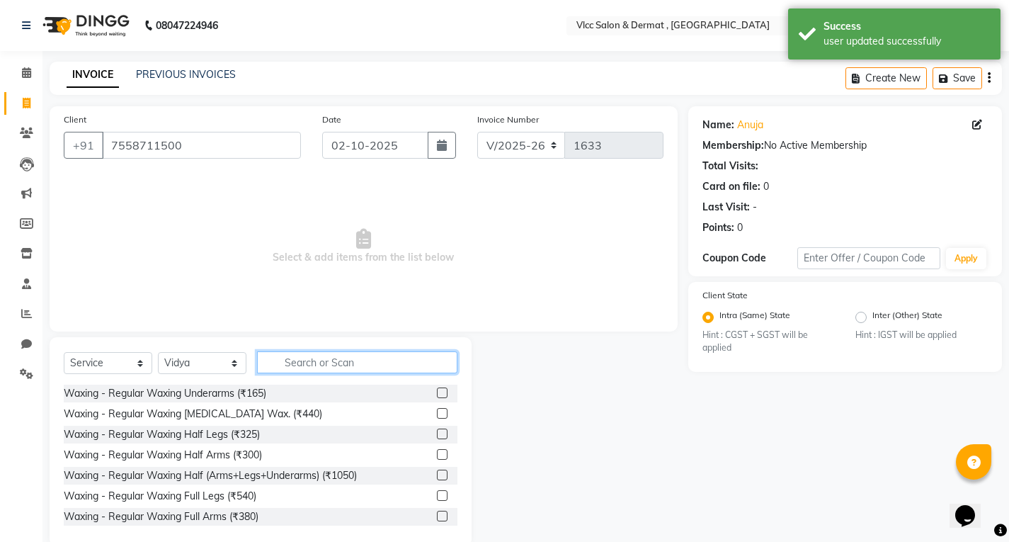
click at [339, 370] on input "text" at bounding box center [357, 362] width 200 height 22
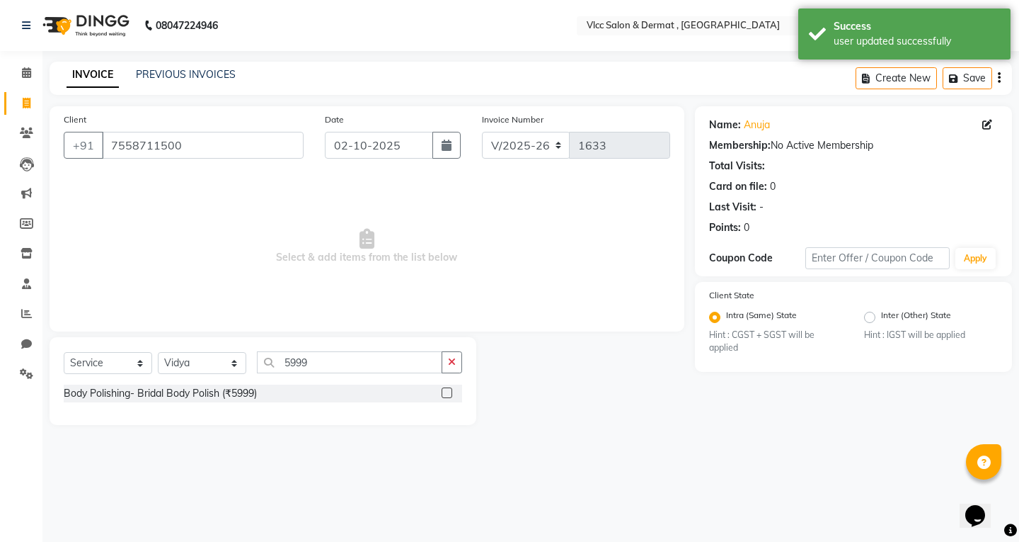
click at [444, 394] on label at bounding box center [447, 392] width 11 height 11
click at [444, 394] on input "checkbox" at bounding box center [446, 393] width 9 height 9
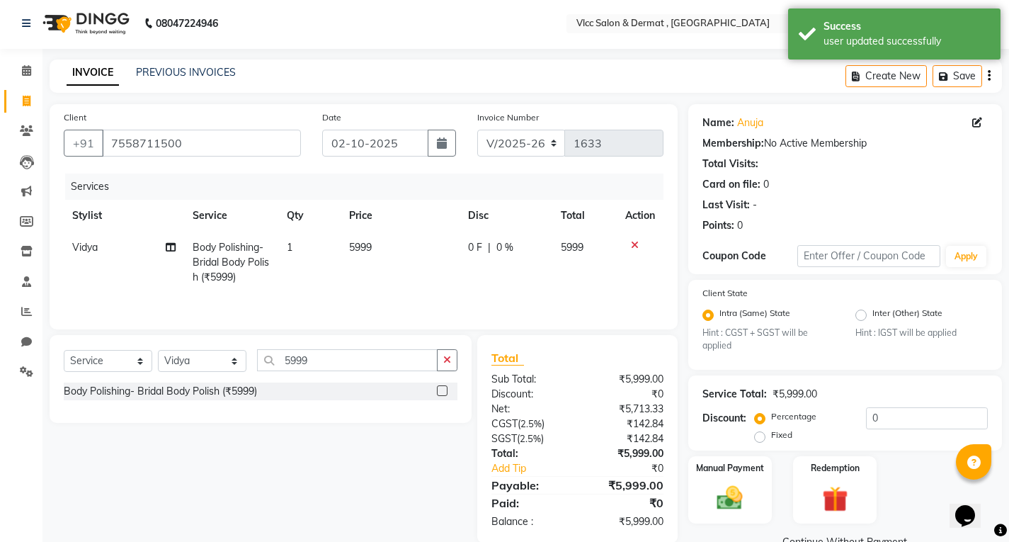
scroll to position [34, 0]
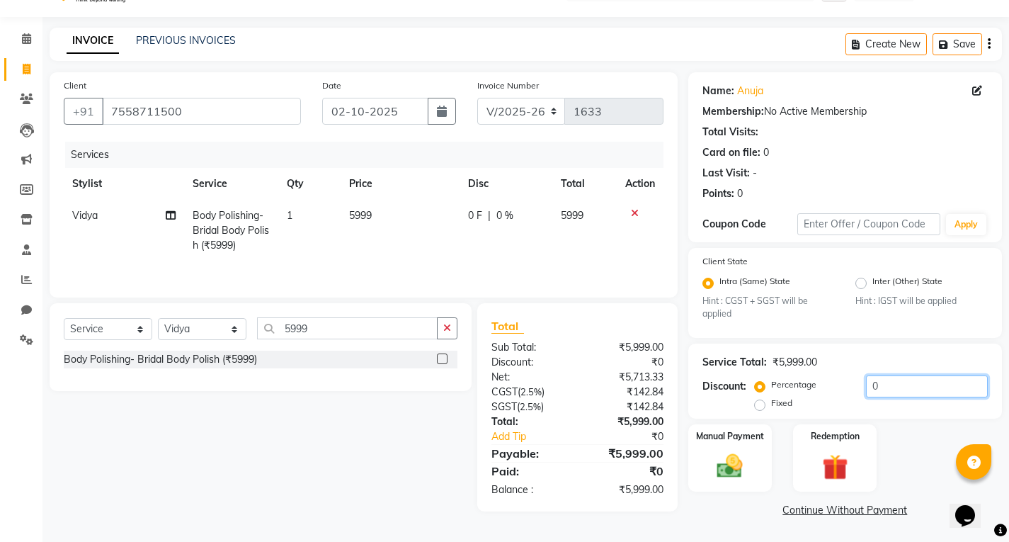
click at [892, 380] on input "0" at bounding box center [927, 386] width 122 height 22
click at [721, 460] on img at bounding box center [729, 466] width 43 height 30
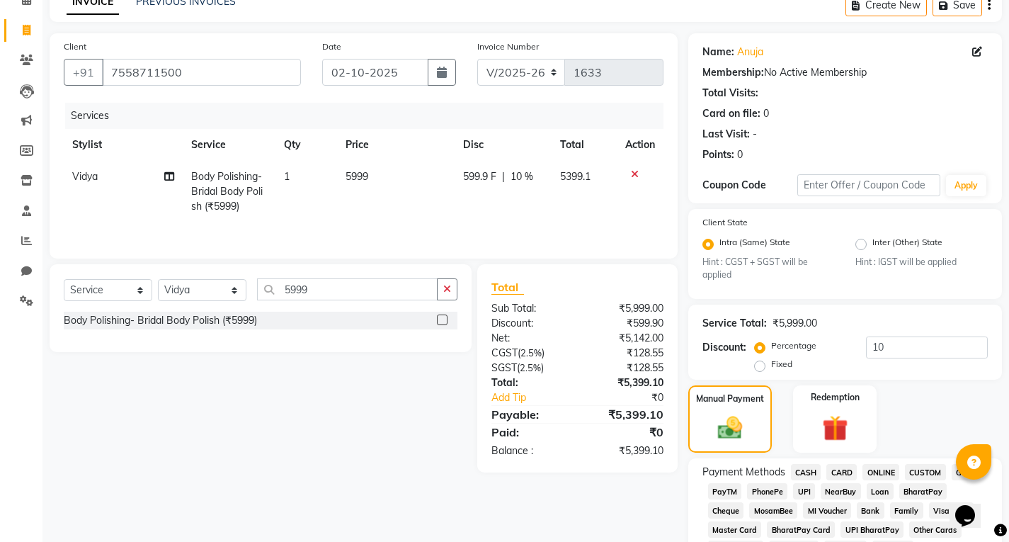
scroll to position [246, 0]
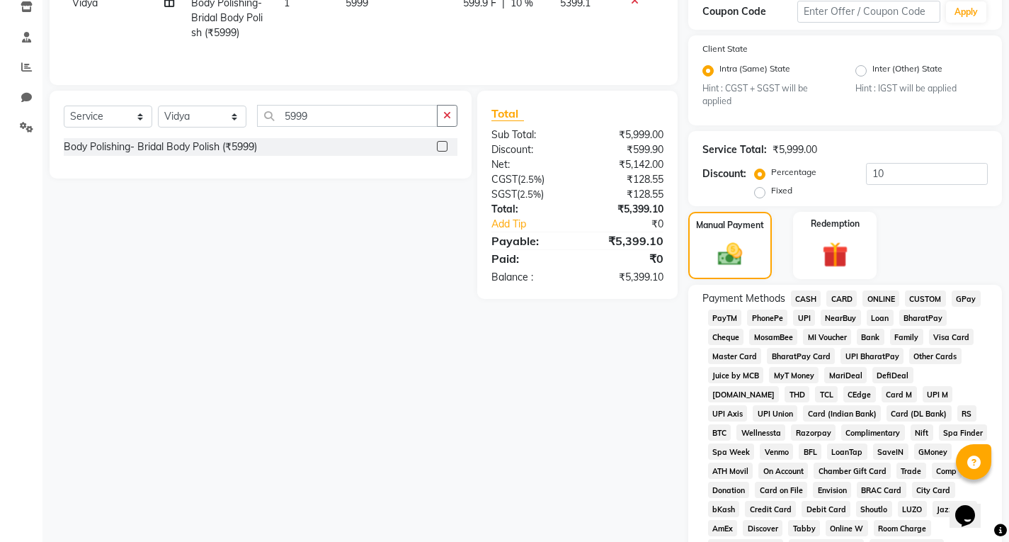
click at [804, 299] on span "CASH" at bounding box center [806, 298] width 30 height 16
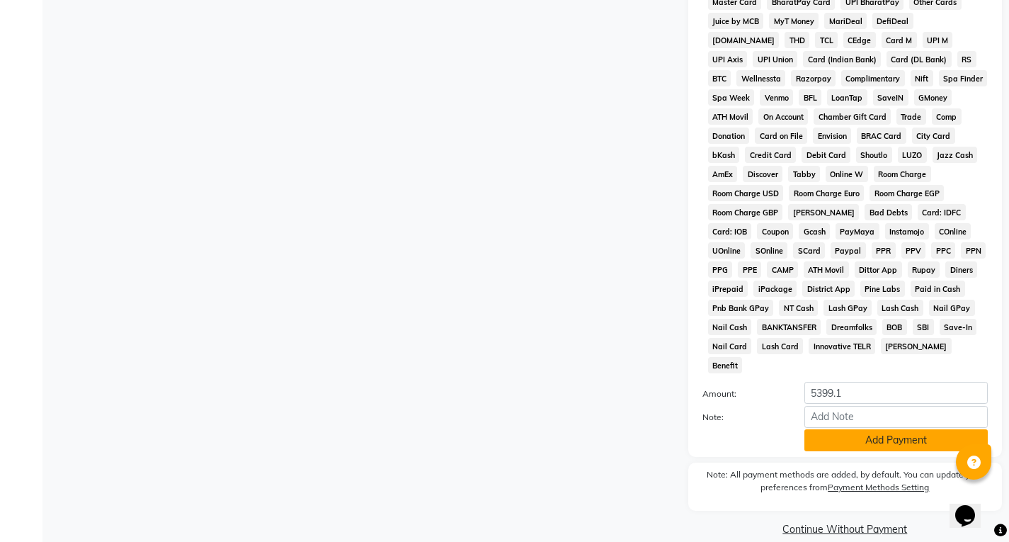
click at [854, 429] on button "Add Payment" at bounding box center [895, 440] width 183 height 22
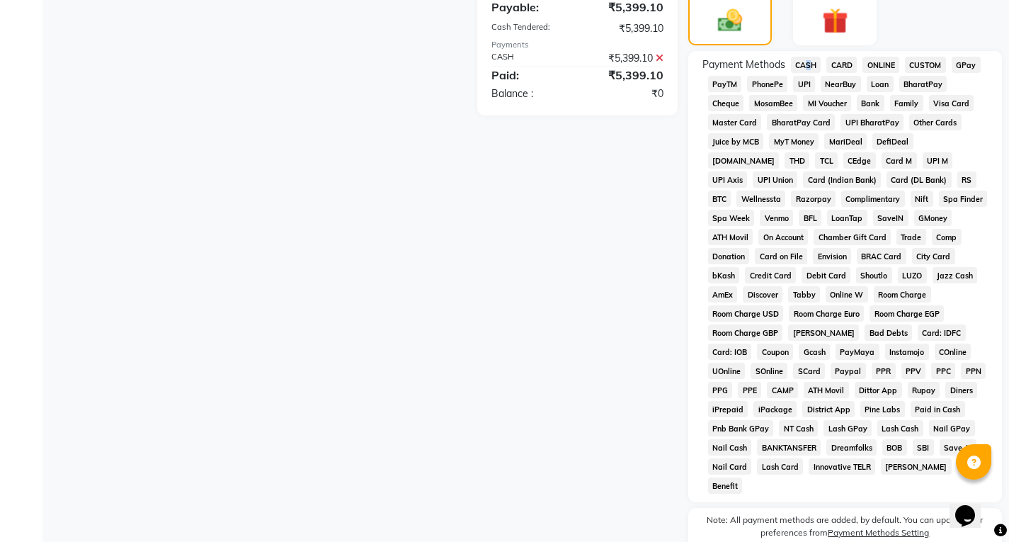
scroll to position [585, 0]
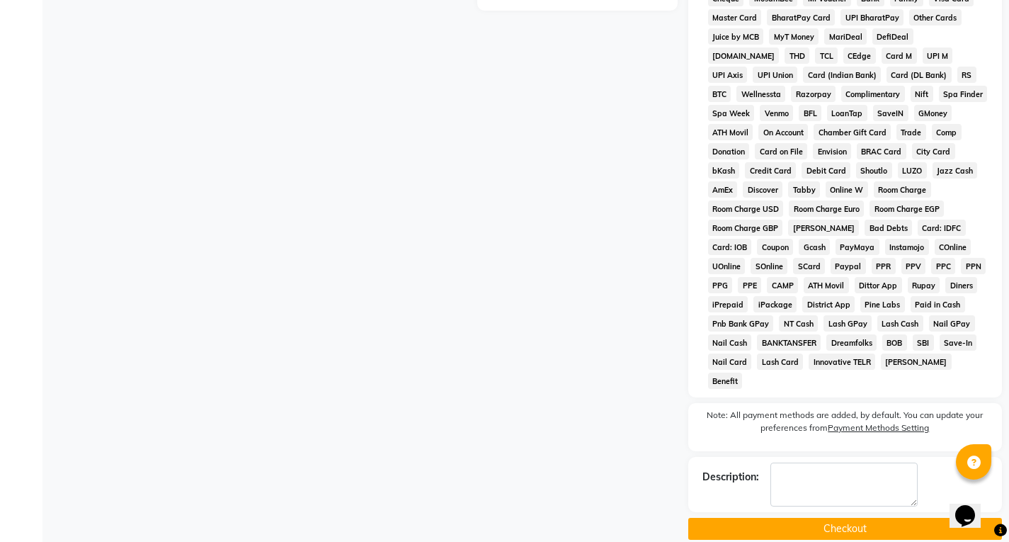
click at [859, 517] on button "Checkout" at bounding box center [845, 528] width 314 height 22
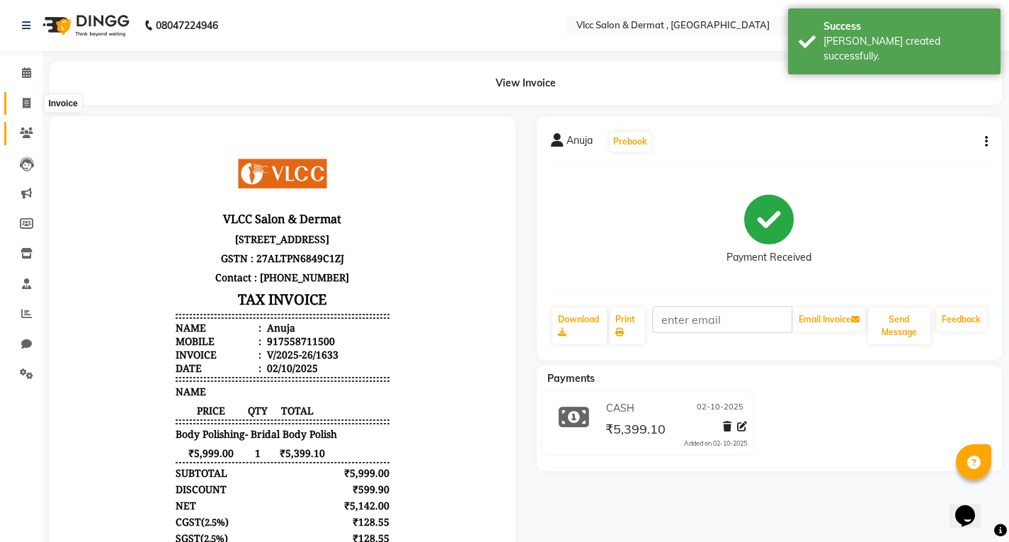
drag, startPoint x: 26, startPoint y: 100, endPoint x: 38, endPoint y: 137, distance: 39.4
click at [26, 100] on icon at bounding box center [27, 103] width 8 height 11
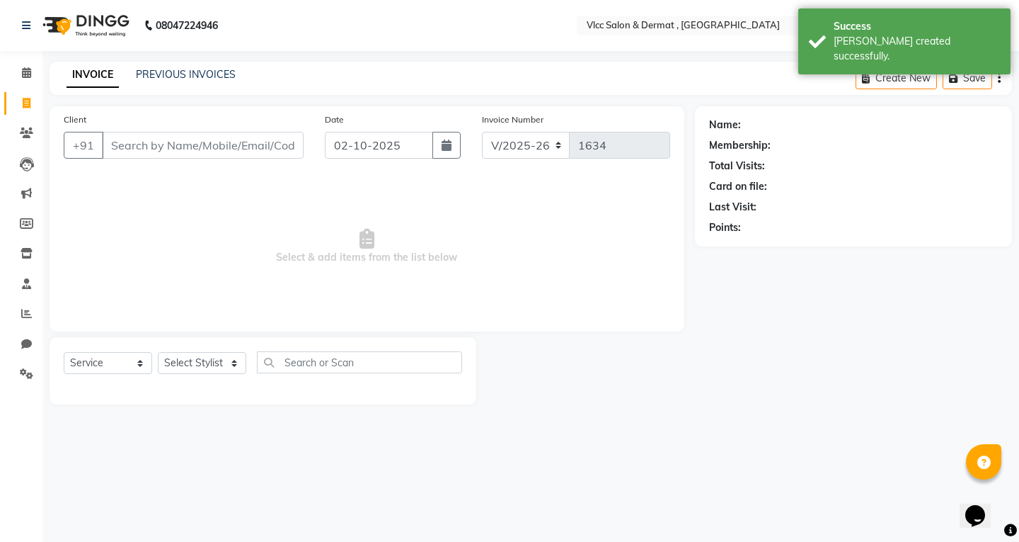
click at [251, 139] on input "Client" at bounding box center [203, 145] width 202 height 27
click at [248, 144] on input "Client" at bounding box center [203, 145] width 202 height 27
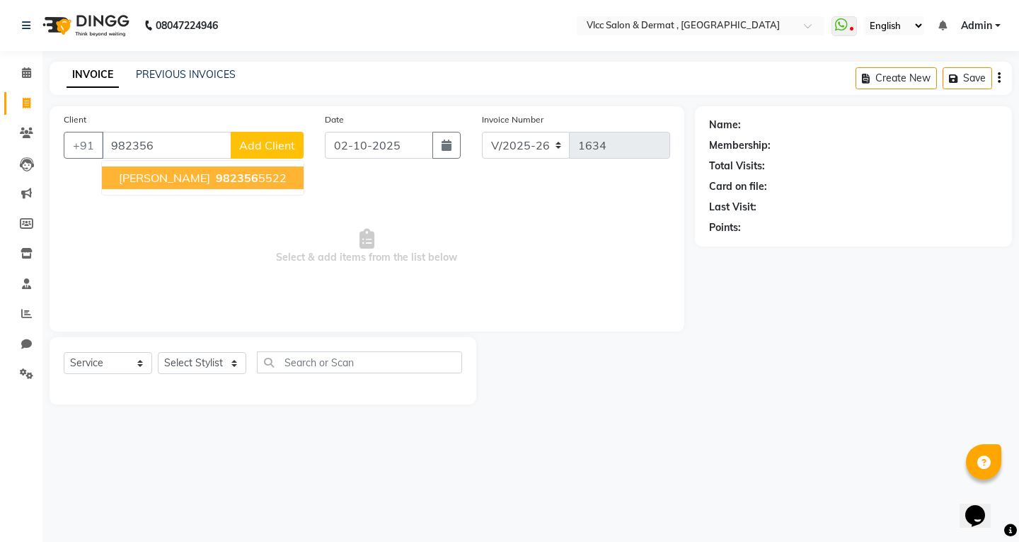
click at [223, 174] on ngb-highlight "982356 5522" at bounding box center [250, 178] width 74 height 14
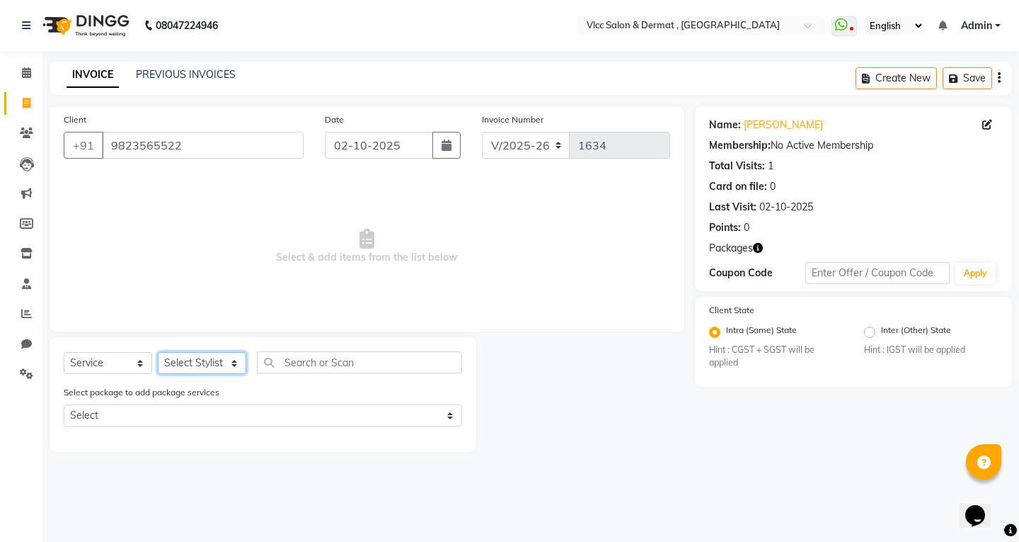
click at [198, 362] on select "Select Stylist [PERSON_NAME] [PERSON_NAME] [PERSON_NAME] [PERSON_NAME] [PERSON_…" at bounding box center [202, 363] width 88 height 22
click at [219, 476] on div "08047224946 Select Location × Vlcc Salon & Dermat , [GEOGRAPHIC_DATA] WhatsApp …" at bounding box center [509, 271] width 1019 height 542
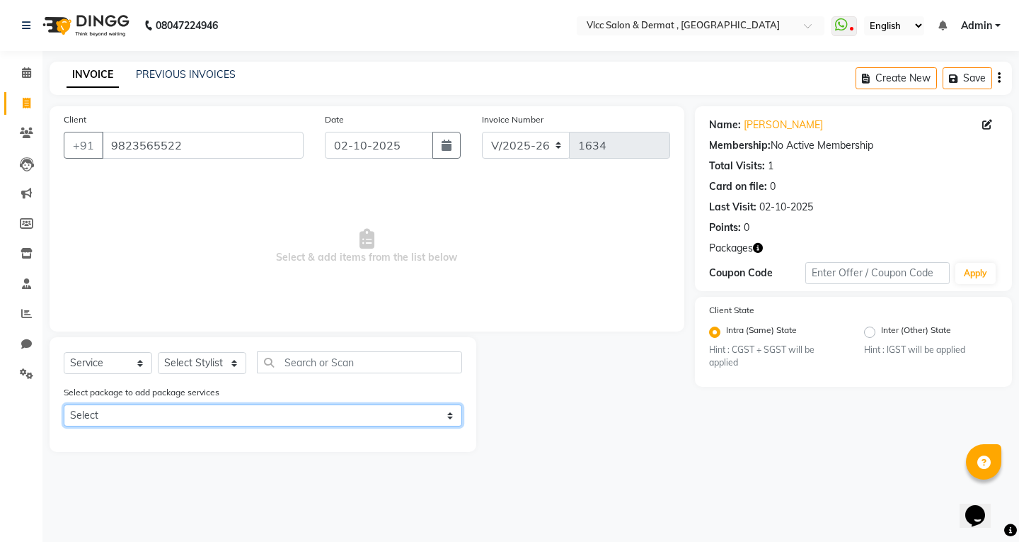
click at [186, 411] on select "Select 4 body part" at bounding box center [263, 415] width 399 height 22
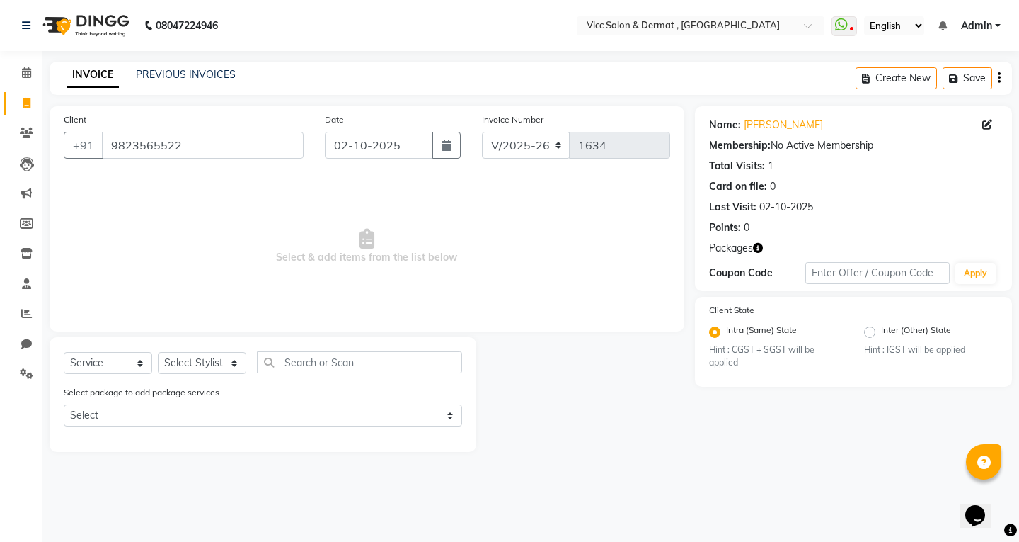
click at [228, 489] on div "08047224946 Select Location × Vlcc Salon & Dermat , [GEOGRAPHIC_DATA] WhatsApp …" at bounding box center [509, 271] width 1019 height 542
click at [287, 368] on input "text" at bounding box center [359, 362] width 205 height 22
click at [184, 360] on select "Select Stylist [PERSON_NAME] [PERSON_NAME] [PERSON_NAME] [PERSON_NAME] [PERSON_…" at bounding box center [202, 363] width 88 height 22
click at [158, 352] on select "Select Stylist [PERSON_NAME] [PERSON_NAME] [PERSON_NAME] [PERSON_NAME] [PERSON_…" at bounding box center [202, 363] width 88 height 22
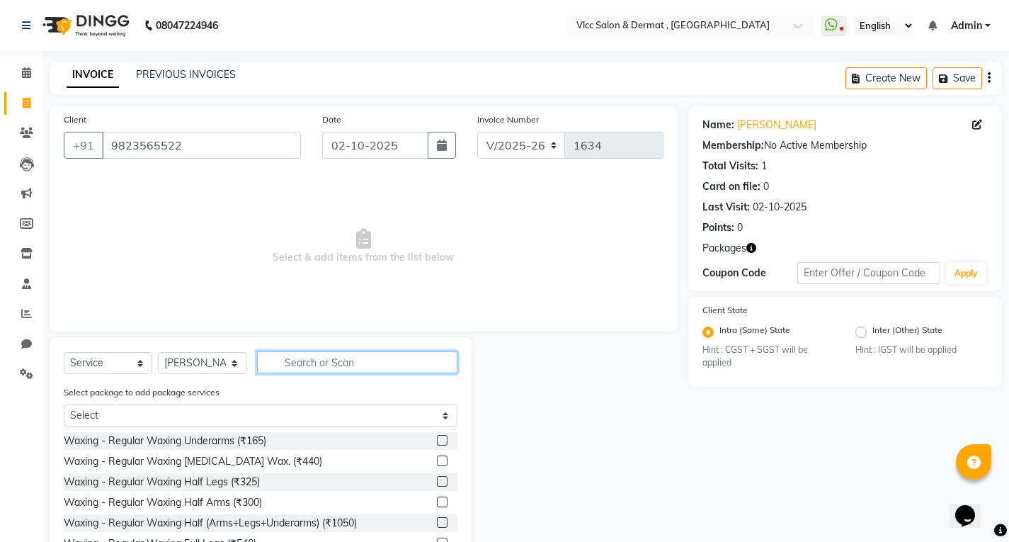
click at [323, 360] on input "text" at bounding box center [357, 362] width 200 height 22
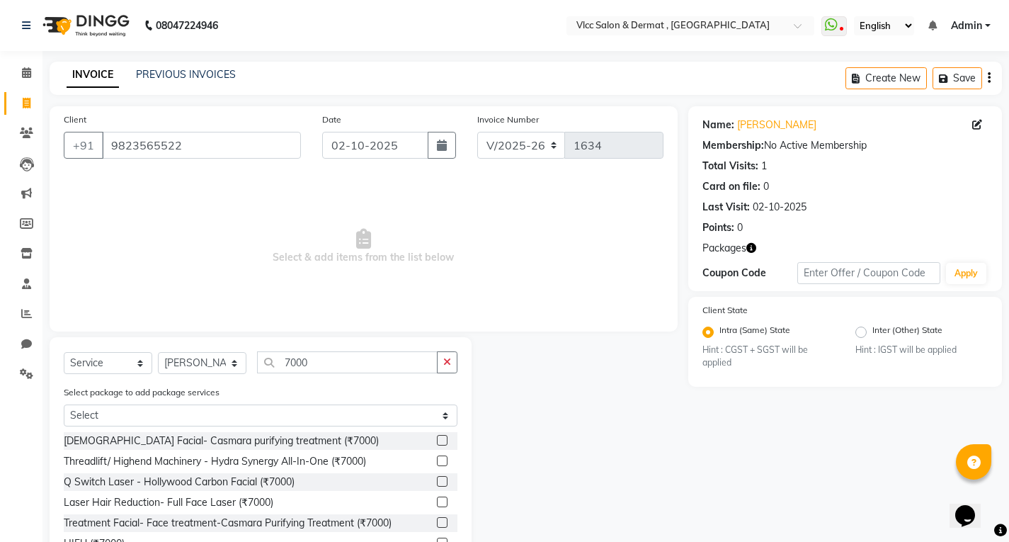
click at [442, 480] on label at bounding box center [442, 481] width 11 height 11
click at [442, 480] on input "checkbox" at bounding box center [441, 481] width 9 height 9
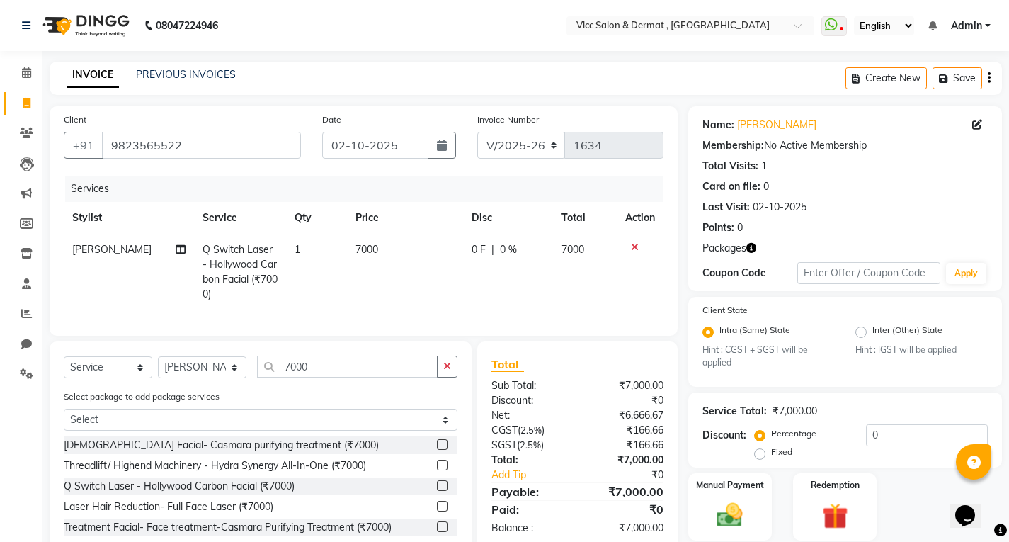
click at [404, 255] on td "7000" at bounding box center [404, 272] width 115 height 76
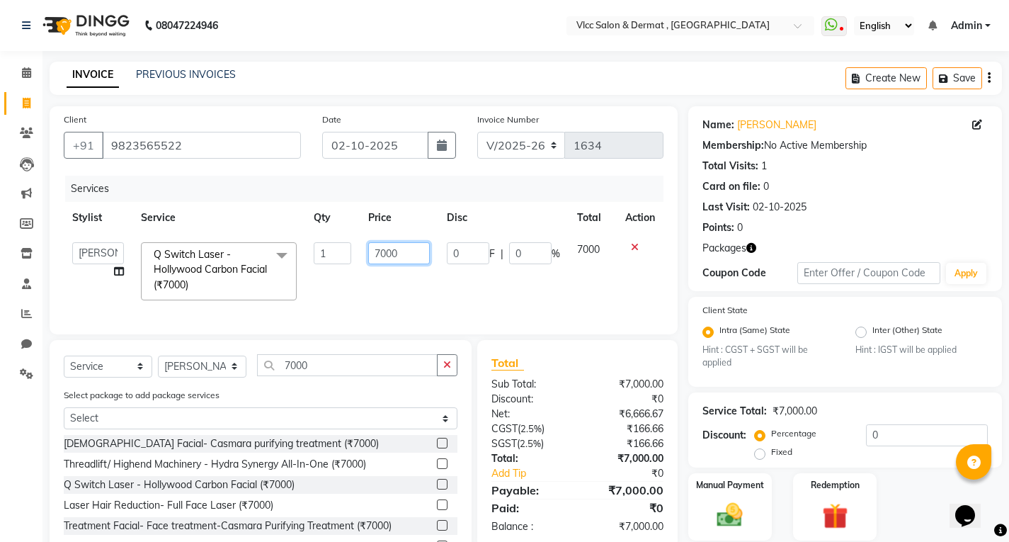
click at [405, 251] on input "7000" at bounding box center [399, 253] width 62 height 22
click at [379, 308] on td "0" at bounding box center [399, 271] width 79 height 75
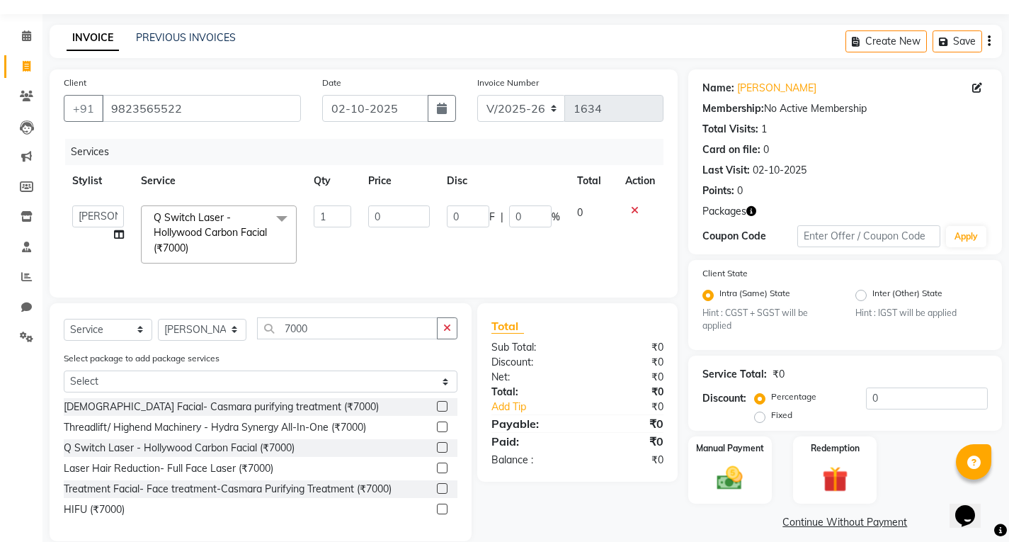
scroll to position [68, 0]
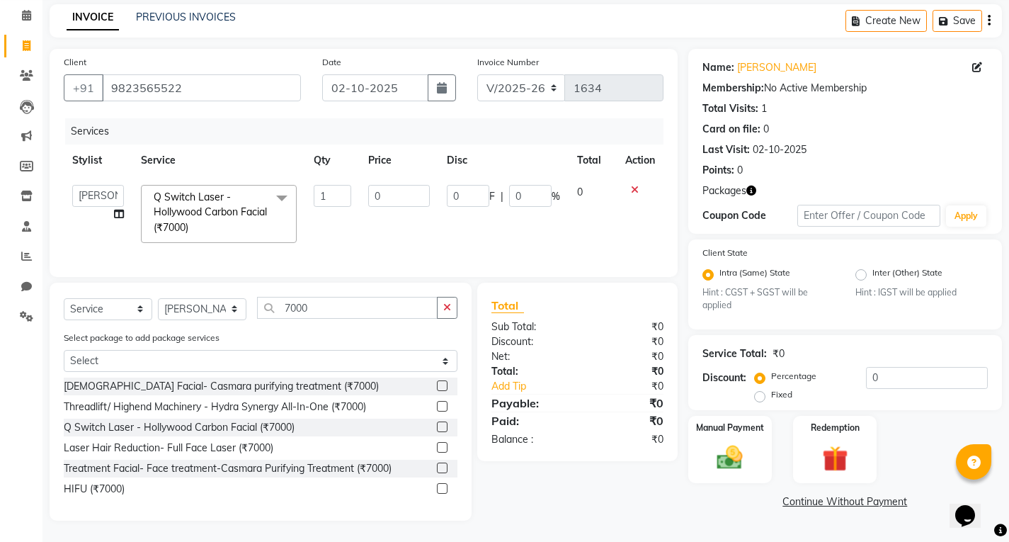
click at [861, 494] on link "Continue Without Payment" at bounding box center [845, 501] width 308 height 15
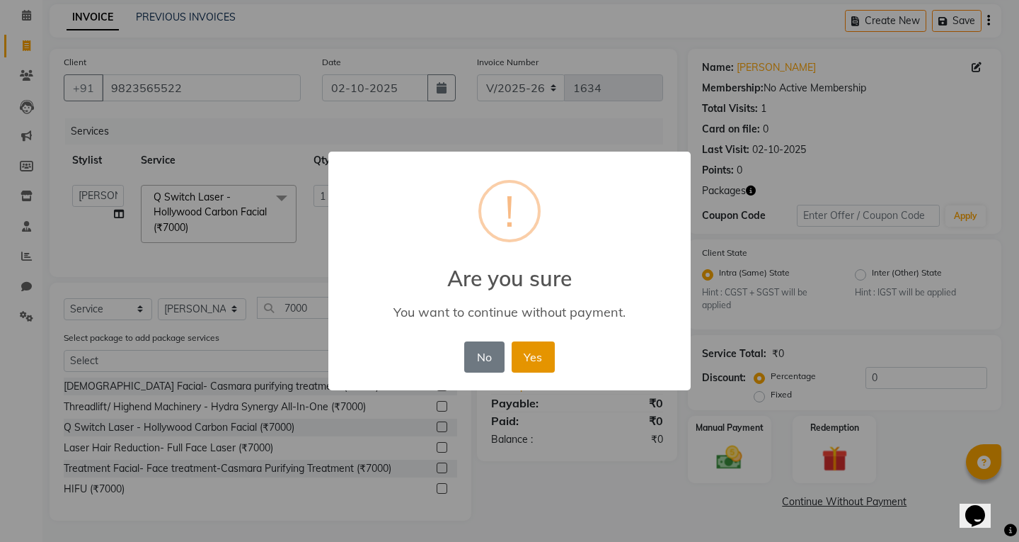
click at [530, 352] on button "Yes" at bounding box center [533, 356] width 43 height 31
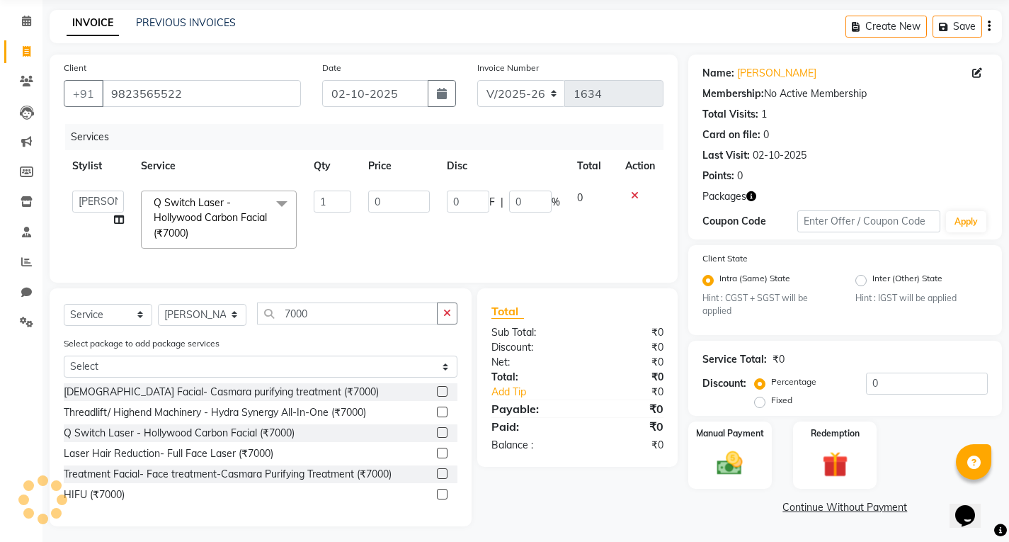
scroll to position [0, 0]
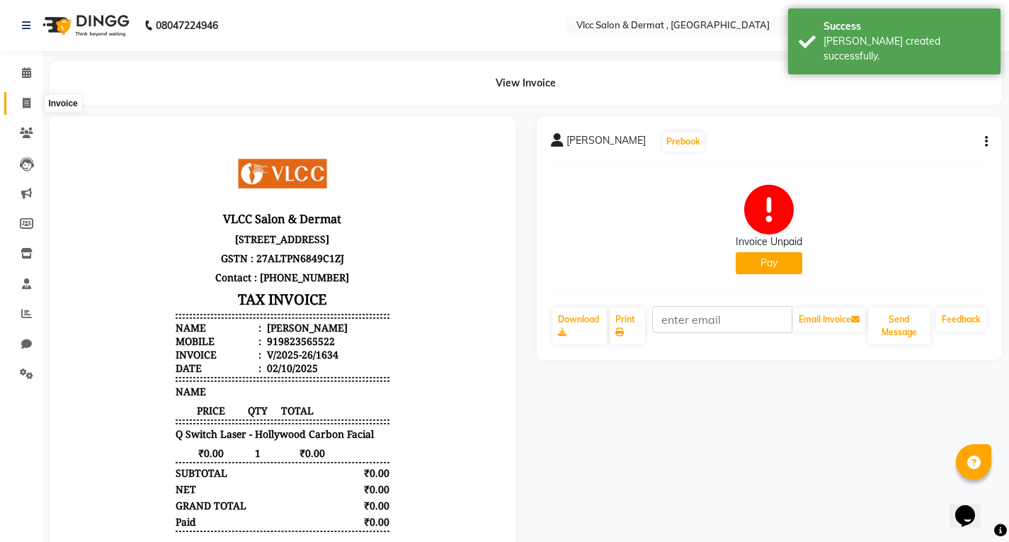
click at [25, 107] on icon at bounding box center [27, 103] width 8 height 11
